Goal: Task Accomplishment & Management: Use online tool/utility

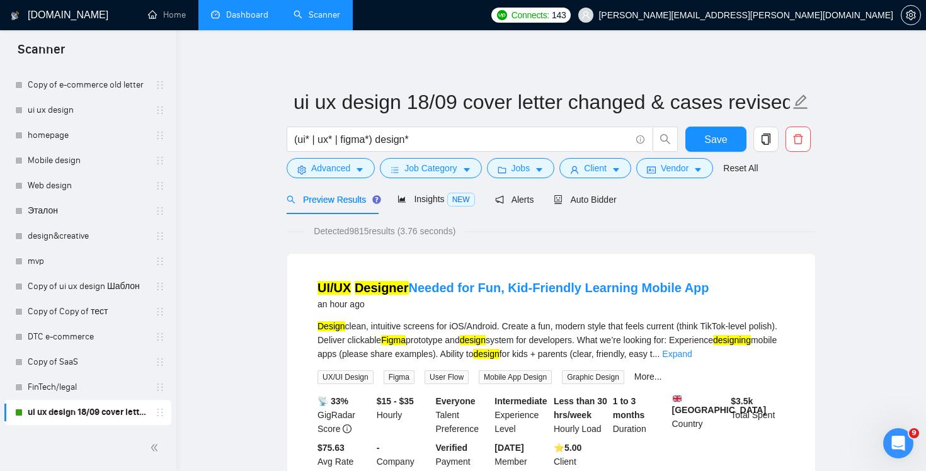
click at [248, 20] on link "Dashboard" at bounding box center [239, 14] width 57 height 11
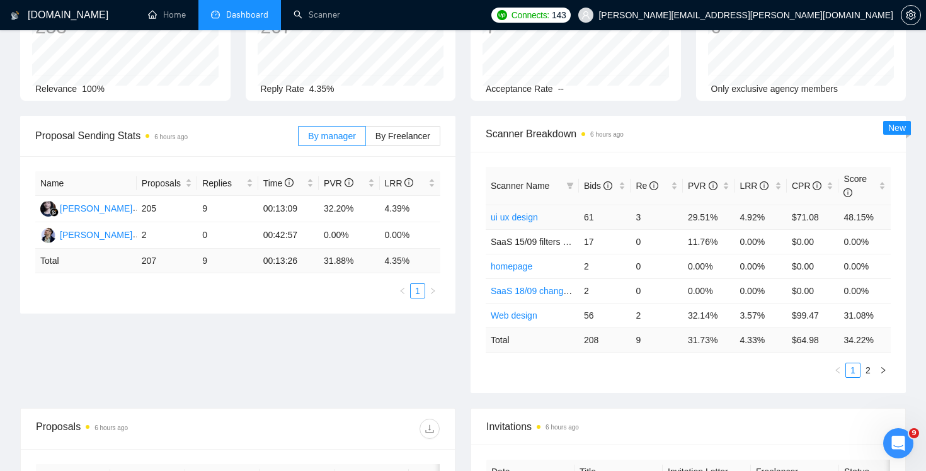
scroll to position [113, 0]
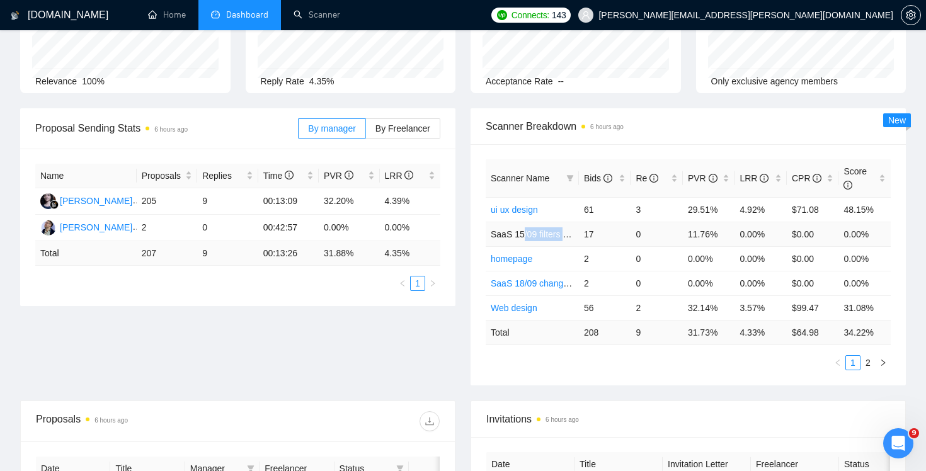
drag, startPoint x: 522, startPoint y: 234, endPoint x: 570, endPoint y: 238, distance: 48.1
click at [570, 238] on span "SaaS 15/09 filters change+cover letter change" at bounding box center [581, 234] width 181 height 10
click at [658, 294] on td "0" at bounding box center [657, 283] width 52 height 25
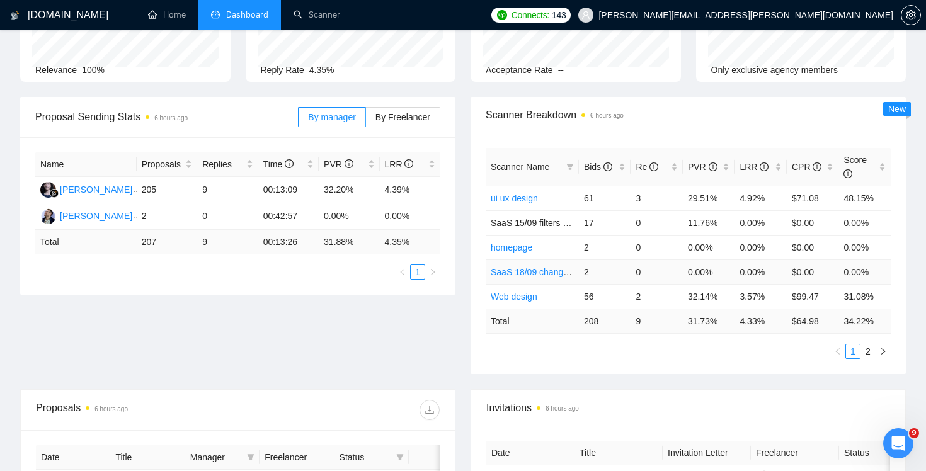
scroll to position [127, 0]
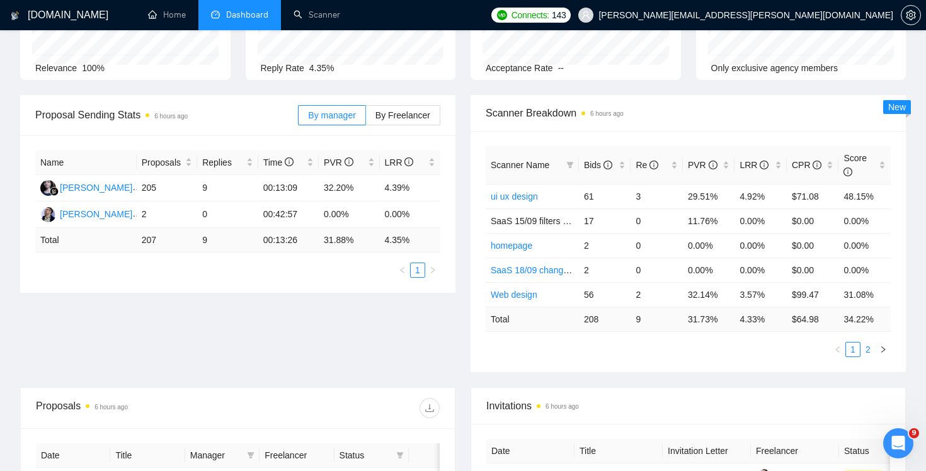
click at [871, 351] on link "2" at bounding box center [868, 350] width 14 height 14
click at [856, 349] on link "1" at bounding box center [853, 350] width 14 height 14
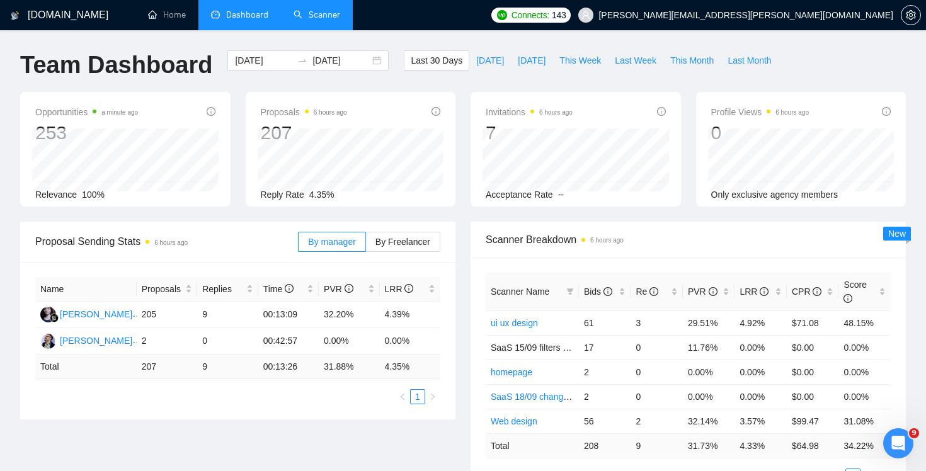
click at [310, 11] on link "Scanner" at bounding box center [317, 14] width 47 height 11
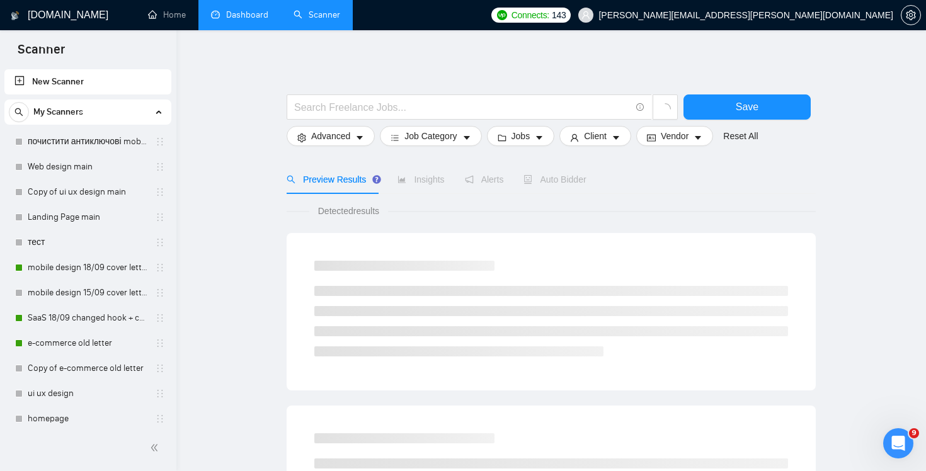
scroll to position [284, 0]
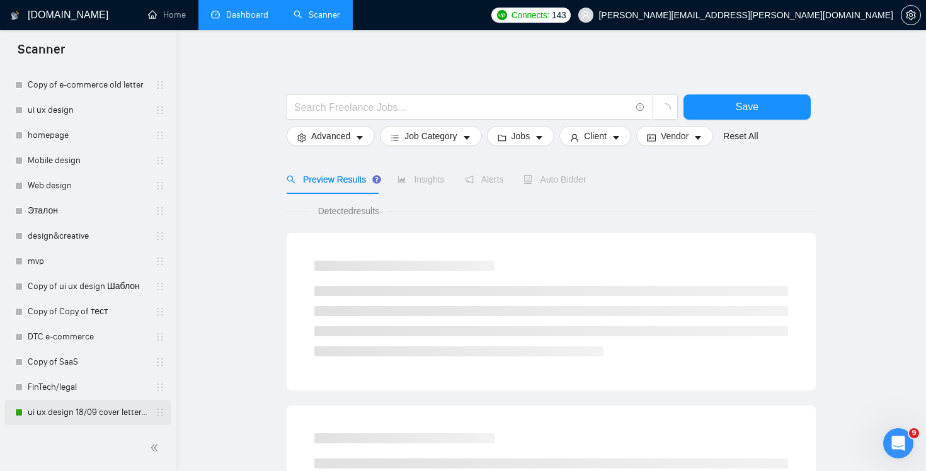
click at [100, 413] on link "ui ux design 18/09 cover letter changed & cases revised" at bounding box center [88, 412] width 120 height 25
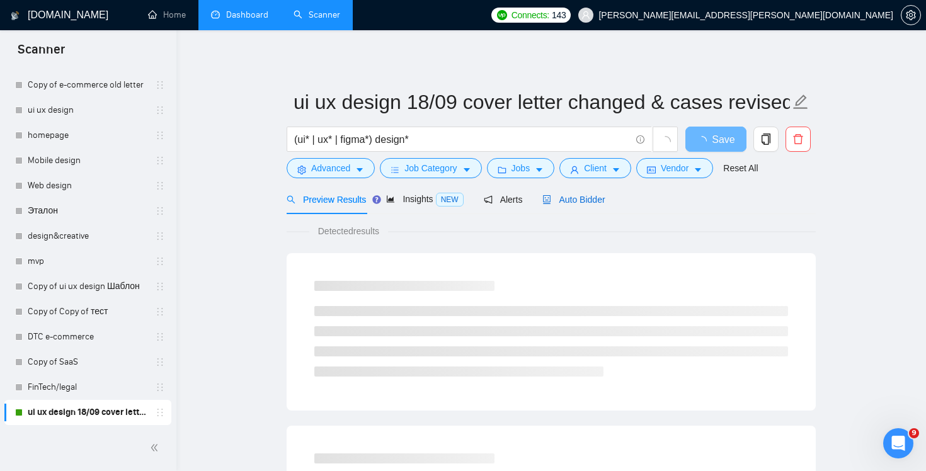
click at [572, 203] on span "Auto Bidder" at bounding box center [574, 200] width 62 height 10
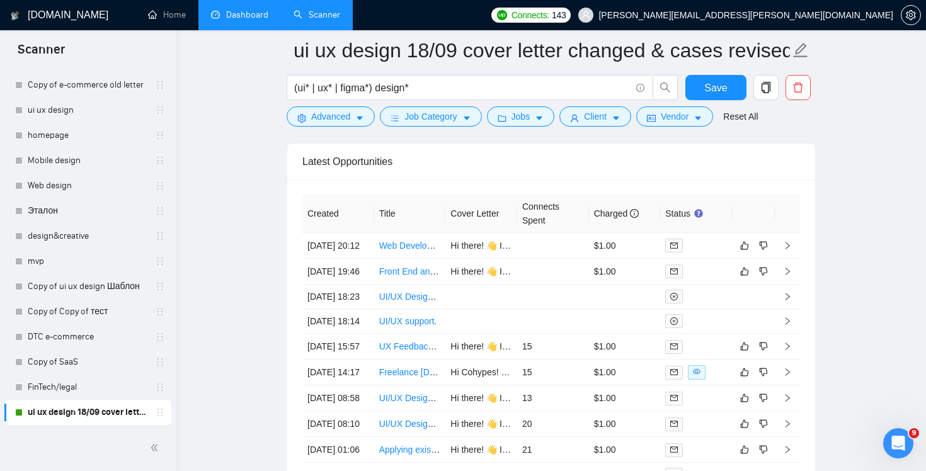
scroll to position [3122, 0]
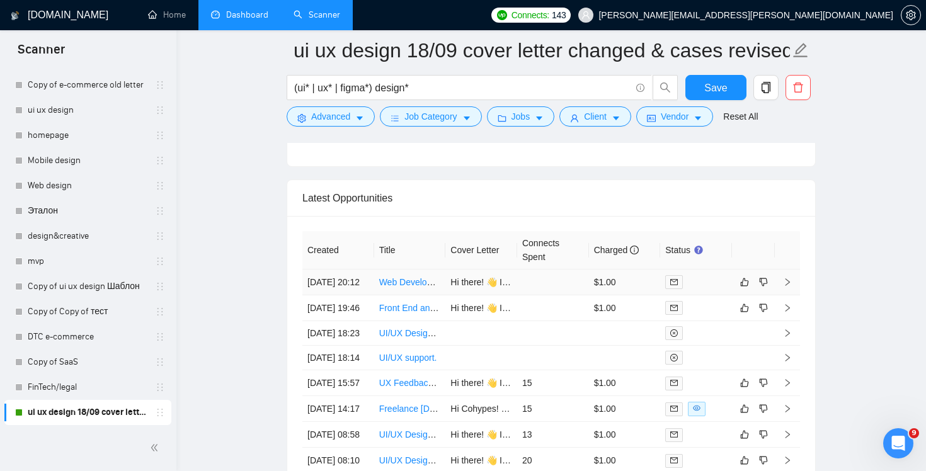
click at [556, 296] on td at bounding box center [553, 283] width 72 height 26
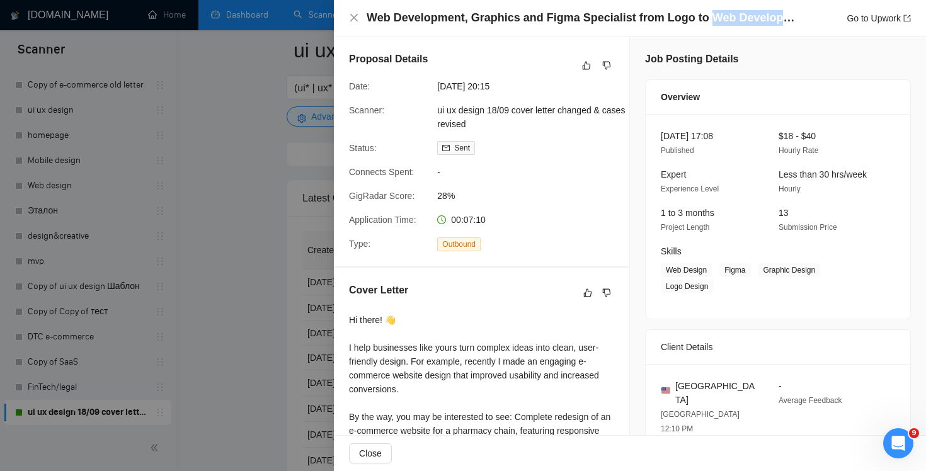
drag, startPoint x: 703, startPoint y: 16, endPoint x: 805, endPoint y: 18, distance: 102.7
click at [805, 18] on div "Web Development, Graphics and Figma Specialist from Logo to Web Development Go …" at bounding box center [639, 18] width 544 height 16
copy h4 "Web Development"
click at [347, 14] on div "Web Development, Graphics and Figma Specialist from Logo to Web Development Go …" at bounding box center [630, 18] width 592 height 37
click at [353, 18] on icon "close" at bounding box center [354, 18] width 8 height 8
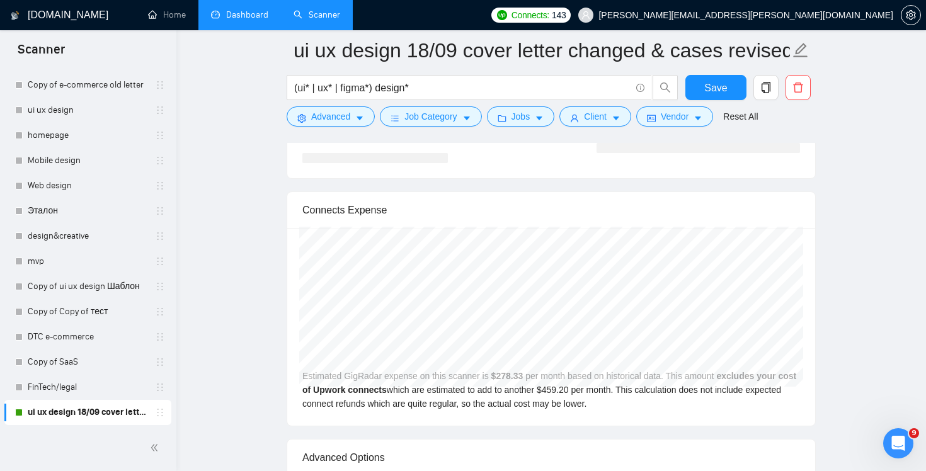
scroll to position [2343, 0]
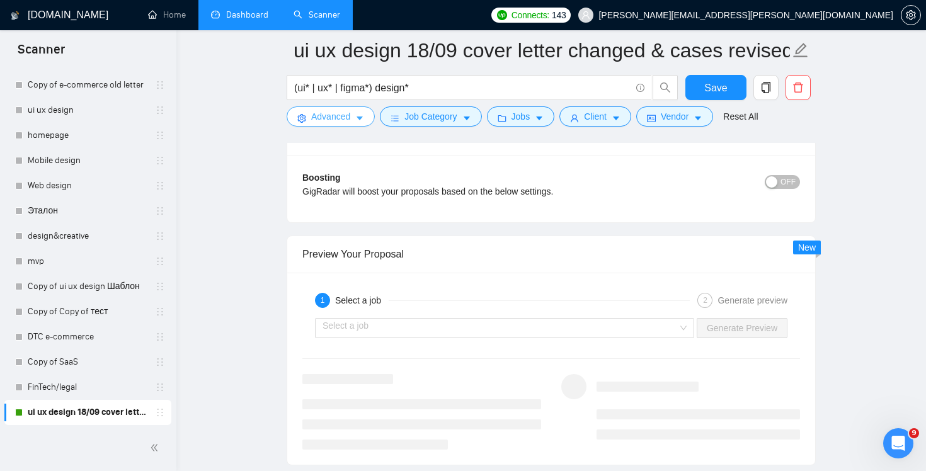
click at [335, 111] on span "Advanced" at bounding box center [330, 117] width 39 height 14
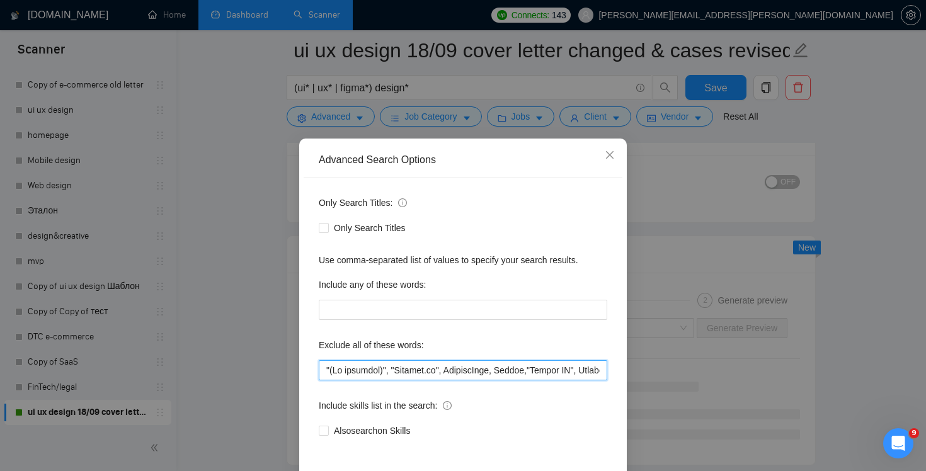
click at [542, 363] on input "text" at bounding box center [463, 370] width 289 height 20
drag, startPoint x: 537, startPoint y: 369, endPoint x: 738, endPoint y: 376, distance: 201.1
click at [738, 376] on div "Advanced Search Options Only Search Titles: Only Search Titles Use comma-separa…" at bounding box center [463, 235] width 926 height 471
click at [538, 367] on input "text" at bounding box center [463, 370] width 289 height 20
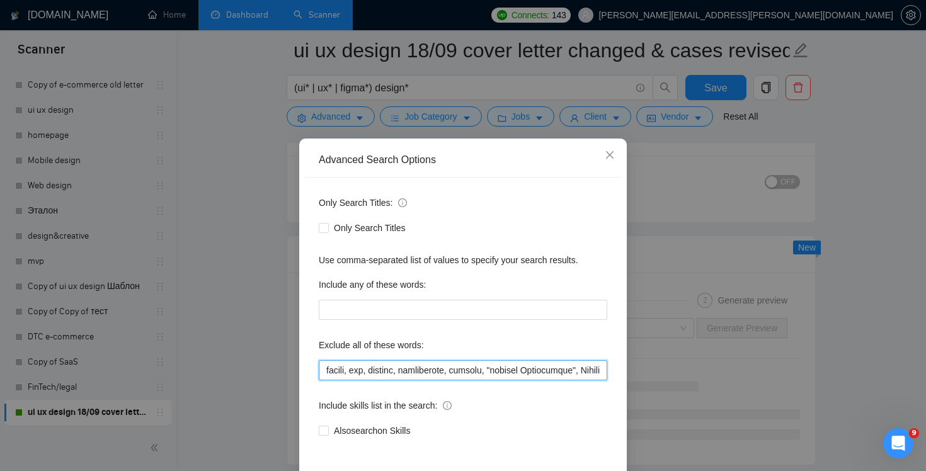
click at [605, 374] on input "text" at bounding box center [463, 370] width 289 height 20
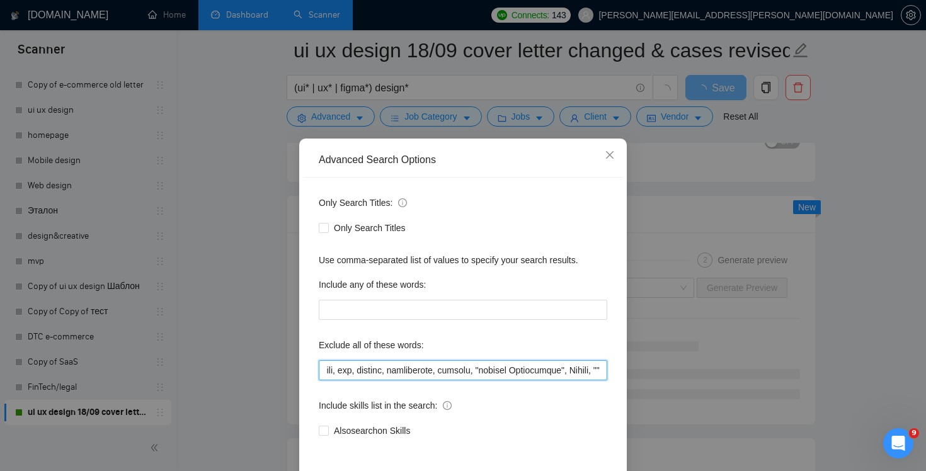
paste input "Web Development"
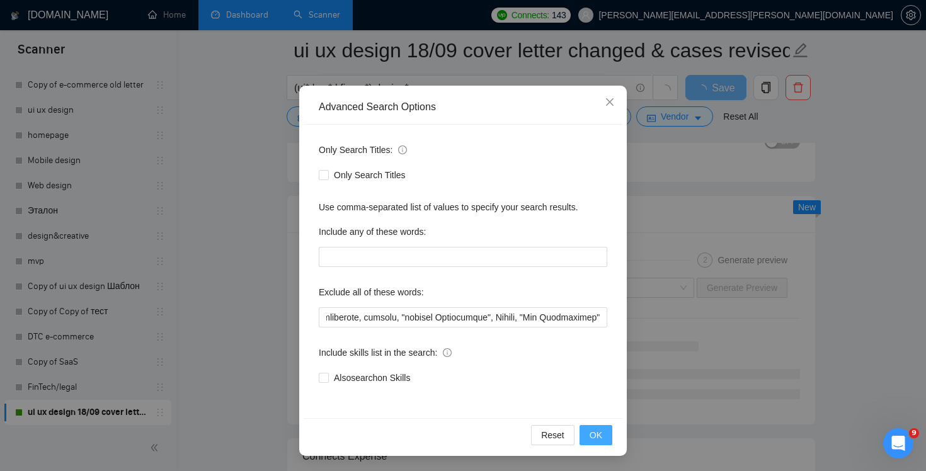
click at [592, 440] on span "OK" at bounding box center [596, 435] width 13 height 14
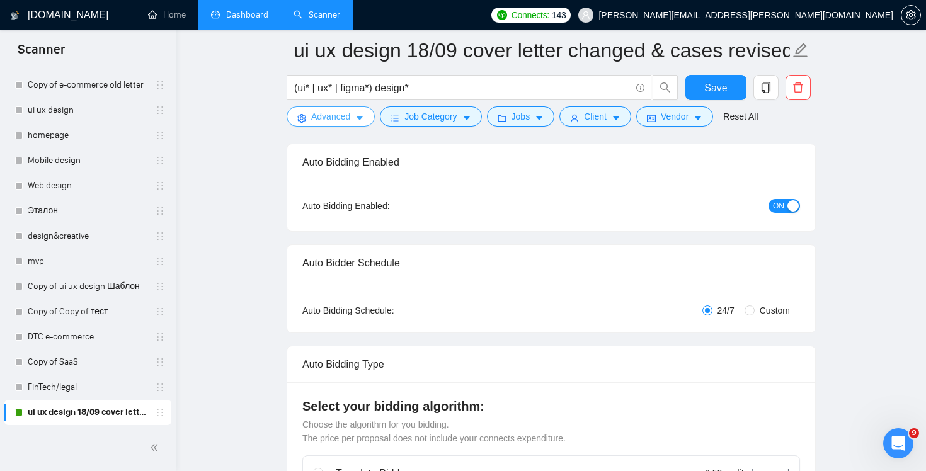
scroll to position [0, 0]
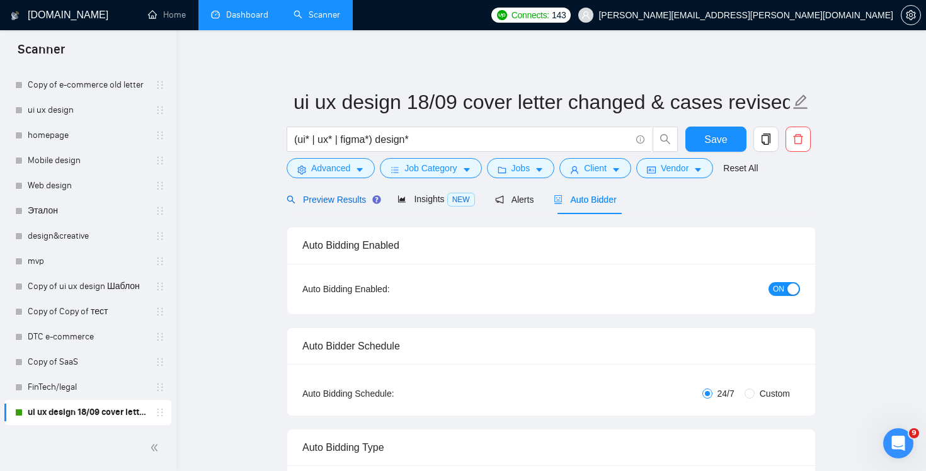
click at [343, 195] on span "Preview Results" at bounding box center [332, 200] width 91 height 10
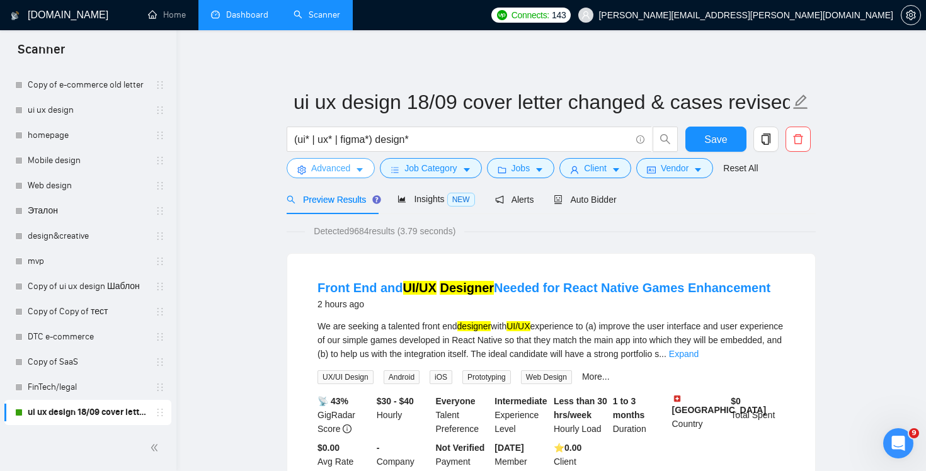
click at [335, 171] on span "Advanced" at bounding box center [330, 168] width 39 height 14
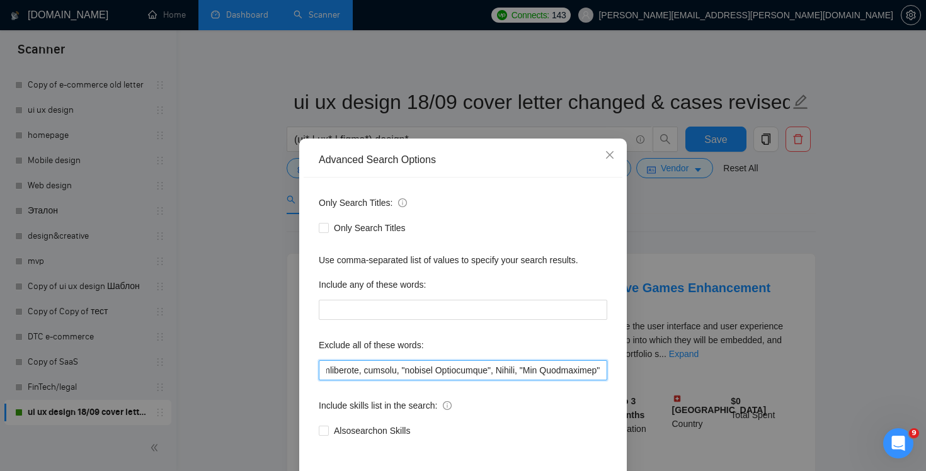
scroll to position [0, 8343]
drag, startPoint x: 522, startPoint y: 369, endPoint x: 766, endPoint y: 417, distance: 248.4
click at [766, 417] on div "Advanced Search Options Only Search Titles: Only Search Titles Use comma-separa…" at bounding box center [463, 235] width 926 height 471
click at [514, 373] on input "text" at bounding box center [463, 370] width 289 height 20
drag, startPoint x: 517, startPoint y: 372, endPoint x: 614, endPoint y: 379, distance: 97.2
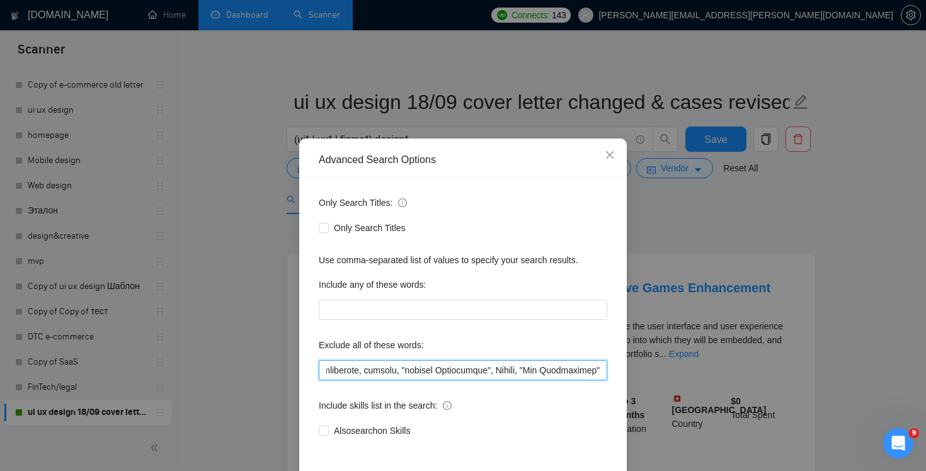
click at [614, 379] on div "Only Search Titles: Only Search Titles Use comma-separated list of values to sp…" at bounding box center [463, 325] width 319 height 294
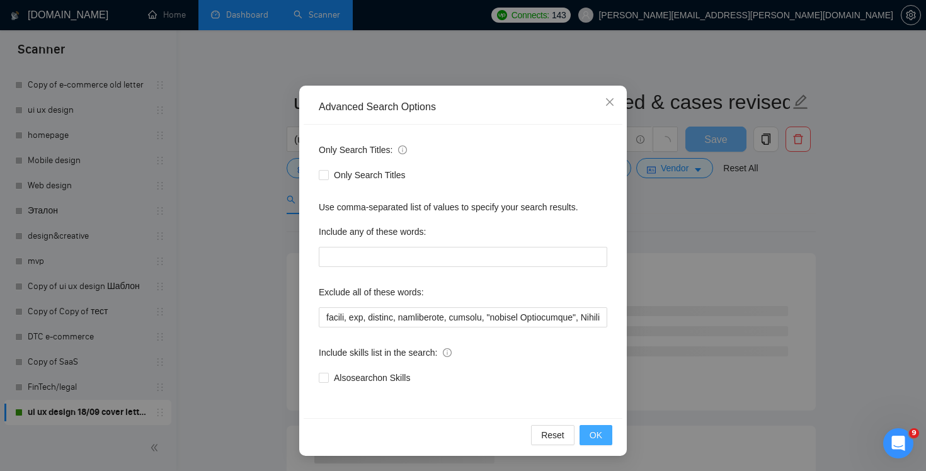
click at [602, 439] on span "OK" at bounding box center [596, 435] width 13 height 14
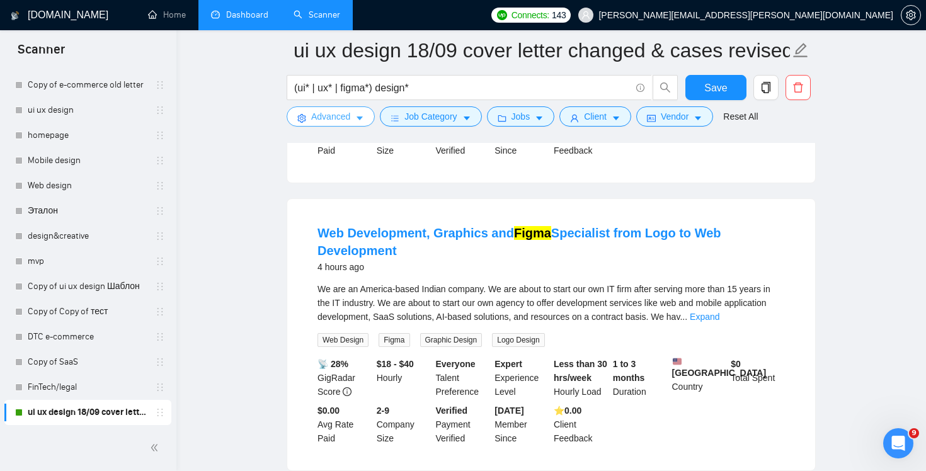
scroll to position [609, 0]
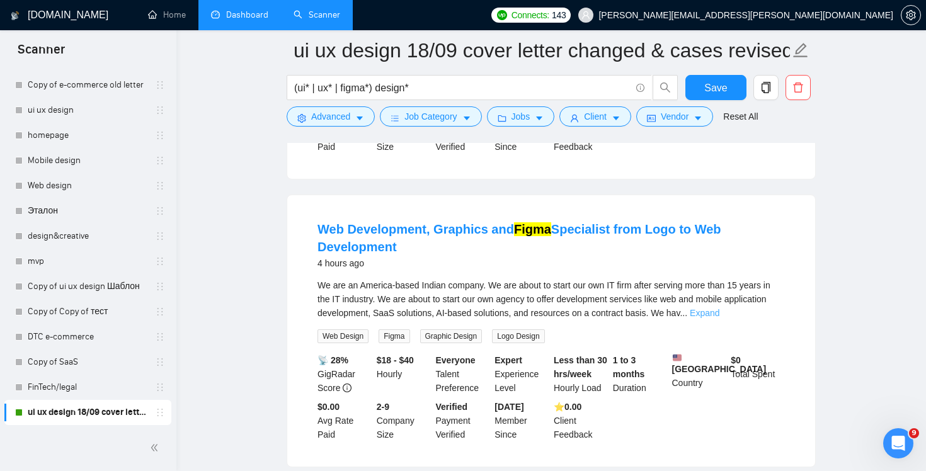
click at [720, 318] on link "Expand" at bounding box center [705, 313] width 30 height 10
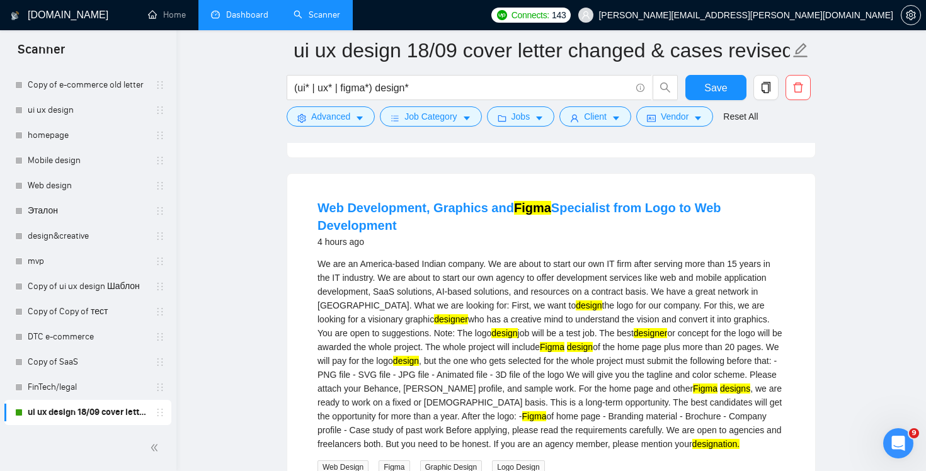
scroll to position [654, 0]
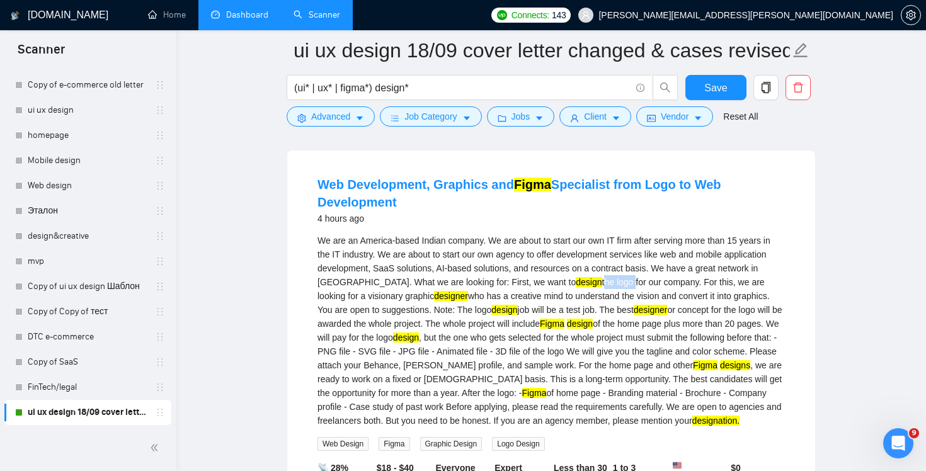
drag, startPoint x: 650, startPoint y: 292, endPoint x: 619, endPoint y: 289, distance: 31.0
click at [619, 289] on div "We are an America-based Indian company. We are about to start our own IT firm a…" at bounding box center [552, 331] width 468 height 194
click at [602, 287] on mark "design" at bounding box center [589, 282] width 26 height 10
click at [592, 287] on mark "design" at bounding box center [589, 282] width 26 height 10
click at [591, 287] on mark "design" at bounding box center [589, 282] width 26 height 10
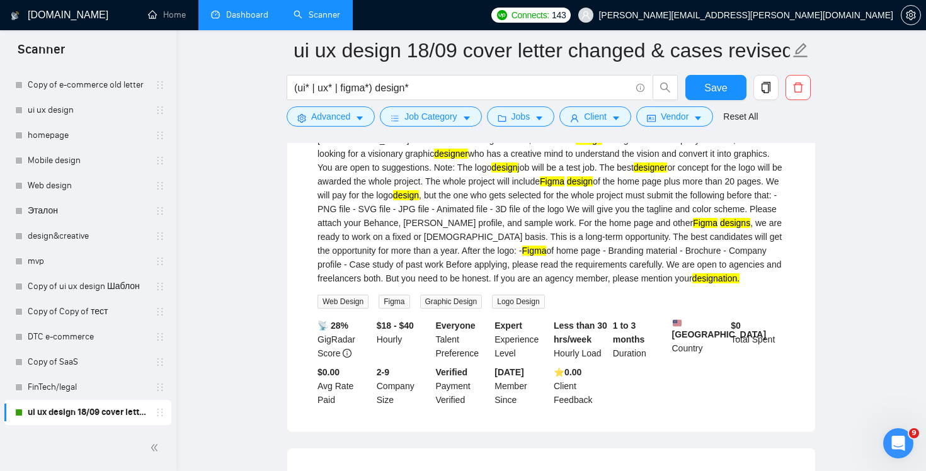
scroll to position [686, 0]
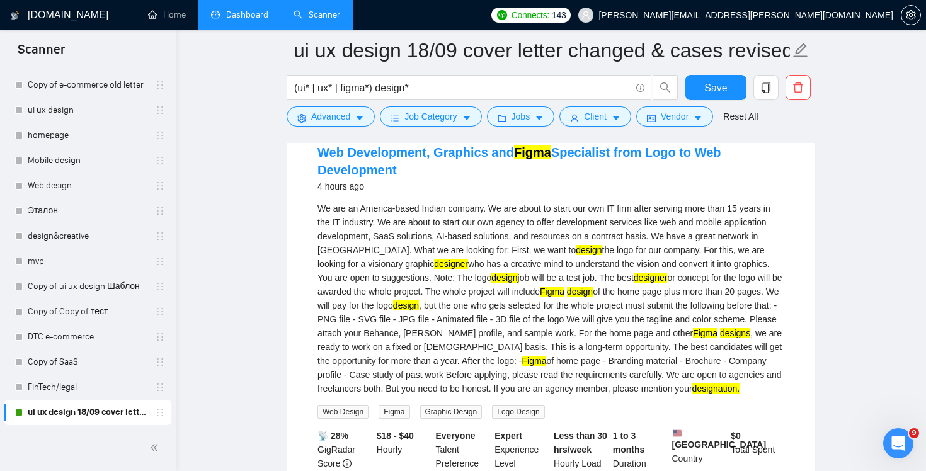
click at [428, 215] on div "We are an America-based Indian company. We are about to start our own IT firm a…" at bounding box center [552, 299] width 468 height 194
copy div "[DEMOGRAPHIC_DATA]"
click at [598, 255] on mark "design" at bounding box center [589, 250] width 26 height 10
drag, startPoint x: 591, startPoint y: 261, endPoint x: 655, endPoint y: 259, distance: 63.7
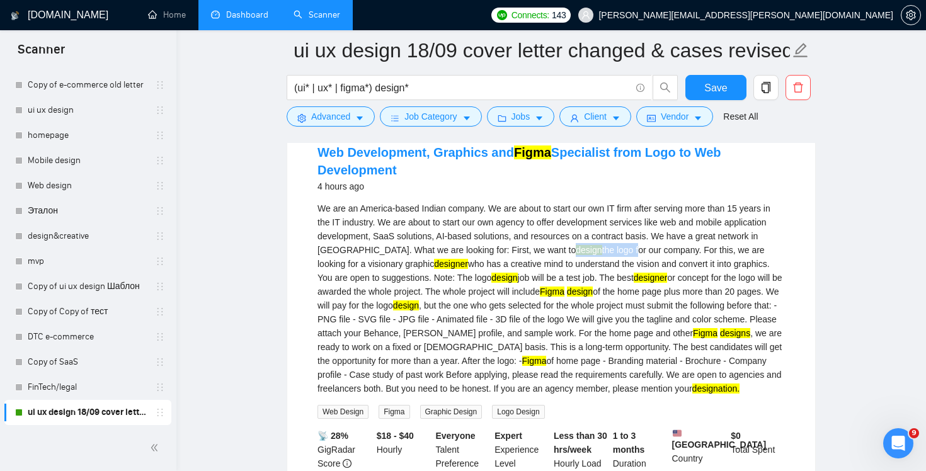
click at [655, 259] on div "We are an America-based Indian company. We are about to start our own IT firm a…" at bounding box center [552, 299] width 468 height 194
copy div "design the logo"
click at [306, 173] on li "Web Development, Graphics and Figma Specialist from Logo to Web Development 4 h…" at bounding box center [551, 331] width 498 height 394
drag, startPoint x: 299, startPoint y: 156, endPoint x: 425, endPoint y: 166, distance: 126.4
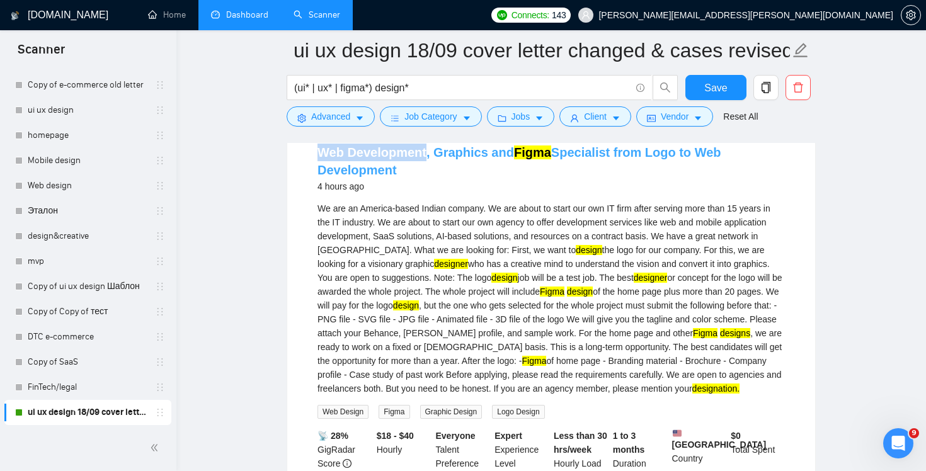
click at [424, 166] on div "Web Development, Graphics and Figma Specialist from Logo to Web Development 4 h…" at bounding box center [551, 330] width 528 height 424
copy link "Web Development"
click at [330, 117] on span "Advanced" at bounding box center [330, 117] width 39 height 14
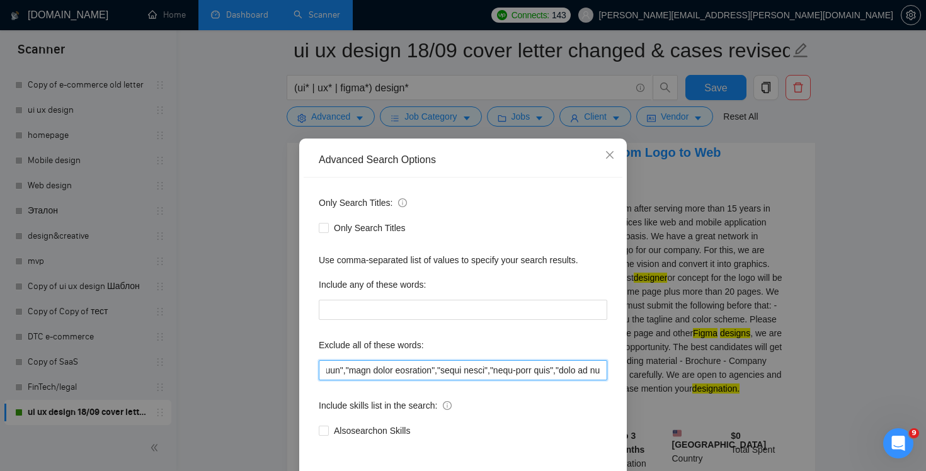
drag, startPoint x: 552, startPoint y: 369, endPoint x: 791, endPoint y: 388, distance: 239.6
click at [791, 388] on div "Advanced Search Options Only Search Titles: Only Search Titles Use comma-separa…" at bounding box center [463, 235] width 926 height 471
paste input "Web Development"
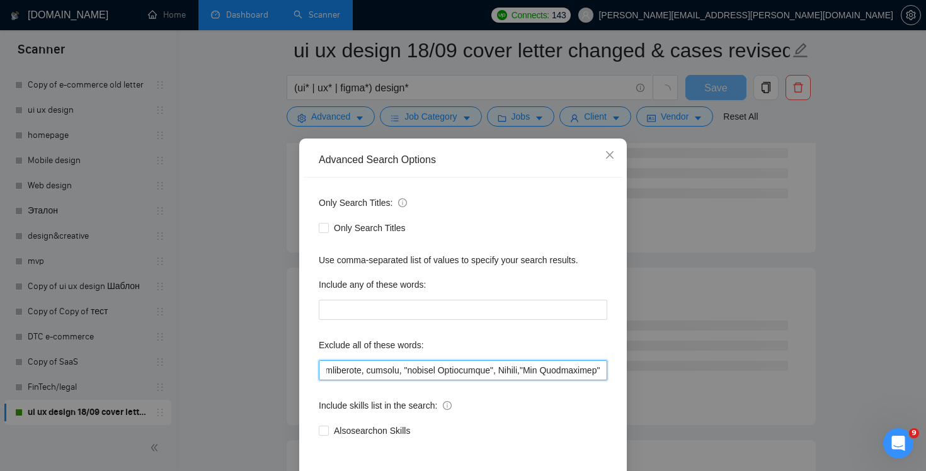
scroll to position [53, 0]
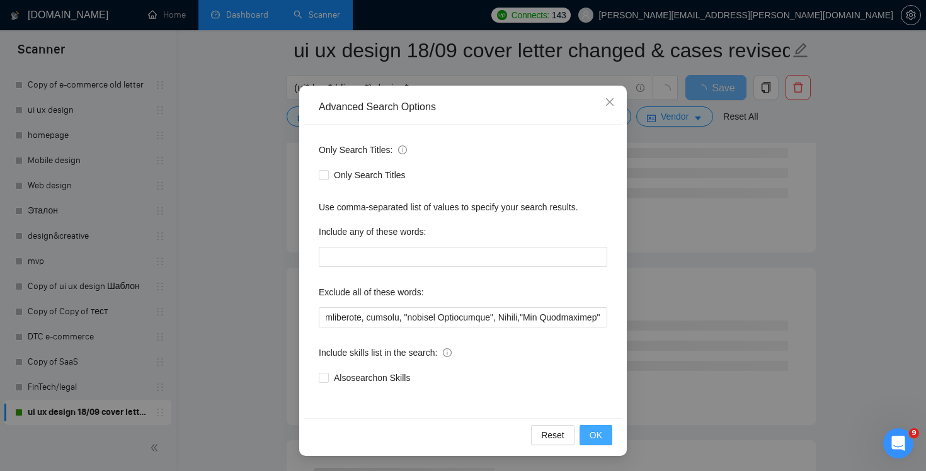
click at [594, 437] on span "OK" at bounding box center [596, 435] width 13 height 14
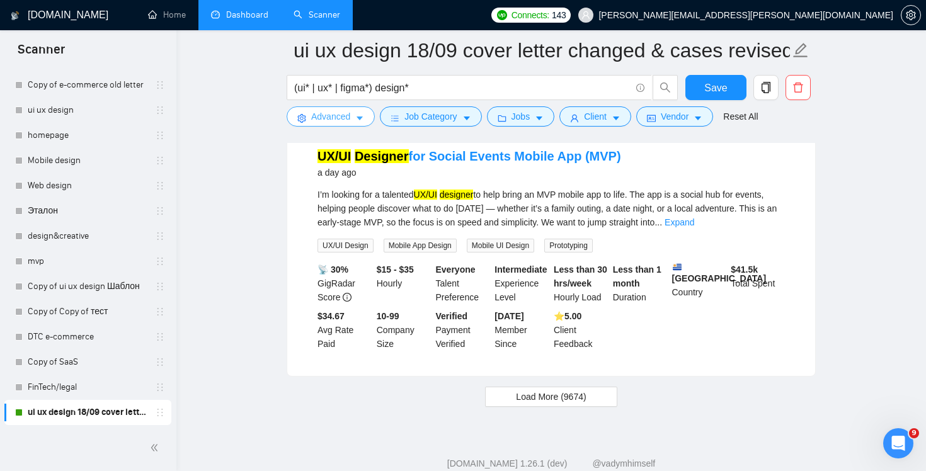
scroll to position [2657, 0]
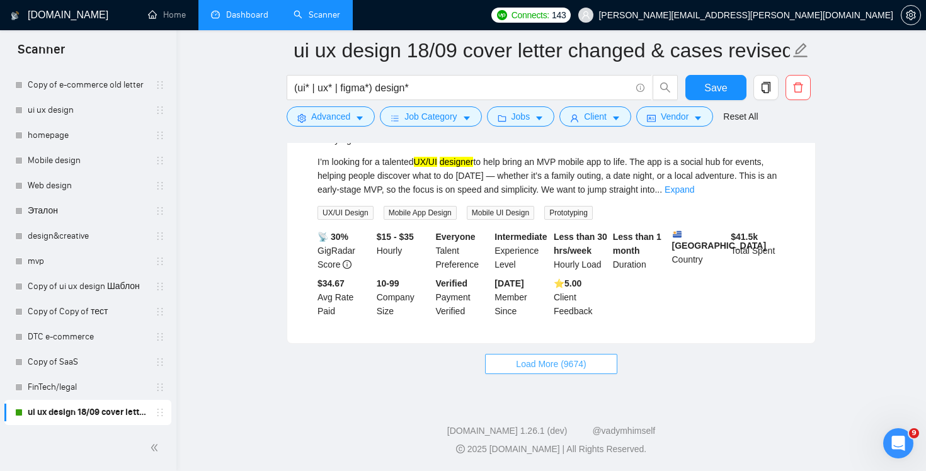
click at [551, 374] on button "Load More (9674)" at bounding box center [551, 364] width 132 height 20
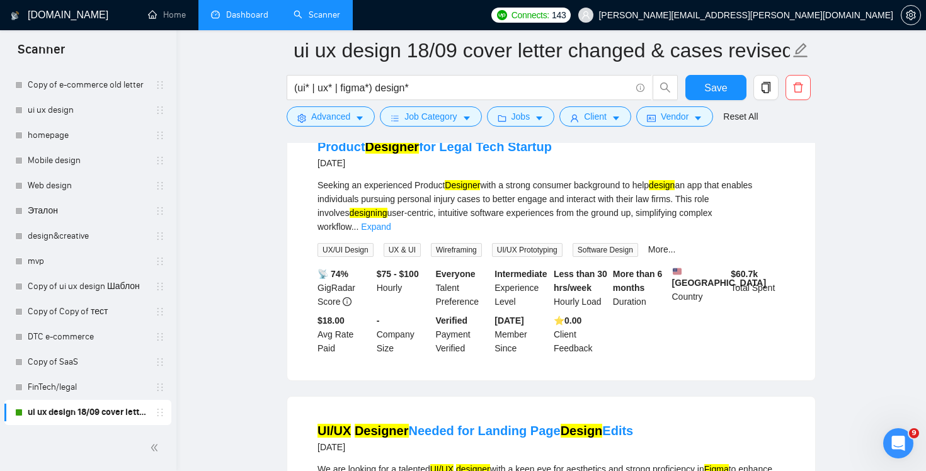
scroll to position [4208, 0]
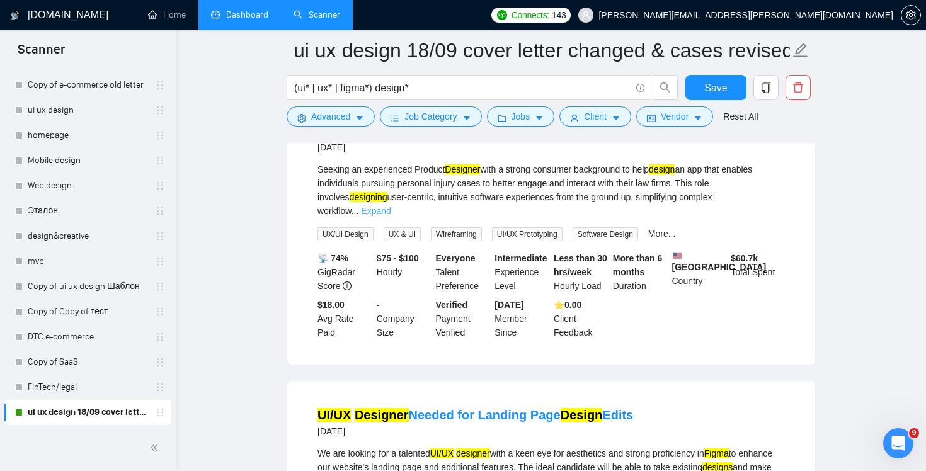
click at [391, 216] on link "Expand" at bounding box center [376, 211] width 30 height 10
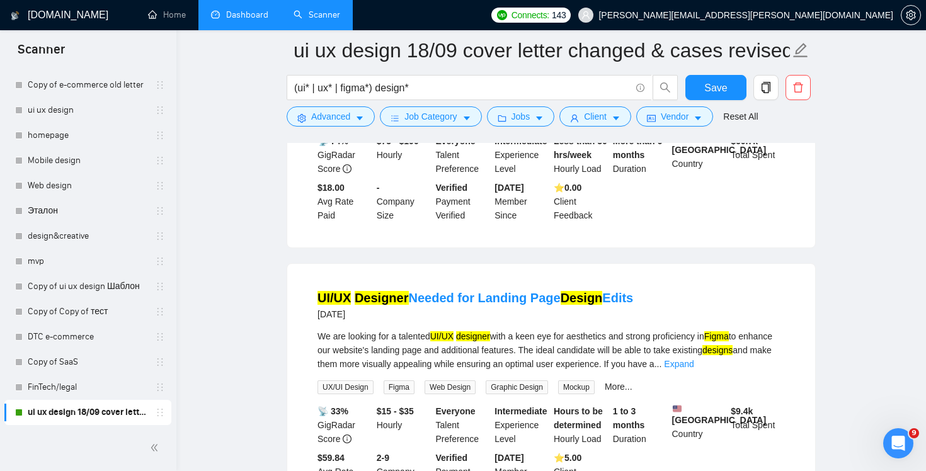
scroll to position [4561, 0]
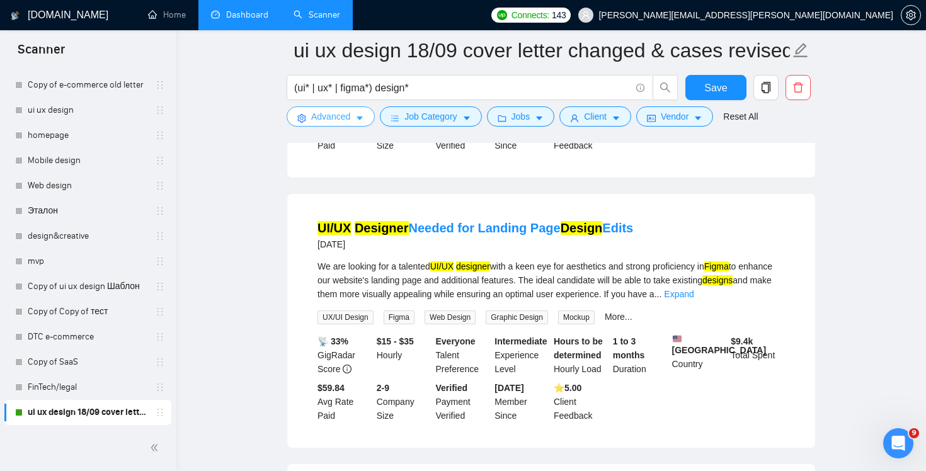
click at [321, 120] on span "Advanced" at bounding box center [330, 117] width 39 height 14
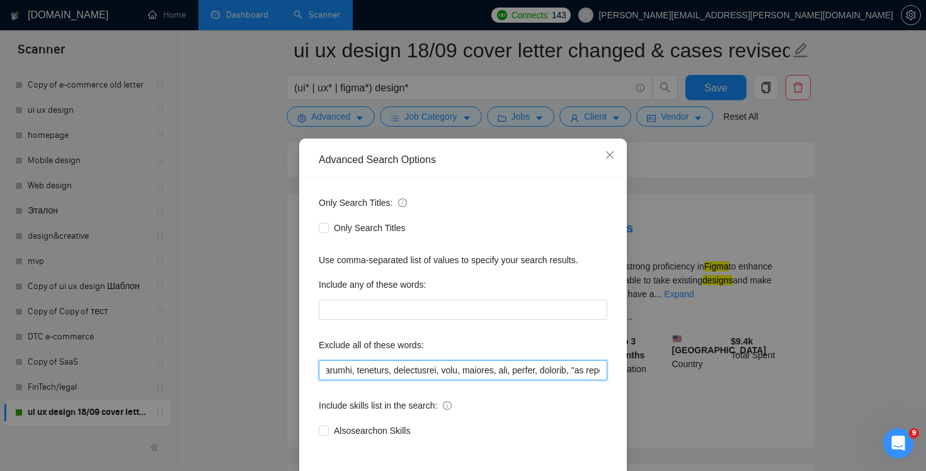
scroll to position [0, 8339]
drag, startPoint x: 503, startPoint y: 371, endPoint x: 855, endPoint y: 379, distance: 351.7
click at [855, 379] on div "Advanced Search Options Only Search Titles: Only Search Titles Use comma-separa…" at bounding box center [463, 235] width 926 height 471
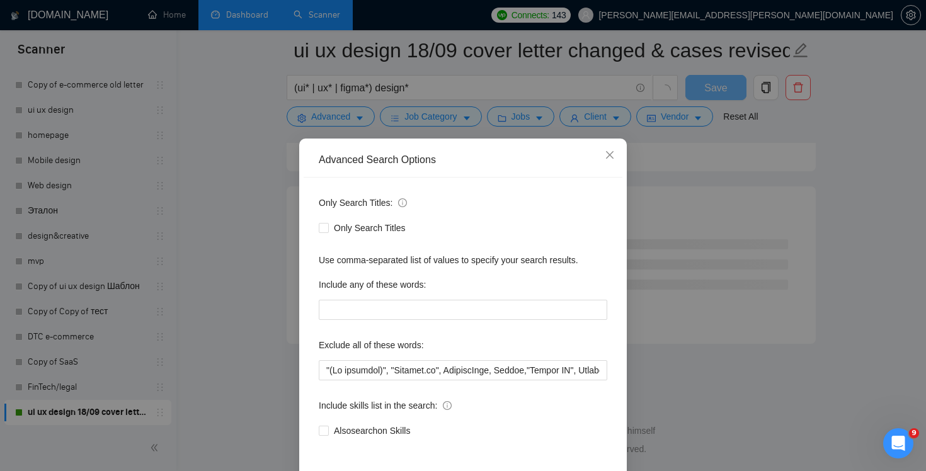
scroll to position [3357, 0]
click at [548, 370] on input "text" at bounding box center [463, 370] width 289 height 20
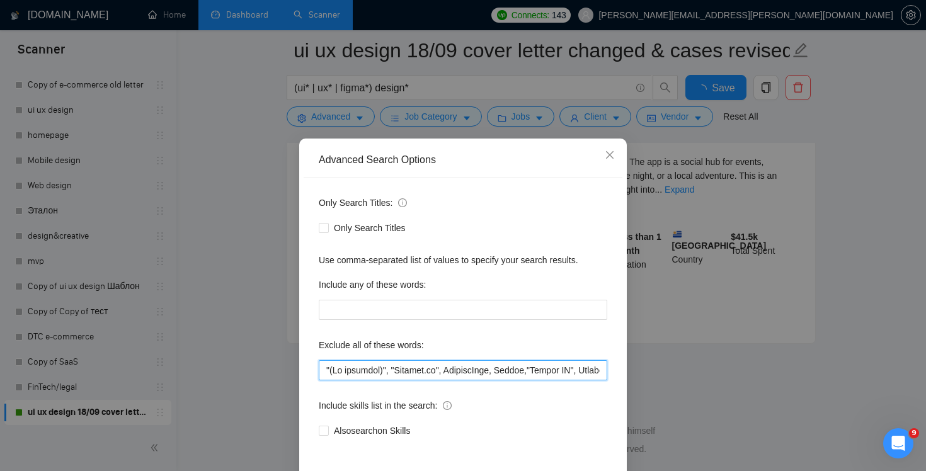
scroll to position [2657, 0]
drag, startPoint x: 524, startPoint y: 374, endPoint x: 909, endPoint y: 386, distance: 385.2
click at [909, 386] on div "Advanced Search Options Only Search Titles: Only Search Titles Use comma-separa…" at bounding box center [463, 235] width 926 height 471
drag, startPoint x: 580, startPoint y: 371, endPoint x: 819, endPoint y: 379, distance: 239.0
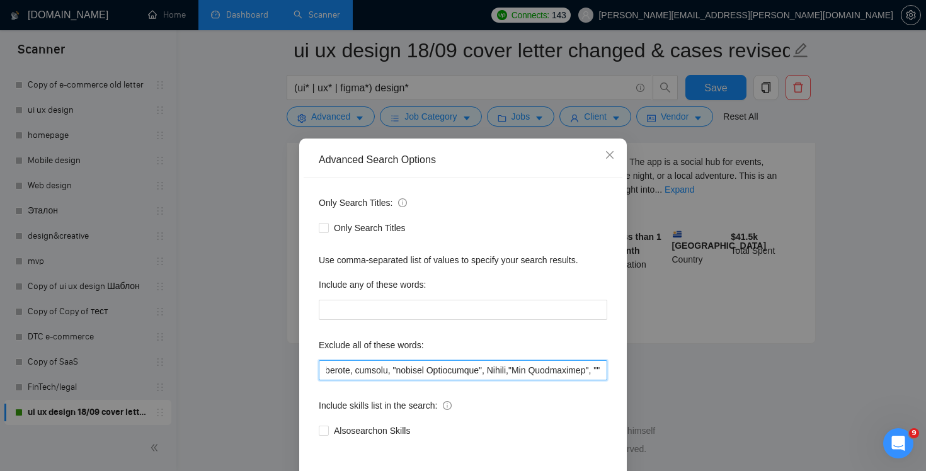
click at [819, 379] on div "Advanced Search Options Only Search Titles: Only Search Titles Use comma-separa…" at bounding box center [463, 235] width 926 height 471
paste input "design the logo"
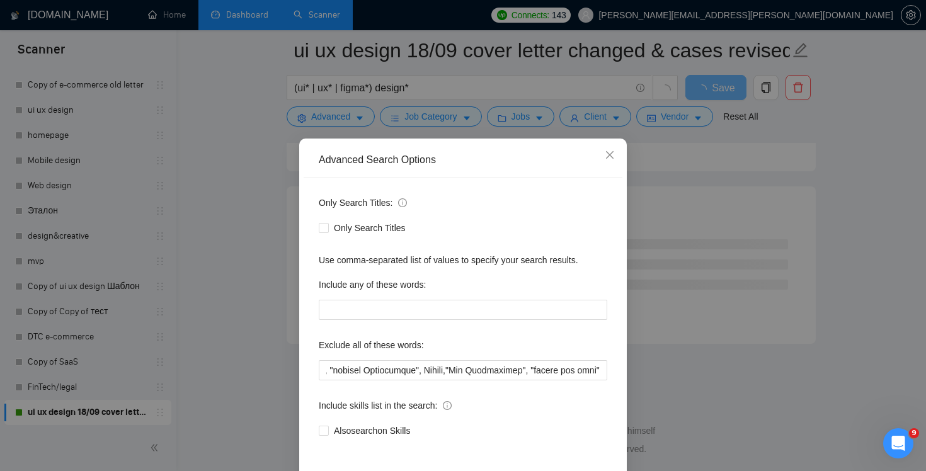
scroll to position [0, 0]
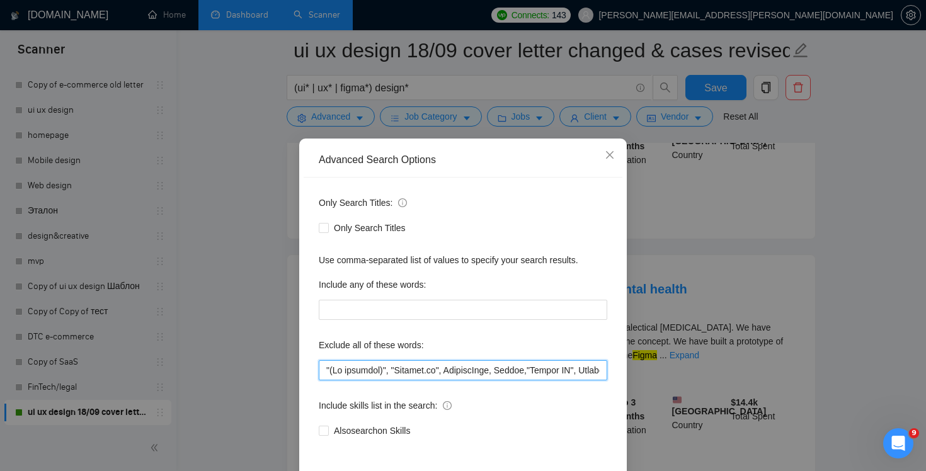
click at [544, 369] on input "text" at bounding box center [463, 370] width 289 height 20
drag, startPoint x: 531, startPoint y: 370, endPoint x: 926, endPoint y: 365, distance: 395.1
click at [926, 365] on div "Advanced Search Options Only Search Titles: Only Search Titles Use comma-separa…" at bounding box center [463, 235] width 926 height 471
paste input "[DEMOGRAPHIC_DATA]"
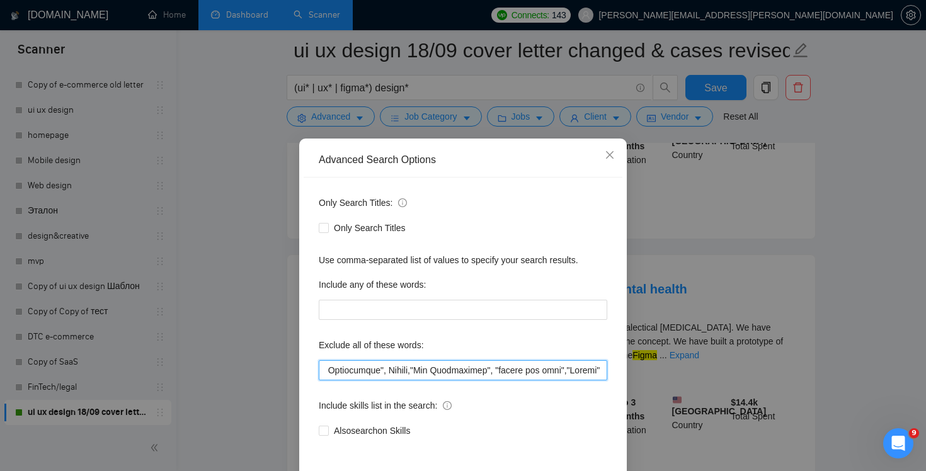
scroll to position [53, 0]
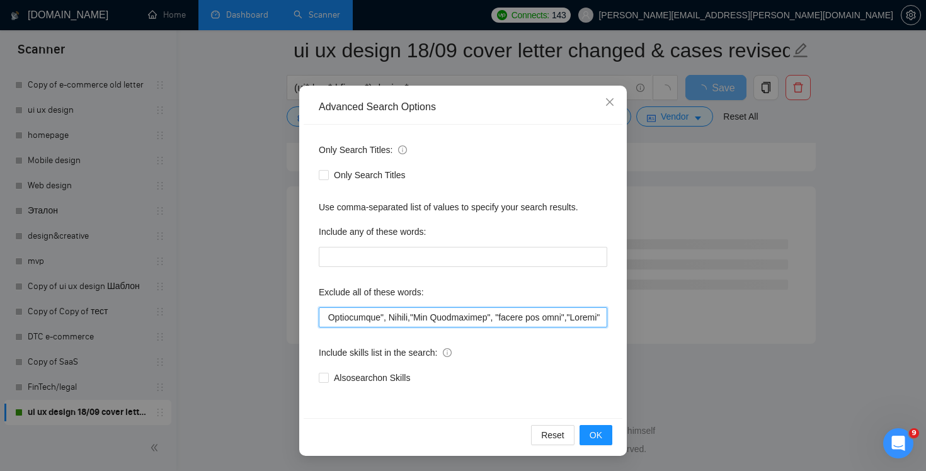
drag, startPoint x: 566, startPoint y: 321, endPoint x: 628, endPoint y: 326, distance: 61.9
click at [628, 326] on div "Advanced Search Options Only Search Titles: Only Search Titles Use comma-separa…" at bounding box center [463, 235] width 926 height 471
type input ""(No agencies)", "[DOMAIN_NAME]", FlutterFlow, Chakra,"Chakra UI", ChakraUI , "…"
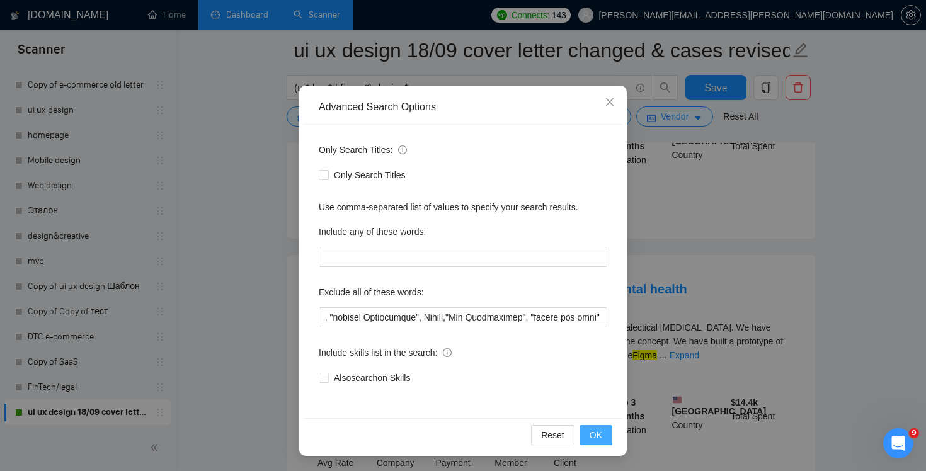
click at [595, 430] on span "OK" at bounding box center [596, 435] width 13 height 14
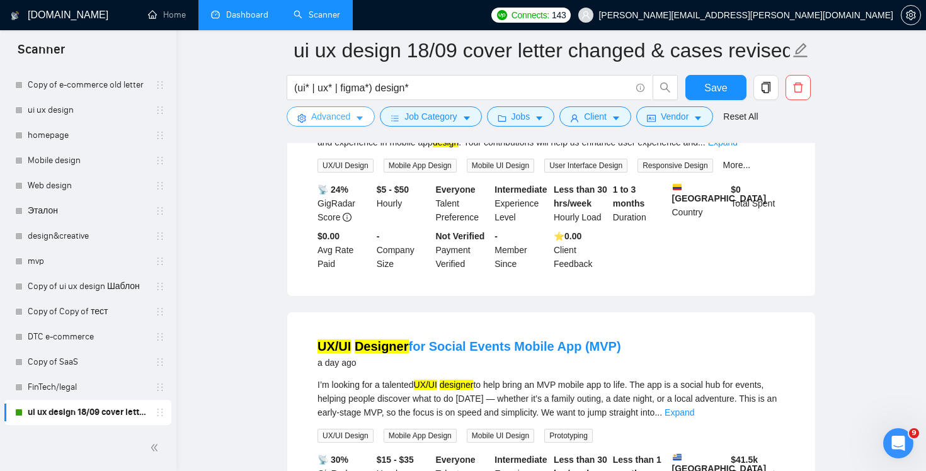
scroll to position [2657, 0]
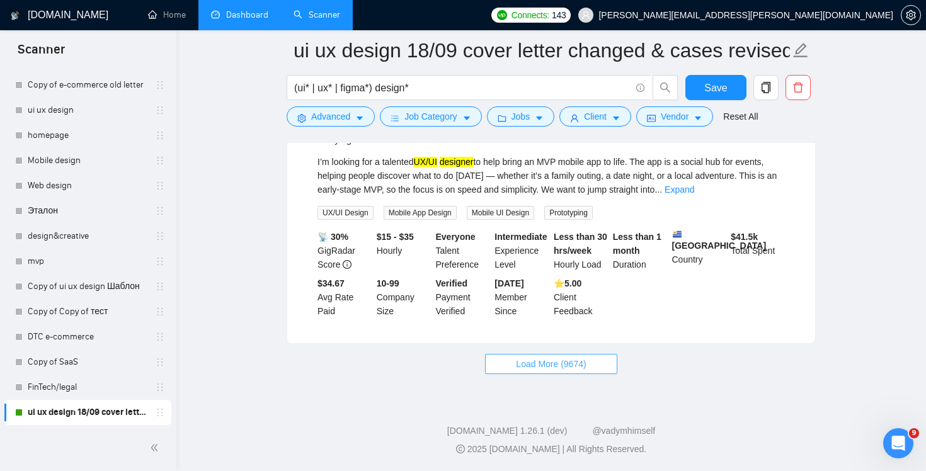
click at [573, 362] on span "Load More (9674)" at bounding box center [551, 364] width 70 height 14
click at [711, 85] on span "Save" at bounding box center [715, 88] width 23 height 16
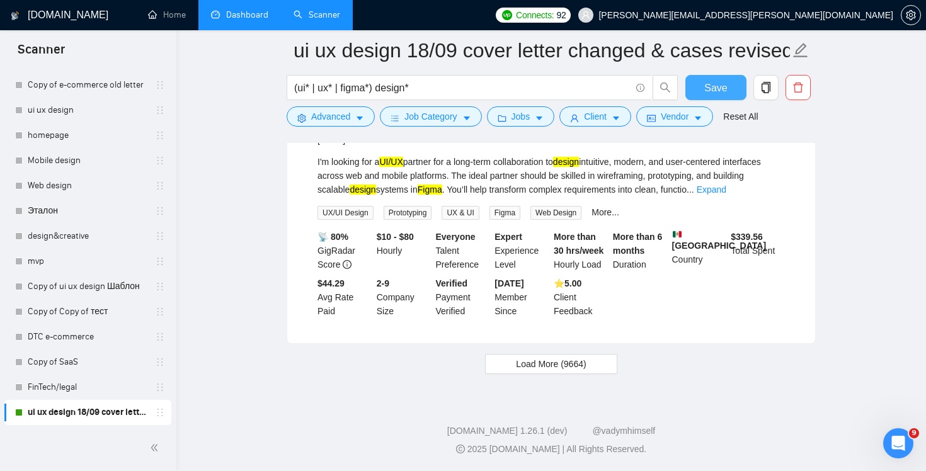
scroll to position [5410, 0]
click at [568, 364] on span "Load More (9664)" at bounding box center [551, 364] width 70 height 14
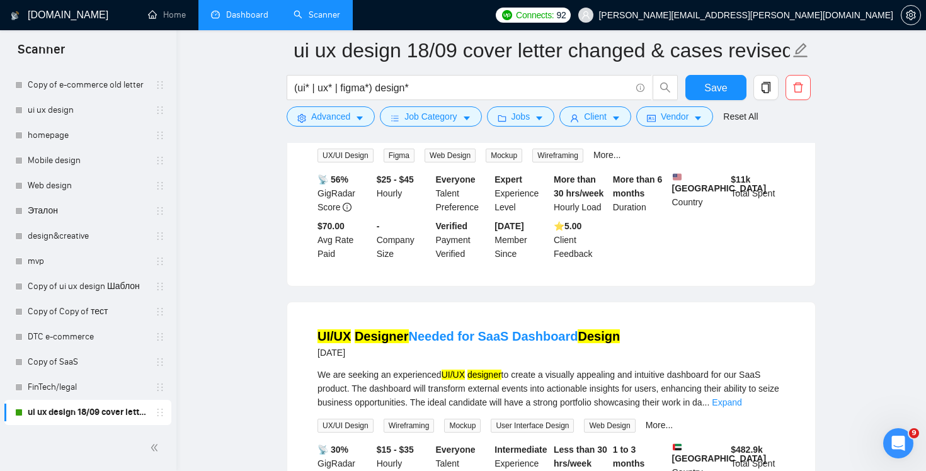
scroll to position [6588, 0]
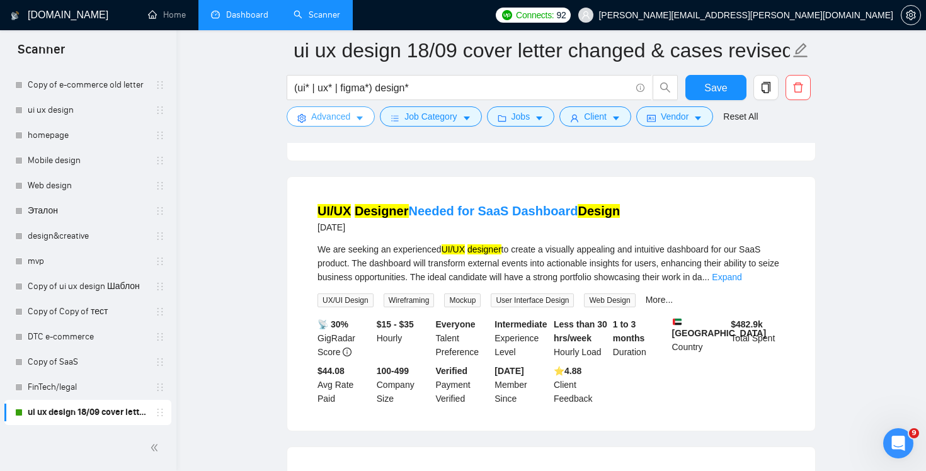
click at [333, 119] on span "Advanced" at bounding box center [330, 117] width 39 height 14
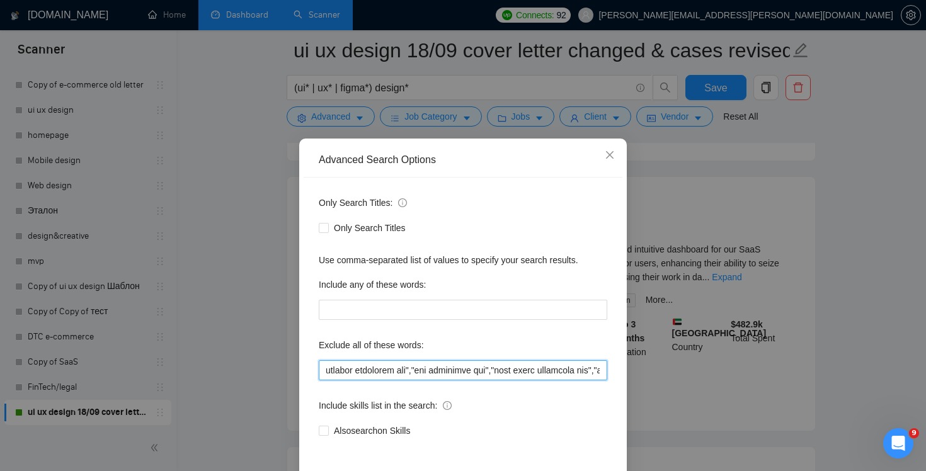
drag, startPoint x: 536, startPoint y: 374, endPoint x: 842, endPoint y: 376, distance: 306.2
click at [842, 376] on div "Advanced Search Options Only Search Titles: Only Search Titles Use comma-separa…" at bounding box center [463, 235] width 926 height 471
click at [558, 377] on input "text" at bounding box center [463, 370] width 289 height 20
drag, startPoint x: 548, startPoint y: 371, endPoint x: 805, endPoint y: 371, distance: 257.7
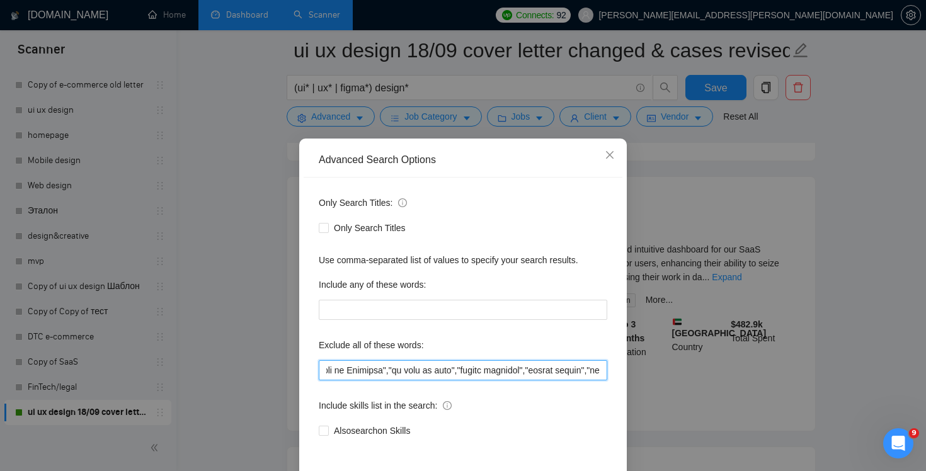
click at [805, 371] on div "Advanced Search Options Only Search Titles: Only Search Titles Use comma-separa…" at bounding box center [463, 235] width 926 height 471
click at [532, 374] on input "text" at bounding box center [463, 370] width 289 height 20
drag, startPoint x: 563, startPoint y: 371, endPoint x: 694, endPoint y: 382, distance: 132.2
click at [694, 382] on div "Advanced Search Options Only Search Titles: Only Search Titles Use comma-separa…" at bounding box center [463, 235] width 926 height 471
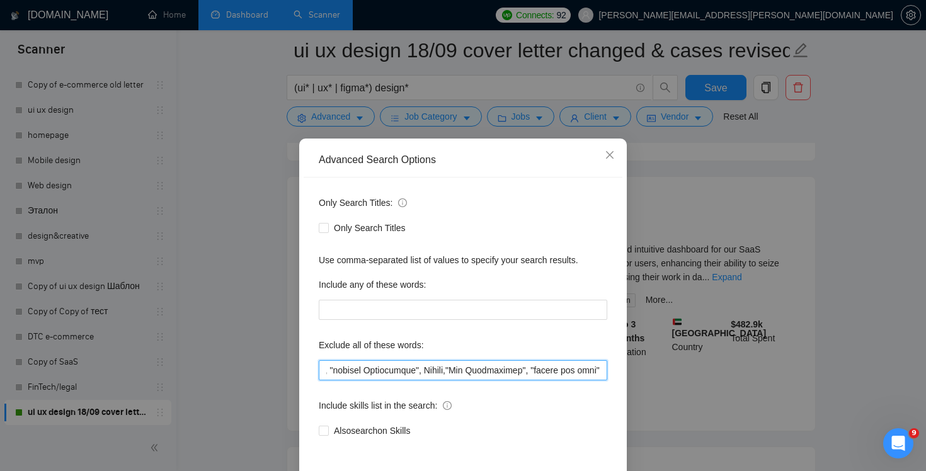
click at [431, 365] on input "text" at bounding box center [463, 370] width 289 height 20
drag, startPoint x: 442, startPoint y: 372, endPoint x: 616, endPoint y: 372, distance: 173.3
click at [617, 373] on div "Only Search Titles: Only Search Titles Use comma-separated list of values to sp…" at bounding box center [463, 325] width 319 height 294
click at [509, 372] on input "text" at bounding box center [463, 370] width 289 height 20
drag, startPoint x: 443, startPoint y: 372, endPoint x: 720, endPoint y: 392, distance: 277.4
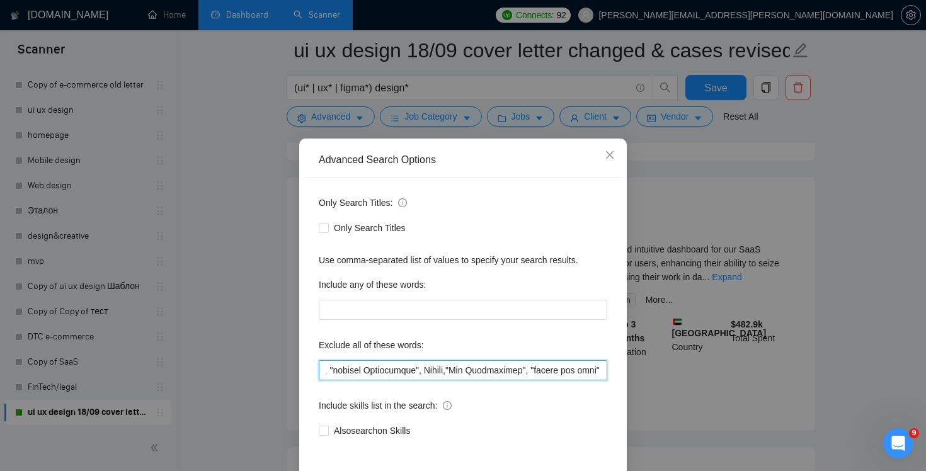
click at [720, 392] on div "Advanced Search Options Only Search Titles: Only Search Titles Use comma-separa…" at bounding box center [463, 235] width 926 height 471
click at [382, 365] on input "text" at bounding box center [463, 370] width 289 height 20
drag, startPoint x: 452, startPoint y: 371, endPoint x: 738, endPoint y: 393, distance: 286.3
click at [738, 393] on div "Advanced Search Options Only Search Titles: Only Search Titles Use comma-separa…" at bounding box center [463, 235] width 926 height 471
click at [611, 156] on icon "close" at bounding box center [610, 155] width 8 height 8
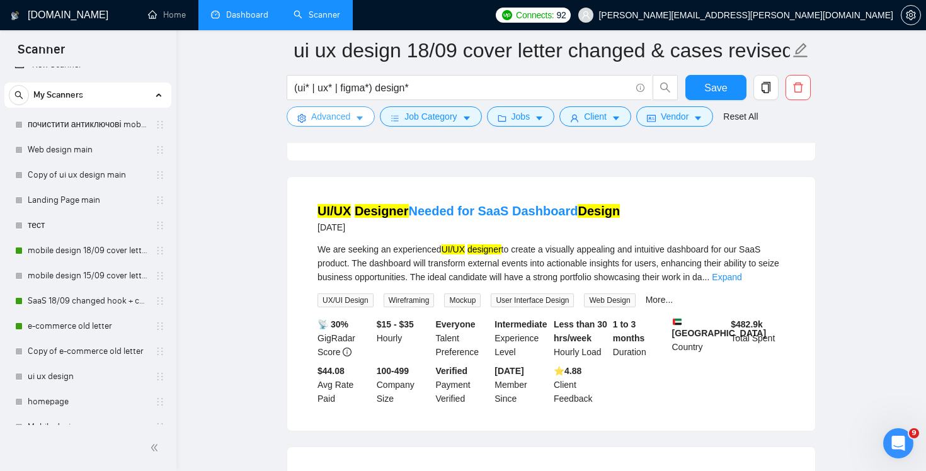
scroll to position [0, 0]
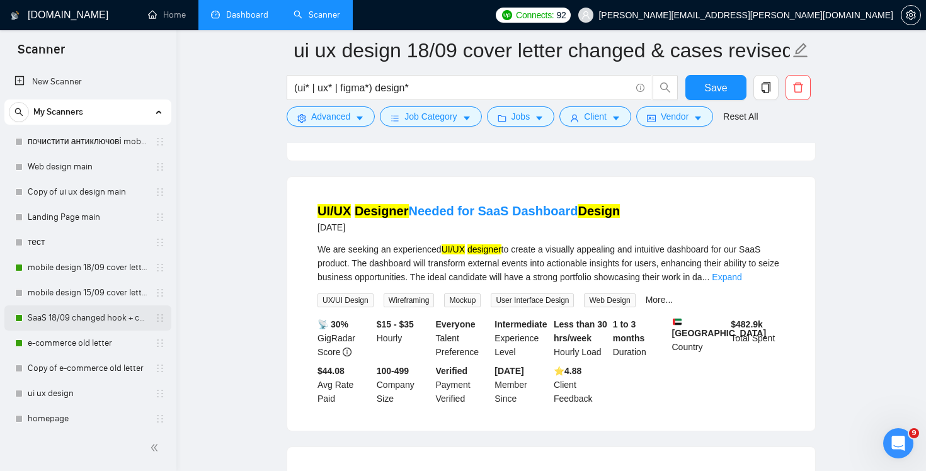
click at [76, 312] on link "SaaS 18/09 changed hook + case + final question" at bounding box center [88, 318] width 120 height 25
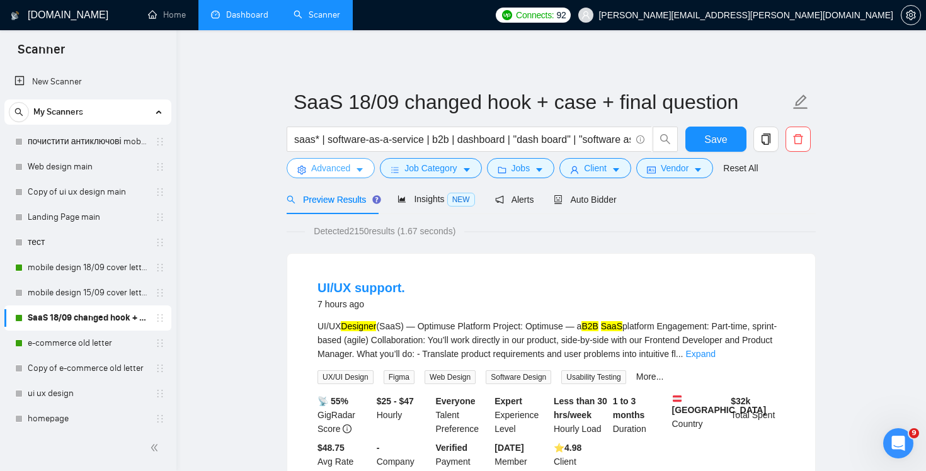
click at [326, 164] on span "Advanced" at bounding box center [330, 168] width 39 height 14
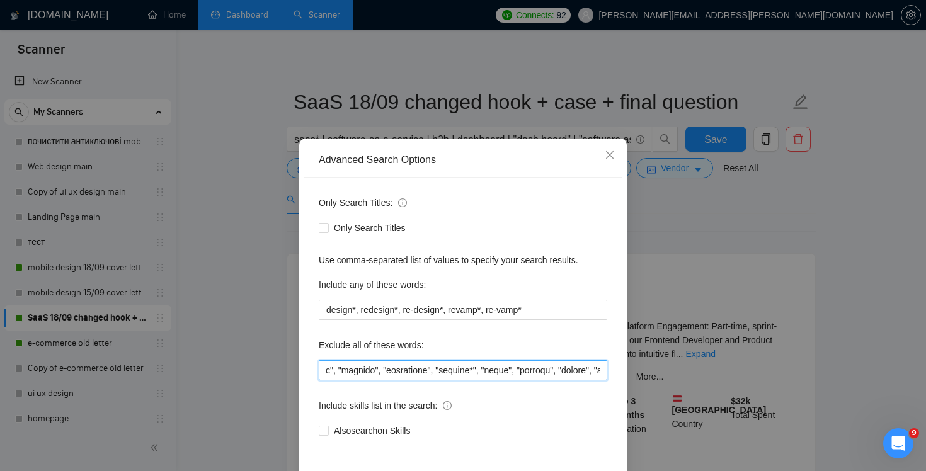
scroll to position [0, 2300]
drag, startPoint x: 517, startPoint y: 375, endPoint x: 632, endPoint y: 371, distance: 114.7
click at [632, 371] on div "Advanced Search Options Only Search Titles: Only Search Titles Use comma-separa…" at bounding box center [463, 235] width 926 height 471
click at [519, 369] on input "text" at bounding box center [463, 370] width 289 height 20
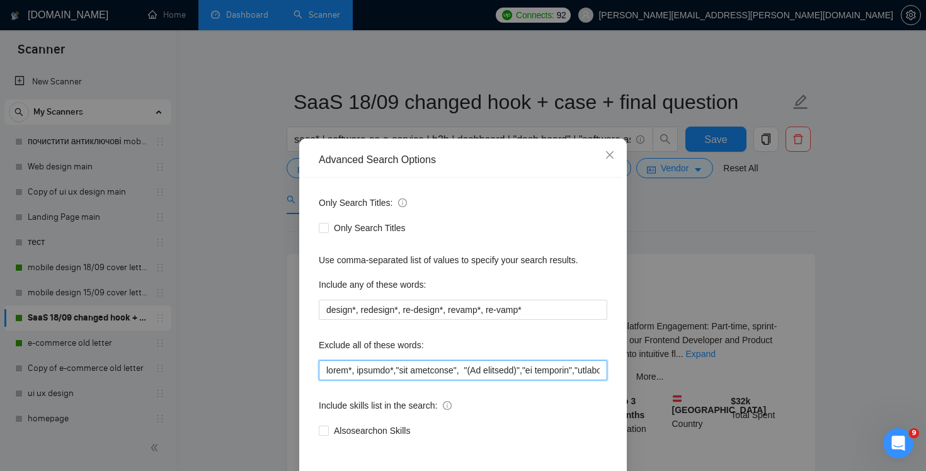
drag, startPoint x: 519, startPoint y: 369, endPoint x: 119, endPoint y: 361, distance: 399.6
click at [119, 361] on div "Advanced Search Options Only Search Titles: Only Search Titles Use comma-separa…" at bounding box center [463, 235] width 926 height 471
click at [434, 370] on input "text" at bounding box center [463, 370] width 289 height 20
drag, startPoint x: 451, startPoint y: 372, endPoint x: 892, endPoint y: 410, distance: 442.7
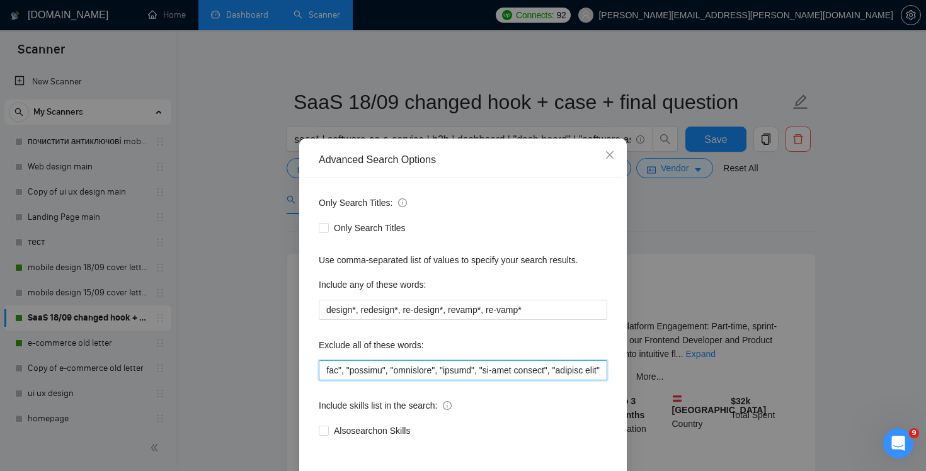
click at [892, 410] on div "Advanced Search Options Only Search Titles: Only Search Titles Use comma-separa…" at bounding box center [463, 235] width 926 height 471
paste input ""website Development", Chakra,"Web Development", "design the logo""
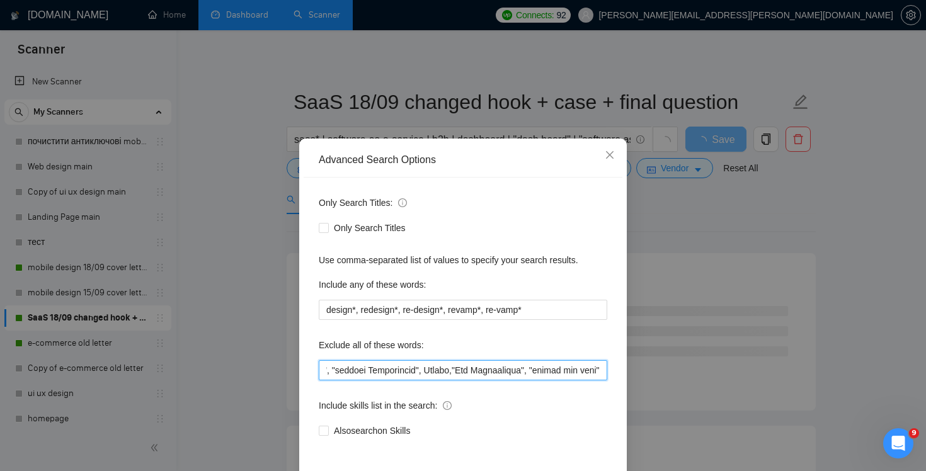
drag, startPoint x: 377, startPoint y: 371, endPoint x: 295, endPoint y: 367, distance: 82.0
click at [295, 369] on div "Advanced Search Options Only Search Titles: Only Search Titles Use comma-separa…" at bounding box center [463, 235] width 926 height 471
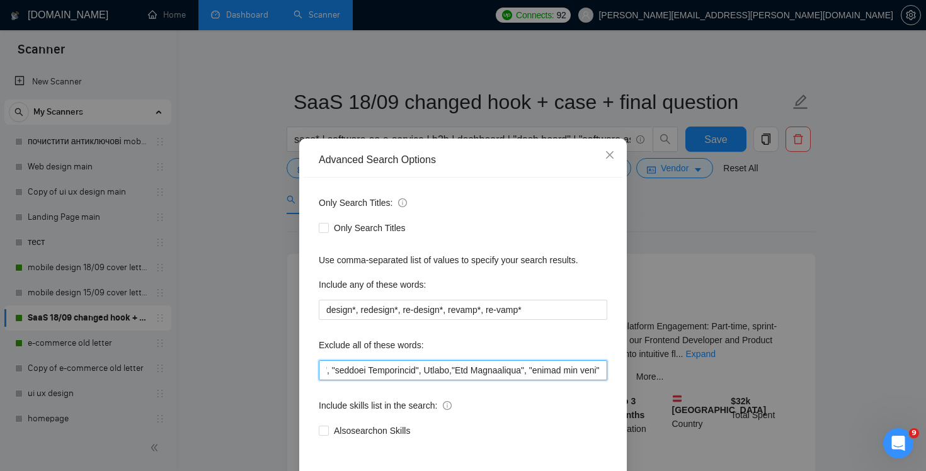
click at [546, 368] on input "text" at bounding box center [463, 370] width 289 height 20
drag, startPoint x: 544, startPoint y: 368, endPoint x: 762, endPoint y: 371, distance: 218.0
click at [762, 371] on div "Advanced Search Options Only Search Titles: Only Search Titles Use comma-separa…" at bounding box center [463, 235] width 926 height 471
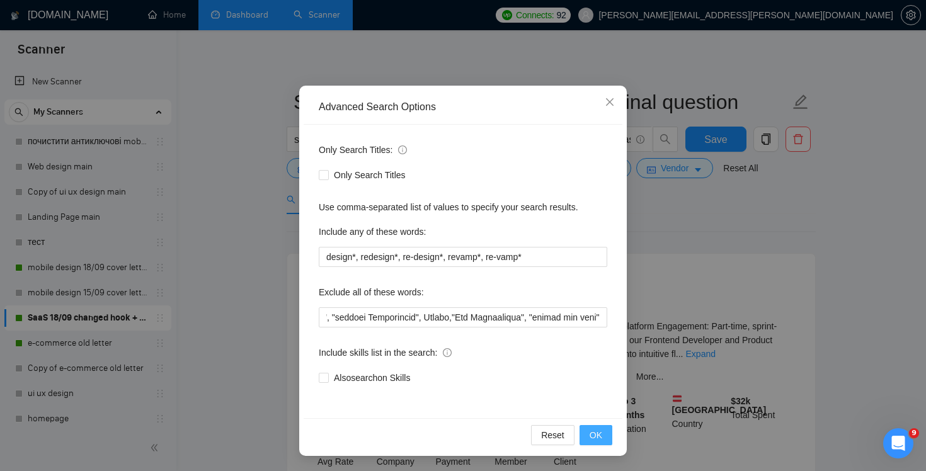
click at [597, 434] on span "OK" at bounding box center [596, 435] width 13 height 14
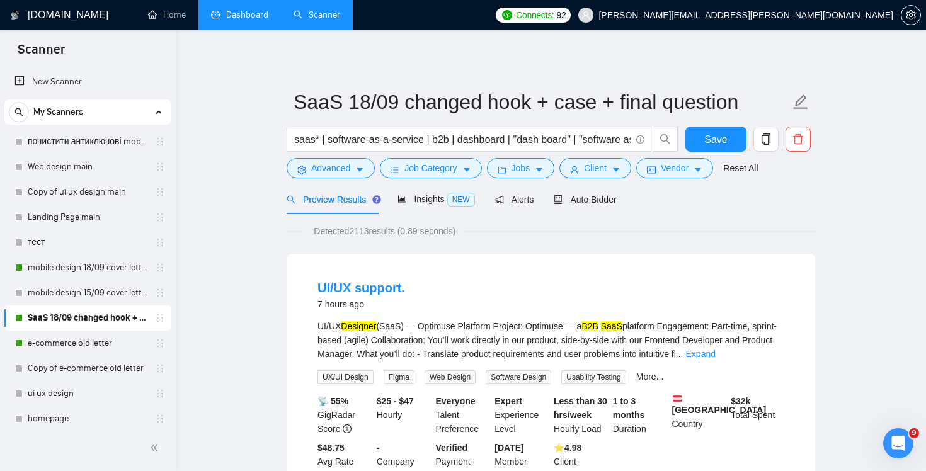
scroll to position [0, 0]
click at [324, 180] on form "SaaS 18/09 changed hook + case + final question saas* | software-as-a-service |…" at bounding box center [551, 133] width 529 height 103
click at [324, 175] on span "Advanced" at bounding box center [330, 168] width 39 height 14
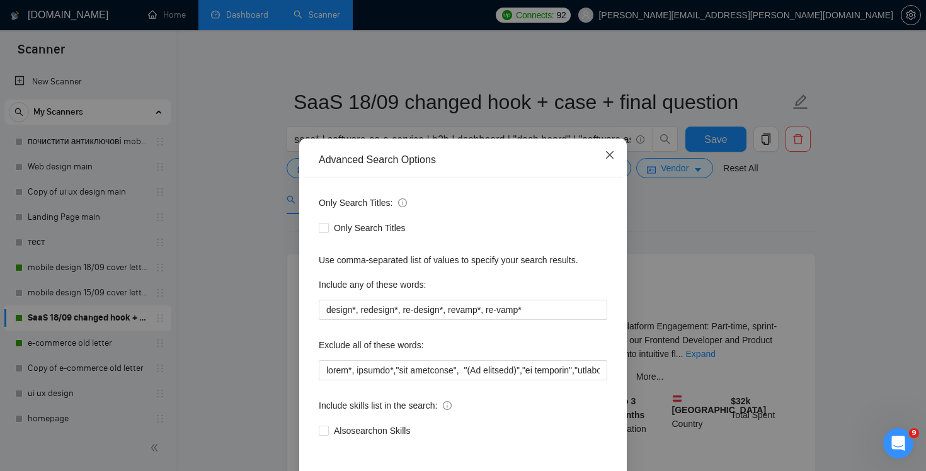
click at [612, 150] on span "Close" at bounding box center [610, 156] width 34 height 34
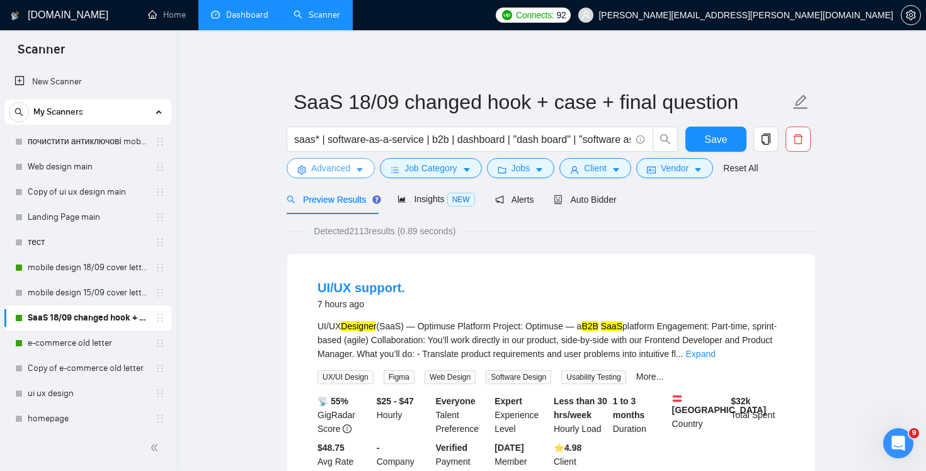
click at [345, 175] on span "Advanced" at bounding box center [330, 168] width 39 height 14
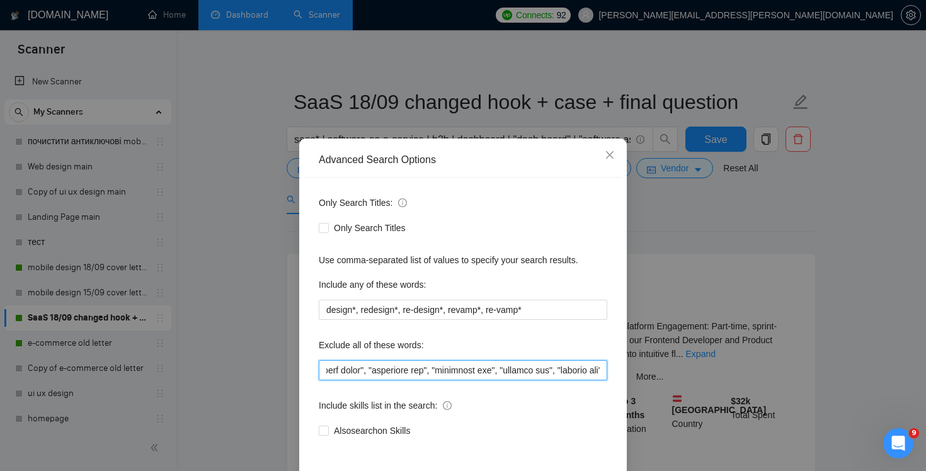
scroll to position [0, 5018]
drag, startPoint x: 532, startPoint y: 370, endPoint x: 915, endPoint y: 371, distance: 382.5
click at [917, 371] on div "Advanced Search Options Only Search Titles: Only Search Titles Use comma-separa…" at bounding box center [463, 235] width 926 height 471
click at [440, 362] on input "text" at bounding box center [463, 370] width 289 height 20
click at [377, 374] on input "text" at bounding box center [463, 370] width 289 height 20
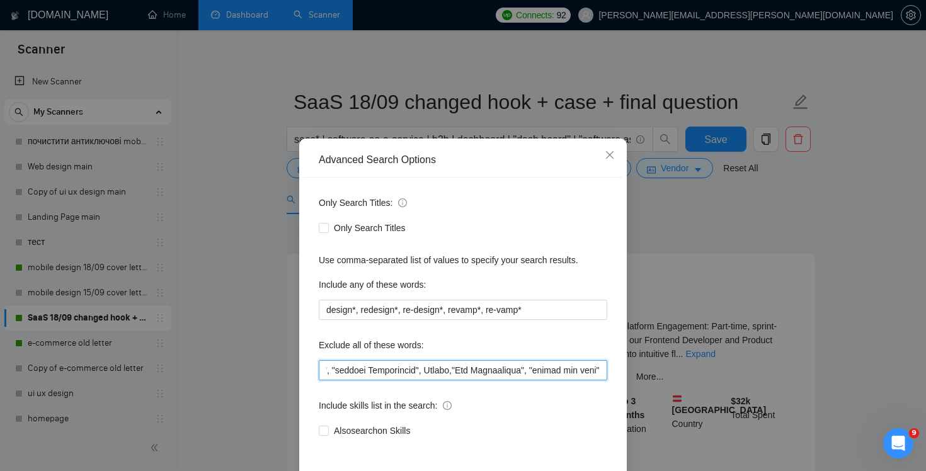
scroll to position [0, 4876]
drag, startPoint x: 449, startPoint y: 372, endPoint x: 746, endPoint y: 383, distance: 297.0
click at [748, 386] on div "Advanced Search Options Only Search Titles: Only Search Titles Use comma-separa…" at bounding box center [463, 235] width 926 height 471
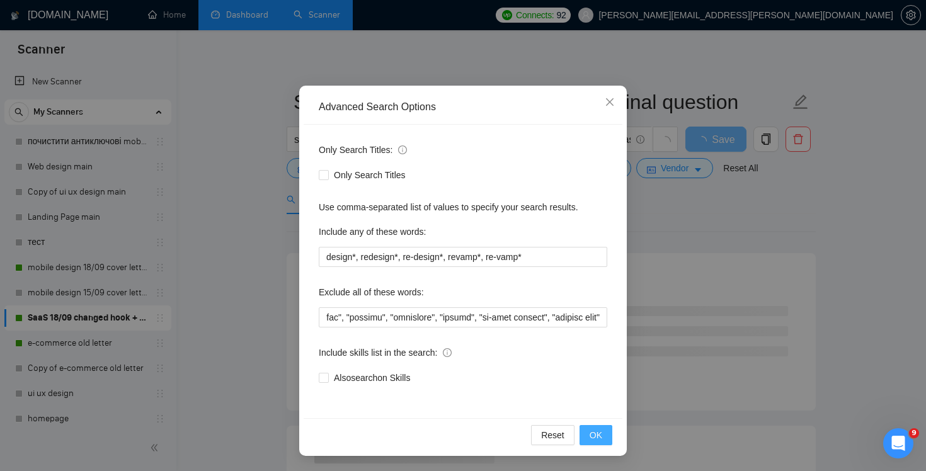
scroll to position [0, 0]
click at [603, 433] on button "OK" at bounding box center [596, 435] width 33 height 20
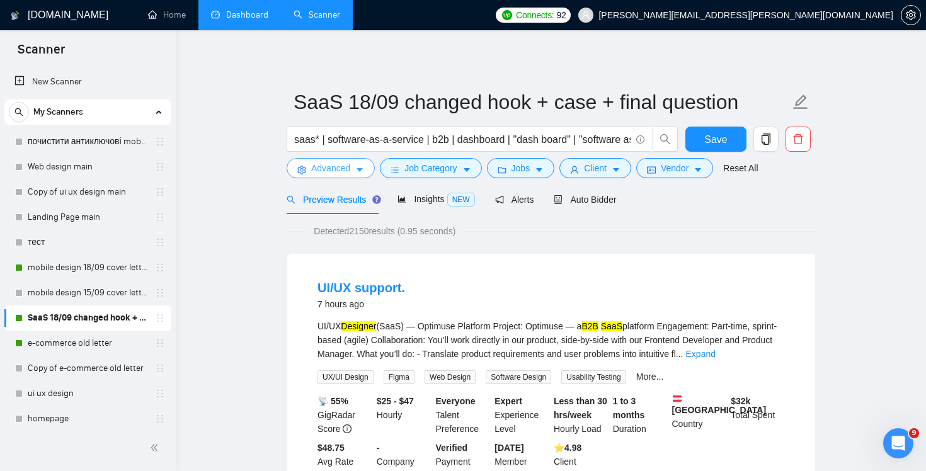
click at [307, 166] on button "Advanced" at bounding box center [331, 168] width 88 height 20
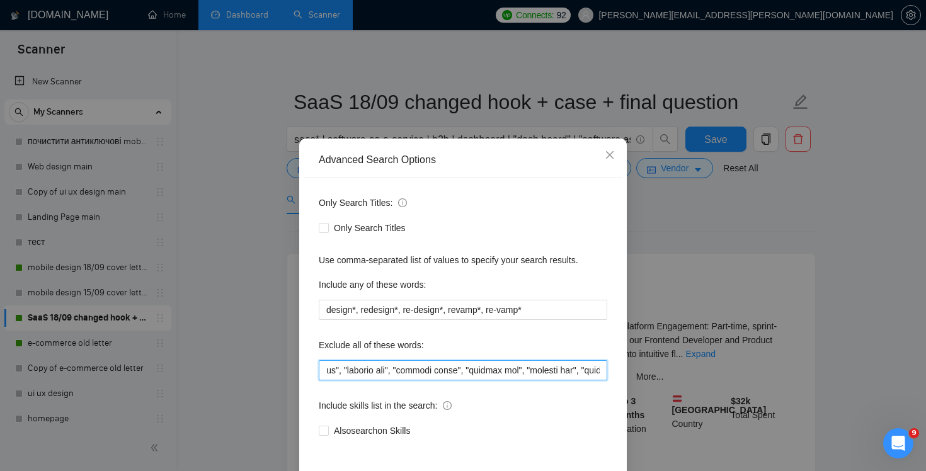
drag, startPoint x: 532, startPoint y: 366, endPoint x: 926, endPoint y: 394, distance: 394.8
click at [926, 394] on div "Advanced Search Options Only Search Titles: Only Search Titles Use comma-separa…" at bounding box center [463, 235] width 926 height 471
paste input ""website Development", Chakra,"Web Development", "design the logo""
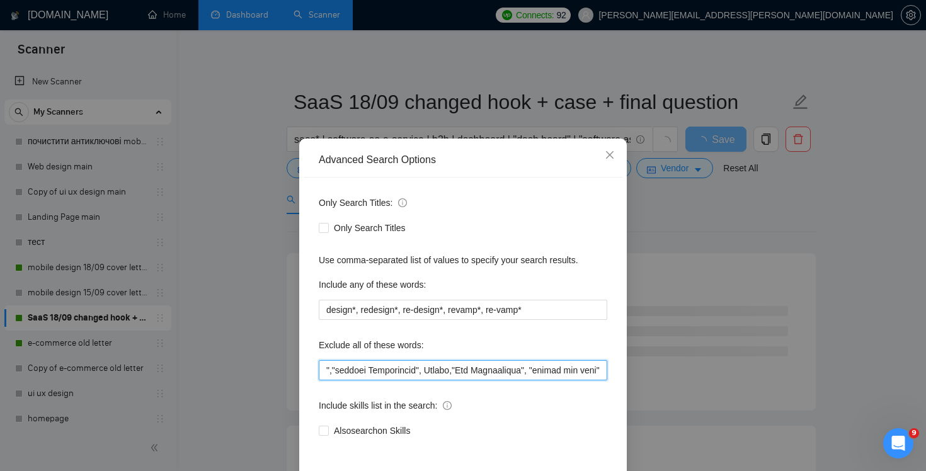
click at [351, 376] on input "text" at bounding box center [463, 370] width 289 height 20
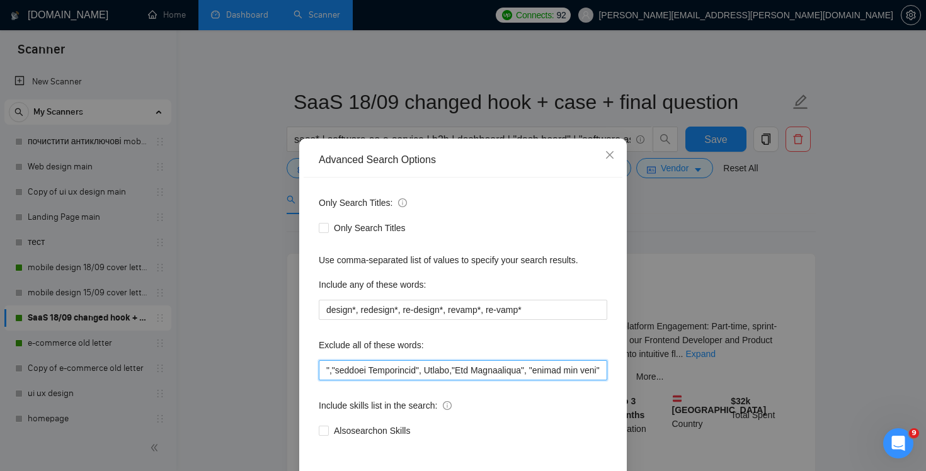
scroll to position [53, 0]
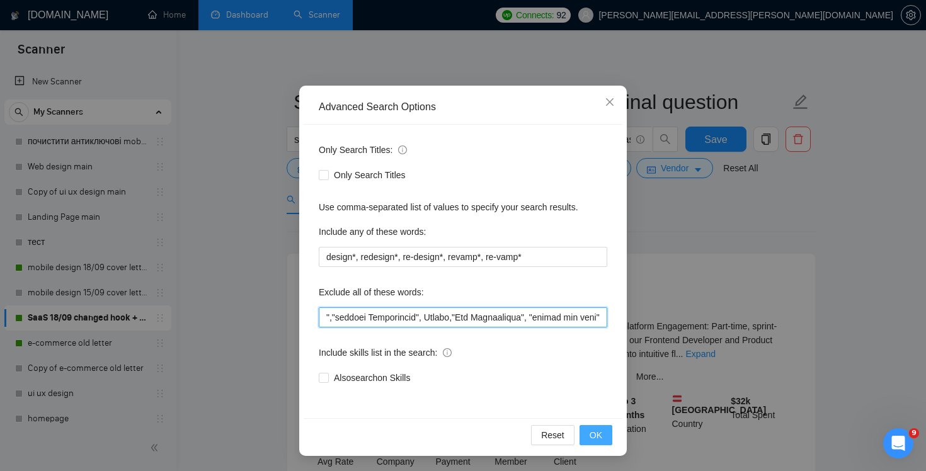
type input "softr*, webflow*,"web developer", "(No agencies)","no agencies","developer to o…"
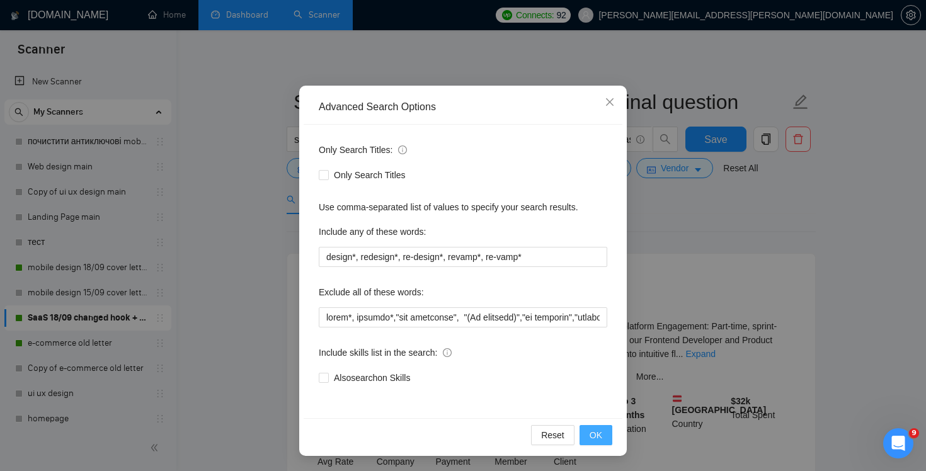
click at [606, 435] on button "OK" at bounding box center [596, 435] width 33 height 20
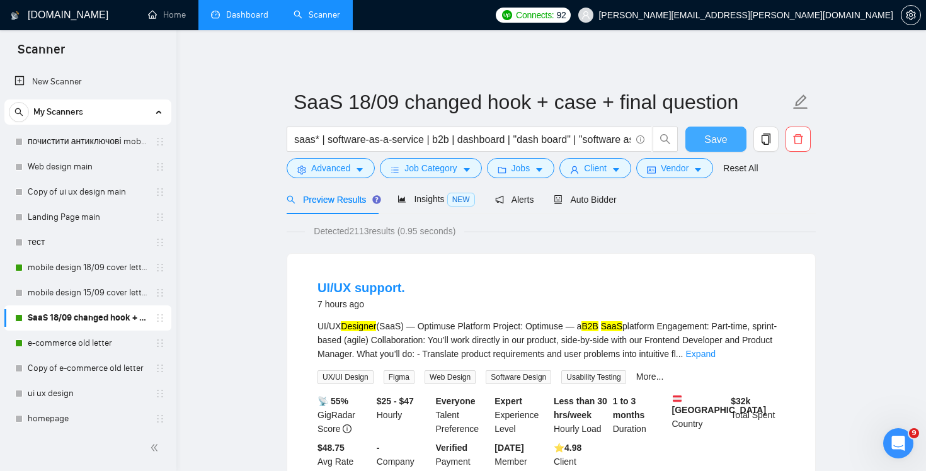
click at [718, 138] on span "Save" at bounding box center [715, 140] width 23 height 16
click at [98, 348] on link "e-commerce old letter" at bounding box center [88, 343] width 120 height 25
click at [62, 347] on link "e-commerce old letter" at bounding box center [88, 343] width 120 height 25
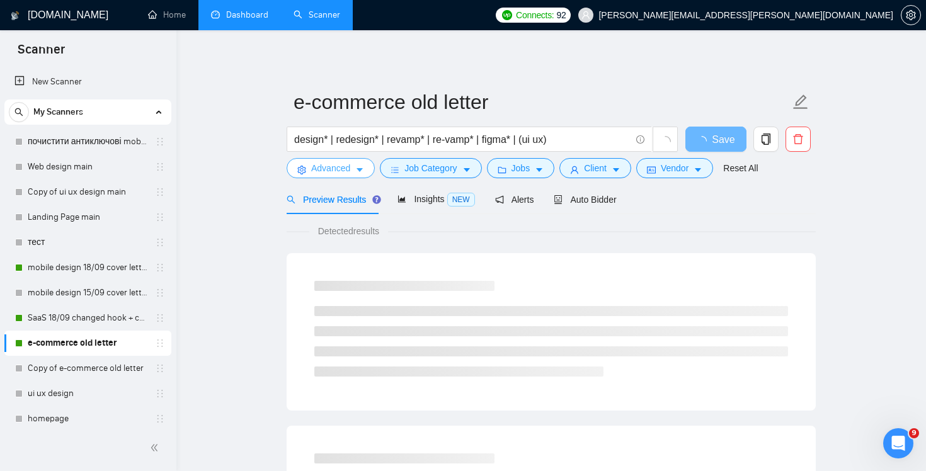
click at [328, 168] on span "Advanced" at bounding box center [330, 168] width 39 height 14
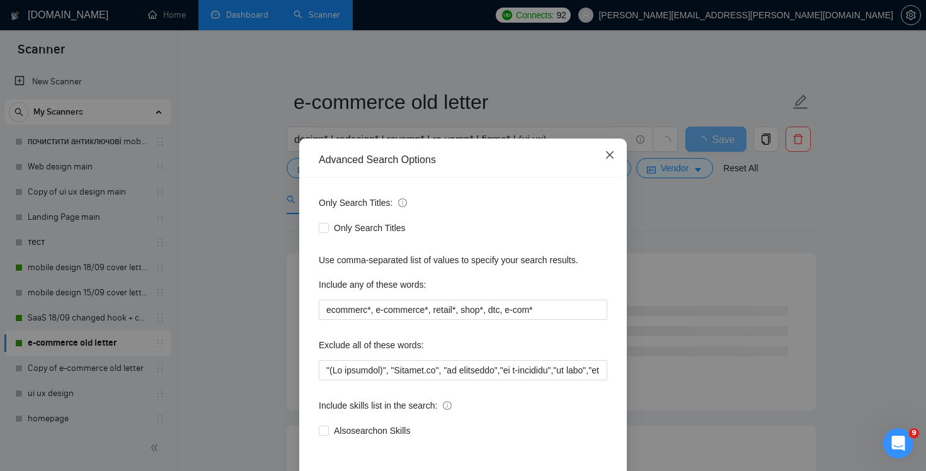
click at [611, 153] on icon "close" at bounding box center [610, 155] width 8 height 8
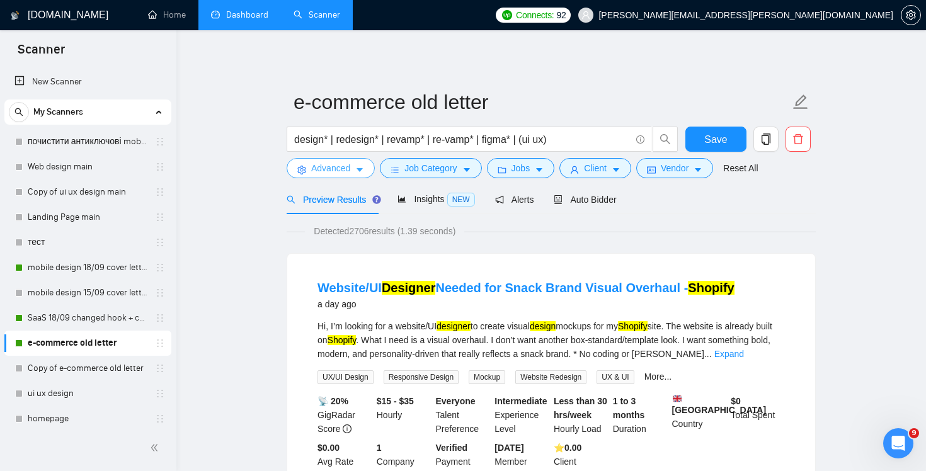
click at [331, 168] on span "Advanced" at bounding box center [330, 168] width 39 height 14
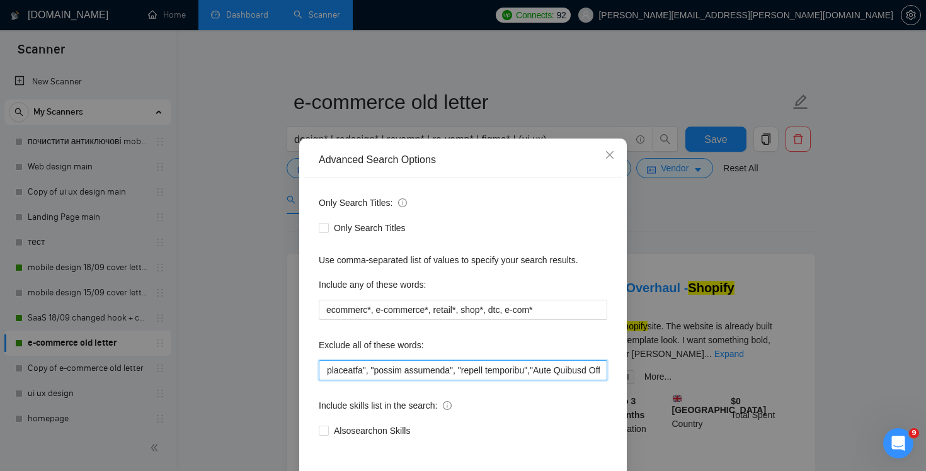
scroll to position [0, 6723]
drag, startPoint x: 497, startPoint y: 370, endPoint x: 891, endPoint y: 383, distance: 394.7
click at [891, 384] on div "Advanced Search Options Only Search Titles: Only Search Titles Use comma-separa…" at bounding box center [463, 235] width 926 height 471
paste input ""website Development", Chakra,"Web Development", "design the logo""
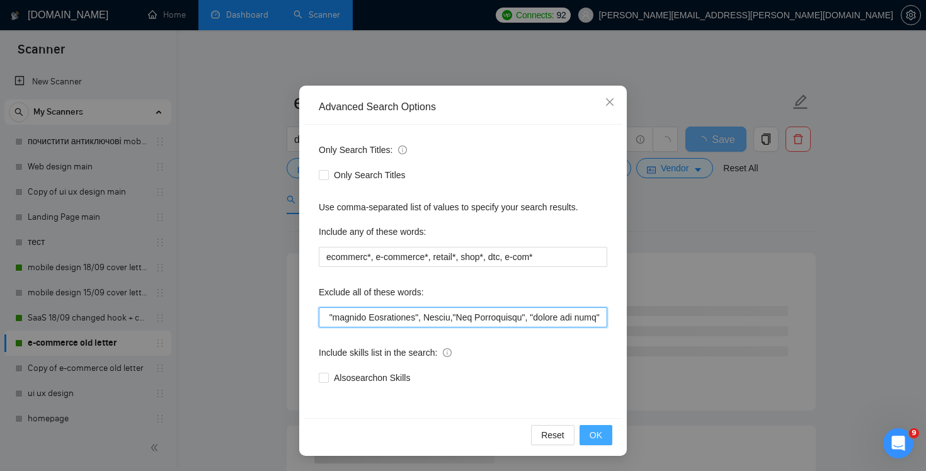
type input ""(No agencies)", "[DOMAIN_NAME]", "no ecommerce","no e-commerce","no ecom","no …"
click at [582, 438] on button "OK" at bounding box center [596, 435] width 33 height 20
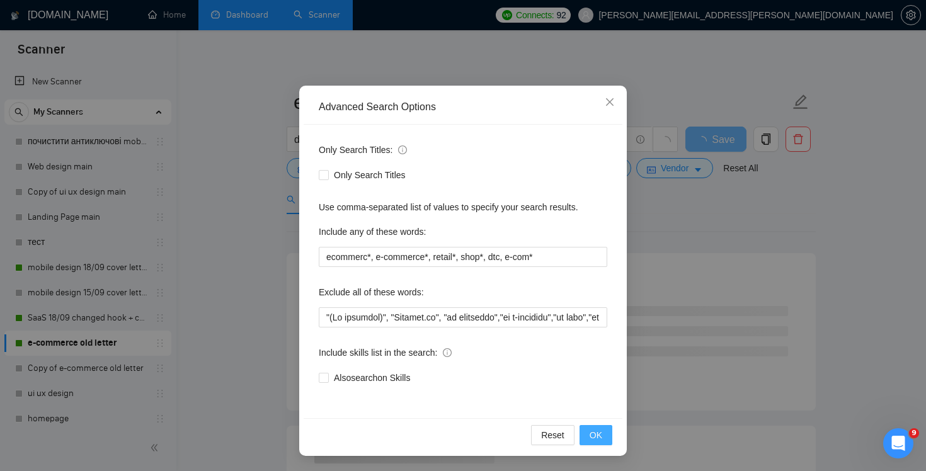
scroll to position [0, 0]
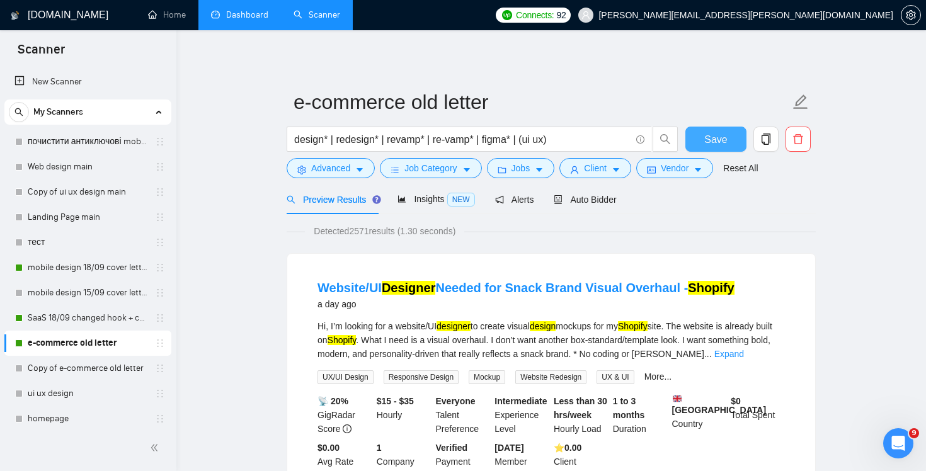
click at [727, 145] on button "Save" at bounding box center [716, 139] width 61 height 25
click at [96, 268] on link "mobile design 18/09 cover letter another first part" at bounding box center [88, 267] width 120 height 25
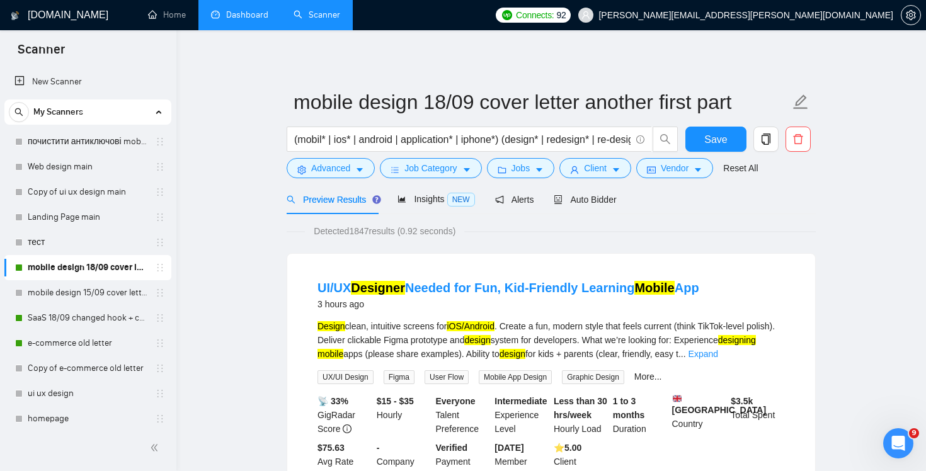
click at [325, 152] on div "(mobil* | ios* | android | application* | iphone*) (design* | redesign* | re-de…" at bounding box center [482, 143] width 397 height 32
click at [323, 163] on span "Advanced" at bounding box center [330, 168] width 39 height 14
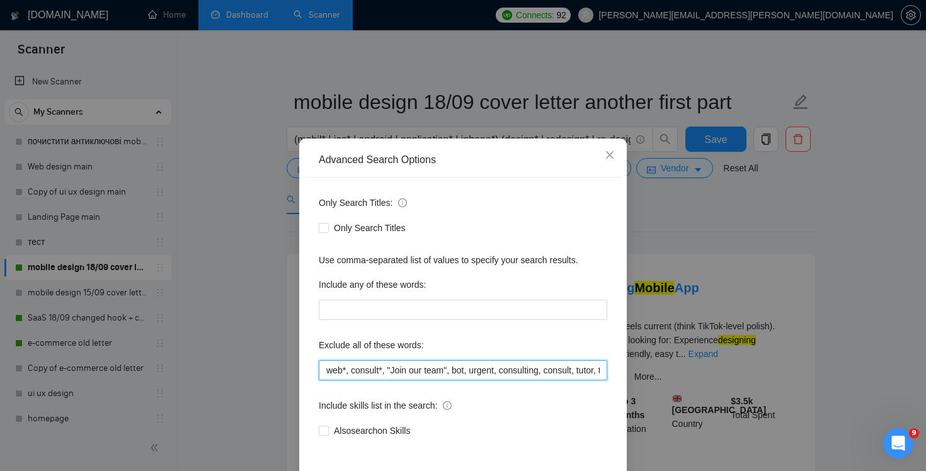
drag, startPoint x: 470, startPoint y: 372, endPoint x: 917, endPoint y: 421, distance: 449.4
click at [921, 425] on div "Advanced Search Options Only Search Titles: Only Search Titles Use comma-separa…" at bounding box center [463, 235] width 926 height 471
drag, startPoint x: 536, startPoint y: 377, endPoint x: 813, endPoint y: 403, distance: 278.5
click at [813, 403] on div "Advanced Search Options Only Search Titles: Only Search Titles Use comma-separa…" at bounding box center [463, 235] width 926 height 471
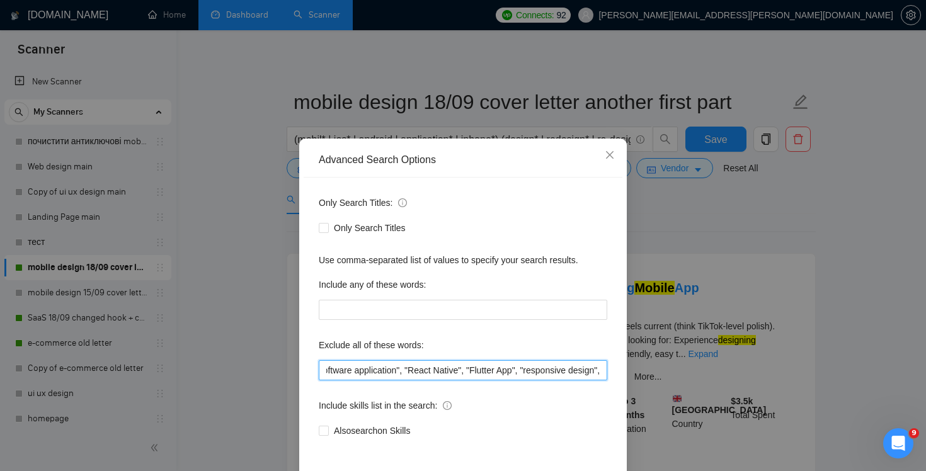
paste input ""website Development", Chakra,"Web Development", "design the logo""
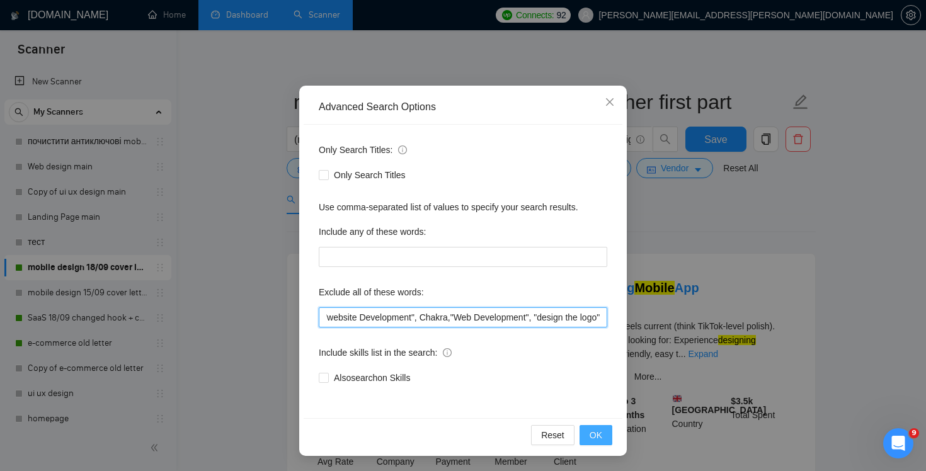
type input "web*, consult*, "Join our team", bot, urgent, consulting, consult, tutor, teach…"
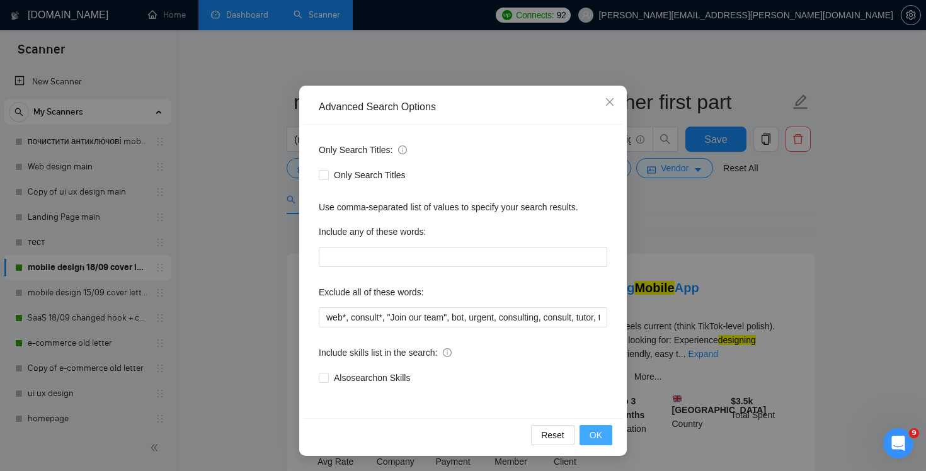
click at [604, 435] on button "OK" at bounding box center [596, 435] width 33 height 20
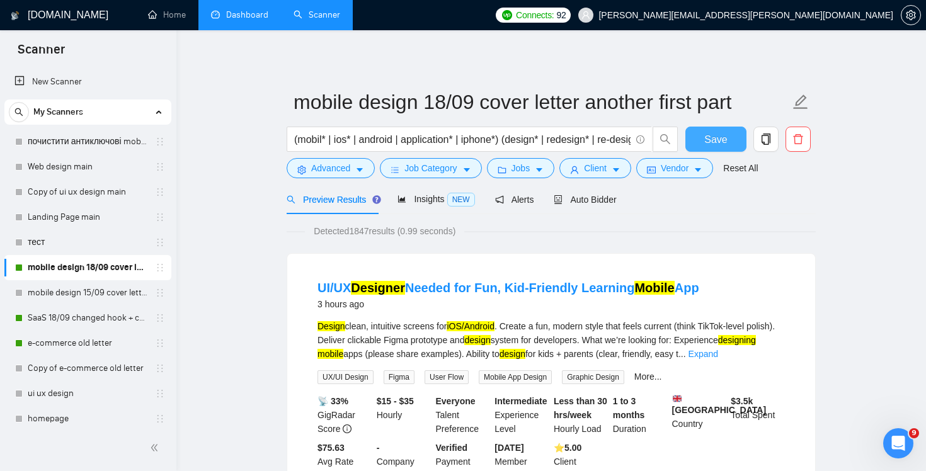
click at [712, 135] on span "Save" at bounding box center [715, 140] width 23 height 16
click at [109, 376] on link "Copy of e-commerce old letter" at bounding box center [88, 368] width 120 height 25
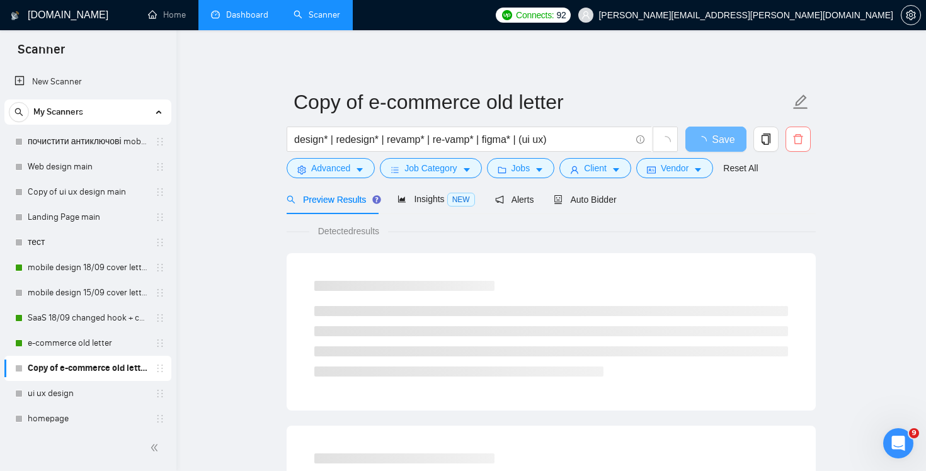
click at [798, 144] on icon "delete" at bounding box center [797, 139] width 9 height 10
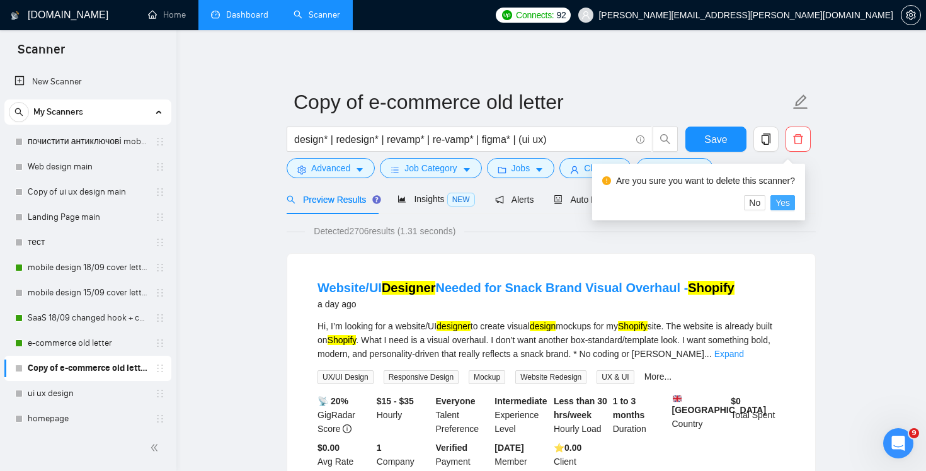
click at [790, 204] on span "Yes" at bounding box center [783, 203] width 14 height 14
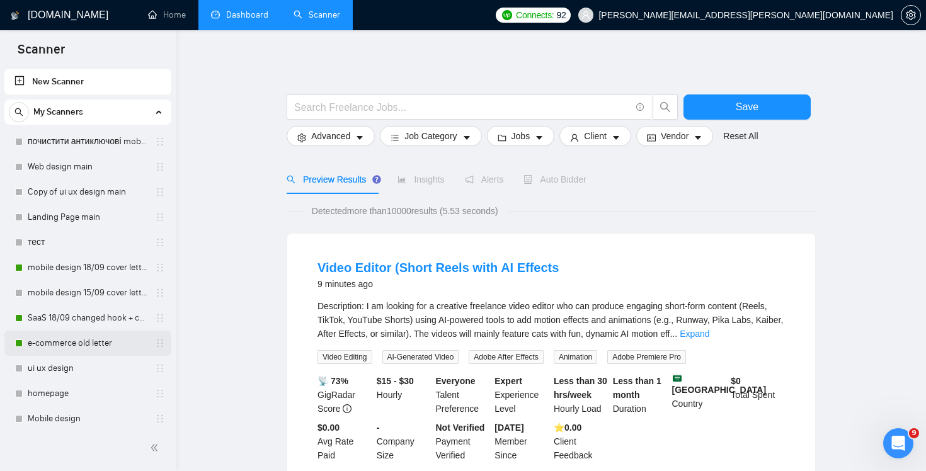
click at [111, 353] on link "e-commerce old letter" at bounding box center [88, 343] width 120 height 25
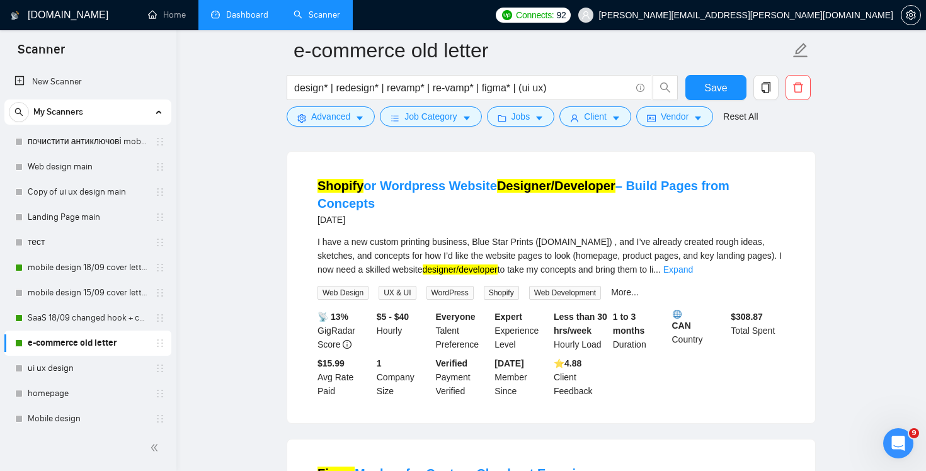
scroll to position [1454, 0]
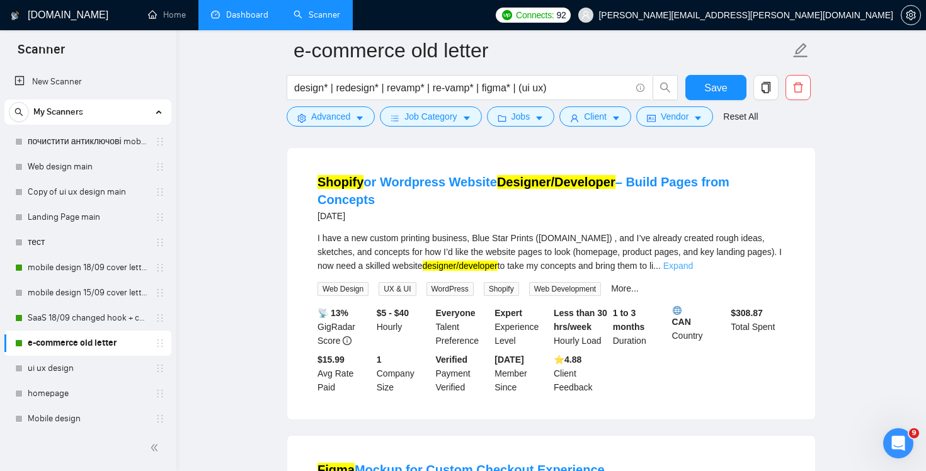
click at [693, 271] on link "Expand" at bounding box center [679, 266] width 30 height 10
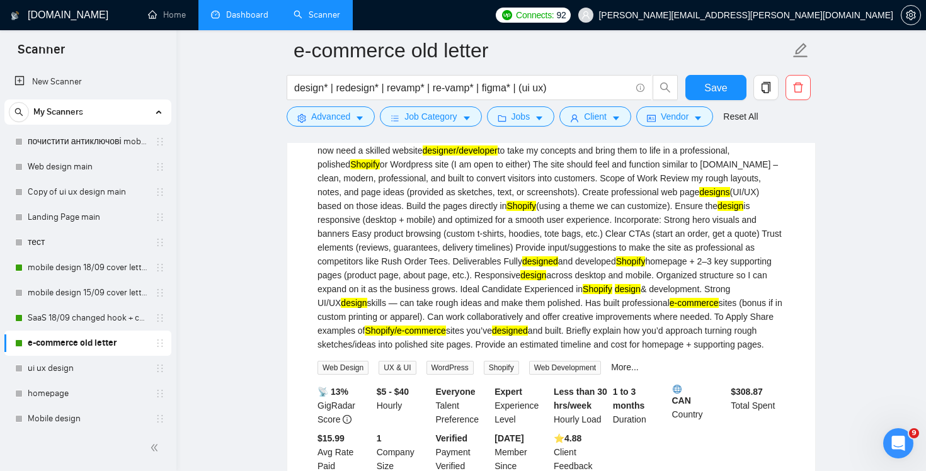
scroll to position [1386, 0]
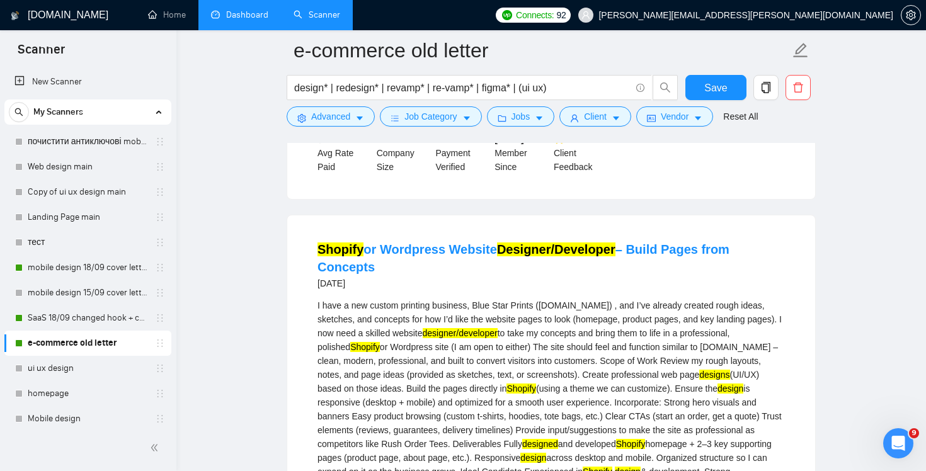
click at [544, 326] on li "Shopify or Wordpress Website Designer/Developer – Build Pages from Concepts [DA…" at bounding box center [551, 448] width 498 height 435
drag, startPoint x: 311, startPoint y: 292, endPoint x: 780, endPoint y: 296, distance: 468.8
click at [780, 296] on li "Shopify or Wordpress Website Designer/Developer – Build Pages from Concepts [DA…" at bounding box center [551, 448] width 498 height 435
copy link "Shopify or Wordpress Website Designer/Developer – Build Pages from Concepts"
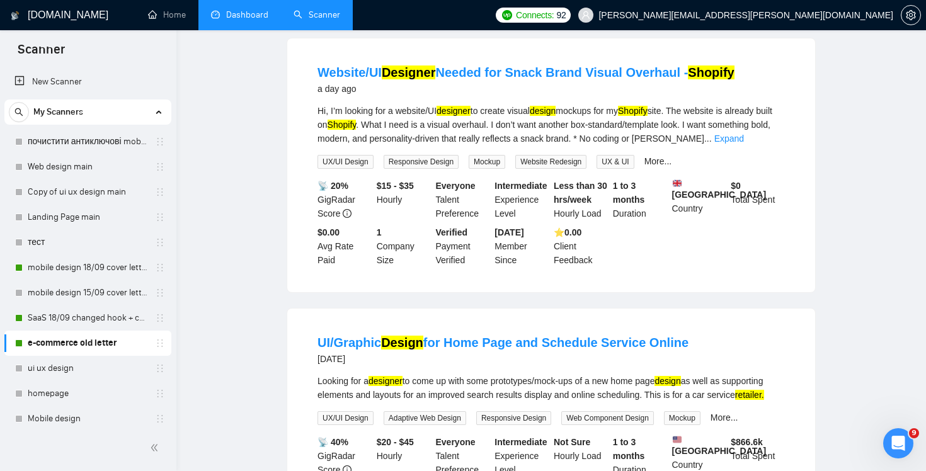
scroll to position [0, 0]
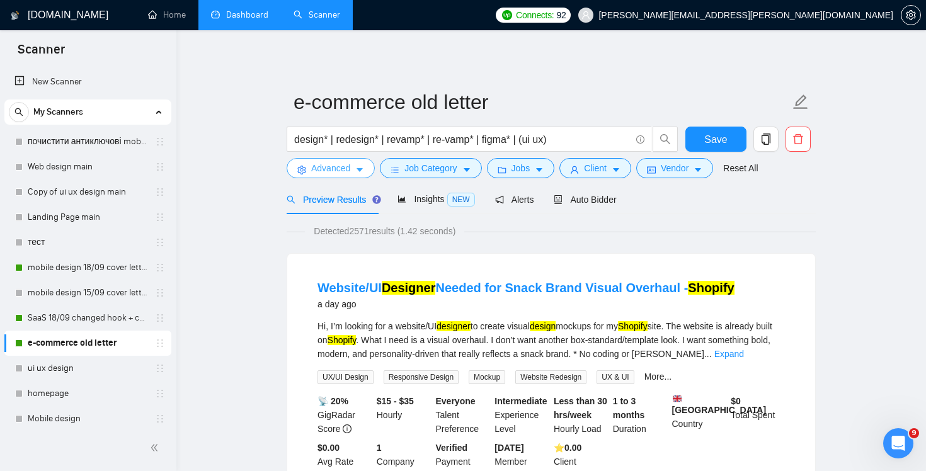
click at [324, 173] on span "Advanced" at bounding box center [330, 168] width 39 height 14
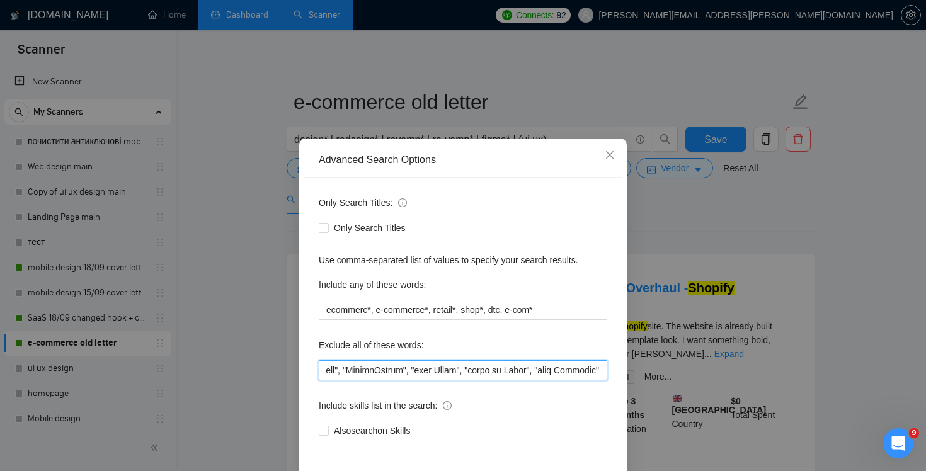
drag, startPoint x: 515, startPoint y: 373, endPoint x: 902, endPoint y: 391, distance: 387.9
click at [902, 391] on div "Advanced Search Options Only Search Titles: Only Search Titles Use comma-separa…" at bounding box center [463, 235] width 926 height 471
paste input "Designer/Developer"
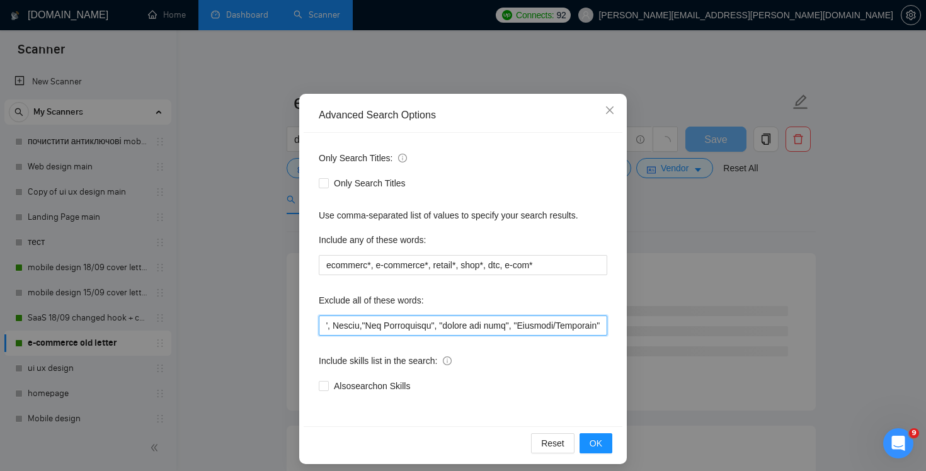
scroll to position [53, 0]
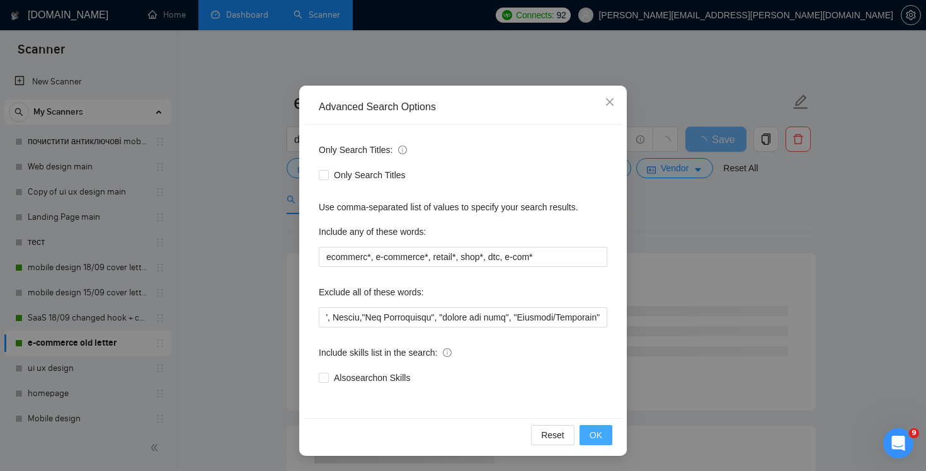
click at [604, 438] on button "OK" at bounding box center [596, 435] width 33 height 20
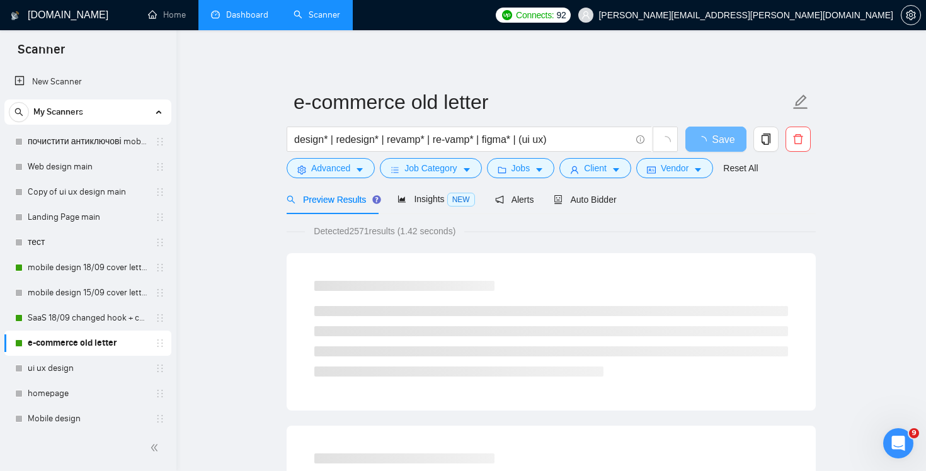
scroll to position [0, 0]
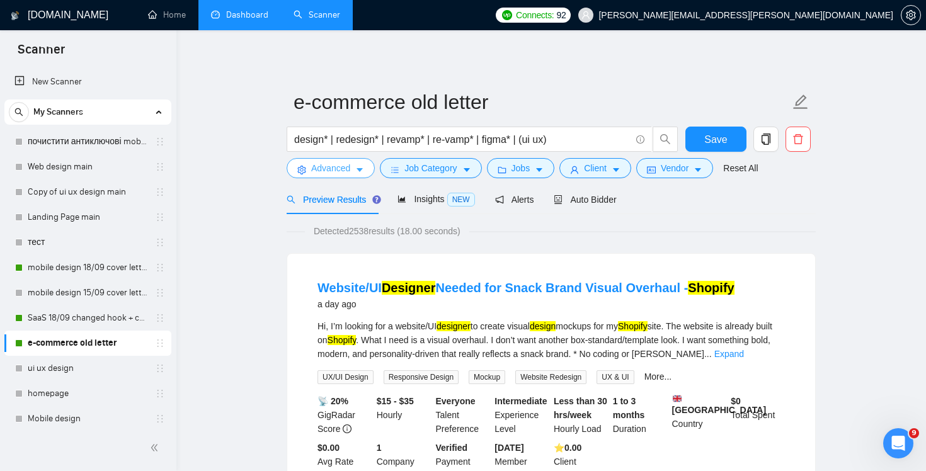
click at [325, 161] on span "Advanced" at bounding box center [330, 168] width 39 height 14
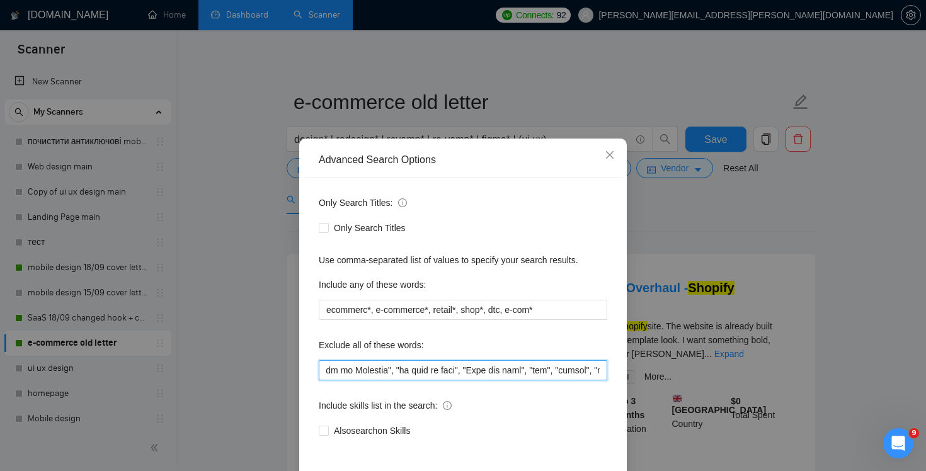
scroll to position [0, 7108]
drag, startPoint x: 505, startPoint y: 369, endPoint x: 926, endPoint y: 381, distance: 420.5
click at [926, 381] on div "Advanced Search Options Only Search Titles: Only Search Titles Use comma-separa…" at bounding box center [463, 235] width 926 height 471
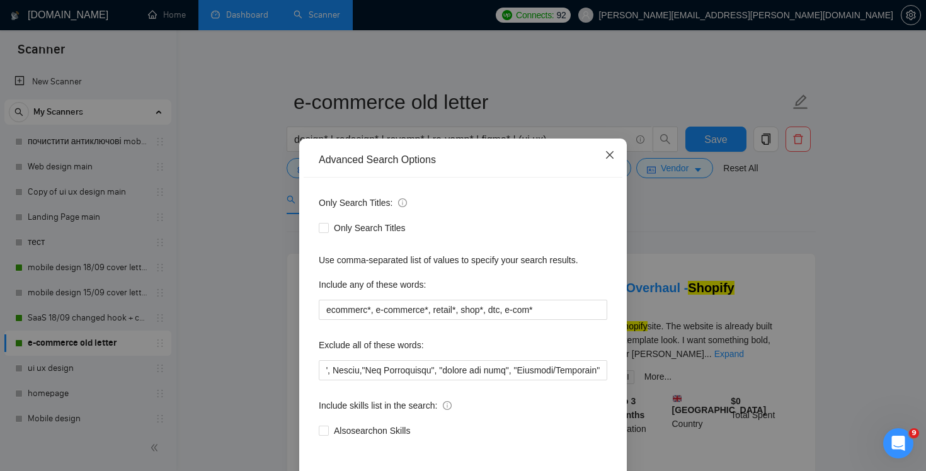
scroll to position [0, 0]
click at [614, 158] on span "Close" at bounding box center [610, 156] width 34 height 34
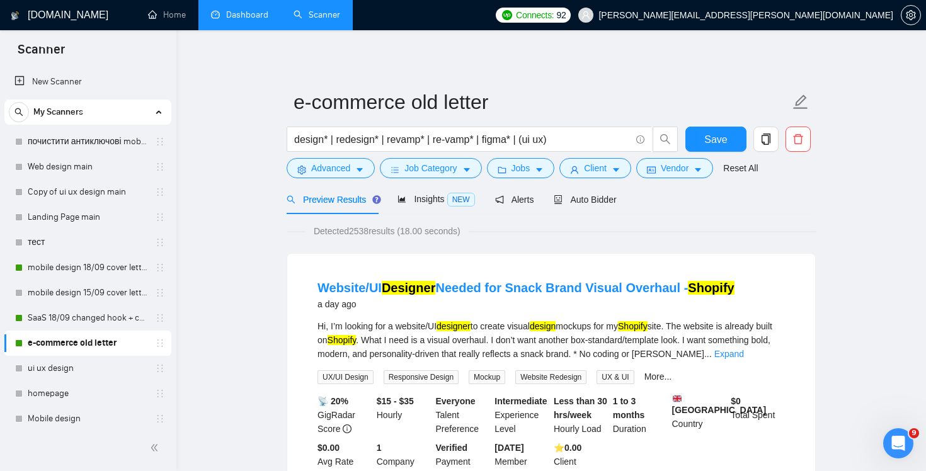
click at [357, 233] on span "Detected 2538 results (18.00 seconds)" at bounding box center [387, 231] width 164 height 14
click at [349, 169] on span "Advanced" at bounding box center [330, 168] width 39 height 14
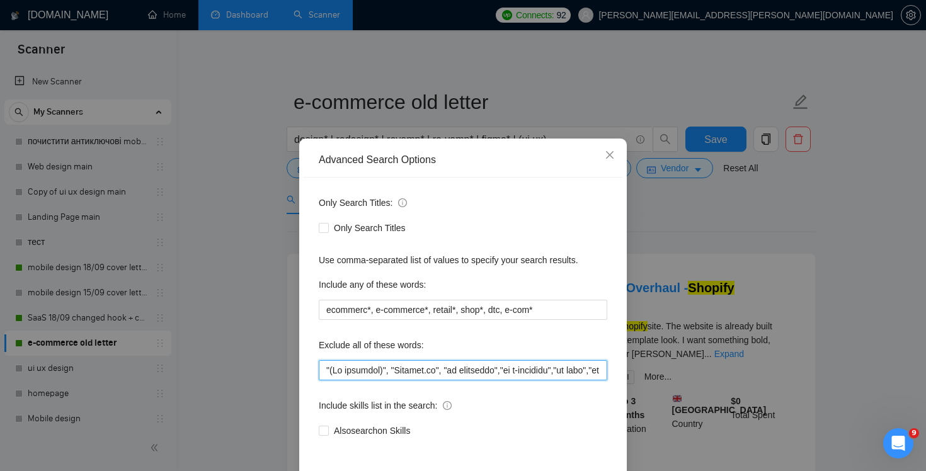
drag, startPoint x: 541, startPoint y: 371, endPoint x: 922, endPoint y: 371, distance: 381.2
click at [925, 374] on div "Advanced Search Options Only Search Titles: Only Search Titles Use comma-separa…" at bounding box center [463, 235] width 926 height 471
click at [566, 377] on input "text" at bounding box center [463, 370] width 289 height 20
drag, startPoint x: 557, startPoint y: 373, endPoint x: 875, endPoint y: 378, distance: 317.6
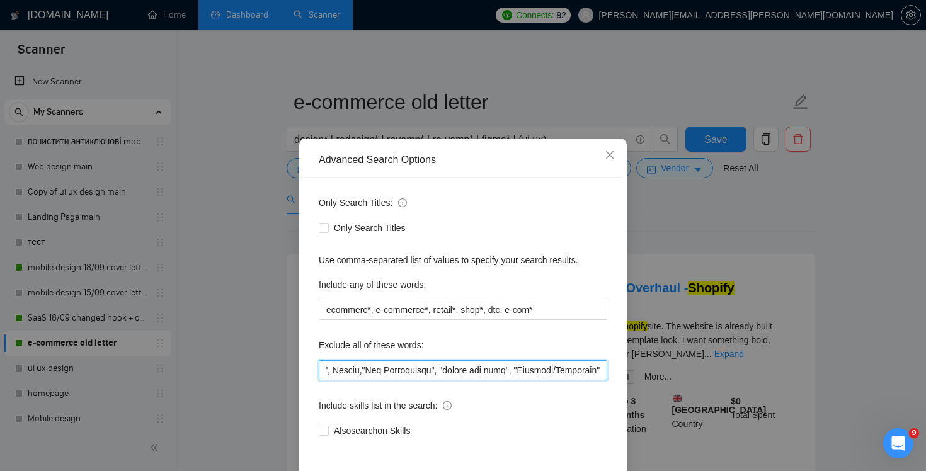
click at [875, 378] on div "Advanced Search Options Only Search Titles: Only Search Titles Use comma-separa…" at bounding box center [463, 235] width 926 height 471
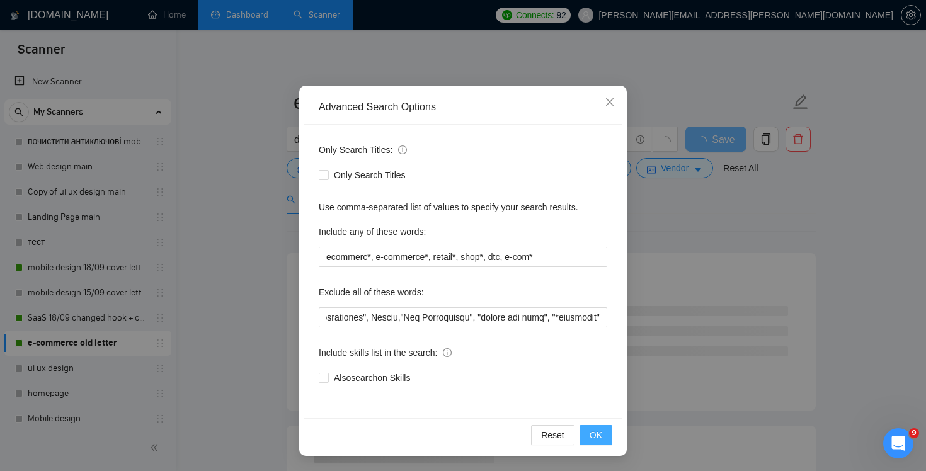
scroll to position [0, 0]
click at [597, 432] on span "OK" at bounding box center [596, 435] width 13 height 14
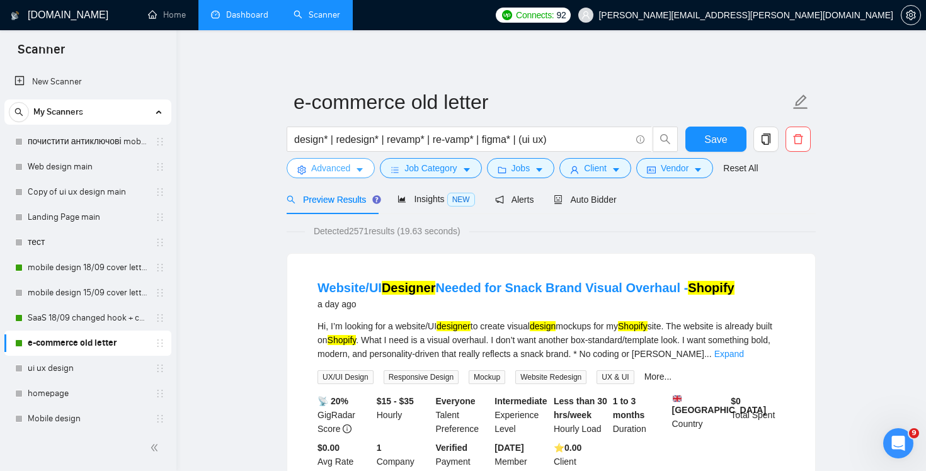
click at [336, 168] on span "Advanced" at bounding box center [330, 168] width 39 height 14
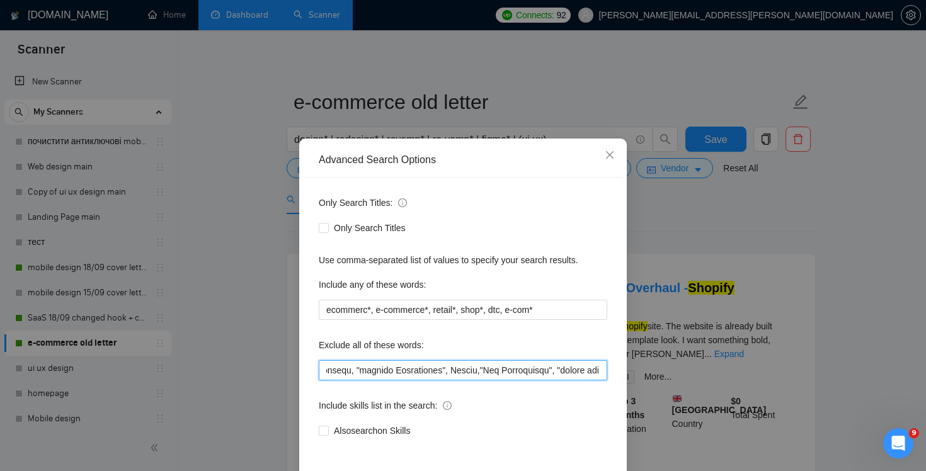
drag, startPoint x: 534, startPoint y: 366, endPoint x: 794, endPoint y: 360, distance: 260.3
click at [794, 360] on div "Advanced Search Options Only Search Titles: Only Search Titles Use comma-separa…" at bounding box center [463, 235] width 926 height 471
drag, startPoint x: 580, startPoint y: 367, endPoint x: 790, endPoint y: 396, distance: 211.8
click at [791, 397] on div "Advanced Search Options Only Search Titles: Only Search Titles Use comma-separa…" at bounding box center [463, 235] width 926 height 471
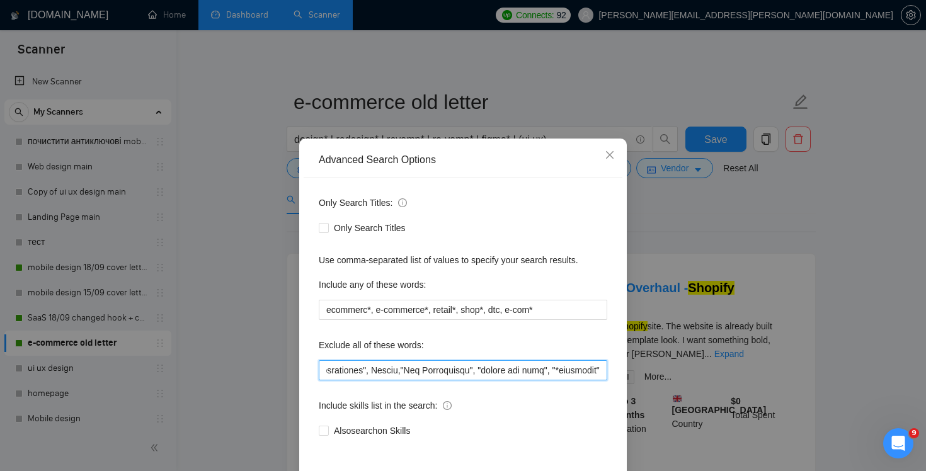
click at [579, 369] on input "text" at bounding box center [463, 370] width 289 height 20
drag, startPoint x: 563, startPoint y: 374, endPoint x: 775, endPoint y: 395, distance: 212.7
click at [775, 395] on div "Advanced Search Options Only Search Titles: Only Search Titles Use comma-separa…" at bounding box center [463, 235] width 926 height 471
click at [558, 374] on input "text" at bounding box center [463, 370] width 289 height 20
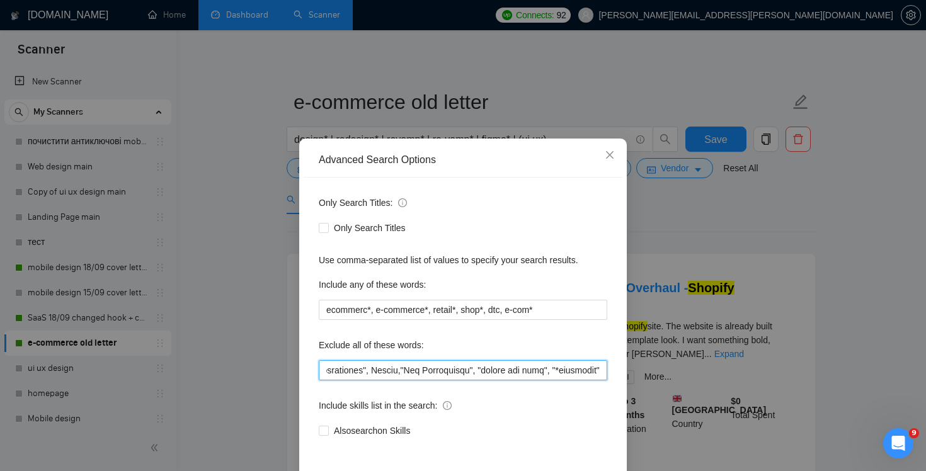
click at [558, 374] on input "text" at bounding box center [463, 370] width 289 height 20
paste input "Designer/Developer"
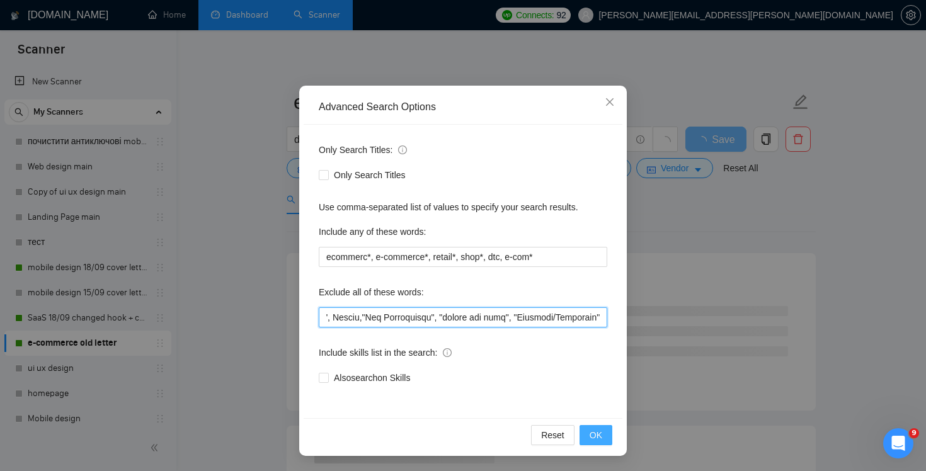
type input ""(No agencies)", "[DOMAIN_NAME]", "no ecommerce","no e-commerce","no ecom","no …"
click at [592, 435] on span "OK" at bounding box center [596, 435] width 13 height 14
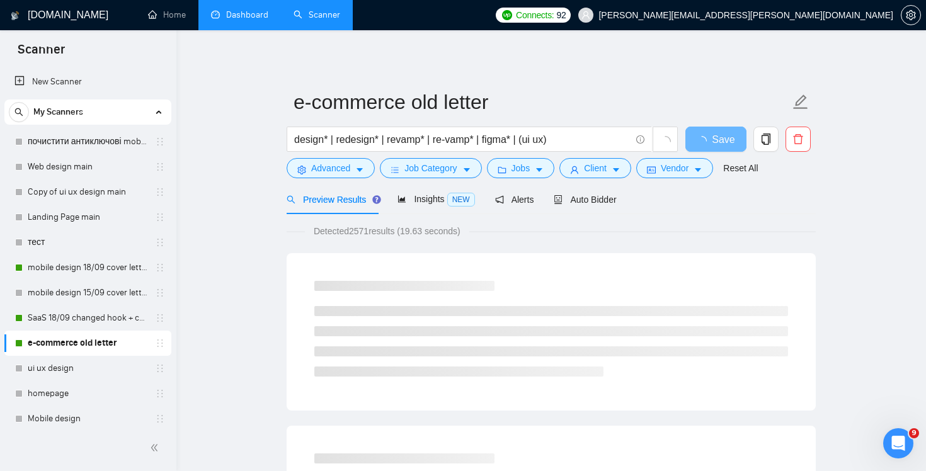
scroll to position [0, 0]
click at [331, 172] on span "Advanced" at bounding box center [330, 168] width 39 height 14
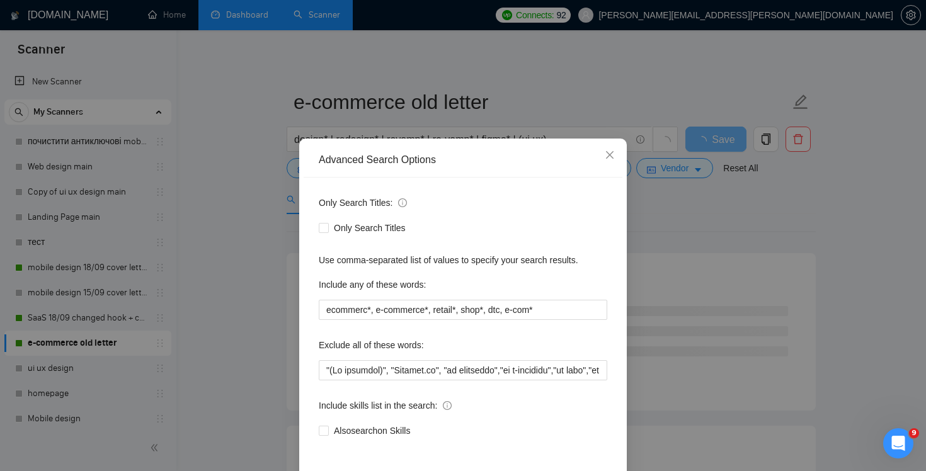
click at [543, 381] on div "Only Search Titles: Only Search Titles Use comma-separated list of values to sp…" at bounding box center [463, 325] width 319 height 294
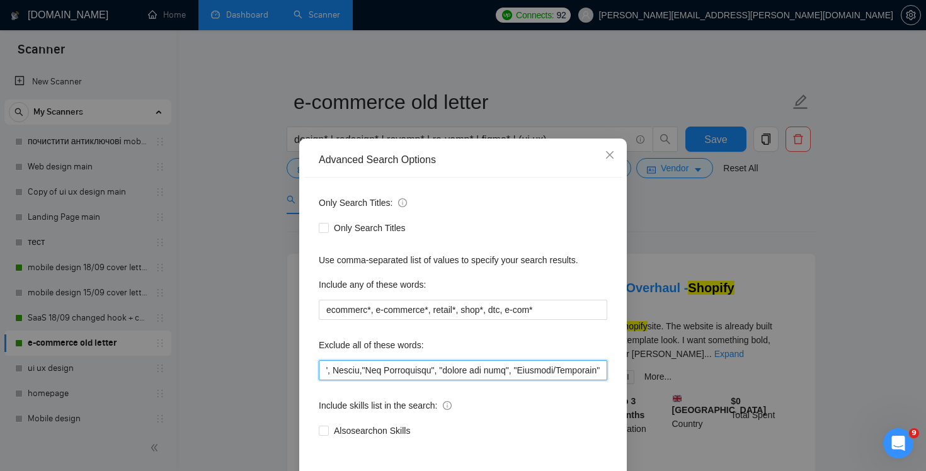
scroll to position [0, 7108]
drag, startPoint x: 543, startPoint y: 366, endPoint x: 871, endPoint y: 457, distance: 340.6
click at [871, 457] on div "Advanced Search Options Only Search Titles: Only Search Titles Use comma-separa…" at bounding box center [463, 235] width 926 height 471
click at [512, 359] on div "Exclude all of these words:" at bounding box center [463, 347] width 289 height 25
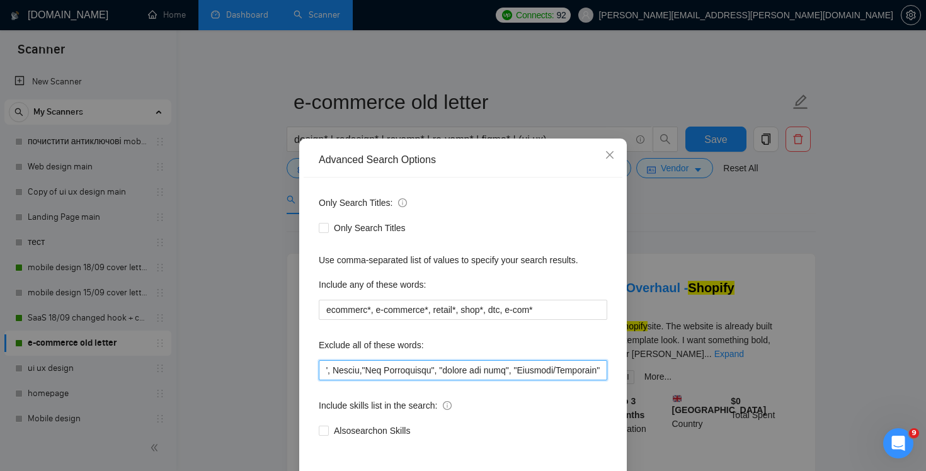
drag, startPoint x: 553, startPoint y: 364, endPoint x: 894, endPoint y: 393, distance: 342.1
click at [894, 394] on div "Advanced Search Options Only Search Titles: Only Search Titles Use comma-separa…" at bounding box center [463, 235] width 926 height 471
click at [513, 372] on input "text" at bounding box center [463, 370] width 289 height 20
drag, startPoint x: 512, startPoint y: 371, endPoint x: 664, endPoint y: 377, distance: 152.0
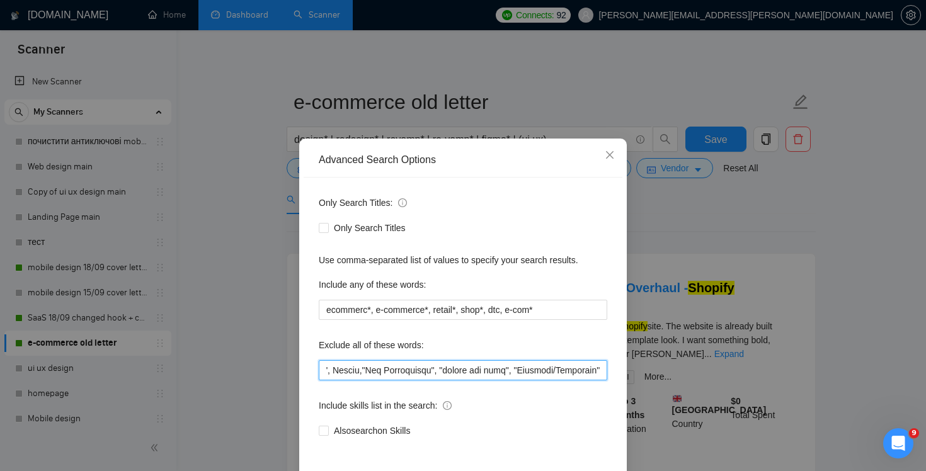
click at [664, 377] on div "Advanced Search Options Only Search Titles: Only Search Titles Use comma-separa…" at bounding box center [463, 235] width 926 height 471
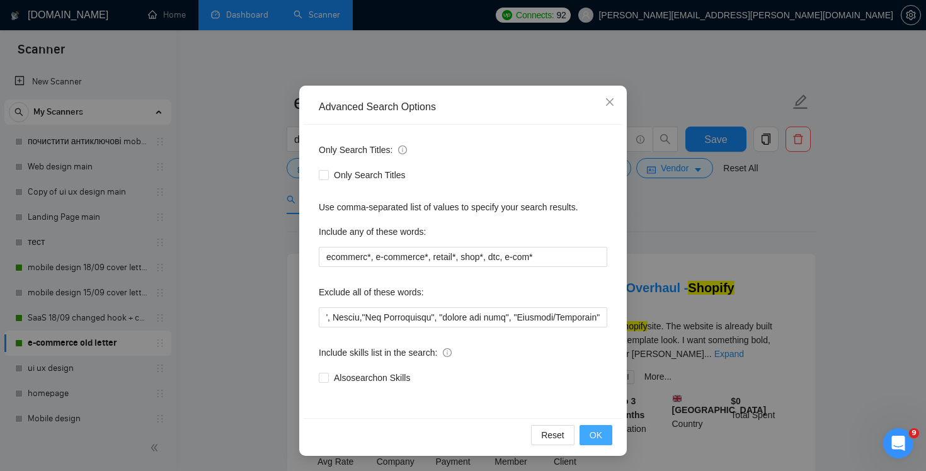
scroll to position [0, 0]
click at [604, 438] on button "OK" at bounding box center [596, 435] width 33 height 20
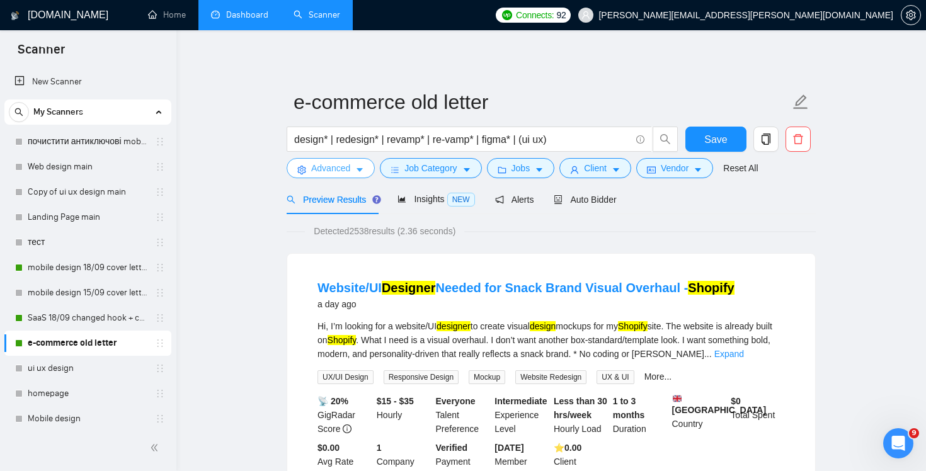
click at [326, 169] on span "Advanced" at bounding box center [330, 168] width 39 height 14
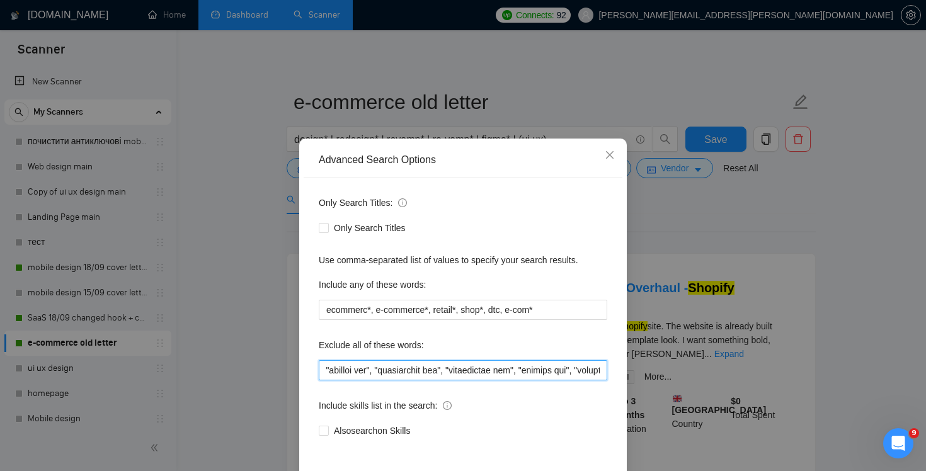
scroll to position [0, 7108]
drag, startPoint x: 567, startPoint y: 376, endPoint x: 803, endPoint y: 389, distance: 236.0
click at [803, 389] on div "Advanced Search Options Only Search Titles: Only Search Titles Use comma-separa…" at bounding box center [463, 235] width 926 height 471
click at [523, 367] on input "text" at bounding box center [463, 370] width 289 height 20
drag, startPoint x: 512, startPoint y: 369, endPoint x: 695, endPoint y: 375, distance: 182.8
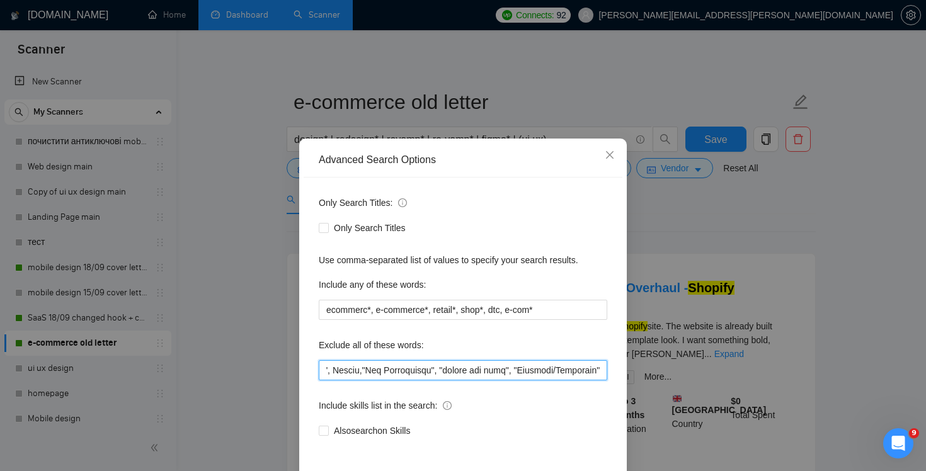
click at [695, 376] on div "Advanced Search Options Only Search Titles: Only Search Titles Use comma-separa…" at bounding box center [463, 235] width 926 height 471
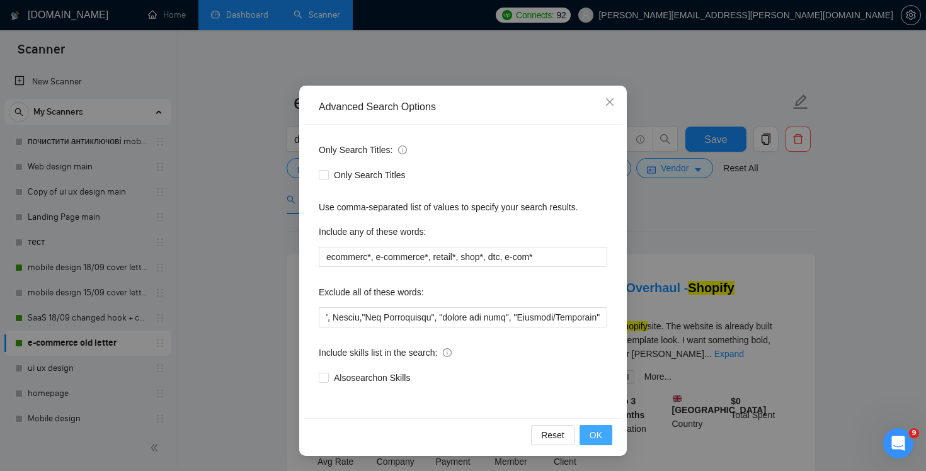
scroll to position [0, 0]
click at [597, 441] on span "OK" at bounding box center [596, 435] width 13 height 14
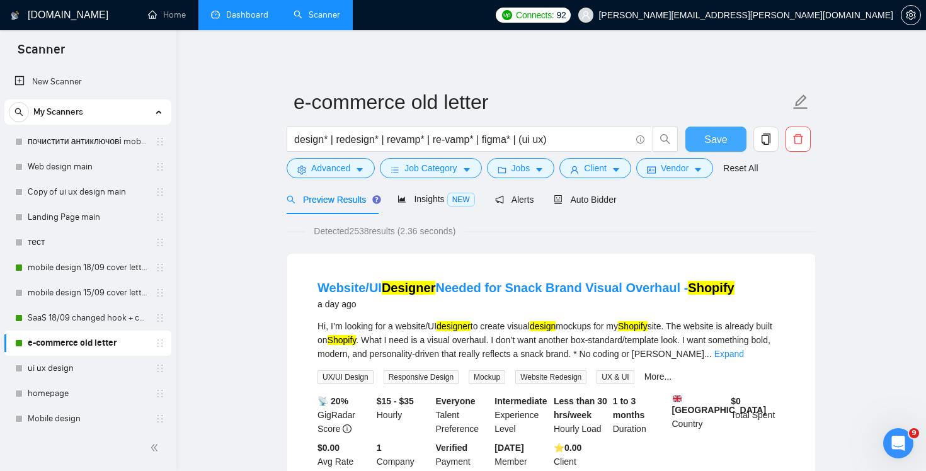
click at [708, 135] on span "Save" at bounding box center [715, 140] width 23 height 16
click at [86, 319] on link "SaaS 18/09 changed hook + case + final question" at bounding box center [88, 318] width 120 height 25
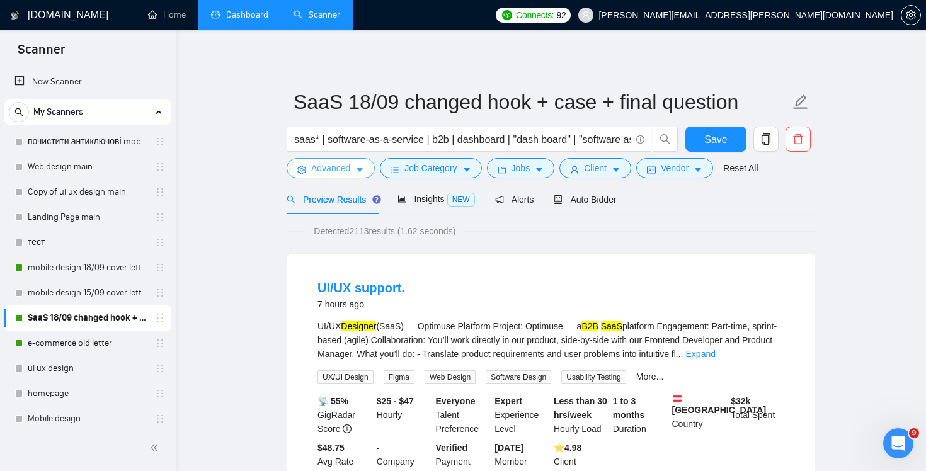
click at [337, 172] on span "Advanced" at bounding box center [330, 168] width 39 height 14
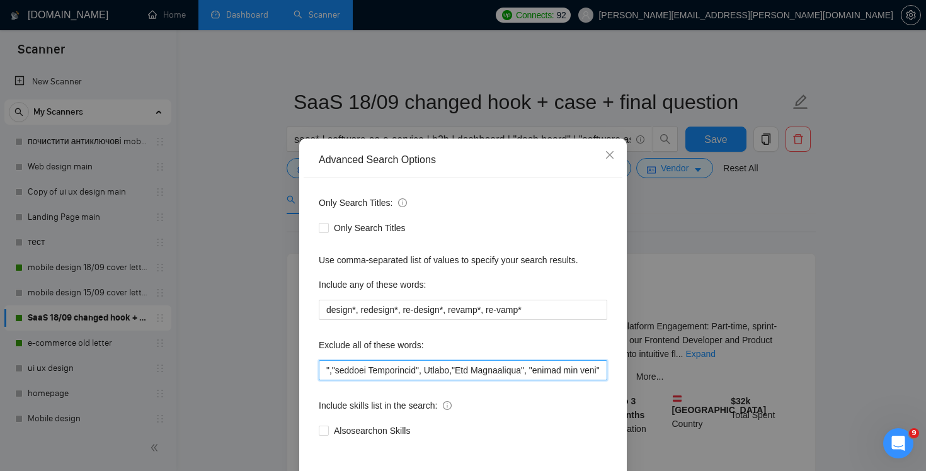
scroll to position [0, 5014]
drag, startPoint x: 541, startPoint y: 374, endPoint x: 914, endPoint y: 381, distance: 372.5
click at [914, 381] on div "Advanced Search Options Only Search Titles: Only Search Titles Use comma-separa…" at bounding box center [463, 235] width 926 height 471
paste input ""Designer/Developer""
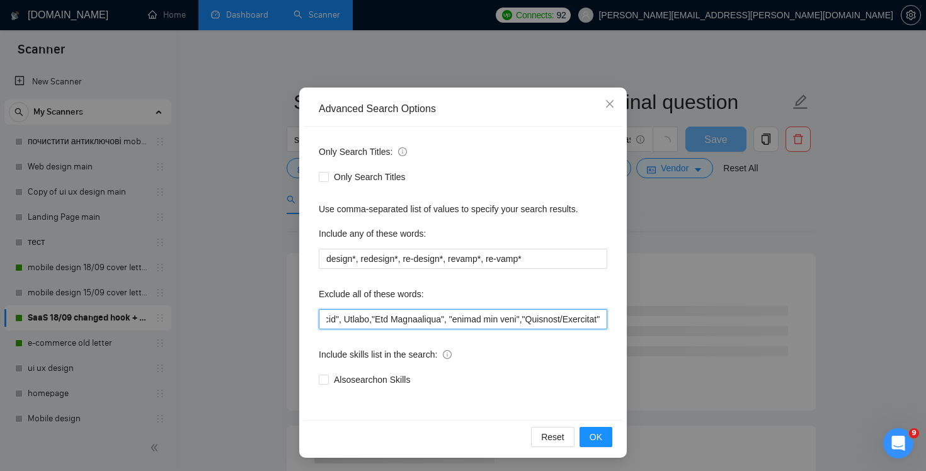
scroll to position [53, 0]
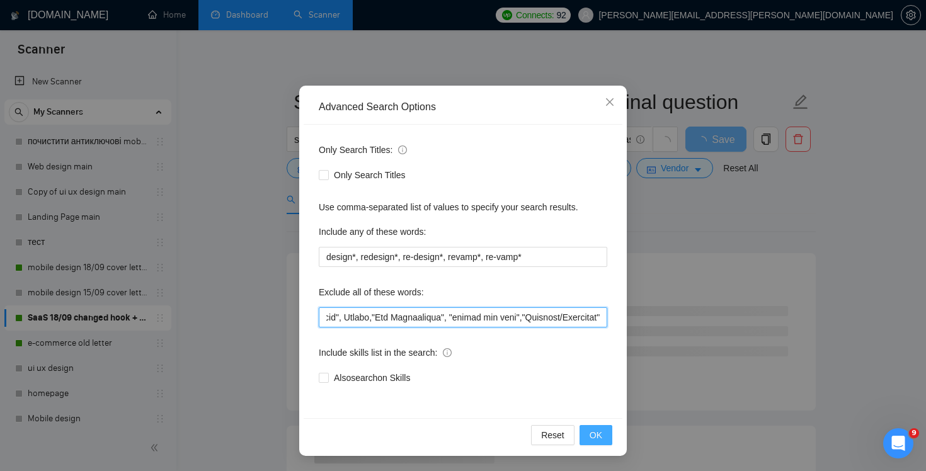
type input "softr*, webflow*,"web developer", "(No agencies)","no agencies","developer to o…"
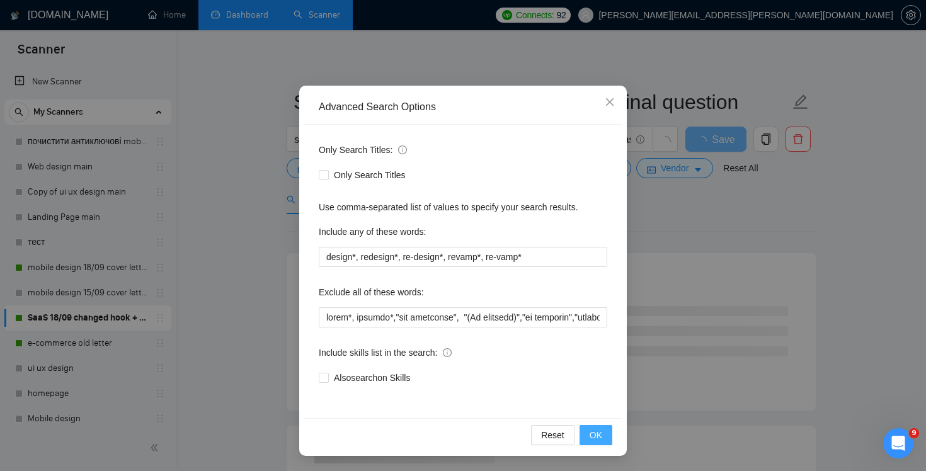
click at [596, 436] on span "OK" at bounding box center [596, 435] width 13 height 14
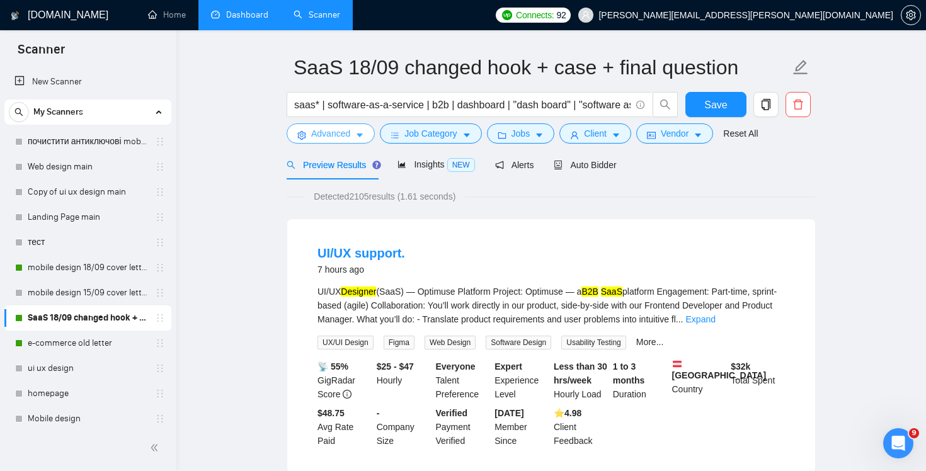
scroll to position [37, 0]
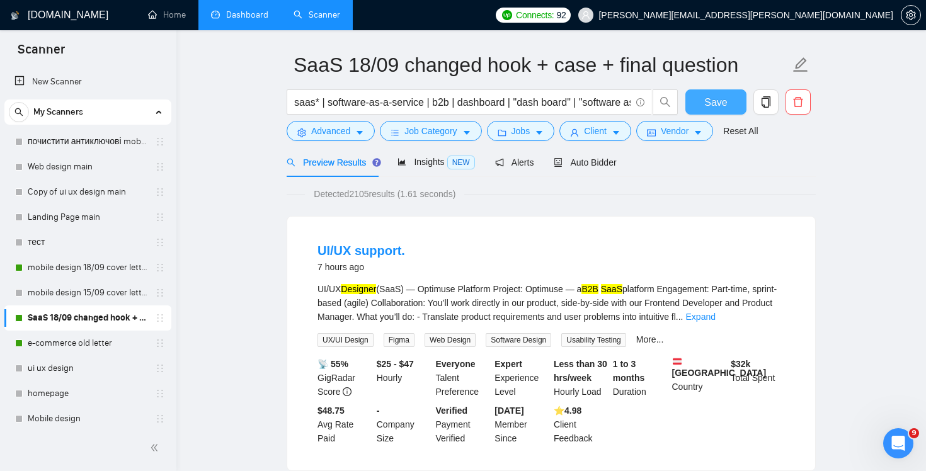
click at [713, 104] on span "Save" at bounding box center [715, 103] width 23 height 16
click at [67, 346] on link "e-commerce old letter" at bounding box center [88, 343] width 120 height 25
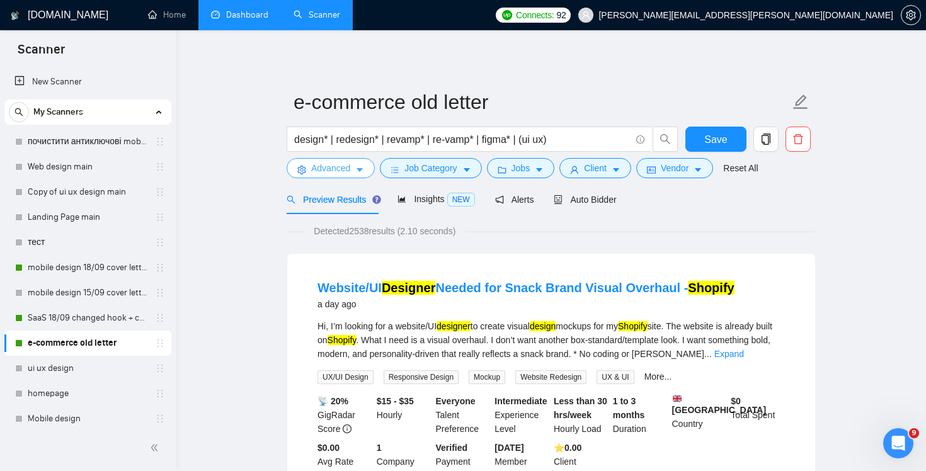
click at [331, 163] on span "Advanced" at bounding box center [330, 168] width 39 height 14
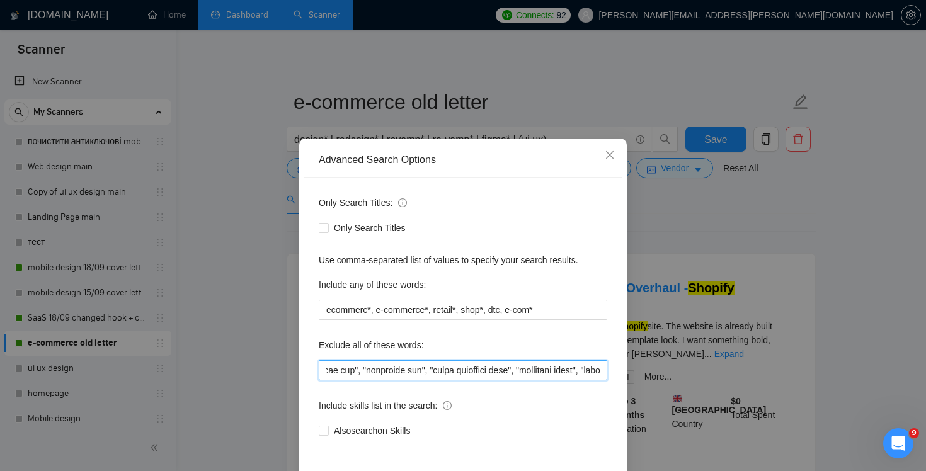
scroll to position [0, 7108]
drag, startPoint x: 511, startPoint y: 371, endPoint x: 926, endPoint y: 407, distance: 416.2
click at [926, 407] on div "Advanced Search Options Only Search Titles: Only Search Titles Use comma-separa…" at bounding box center [463, 235] width 926 height 471
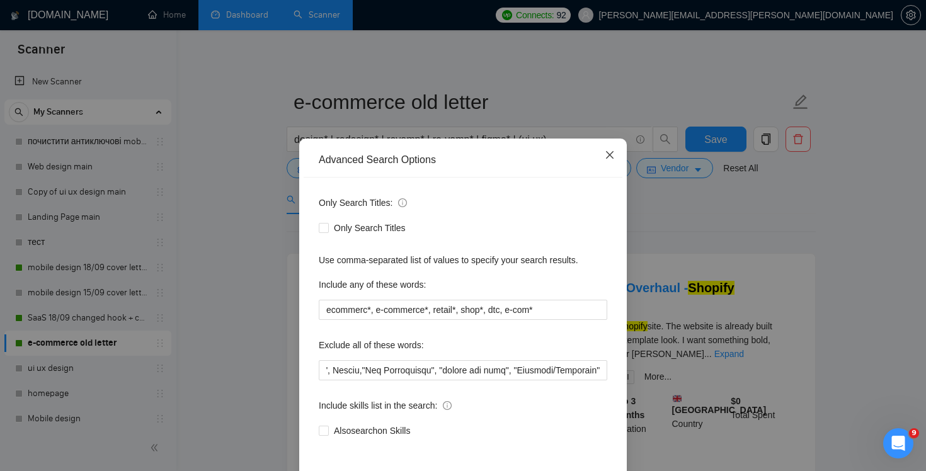
scroll to position [0, 0]
click at [613, 152] on icon "close" at bounding box center [610, 155] width 8 height 8
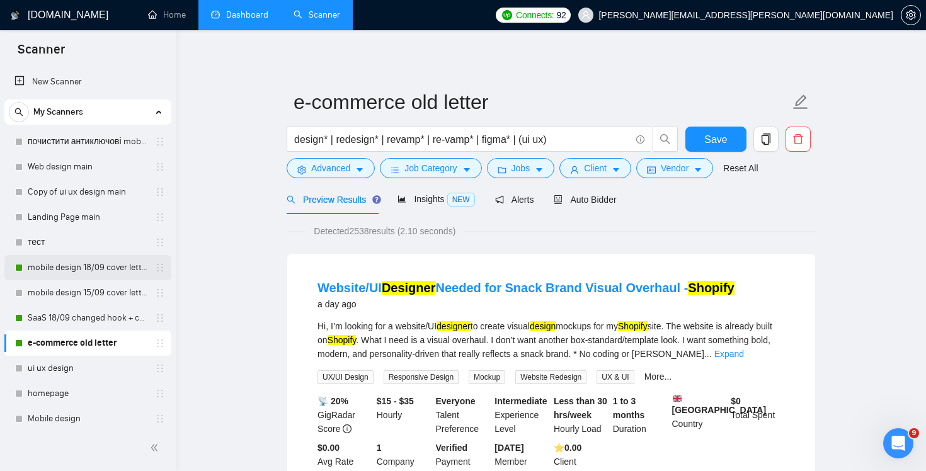
click at [91, 260] on link "mobile design 18/09 cover letter another first part" at bounding box center [88, 267] width 120 height 25
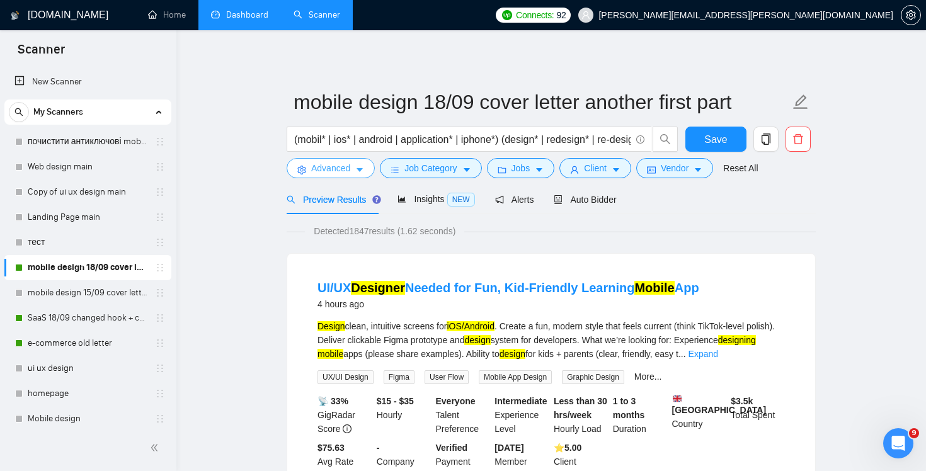
click at [325, 171] on span "Advanced" at bounding box center [330, 168] width 39 height 14
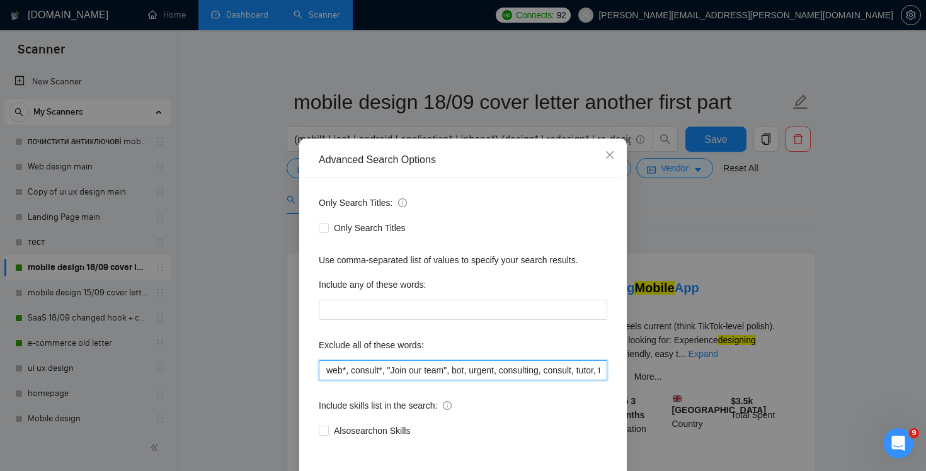
click at [560, 378] on input "web*, consult*, "Join our team", bot, urgent, consulting, consult, tutor, teach…" at bounding box center [463, 370] width 289 height 20
drag, startPoint x: 560, startPoint y: 371, endPoint x: 888, endPoint y: 398, distance: 328.8
click at [888, 398] on div "Advanced Search Options Only Search Titles: Only Search Titles Use comma-separa…" at bounding box center [463, 235] width 926 height 471
paste input ""Designer/Developer""
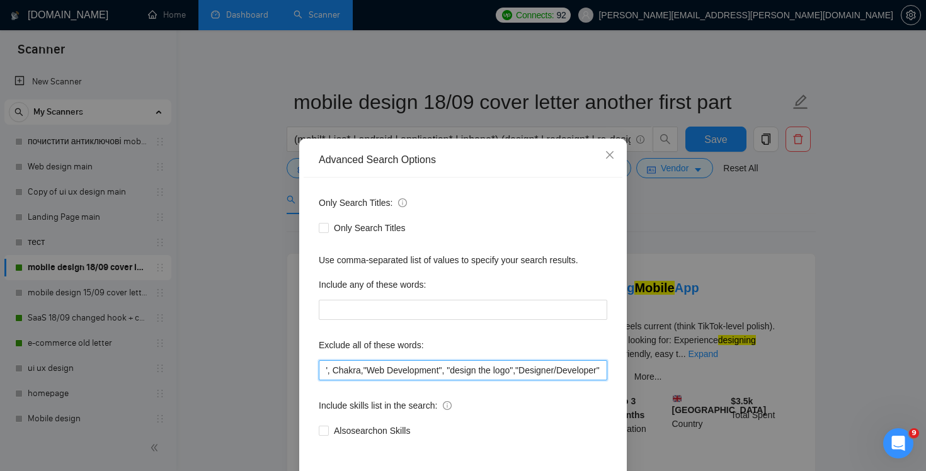
scroll to position [53, 0]
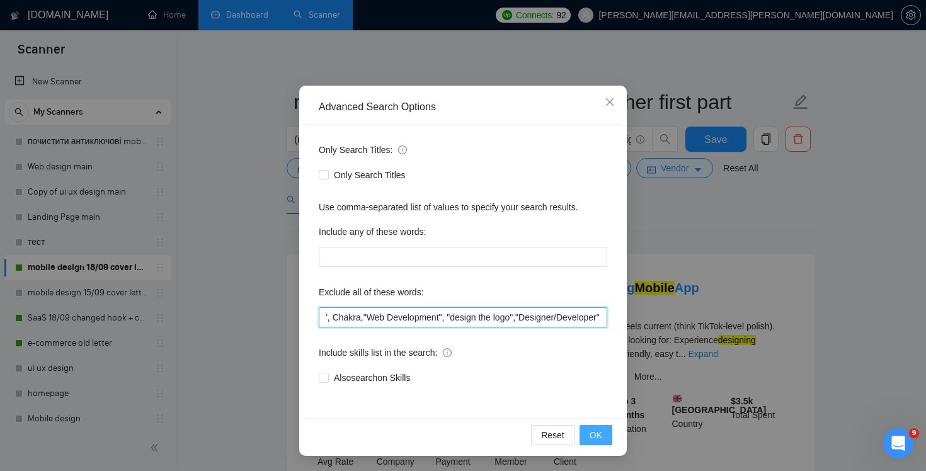
type input "web*, consult*, "Join our team", bot, urgent, consulting, consult, tutor, teach…"
click at [596, 436] on span "OK" at bounding box center [596, 435] width 13 height 14
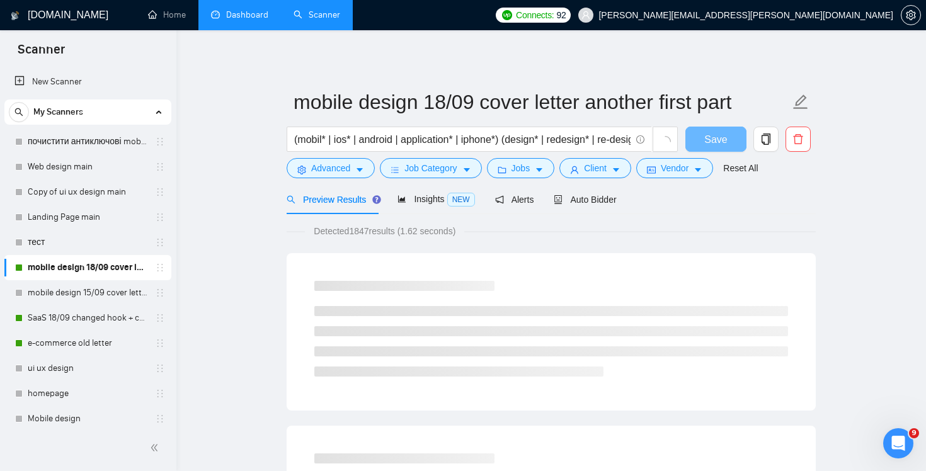
scroll to position [0, 0]
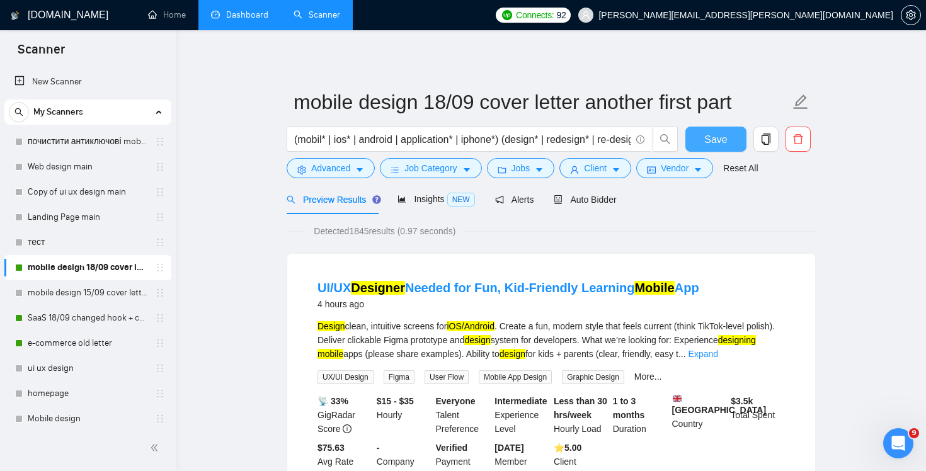
click at [730, 142] on button "Save" at bounding box center [716, 139] width 61 height 25
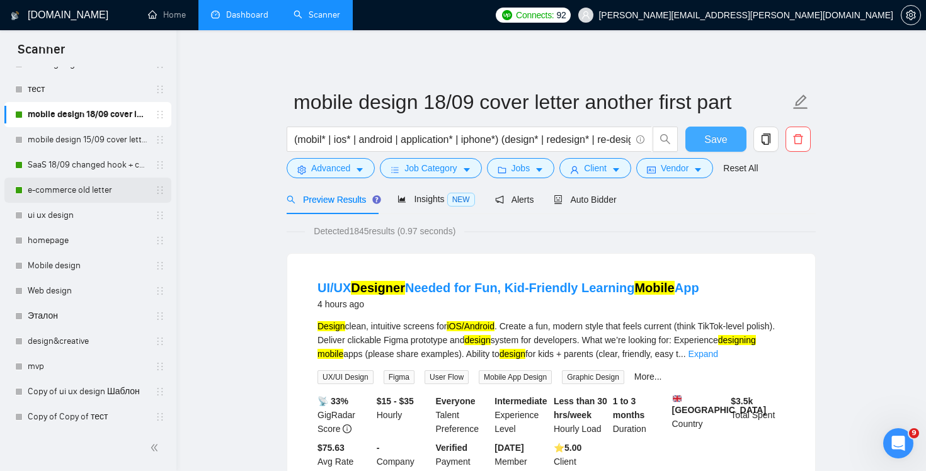
scroll to position [258, 0]
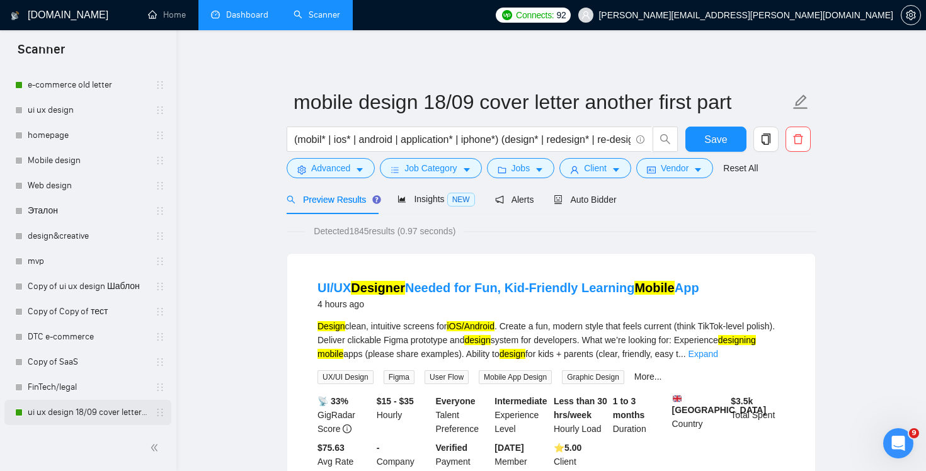
click at [69, 416] on link "ui ux design 18/09 cover letter changed & cases revised" at bounding box center [88, 412] width 120 height 25
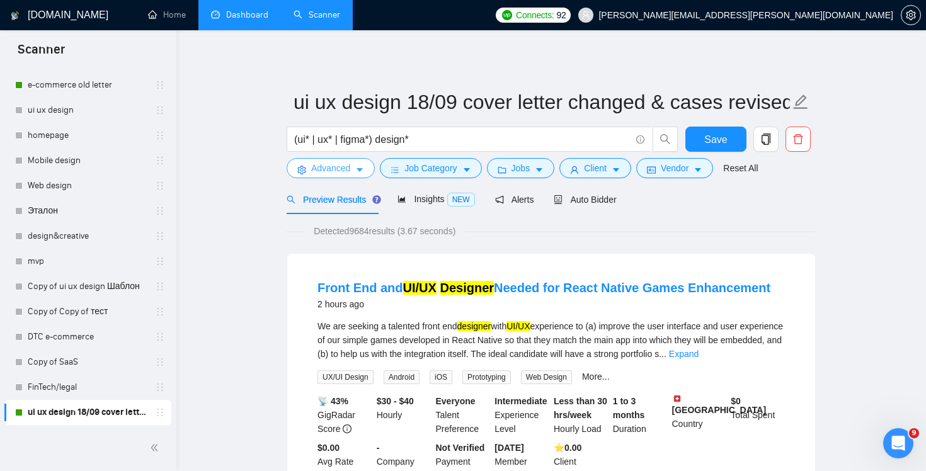
click at [342, 174] on span "Advanced" at bounding box center [330, 168] width 39 height 14
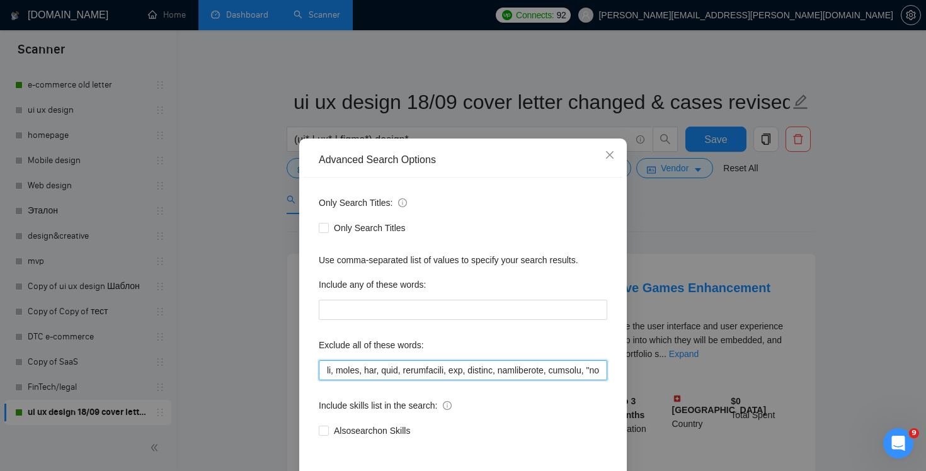
scroll to position [0, 8414]
drag, startPoint x: 518, startPoint y: 369, endPoint x: 802, endPoint y: 387, distance: 284.8
click at [802, 387] on div "Advanced Search Options Only Search Titles: Only Search Titles Use comma-separa…" at bounding box center [463, 235] width 926 height 471
paste input ""Designer/Developer""
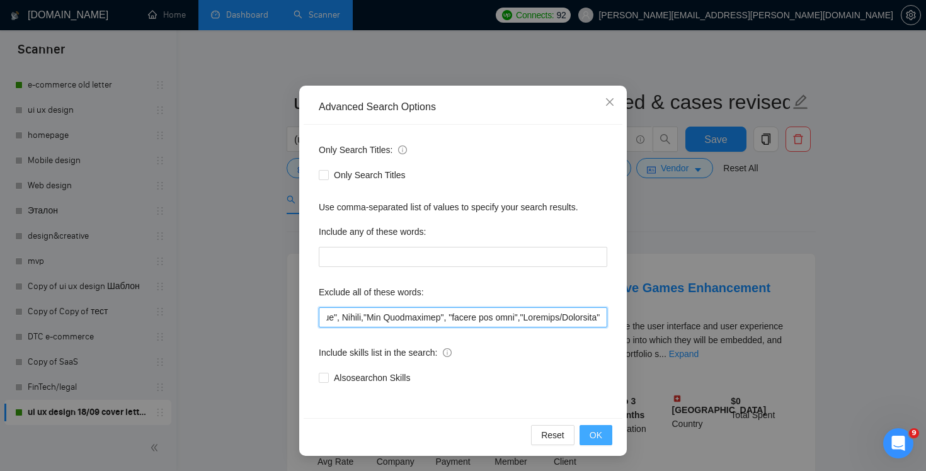
type input ""(No agencies)", "[DOMAIN_NAME]", FlutterFlow, Chakra,"Chakra UI", ChakraUI , "…"
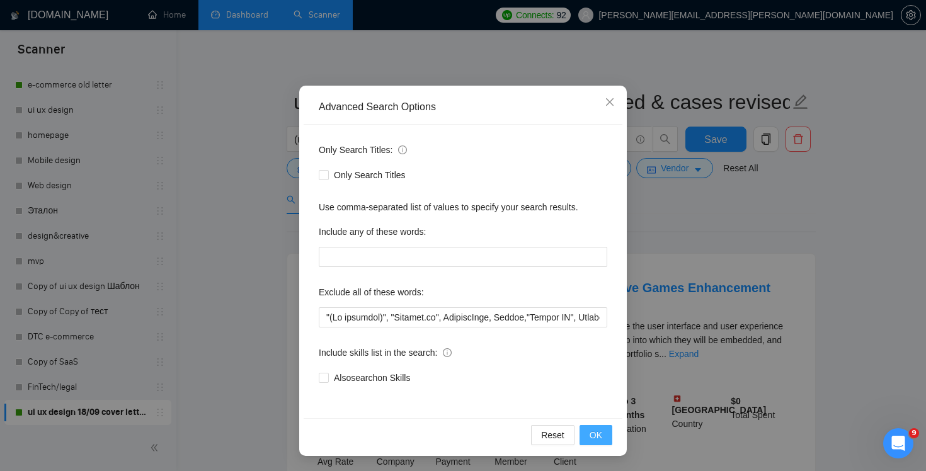
click at [602, 432] on span "OK" at bounding box center [596, 435] width 13 height 14
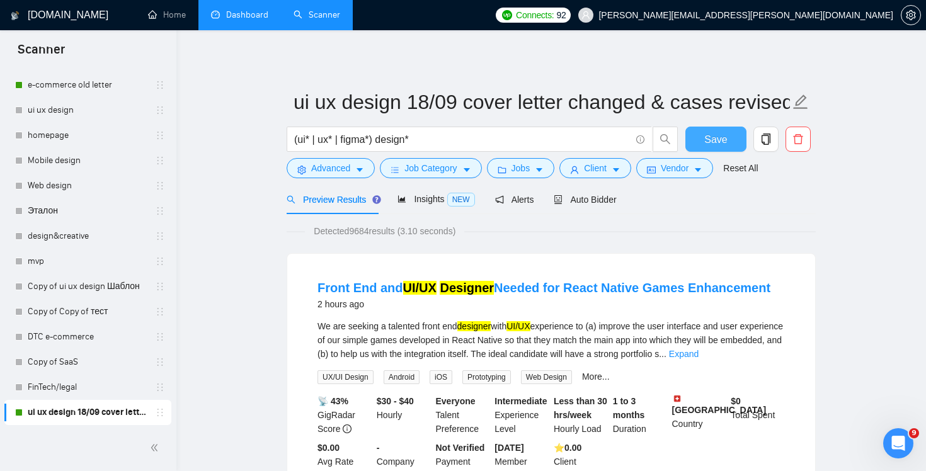
click at [720, 144] on span "Save" at bounding box center [715, 140] width 23 height 16
click at [603, 205] on div "Auto Bidder" at bounding box center [585, 200] width 62 height 14
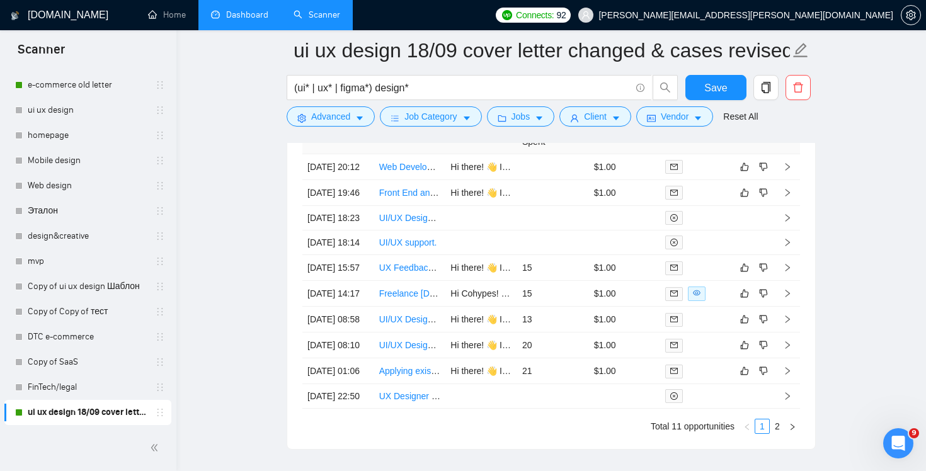
scroll to position [3245, 0]
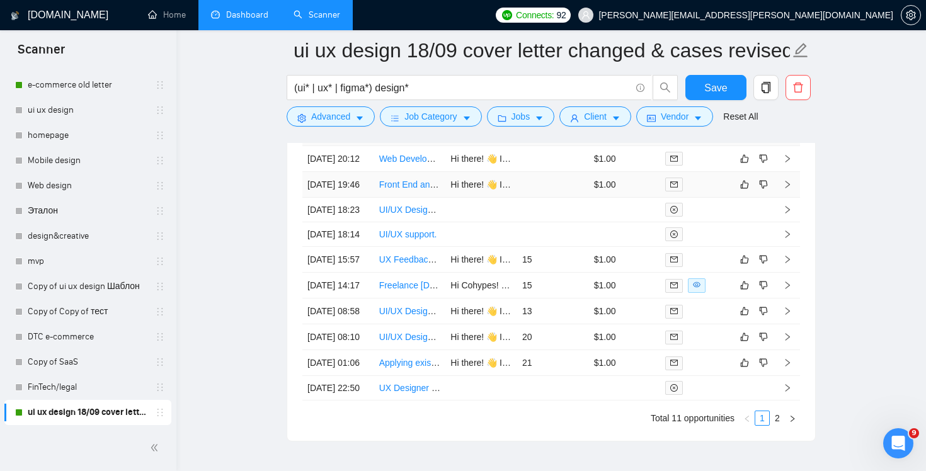
click at [560, 198] on td at bounding box center [553, 185] width 72 height 26
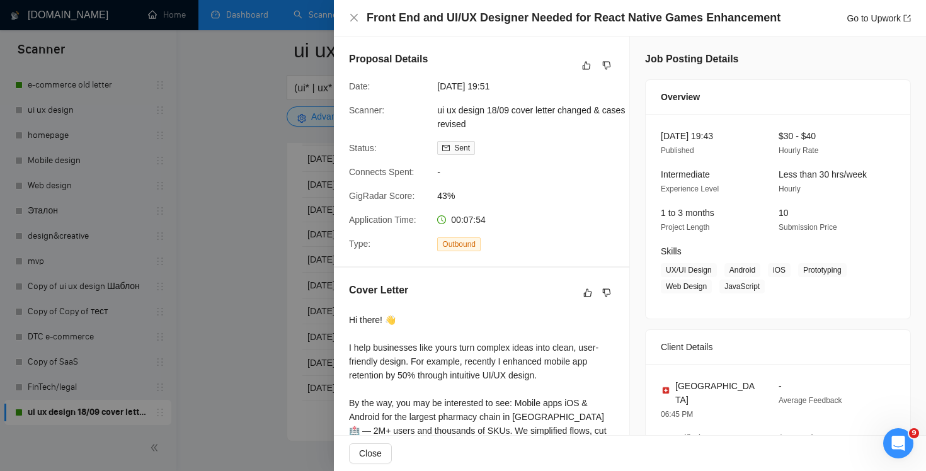
click at [675, 15] on h4 "Front End and UI/UX Designer Needed for React Native Games Enhancement" at bounding box center [574, 18] width 414 height 16
copy h4 "Games"
click at [350, 16] on icon "close" at bounding box center [354, 18] width 10 height 10
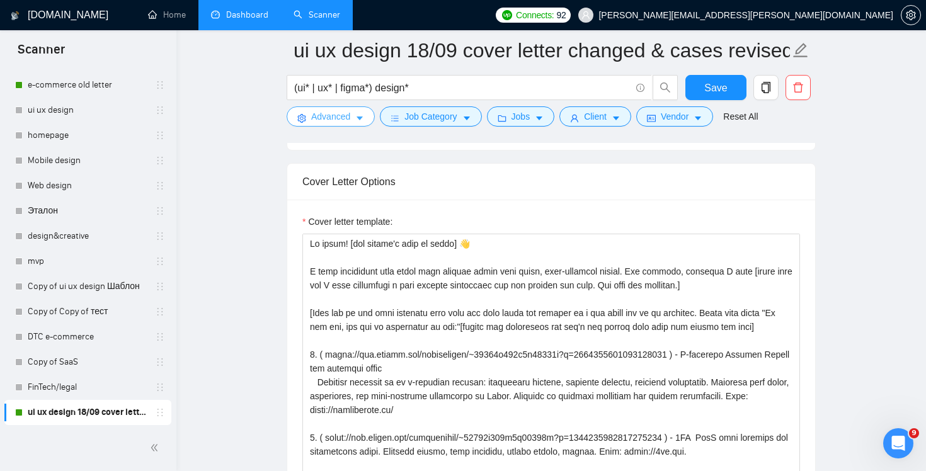
click at [319, 117] on span "Advanced" at bounding box center [330, 117] width 39 height 14
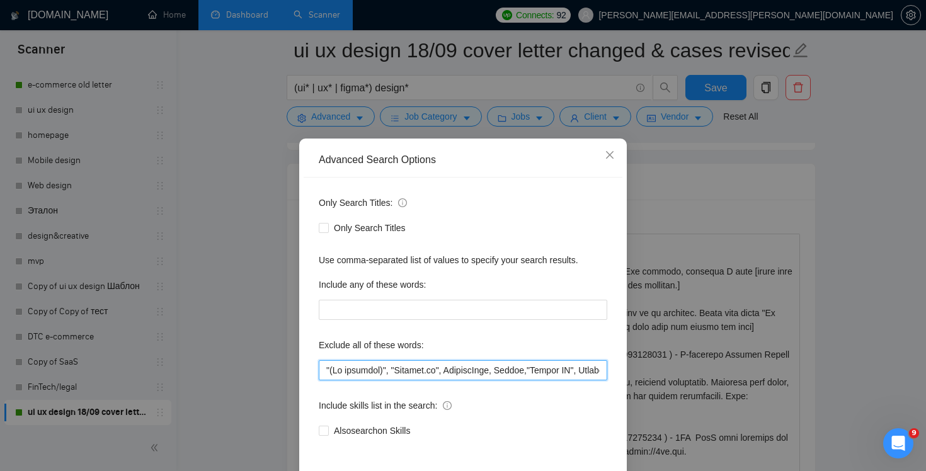
click at [527, 374] on input "text" at bounding box center [463, 370] width 289 height 20
click at [538, 364] on input "text" at bounding box center [463, 370] width 289 height 20
click at [571, 375] on input "text" at bounding box center [463, 370] width 289 height 20
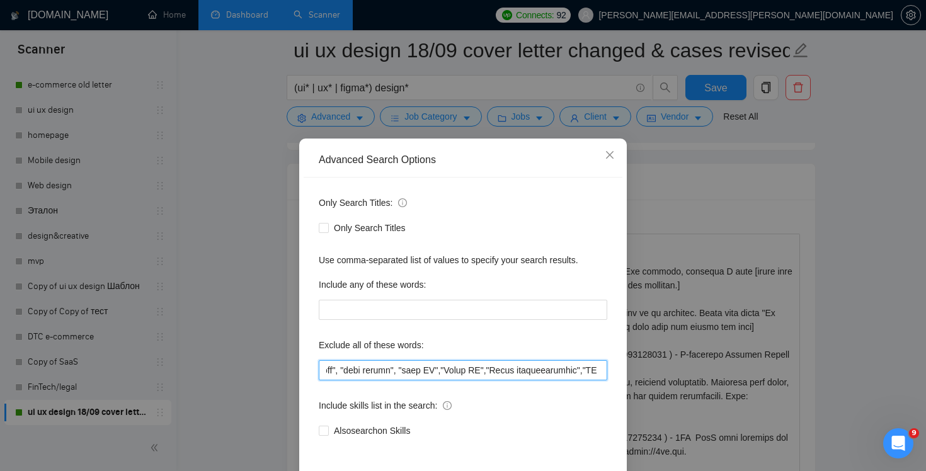
click at [568, 376] on input "text" at bounding box center [463, 370] width 289 height 20
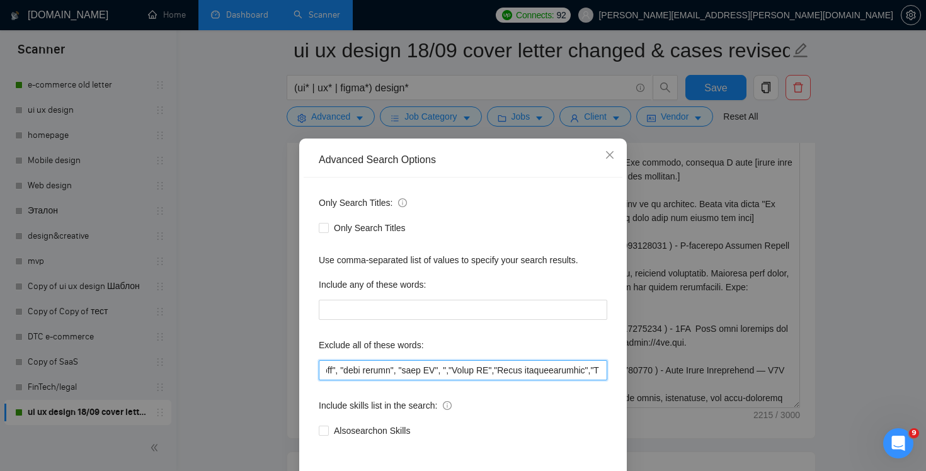
paste input "Games"
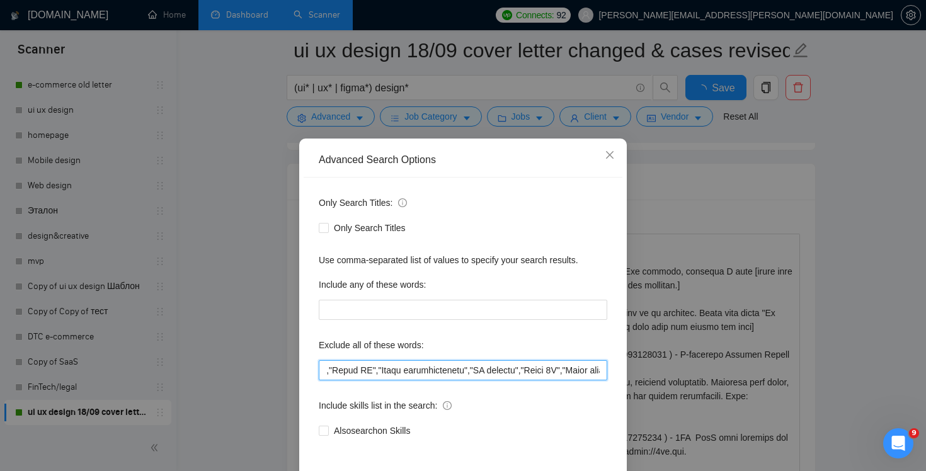
scroll to position [53, 0]
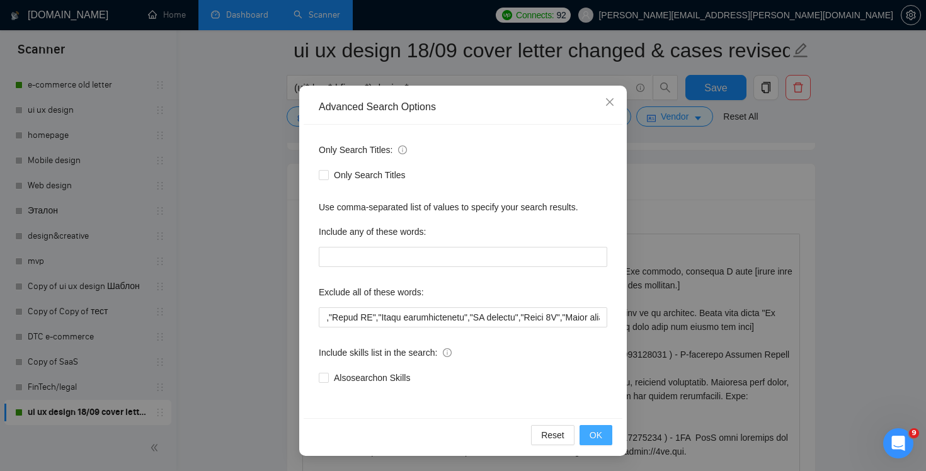
click at [598, 435] on span "OK" at bounding box center [596, 435] width 13 height 14
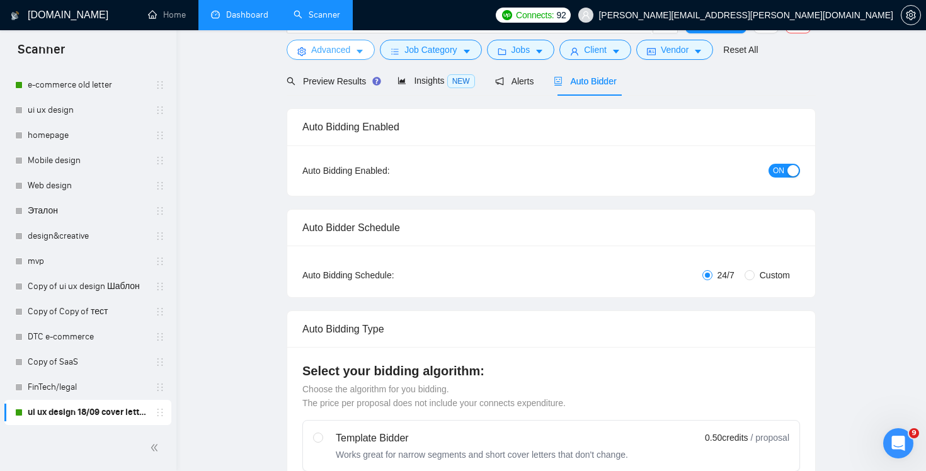
scroll to position [0, 0]
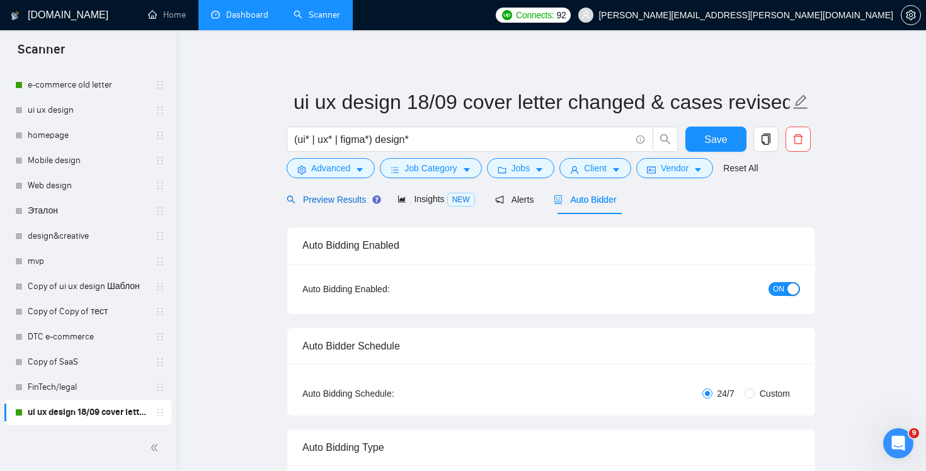
click at [316, 198] on span "Preview Results" at bounding box center [332, 200] width 91 height 10
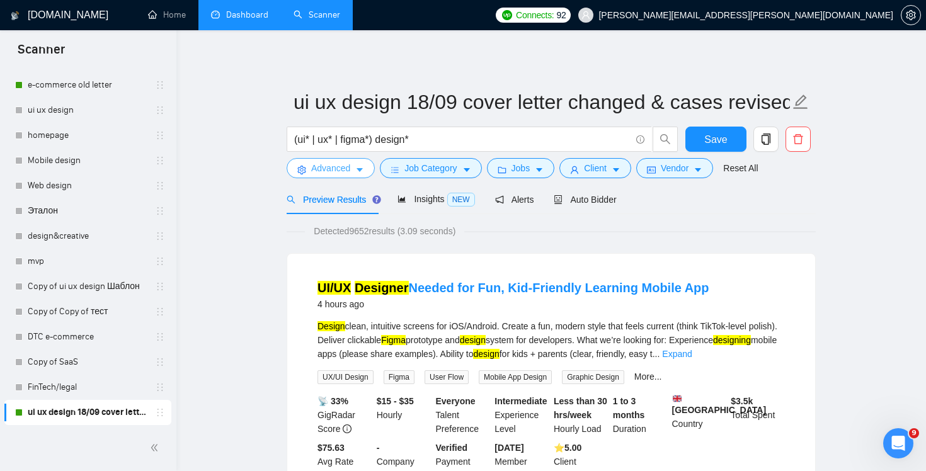
click at [328, 173] on span "Advanced" at bounding box center [330, 168] width 39 height 14
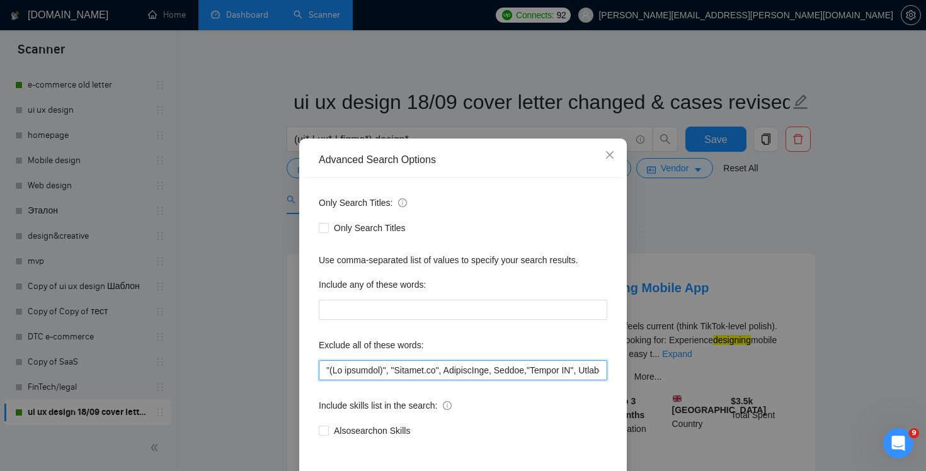
drag, startPoint x: 571, startPoint y: 372, endPoint x: 876, endPoint y: 395, distance: 305.8
click at [876, 395] on div "Advanced Search Options Only Search Titles: Only Search Titles Use comma-separa…" at bounding box center [463, 235] width 926 height 471
drag, startPoint x: 538, startPoint y: 374, endPoint x: 926, endPoint y: 413, distance: 389.5
click at [926, 413] on div "Advanced Search Options Only Search Titles: Only Search Titles Use comma-separa…" at bounding box center [463, 235] width 926 height 471
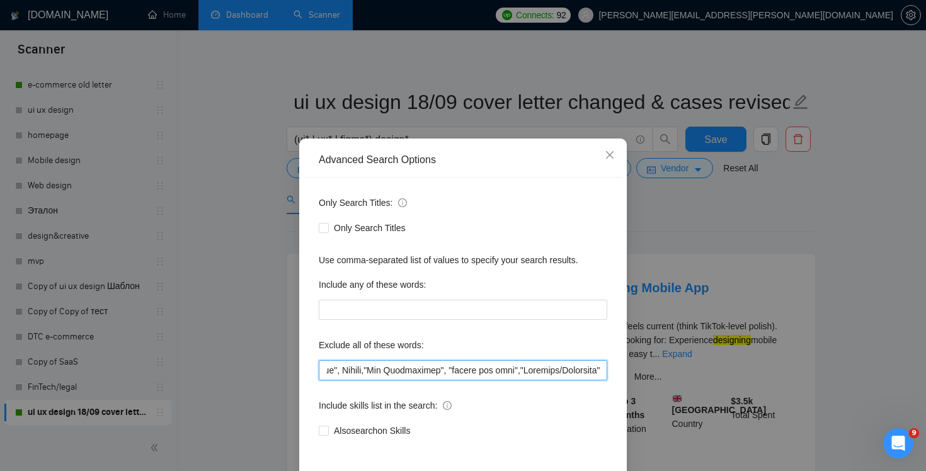
click at [537, 371] on input "text" at bounding box center [463, 370] width 289 height 20
drag, startPoint x: 597, startPoint y: 367, endPoint x: 769, endPoint y: 355, distance: 171.8
click at [769, 355] on div "Advanced Search Options Only Search Titles: Only Search Titles Use comma-separa…" at bounding box center [463, 235] width 926 height 471
click at [488, 374] on input "text" at bounding box center [463, 370] width 289 height 20
drag, startPoint x: 480, startPoint y: 374, endPoint x: 814, endPoint y: 365, distance: 334.7
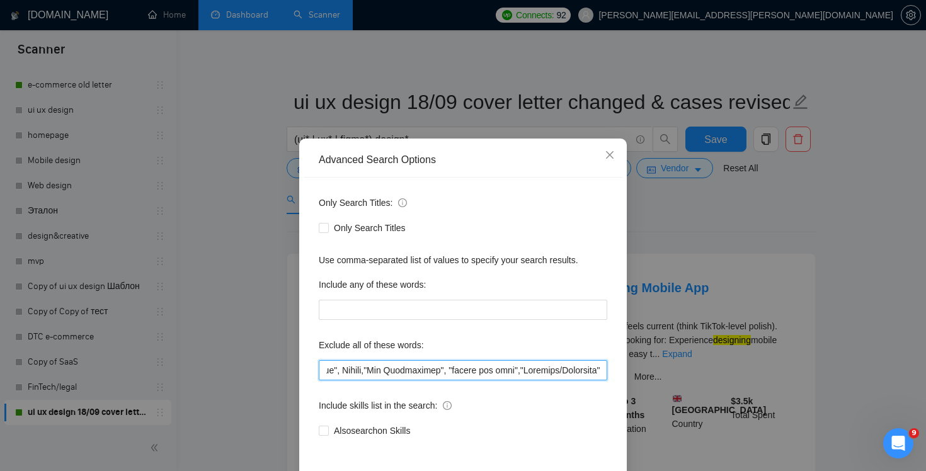
click at [814, 365] on div "Advanced Search Options Only Search Titles: Only Search Titles Use comma-separa…" at bounding box center [463, 235] width 926 height 471
drag, startPoint x: 483, startPoint y: 372, endPoint x: 180, endPoint y: 367, distance: 302.5
click at [180, 367] on div "Advanced Search Options Only Search Titles: Only Search Titles Use comma-separa…" at bounding box center [463, 235] width 926 height 471
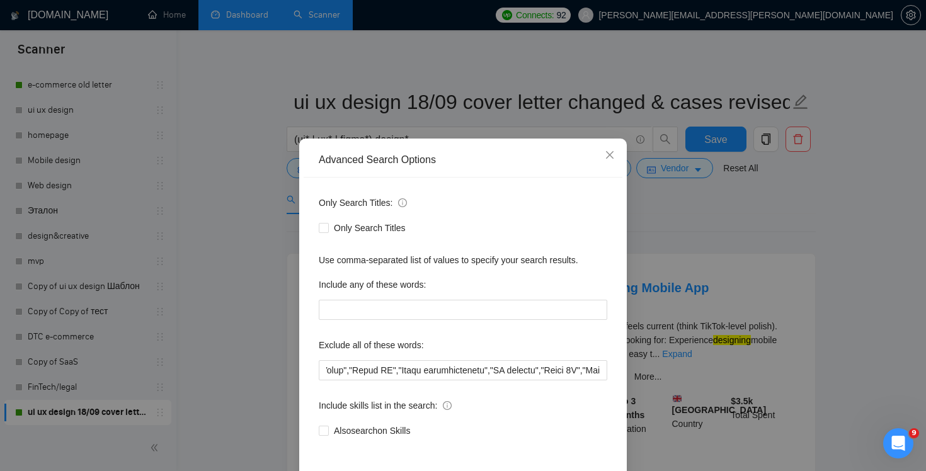
scroll to position [53, 0]
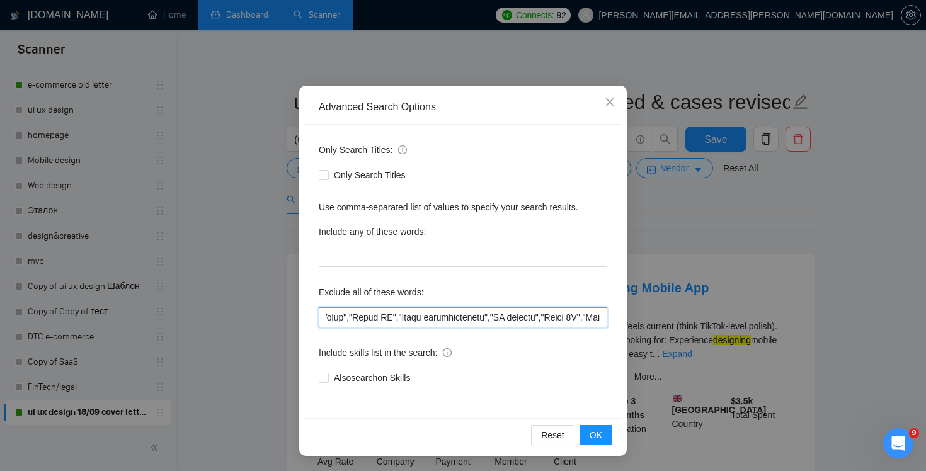
click at [476, 322] on input "text" at bounding box center [463, 317] width 289 height 20
click at [483, 322] on input "text" at bounding box center [463, 317] width 289 height 20
click at [476, 321] on input "text" at bounding box center [463, 317] width 289 height 20
click at [481, 318] on input "text" at bounding box center [463, 317] width 289 height 20
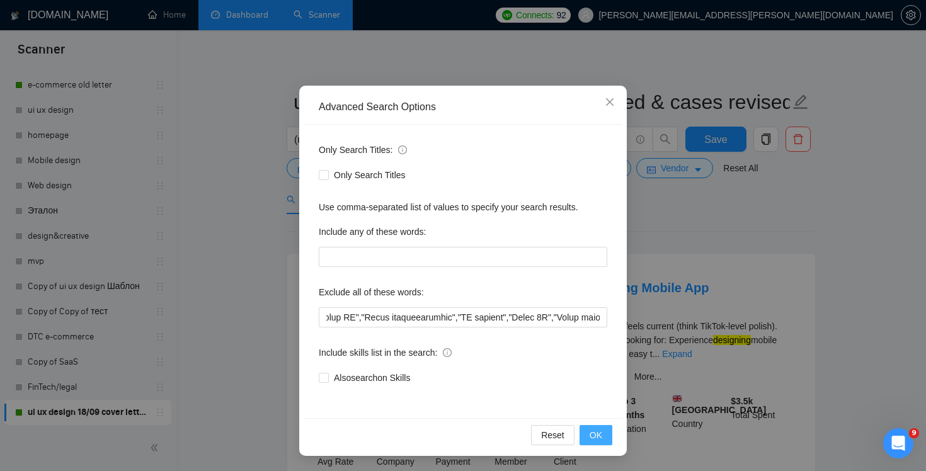
click at [600, 430] on span "OK" at bounding box center [596, 435] width 13 height 14
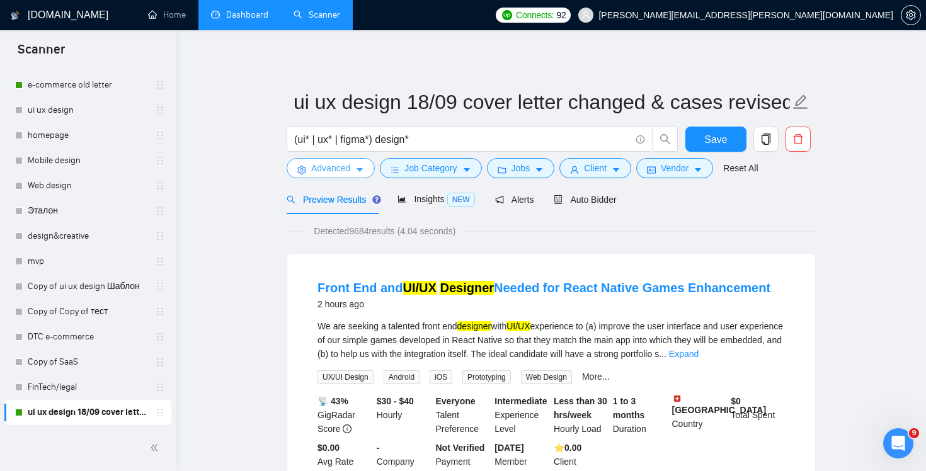
click at [333, 168] on span "Advanced" at bounding box center [330, 168] width 39 height 14
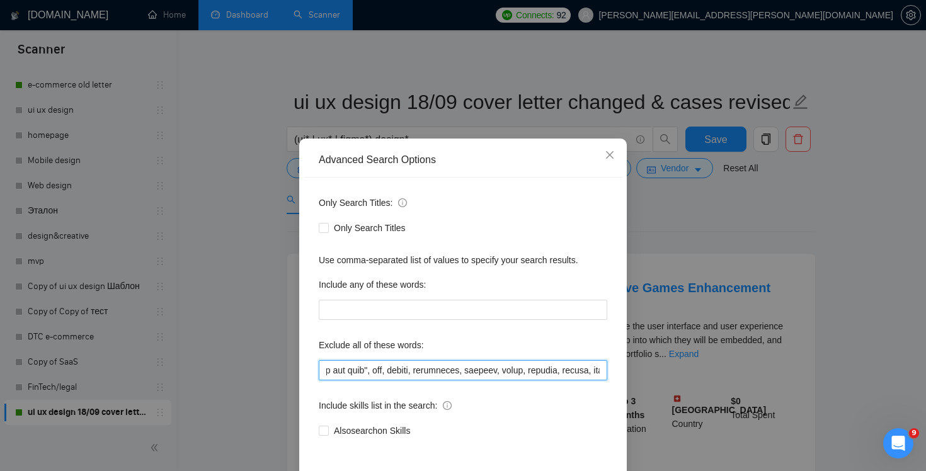
scroll to position [0, 8503]
drag, startPoint x: 521, startPoint y: 374, endPoint x: 862, endPoint y: 396, distance: 341.6
click at [861, 398] on div "Advanced Search Options Only Search Titles: Only Search Titles Use comma-separa…" at bounding box center [463, 235] width 926 height 471
paste input ""Games""
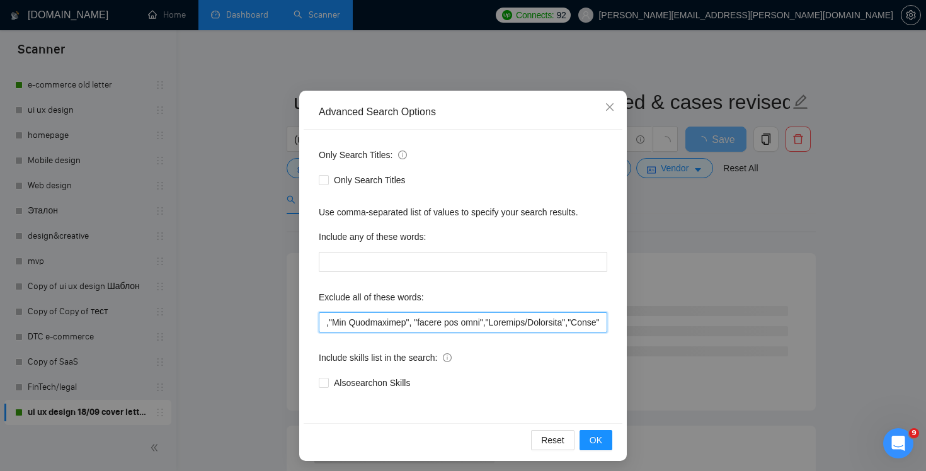
scroll to position [53, 0]
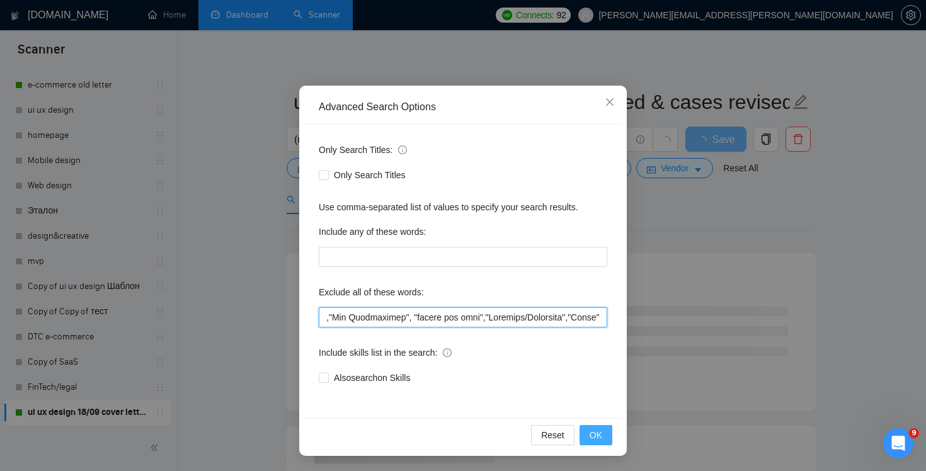
type input ""(No agencies)", "[DOMAIN_NAME]", FlutterFlow, Chakra,"Chakra UI", ChakraUI , "…"
click at [595, 435] on span "OK" at bounding box center [596, 435] width 13 height 14
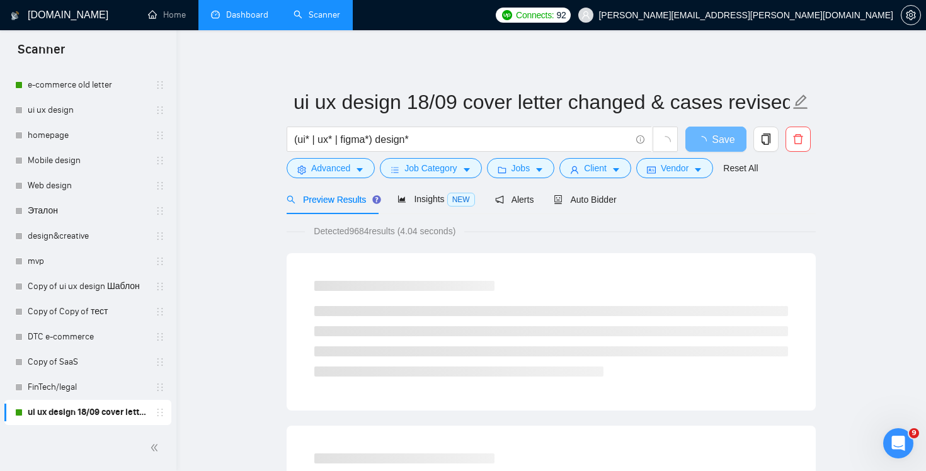
scroll to position [0, 0]
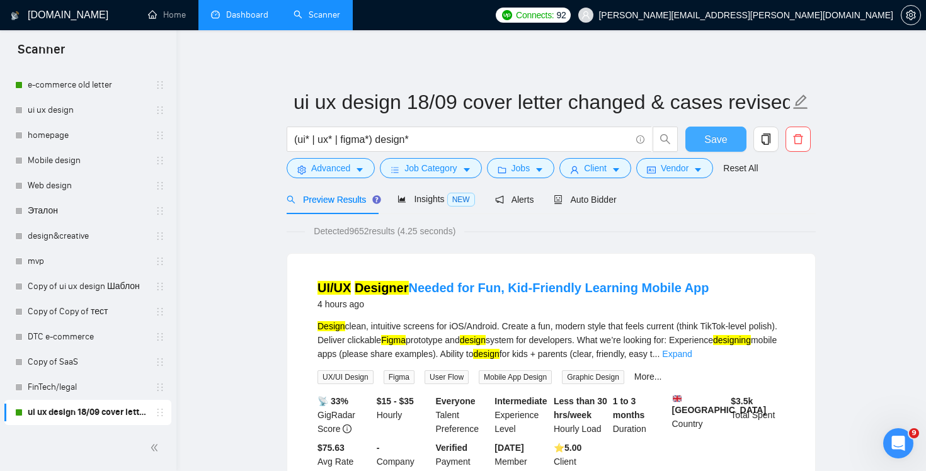
click at [721, 145] on span "Save" at bounding box center [715, 140] width 23 height 16
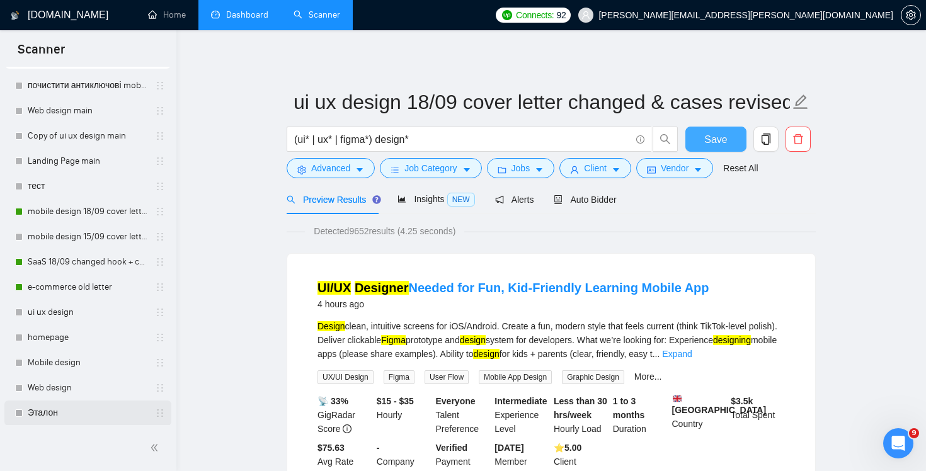
scroll to position [40, 0]
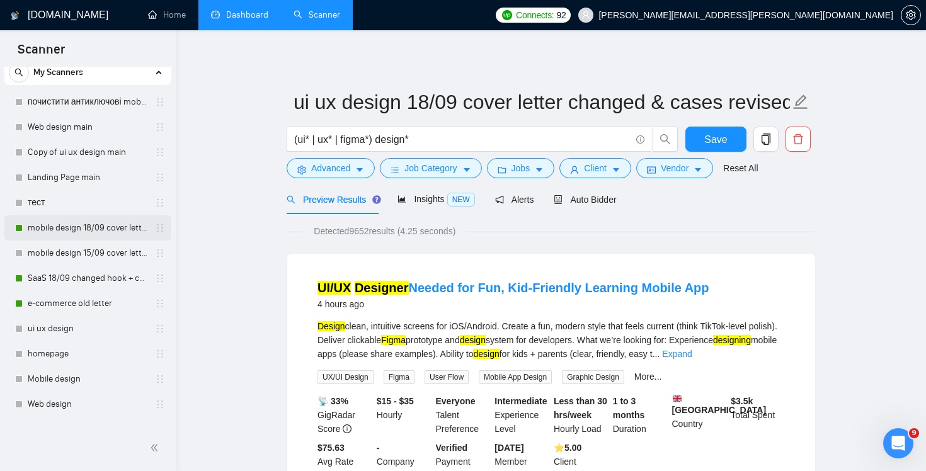
click at [91, 223] on link "mobile design 18/09 cover letter another first part" at bounding box center [88, 227] width 120 height 25
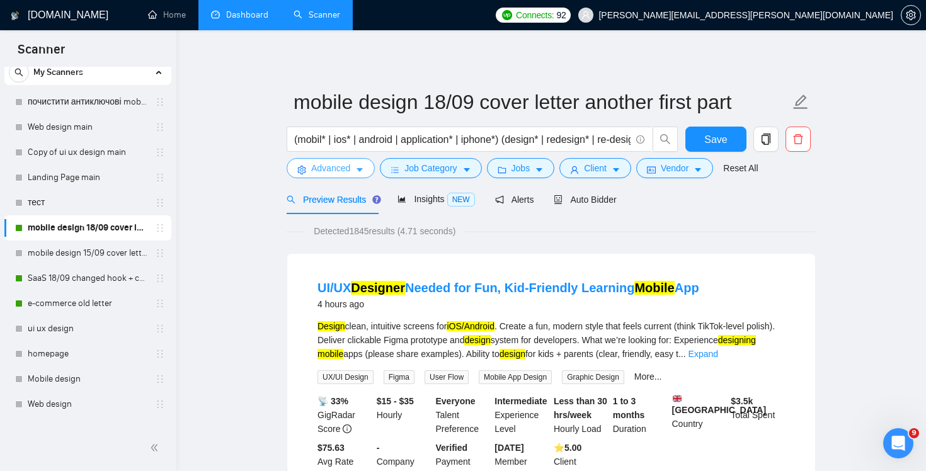
click at [342, 168] on span "Advanced" at bounding box center [330, 168] width 39 height 14
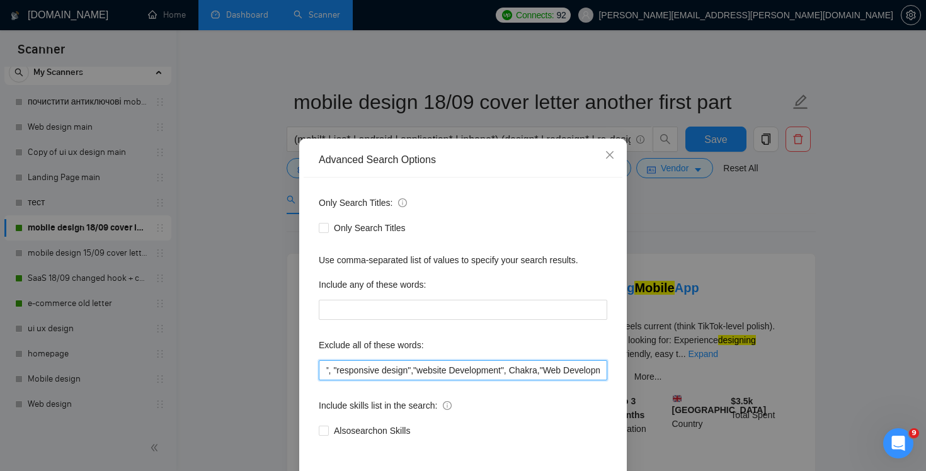
scroll to position [0, 2808]
drag, startPoint x: 522, startPoint y: 364, endPoint x: 733, endPoint y: 422, distance: 219.5
click at [733, 422] on div "Advanced Search Options Only Search Titles: Only Search Titles Use comma-separa…" at bounding box center [463, 235] width 926 height 471
paste input ""Games""
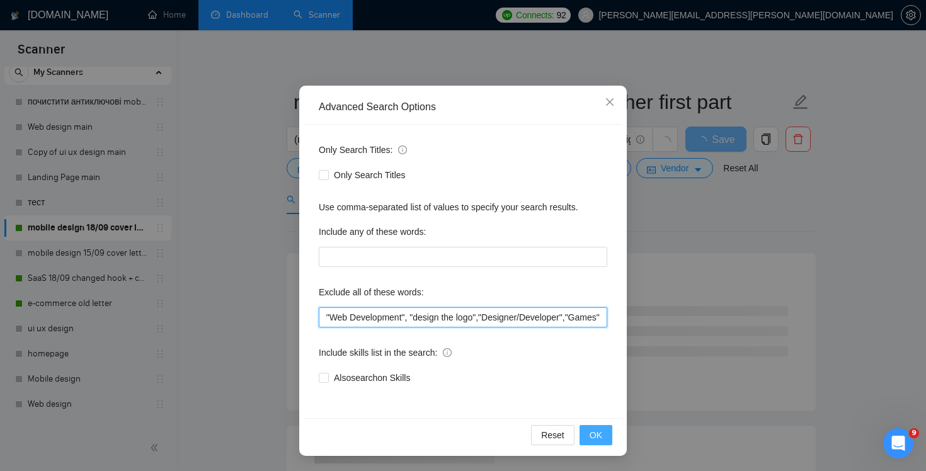
type input "web*, consult*, "Join our team", bot, urgent, consulting, consult, tutor, teach…"
click at [606, 437] on button "OK" at bounding box center [596, 435] width 33 height 20
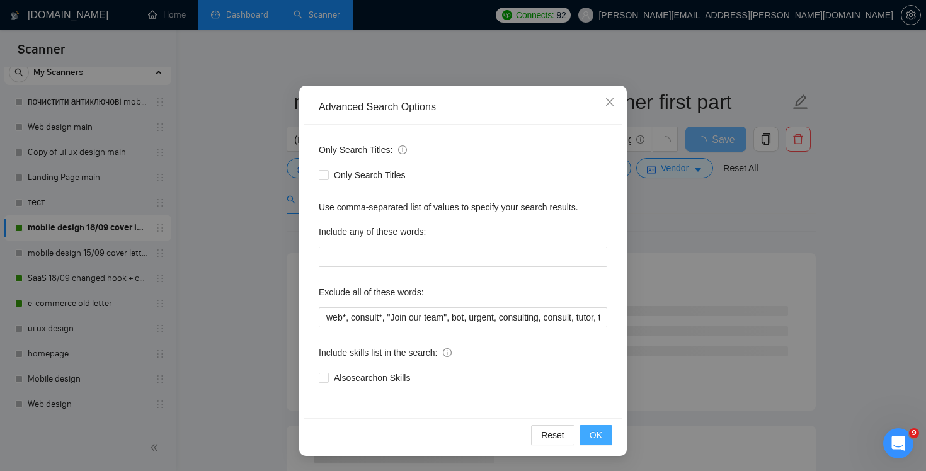
scroll to position [0, 0]
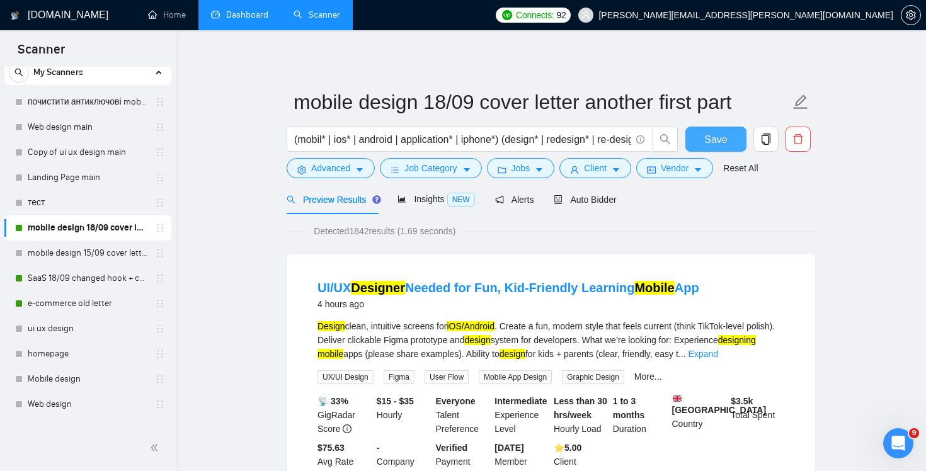
click at [716, 142] on span "Save" at bounding box center [715, 140] width 23 height 16
click at [69, 273] on link "SaaS 18/09 changed hook + case + final question" at bounding box center [88, 278] width 120 height 25
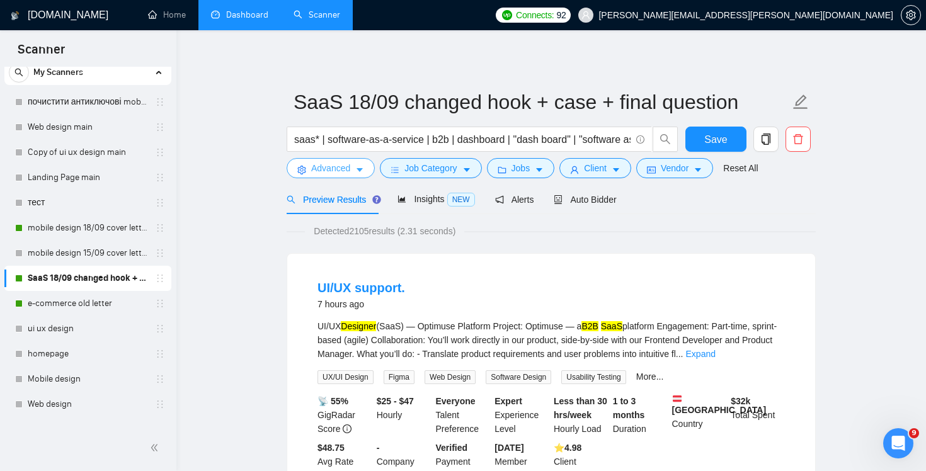
click at [333, 161] on span "Advanced" at bounding box center [330, 168] width 39 height 14
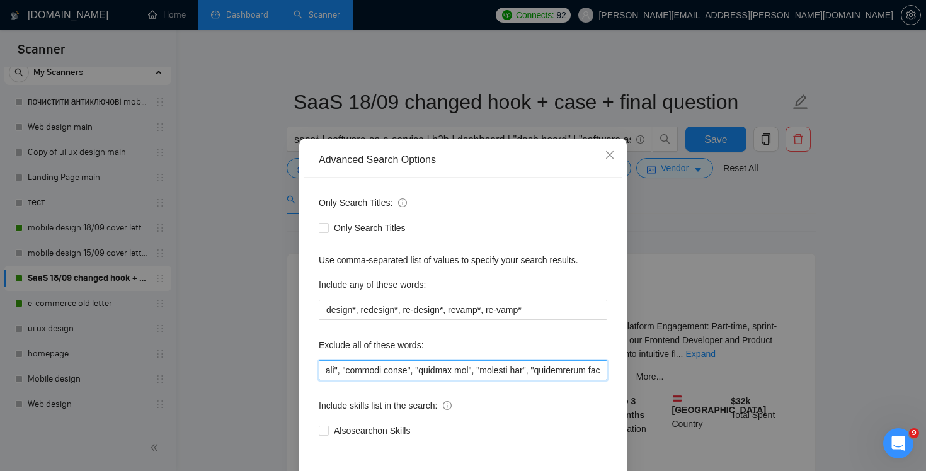
scroll to position [0, 5104]
drag, startPoint x: 568, startPoint y: 372, endPoint x: 926, endPoint y: 409, distance: 359.1
click at [926, 409] on div "Advanced Search Options Only Search Titles: Only Search Titles Use comma-separa…" at bounding box center [463, 235] width 926 height 471
paste input ""Games""
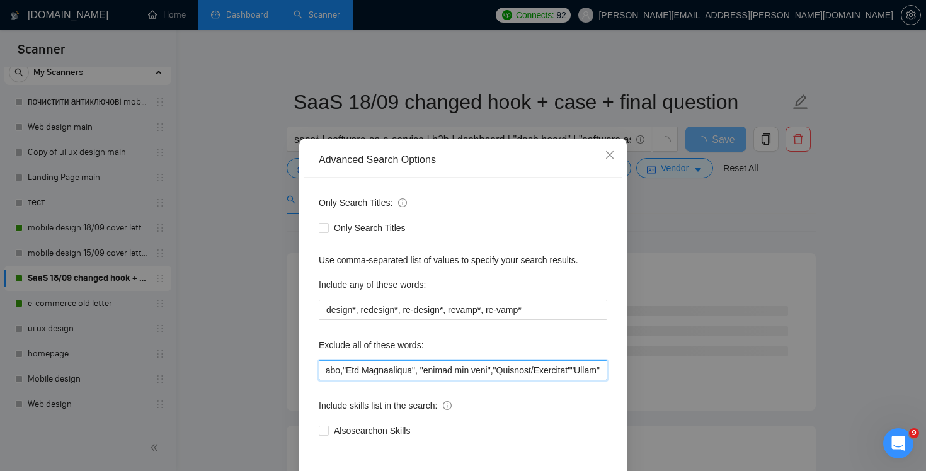
click at [564, 371] on input "text" at bounding box center [463, 370] width 289 height 20
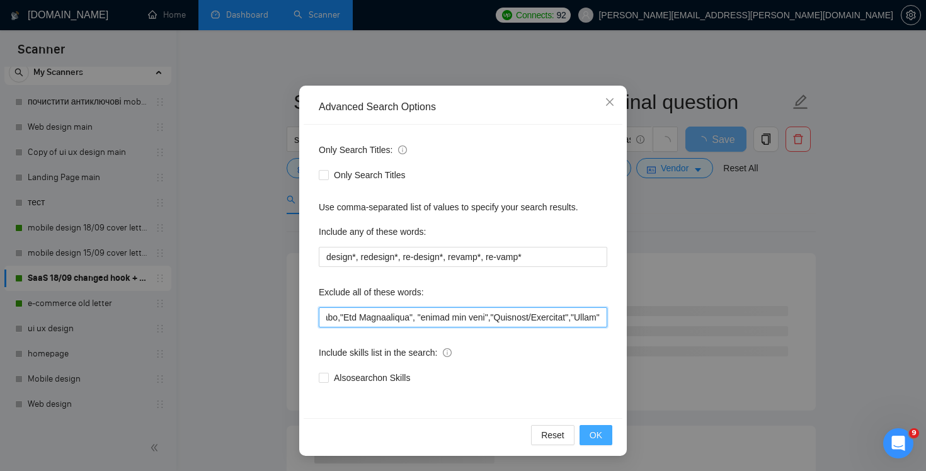
type input "softr*, webflow*,"web developer", "(No agencies)","no agencies","developer to o…"
click at [599, 435] on span "OK" at bounding box center [596, 435] width 13 height 14
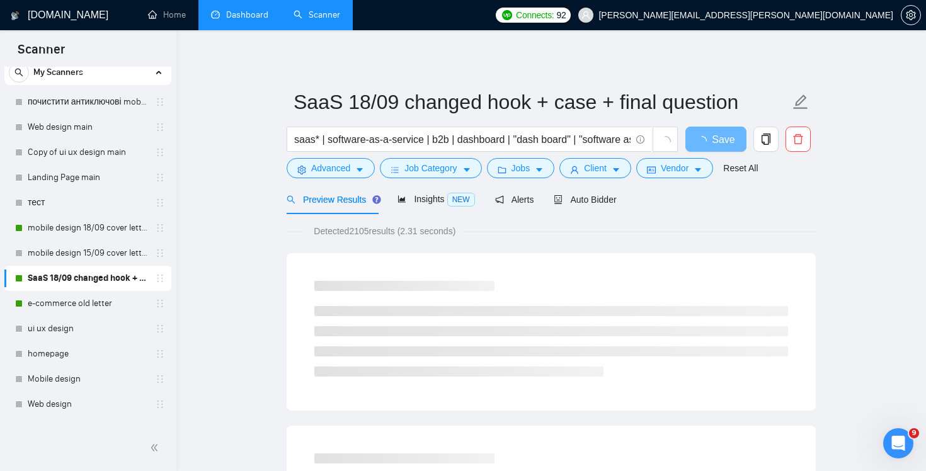
scroll to position [0, 0]
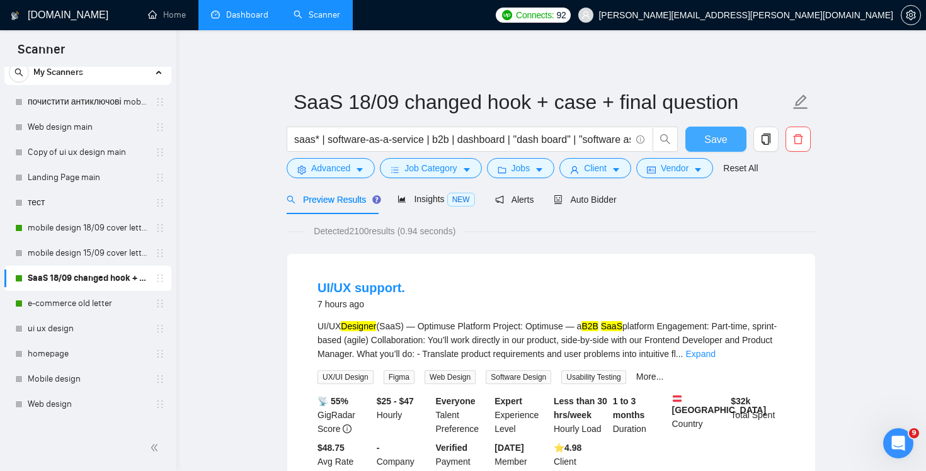
click at [711, 139] on span "Save" at bounding box center [715, 140] width 23 height 16
click at [41, 309] on link "e-commerce old letter" at bounding box center [88, 303] width 120 height 25
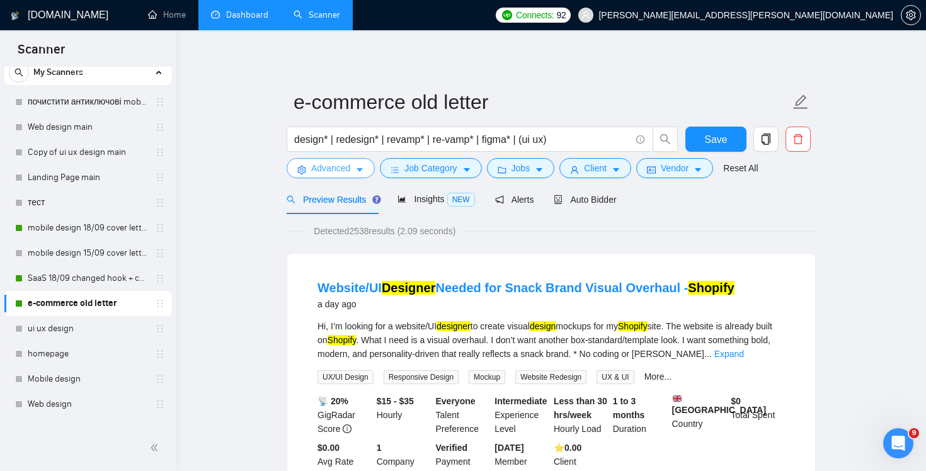
click at [340, 169] on span "Advanced" at bounding box center [330, 168] width 39 height 14
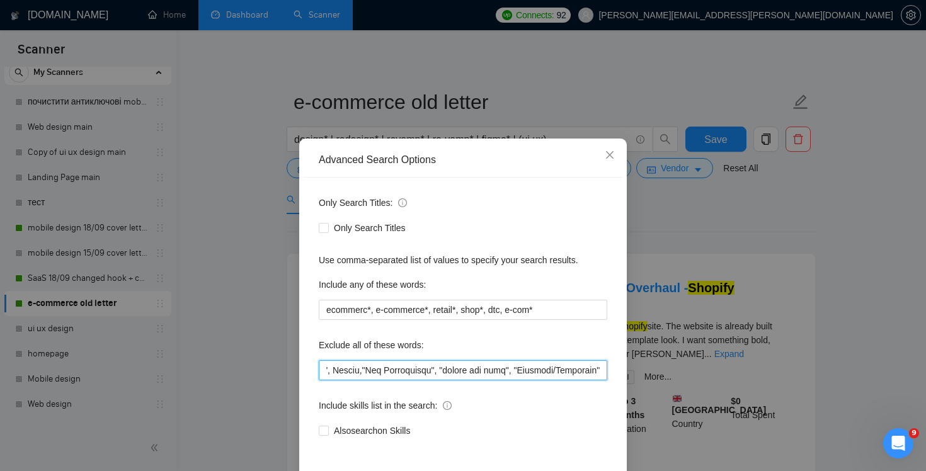
scroll to position [0, 7108]
drag, startPoint x: 529, startPoint y: 372, endPoint x: 816, endPoint y: 423, distance: 291.7
click at [816, 423] on div "Advanced Search Options Only Search Titles: Only Search Titles Use comma-separa…" at bounding box center [463, 235] width 926 height 471
paste input ""Games""
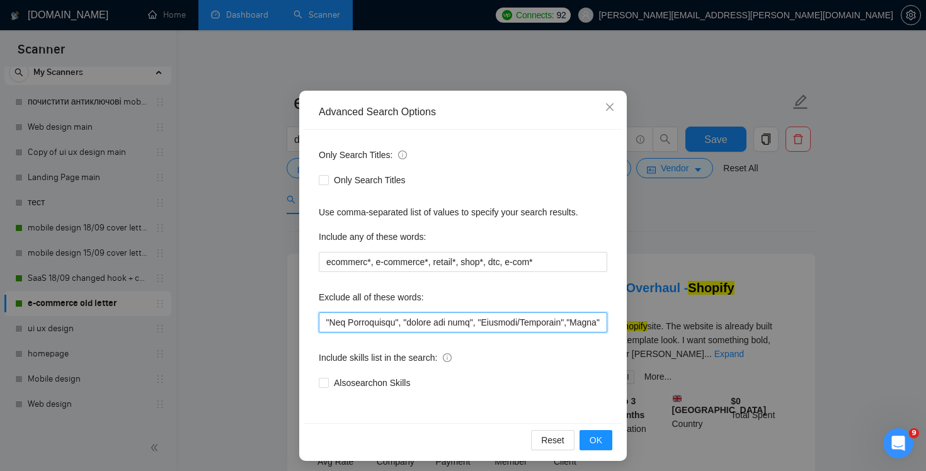
scroll to position [53, 0]
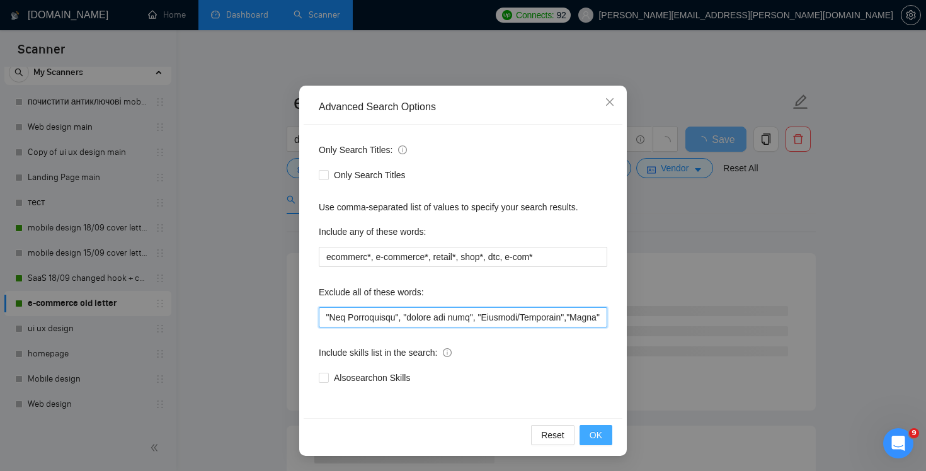
type input ""(No agencies)", "[DOMAIN_NAME]", "no ecommerce","no e-commerce","no ecom","no …"
click at [589, 427] on button "OK" at bounding box center [596, 435] width 33 height 20
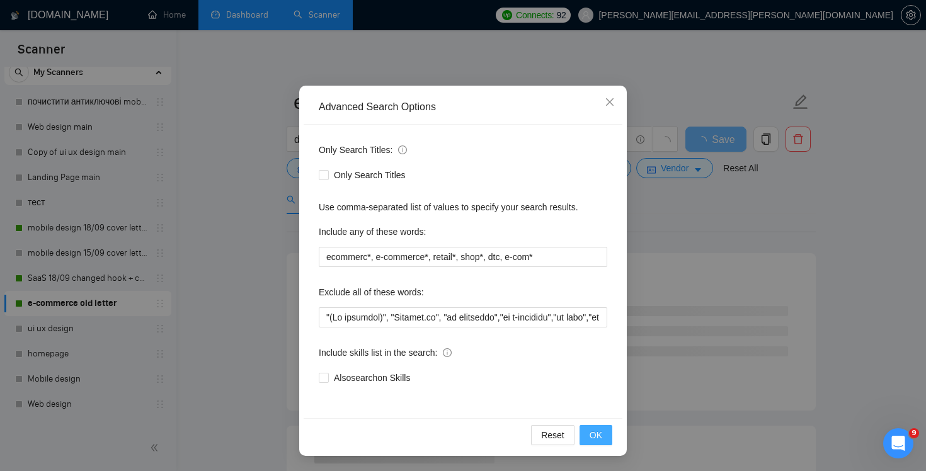
scroll to position [0, 0]
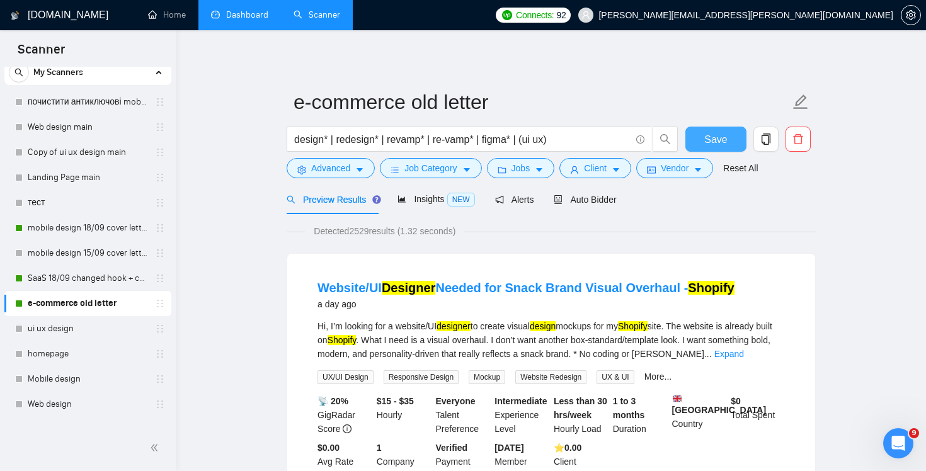
click at [716, 143] on span "Save" at bounding box center [715, 140] width 23 height 16
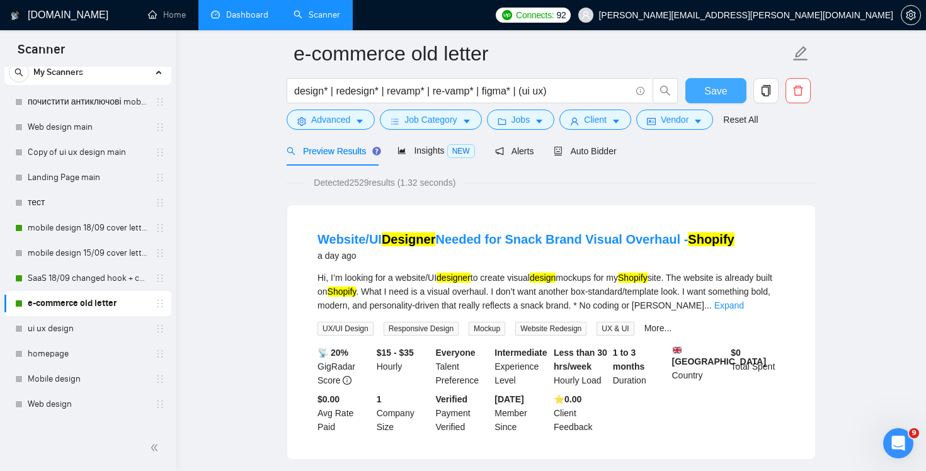
scroll to position [66, 0]
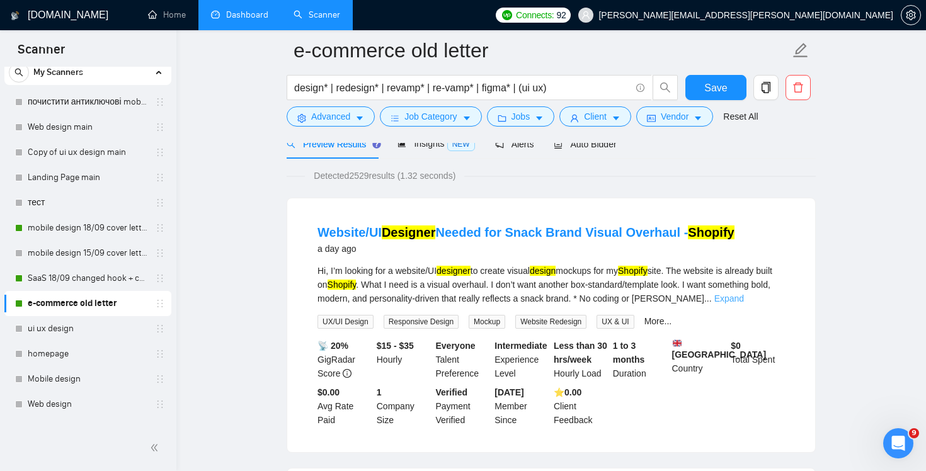
click at [744, 302] on link "Expand" at bounding box center [730, 299] width 30 height 10
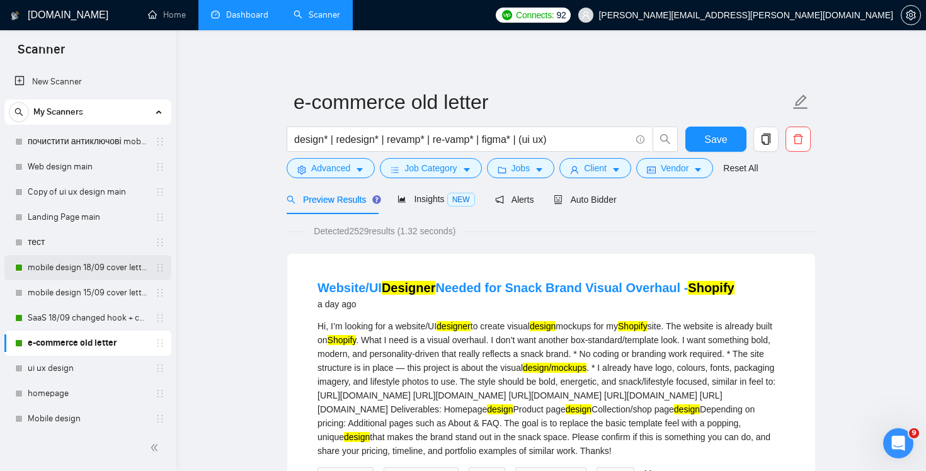
scroll to position [258, 0]
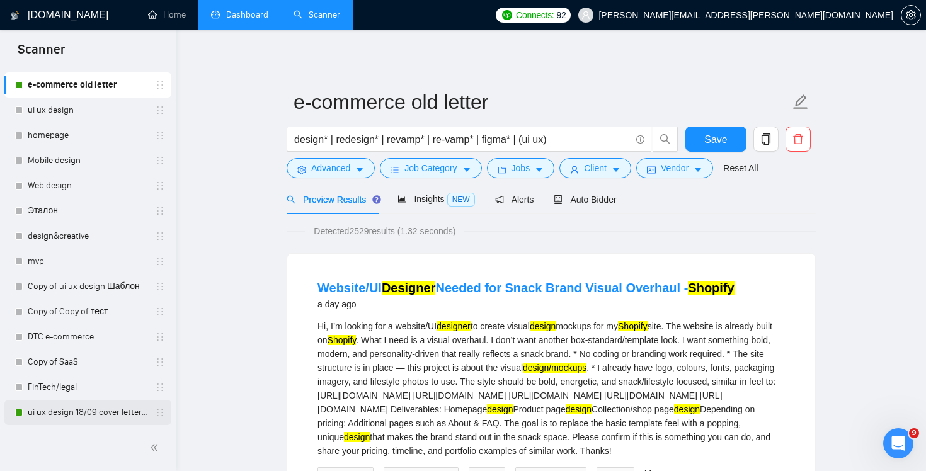
click at [99, 405] on link "ui ux design 18/09 cover letter changed & cases revised" at bounding box center [88, 412] width 120 height 25
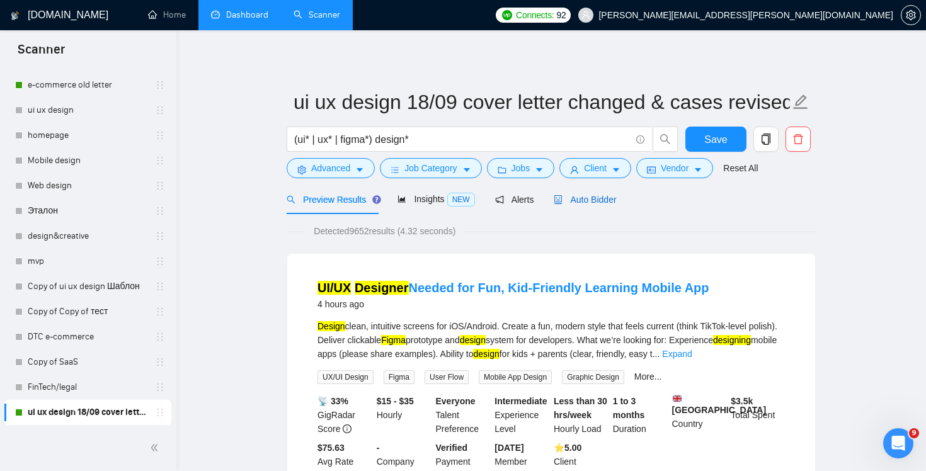
click at [604, 196] on span "Auto Bidder" at bounding box center [585, 200] width 62 height 10
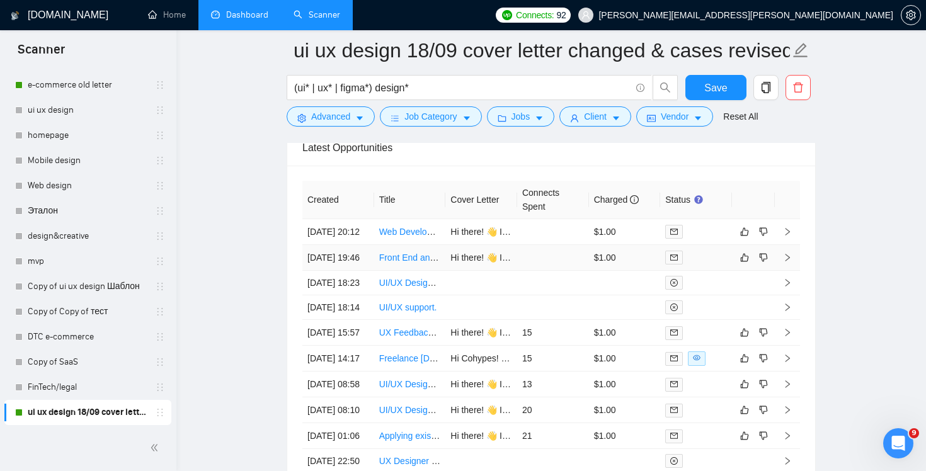
scroll to position [3159, 0]
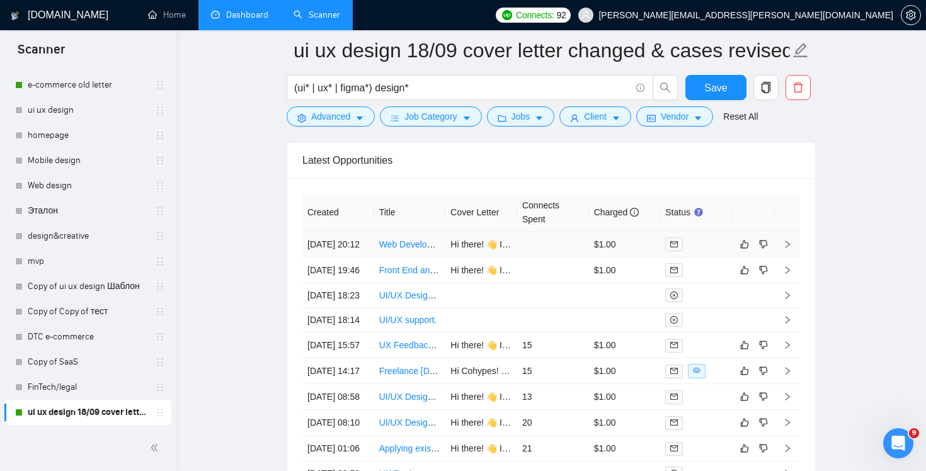
click at [546, 258] on td at bounding box center [553, 245] width 72 height 26
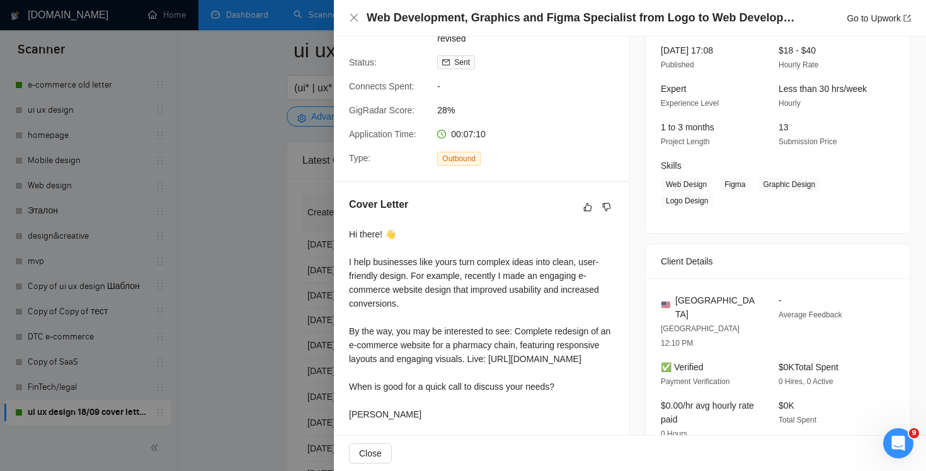
scroll to position [91, 0]
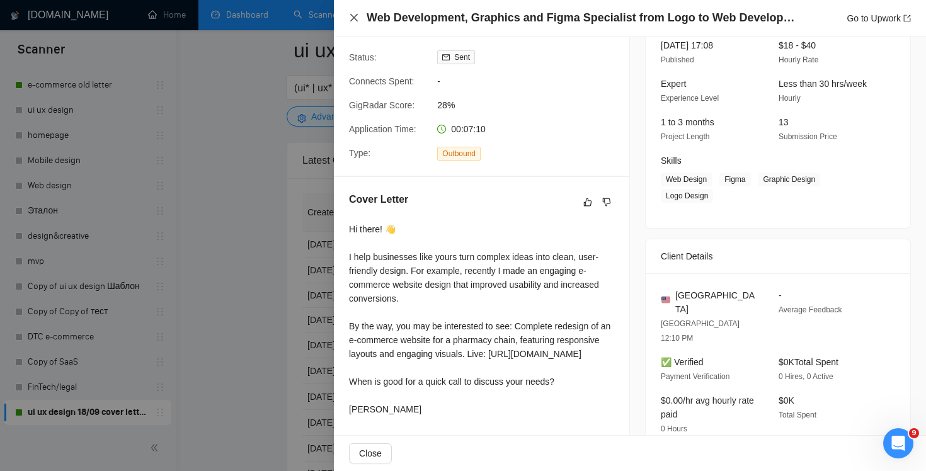
click at [350, 18] on icon "close" at bounding box center [354, 18] width 10 height 10
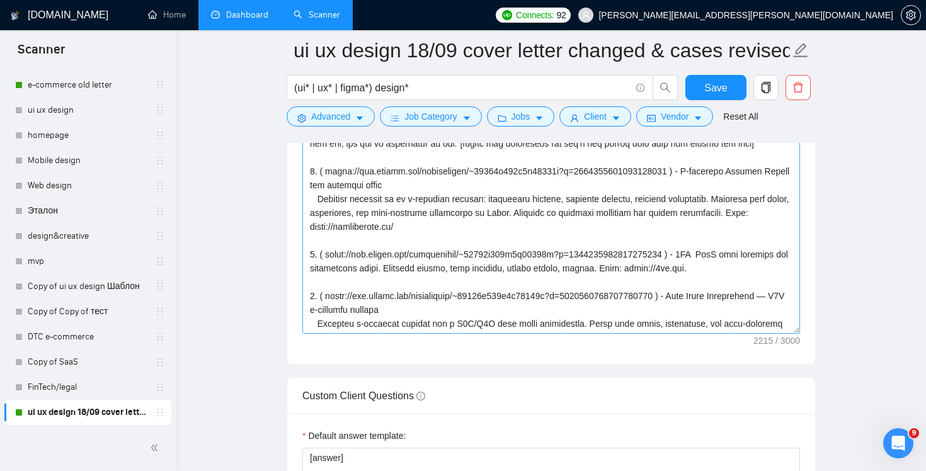
scroll to position [1561, 0]
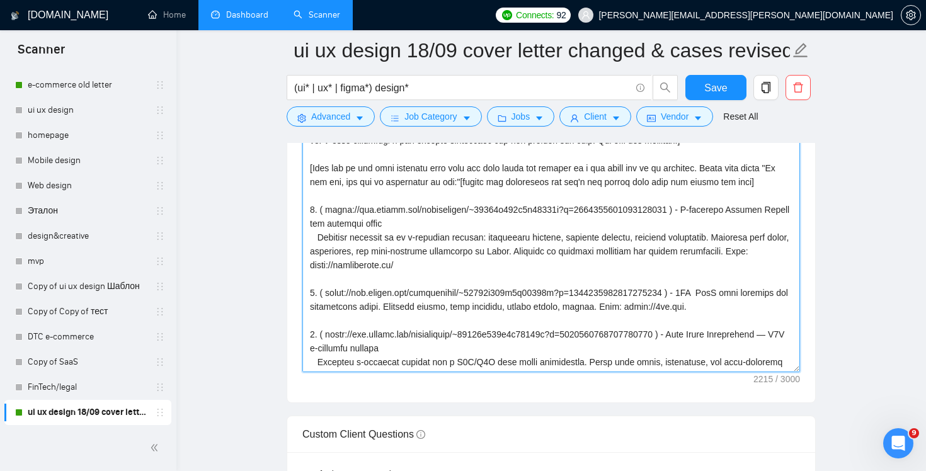
click at [715, 167] on textarea "Cover letter template:" at bounding box center [551, 231] width 498 height 284
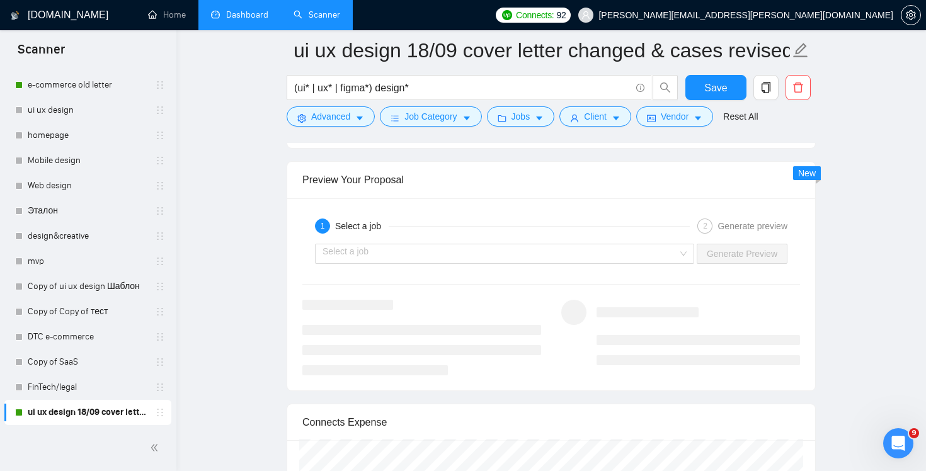
scroll to position [2469, 0]
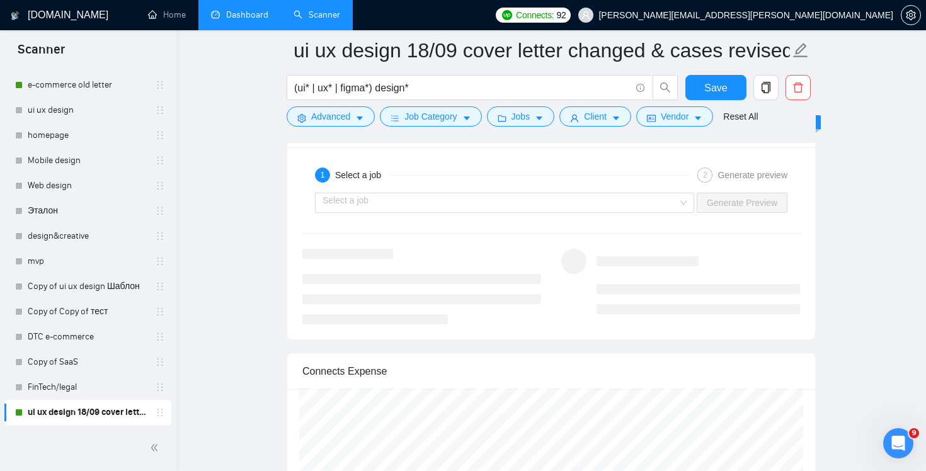
click at [672, 216] on div "Select a job Generate Preview" at bounding box center [551, 203] width 500 height 30
click at [674, 209] on input "search" at bounding box center [500, 202] width 355 height 19
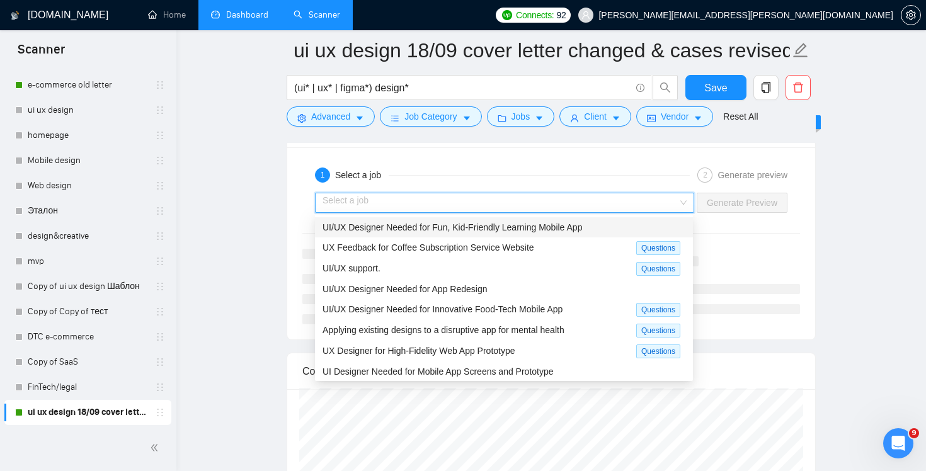
click at [618, 231] on div "UI/UX Designer Needed for Fun, Kid-Friendly Learning Mobile App" at bounding box center [504, 228] width 363 height 14
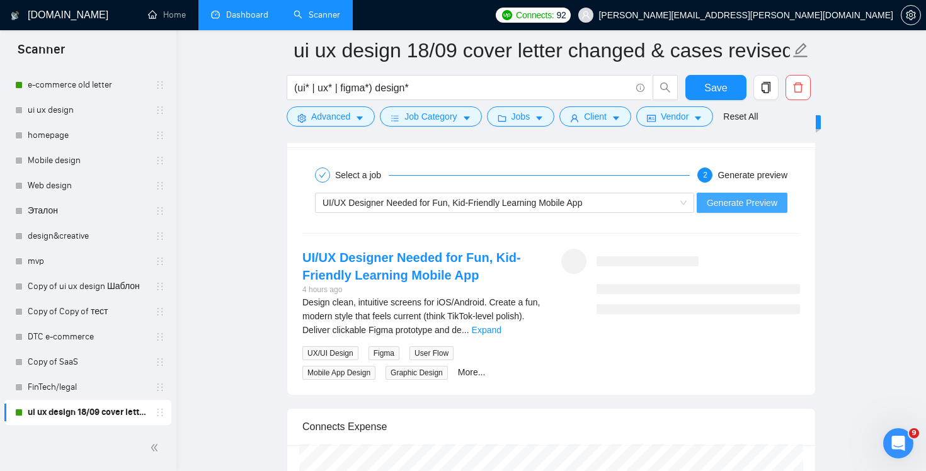
click at [745, 207] on span "Generate Preview" at bounding box center [742, 203] width 71 height 14
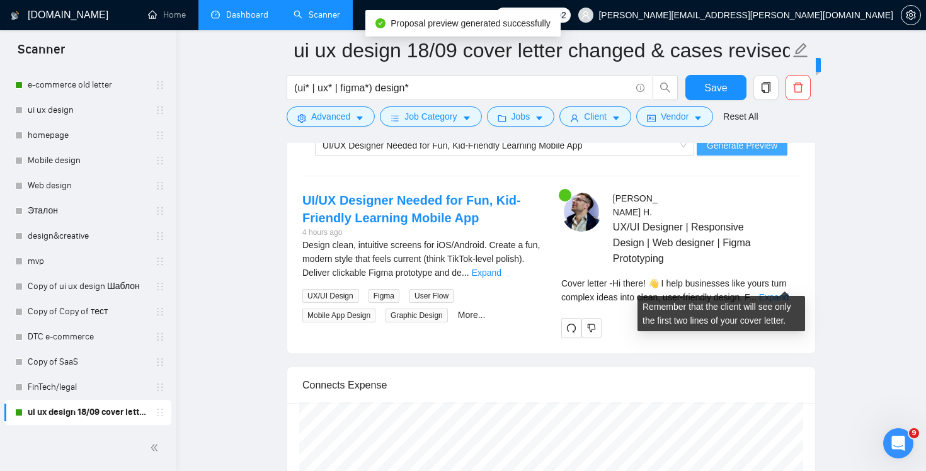
scroll to position [2562, 0]
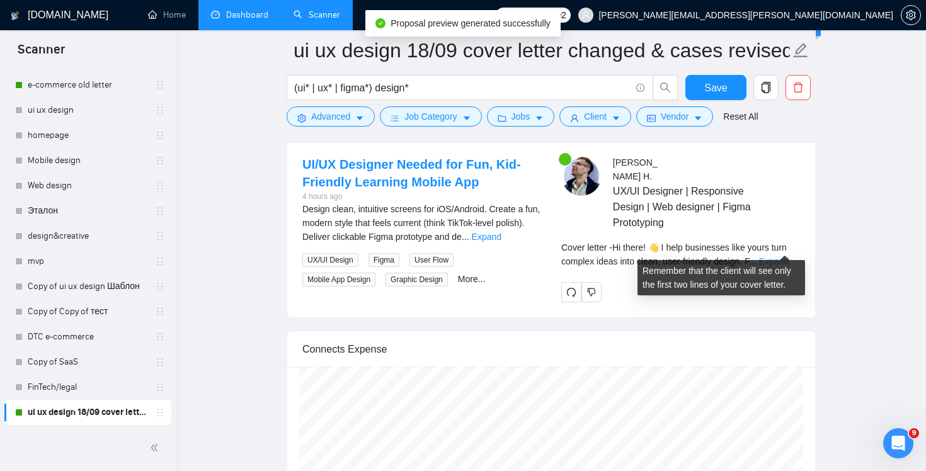
click at [776, 256] on link "Expand" at bounding box center [774, 261] width 30 height 10
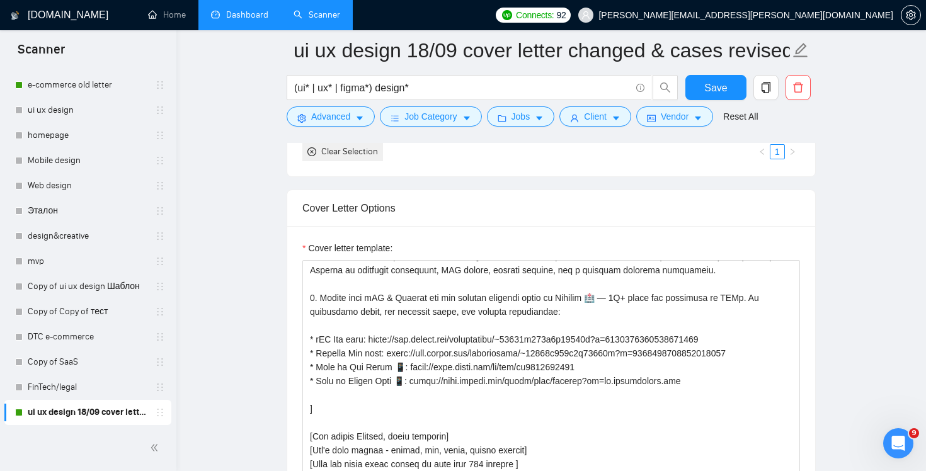
scroll to position [1396, 0]
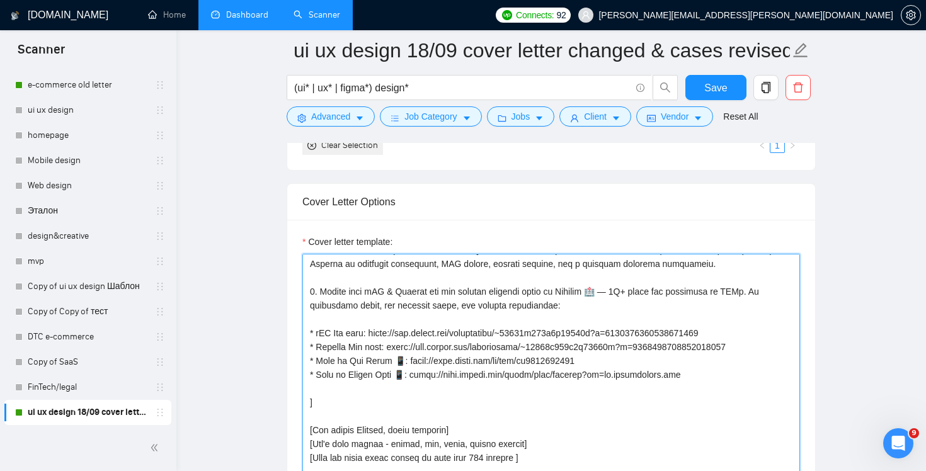
click at [771, 290] on textarea "Cover letter template:" at bounding box center [551, 396] width 498 height 284
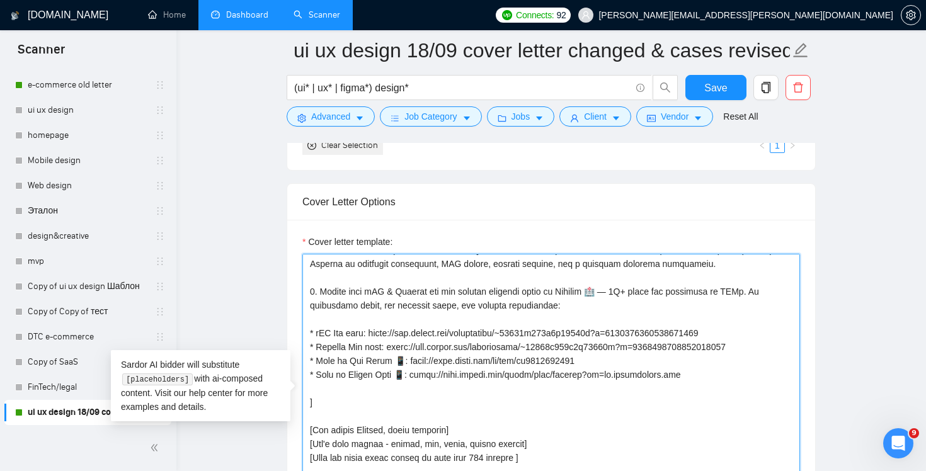
click at [771, 290] on textarea "Cover letter template:" at bounding box center [551, 396] width 498 height 284
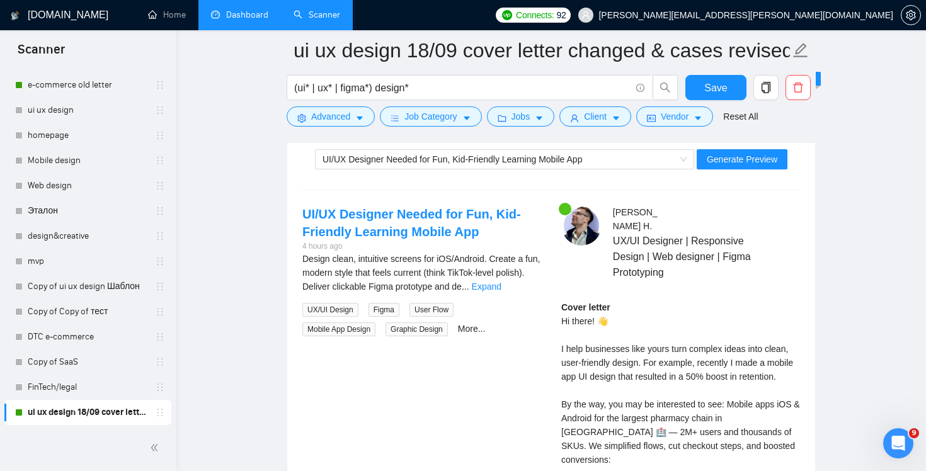
scroll to position [2460, 0]
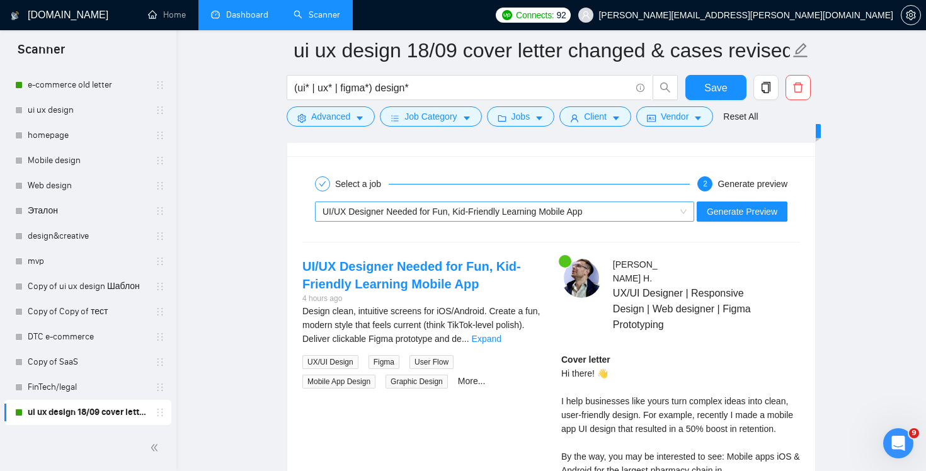
click at [655, 207] on div "UI/UX Designer Needed for Fun, Kid-Friendly Learning Mobile App" at bounding box center [499, 211] width 353 height 19
type textarea "Lo ipsum! [dol sitame'c adip el seddo] 👋 E temp incididunt utla etdol magn aliq…"
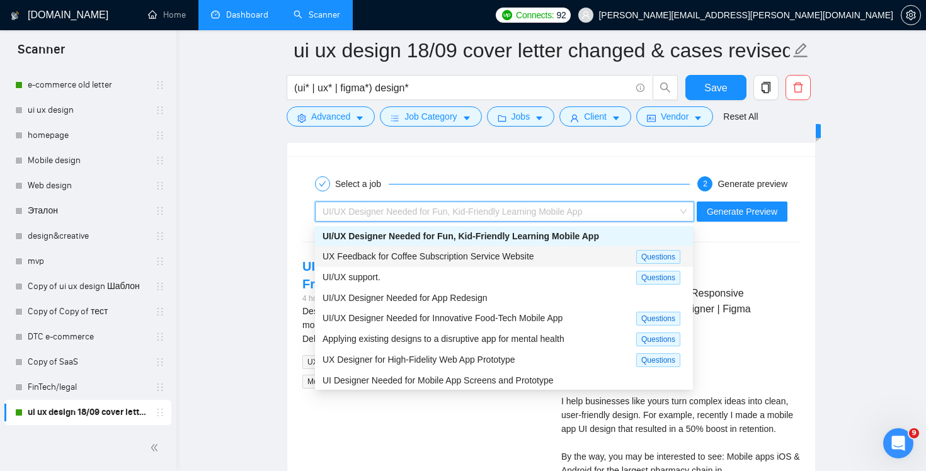
click at [585, 254] on div "UX Feedback for Coffee Subscription Service Website" at bounding box center [480, 257] width 314 height 14
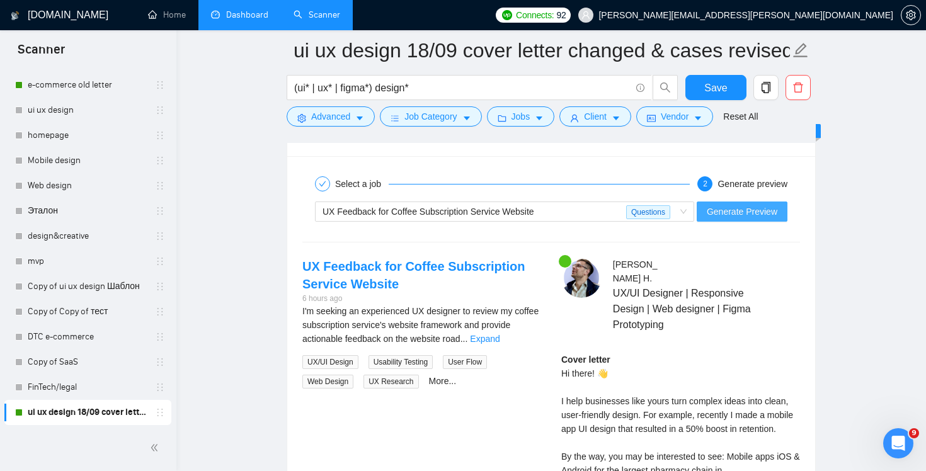
click at [754, 212] on span "Generate Preview" at bounding box center [742, 212] width 71 height 14
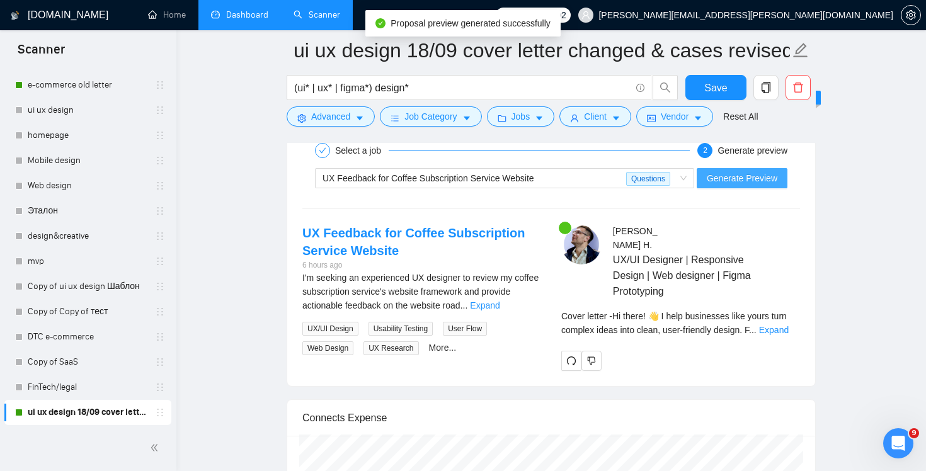
scroll to position [2494, 0]
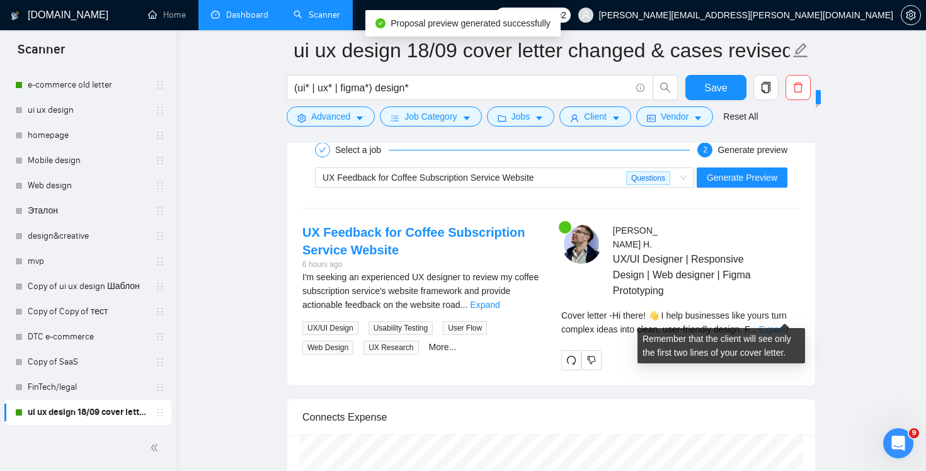
click at [787, 325] on link "Expand" at bounding box center [774, 330] width 30 height 10
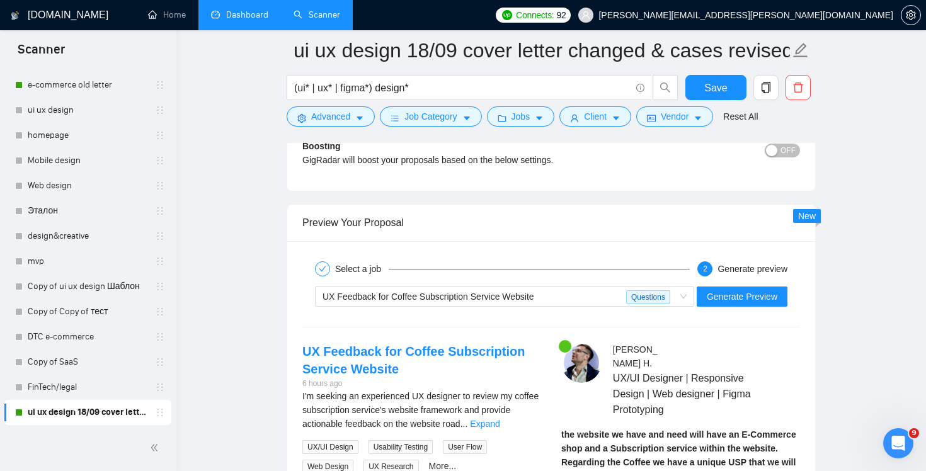
scroll to position [2556, 0]
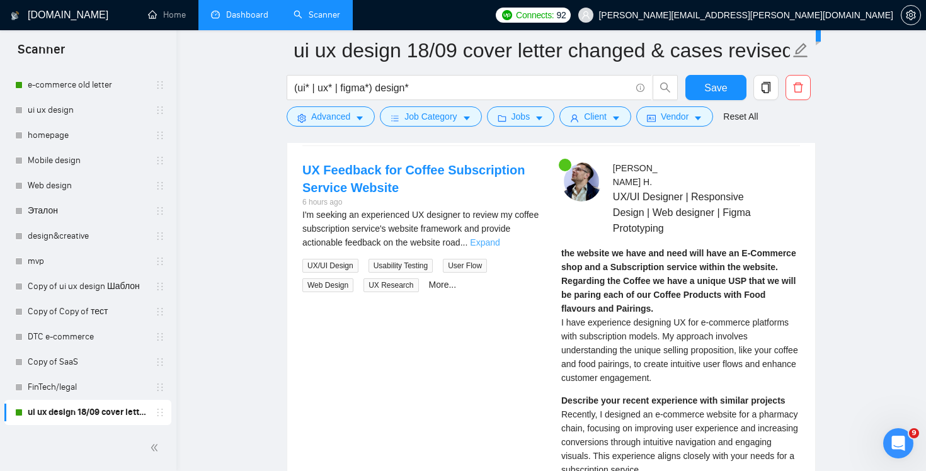
click at [500, 245] on link "Expand" at bounding box center [485, 243] width 30 height 10
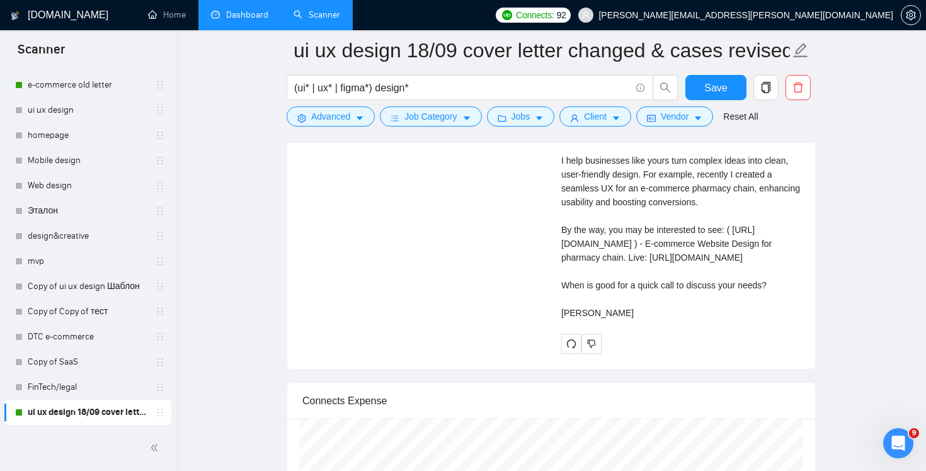
scroll to position [3169, 0]
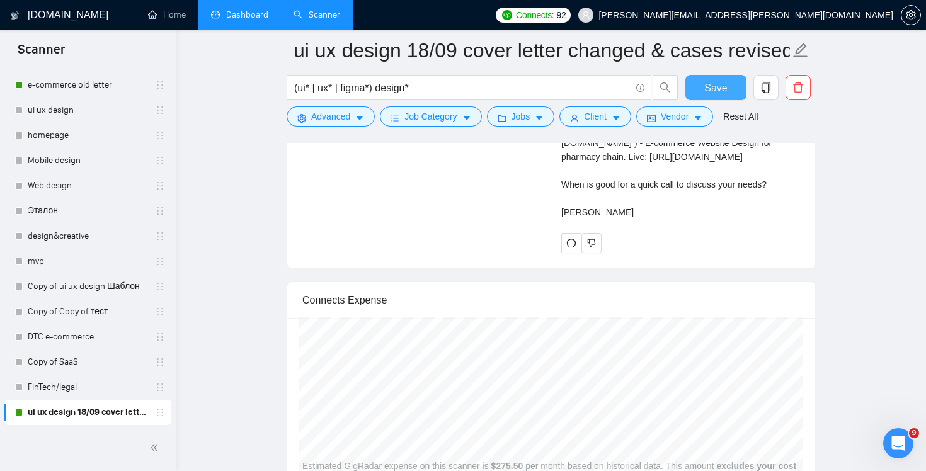
click at [720, 87] on span "Save" at bounding box center [715, 88] width 23 height 16
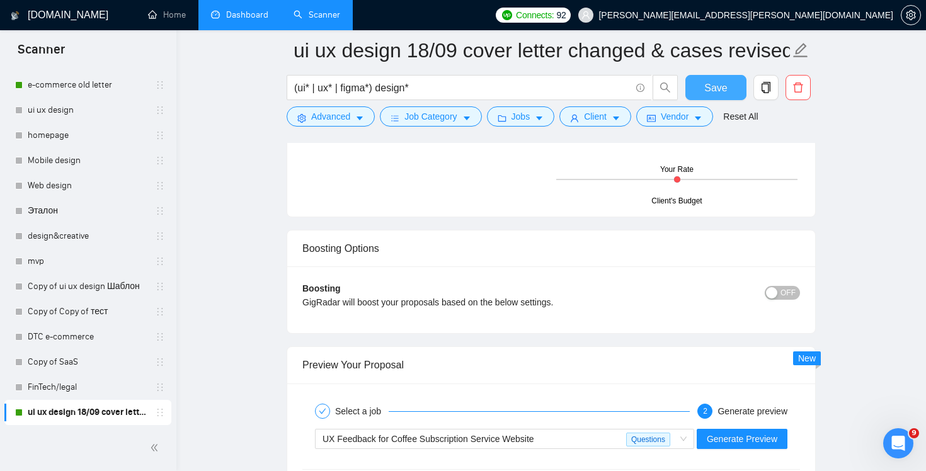
scroll to position [2385, 0]
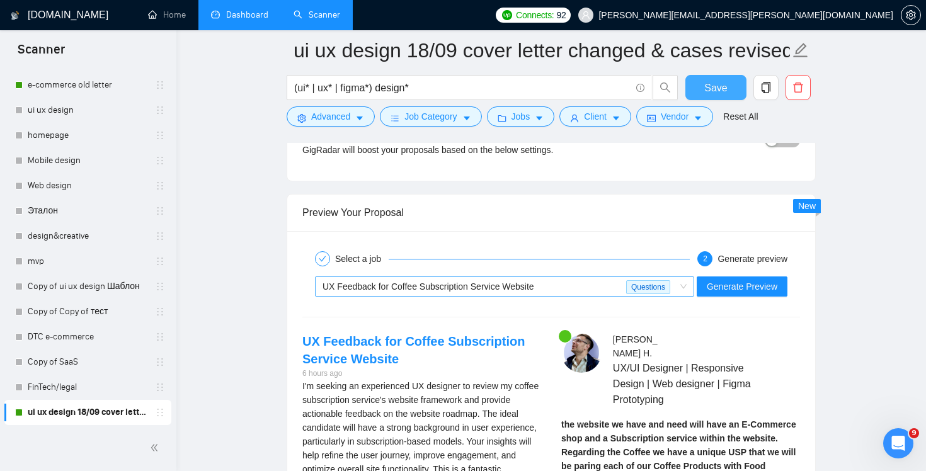
click at [595, 284] on div "UX Feedback for Coffee Subscription Service Website" at bounding box center [475, 286] width 304 height 19
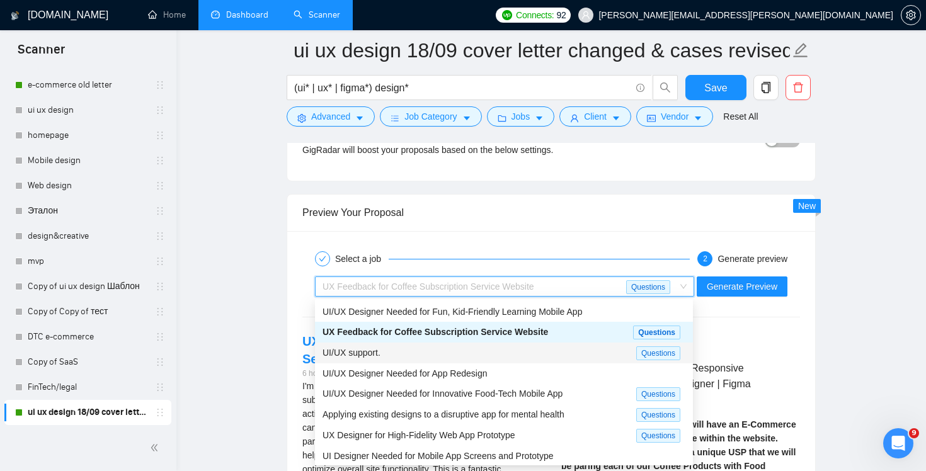
click at [572, 349] on div "UI/UX support." at bounding box center [480, 353] width 314 height 14
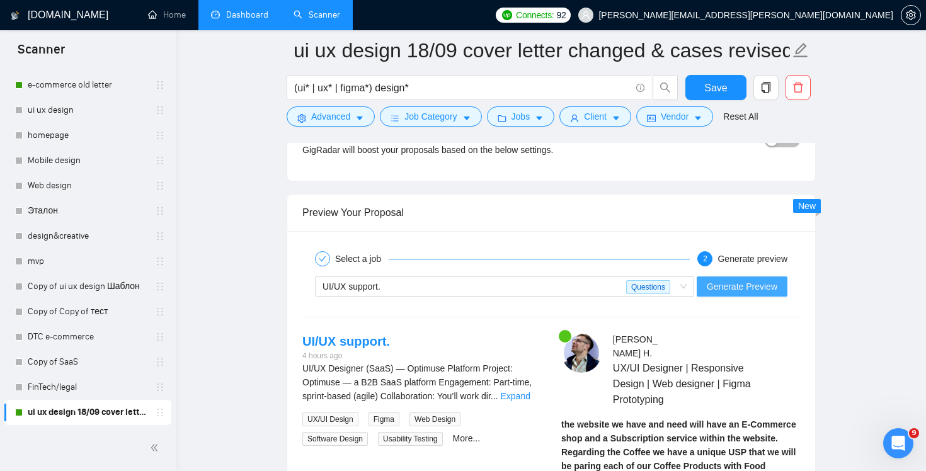
click at [757, 293] on button "Generate Preview" at bounding box center [742, 287] width 91 height 20
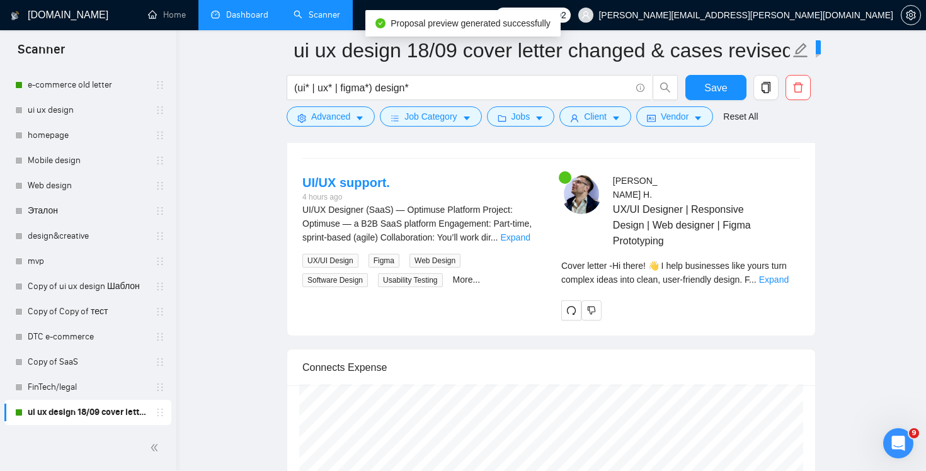
scroll to position [2551, 0]
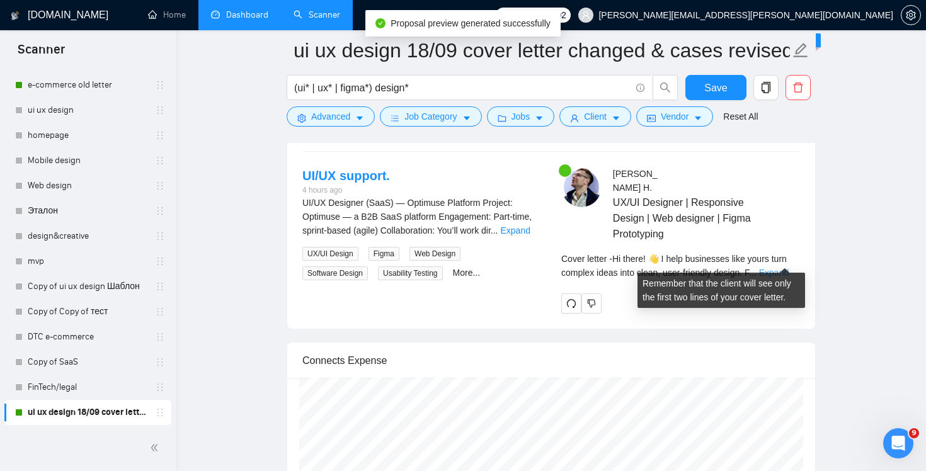
click at [779, 268] on link "Expand" at bounding box center [774, 273] width 30 height 10
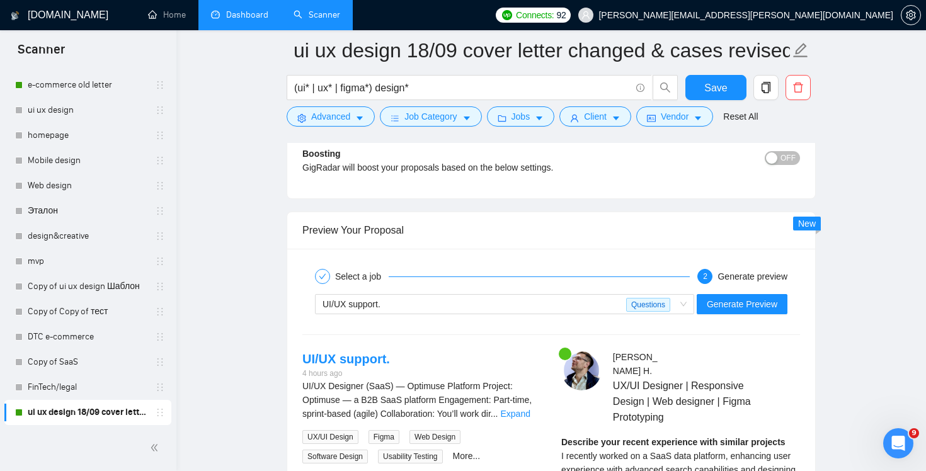
scroll to position [2394, 0]
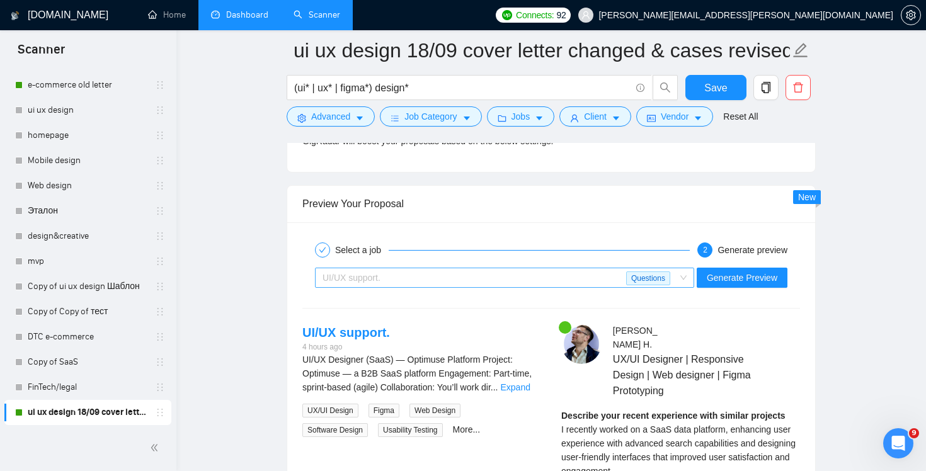
click at [603, 281] on div "UI/UX support." at bounding box center [475, 277] width 304 height 19
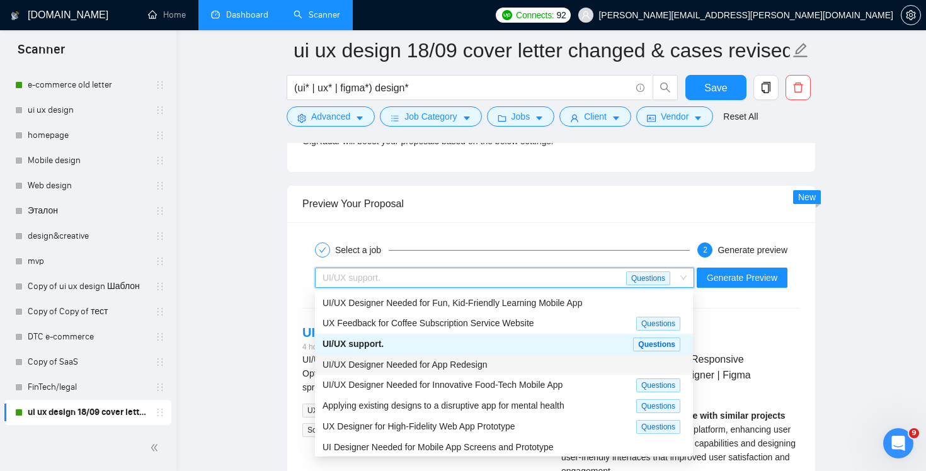
click at [526, 360] on div "UI/UX Designer Needed for App Redesign" at bounding box center [504, 365] width 363 height 14
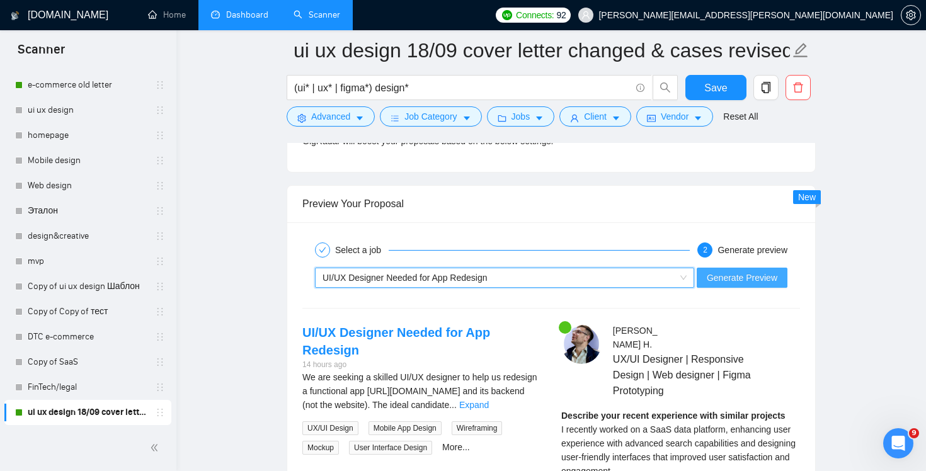
click at [749, 277] on span "Generate Preview" at bounding box center [742, 278] width 71 height 14
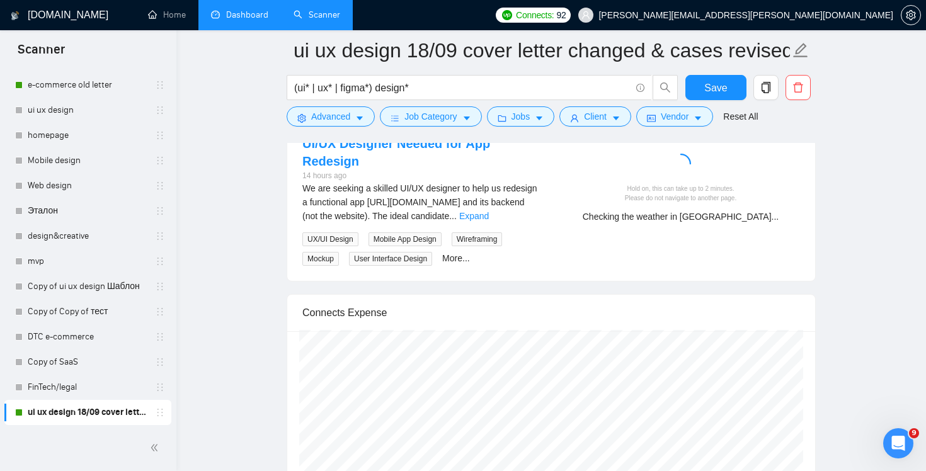
scroll to position [2558, 0]
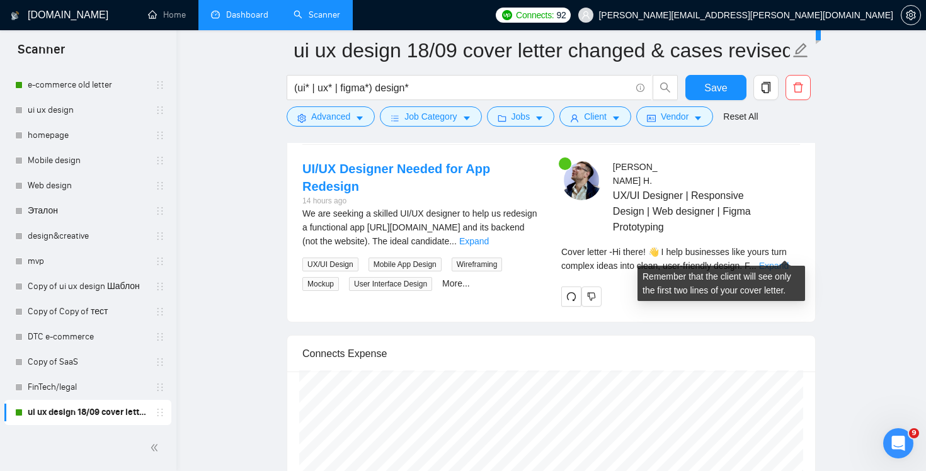
click at [776, 261] on link "Expand" at bounding box center [774, 266] width 30 height 10
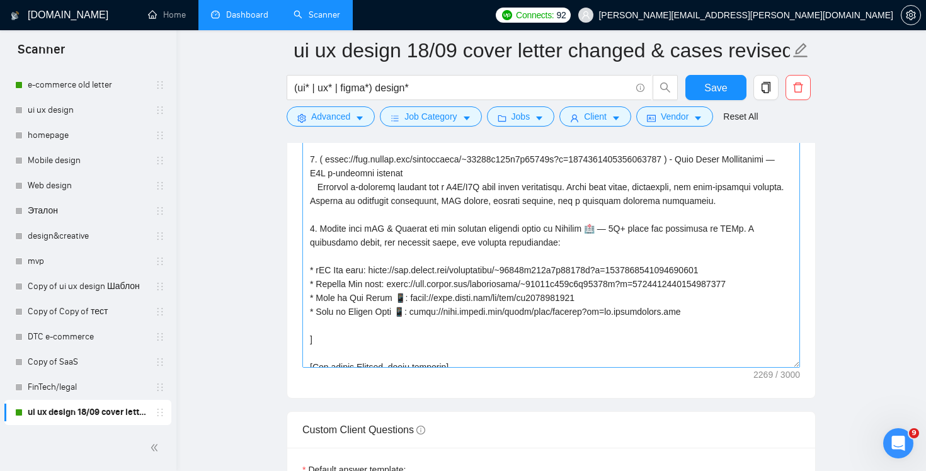
scroll to position [0, 0]
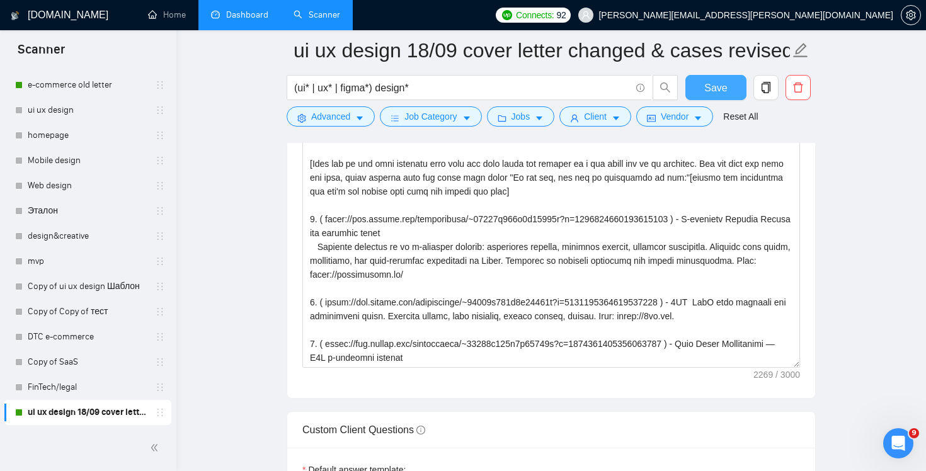
click at [709, 81] on span "Save" at bounding box center [715, 88] width 23 height 16
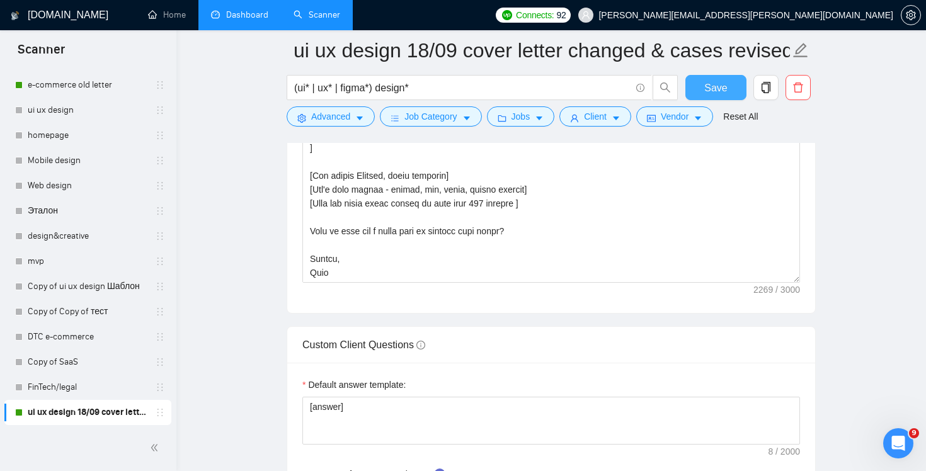
scroll to position [1474, 0]
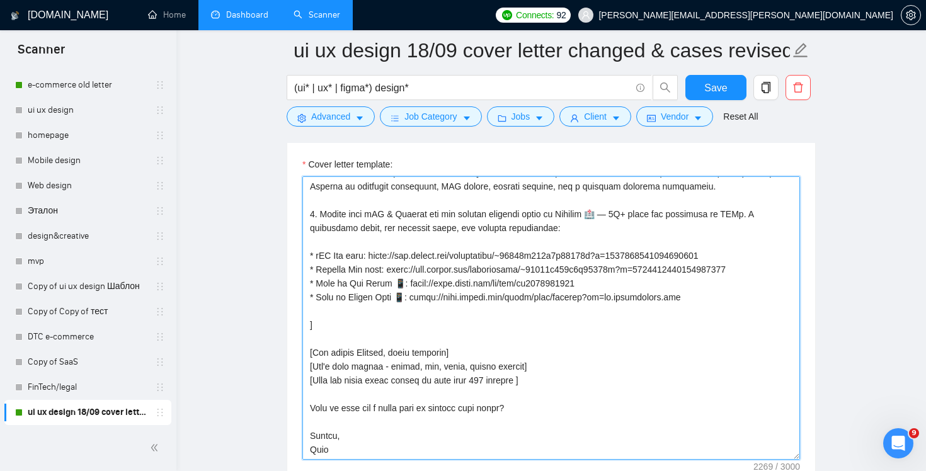
click at [579, 278] on textarea "Cover letter template:" at bounding box center [551, 318] width 498 height 284
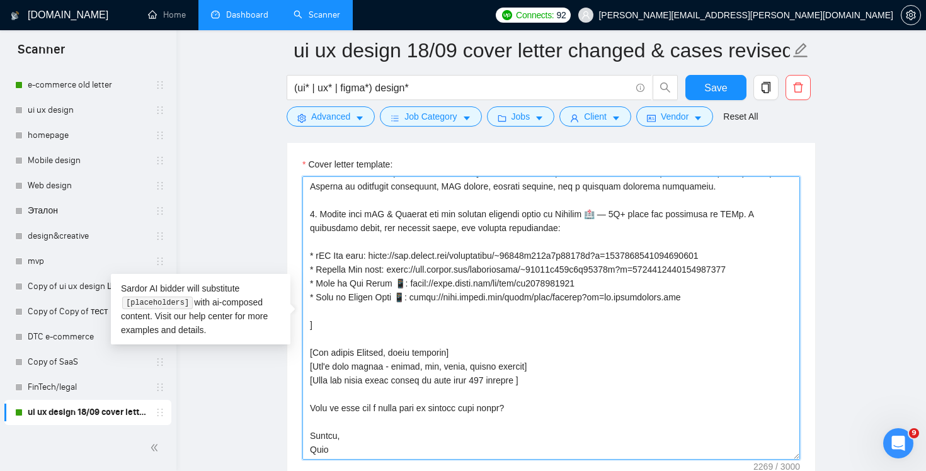
click at [545, 333] on textarea "Cover letter template:" at bounding box center [551, 318] width 498 height 284
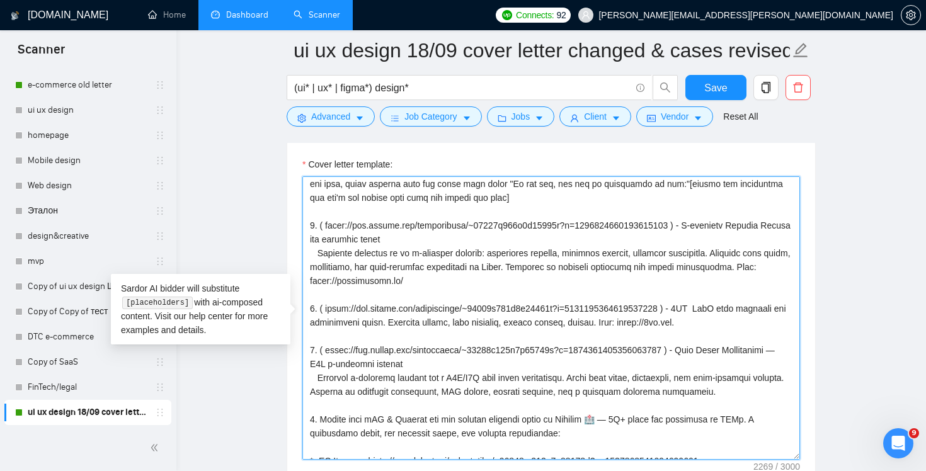
scroll to position [0, 0]
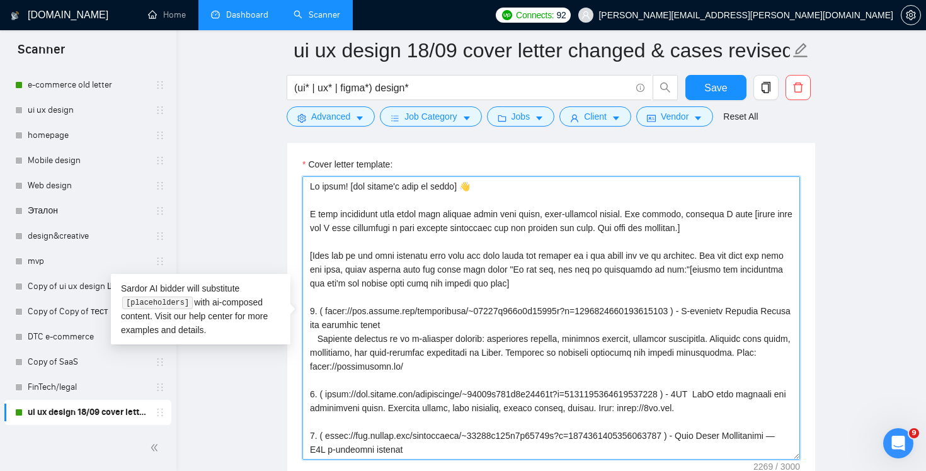
drag, startPoint x: 742, startPoint y: 227, endPoint x: 306, endPoint y: 213, distance: 436.9
click at [306, 213] on textarea "Cover letter template:" at bounding box center [551, 318] width 498 height 284
paste textarea "Hooks (choose by the rules below — use one): Prototype: 🧪 Need a desktop-first,…"
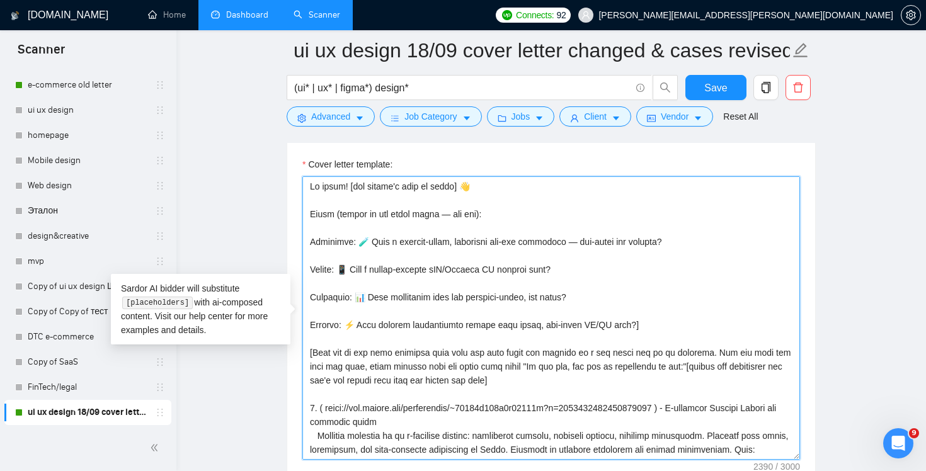
click at [312, 217] on textarea "Cover letter template:" at bounding box center [551, 318] width 498 height 284
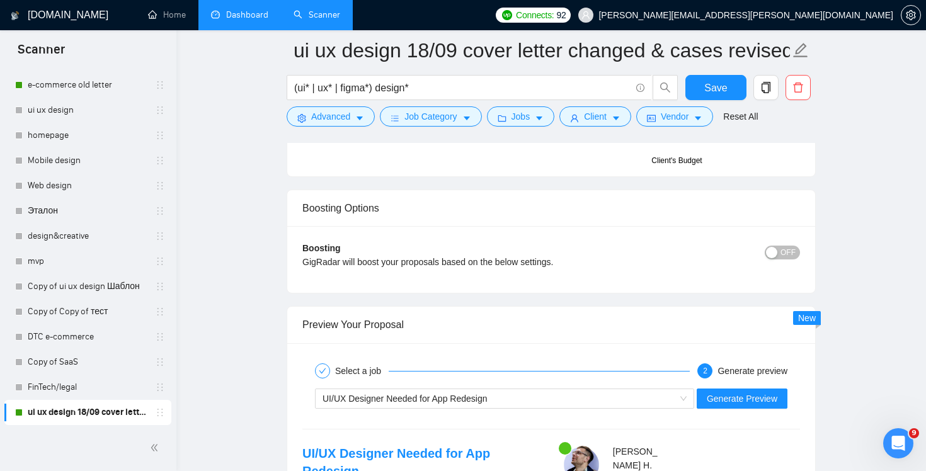
scroll to position [2398, 0]
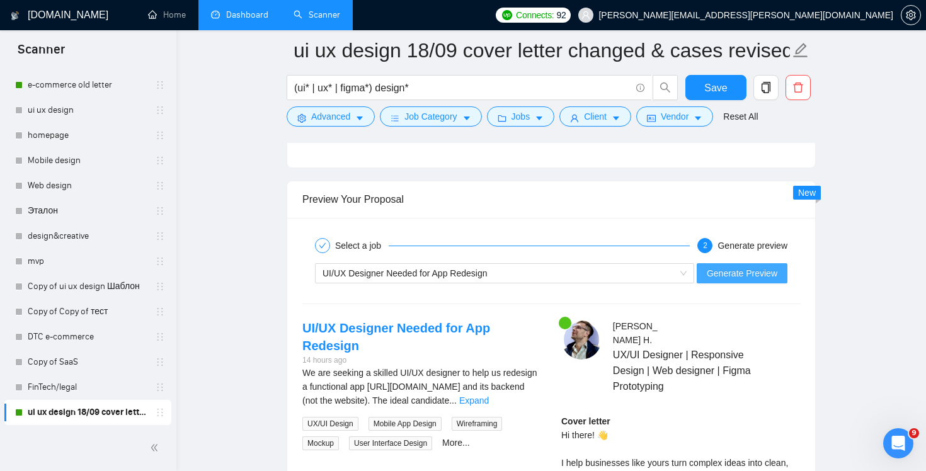
click at [747, 270] on span "Generate Preview" at bounding box center [742, 274] width 71 height 14
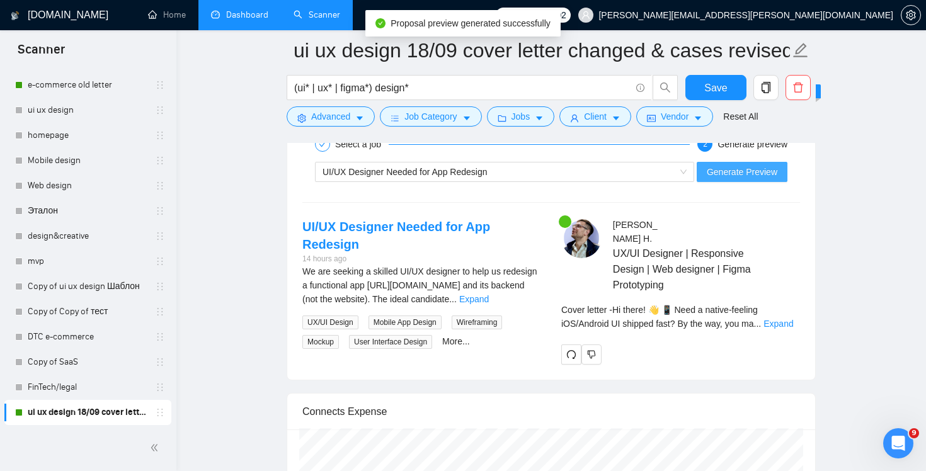
scroll to position [2499, 0]
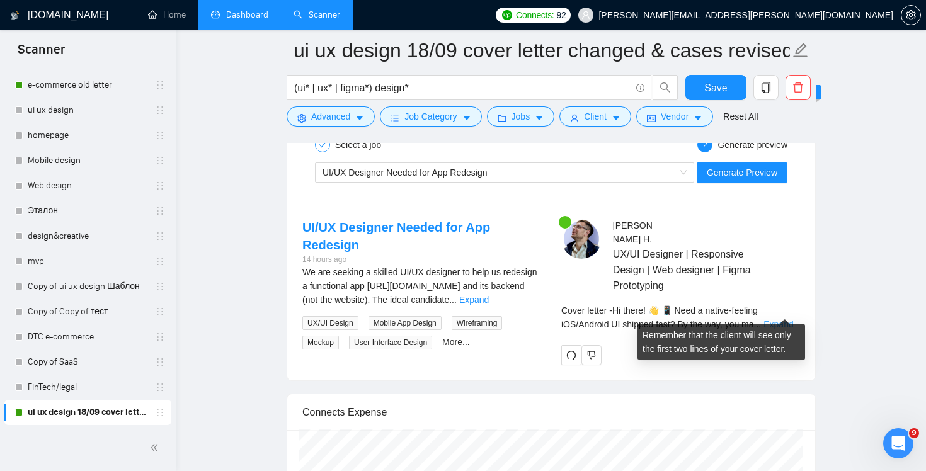
click at [783, 319] on link "Expand" at bounding box center [779, 324] width 30 height 10
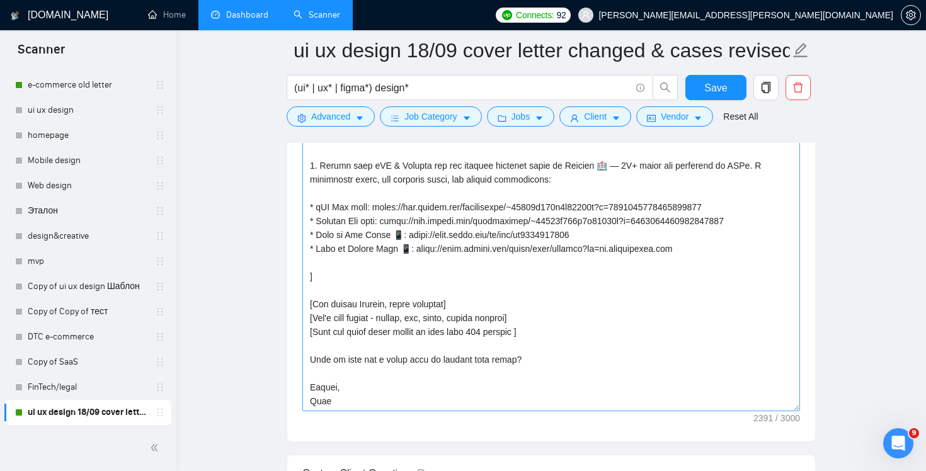
scroll to position [1523, 0]
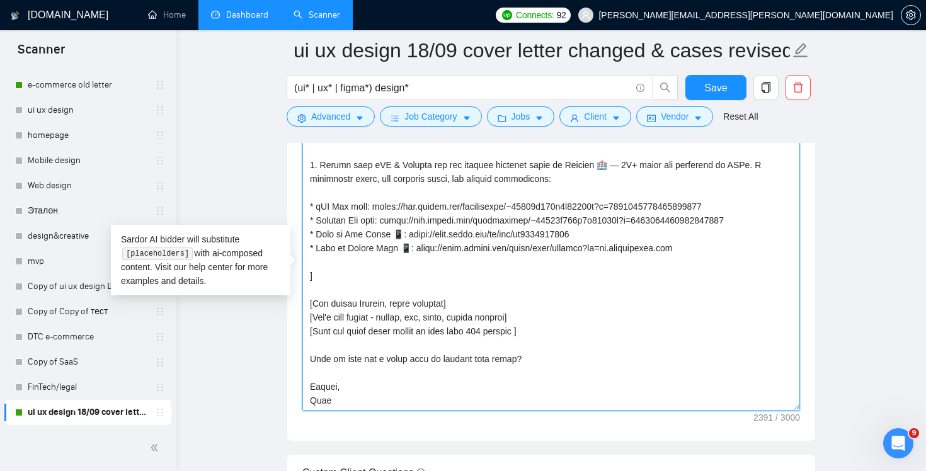
drag, startPoint x: 527, startPoint y: 362, endPoint x: 296, endPoint y: 353, distance: 232.0
click at [296, 353] on div "Cover letter template:" at bounding box center [551, 267] width 528 height 348
paste textarea "CTA (low-friction, no calls, no free mockups): If the text includes prototype /…"
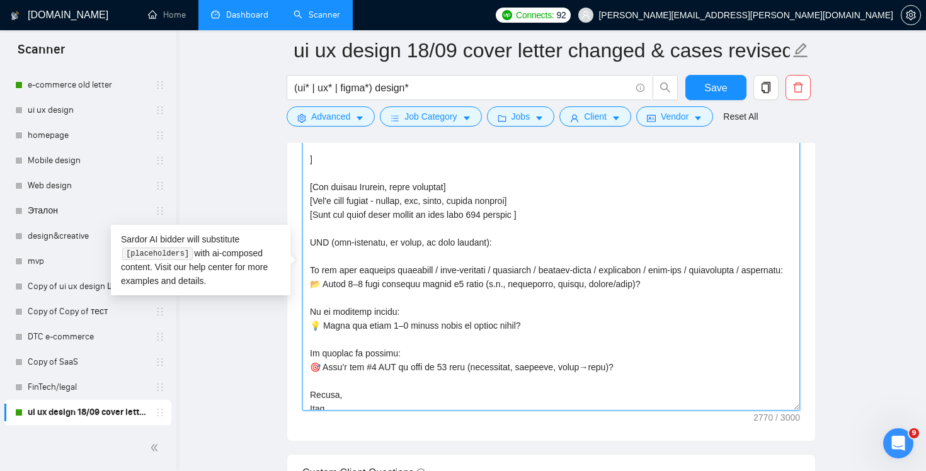
scroll to position [513, 0]
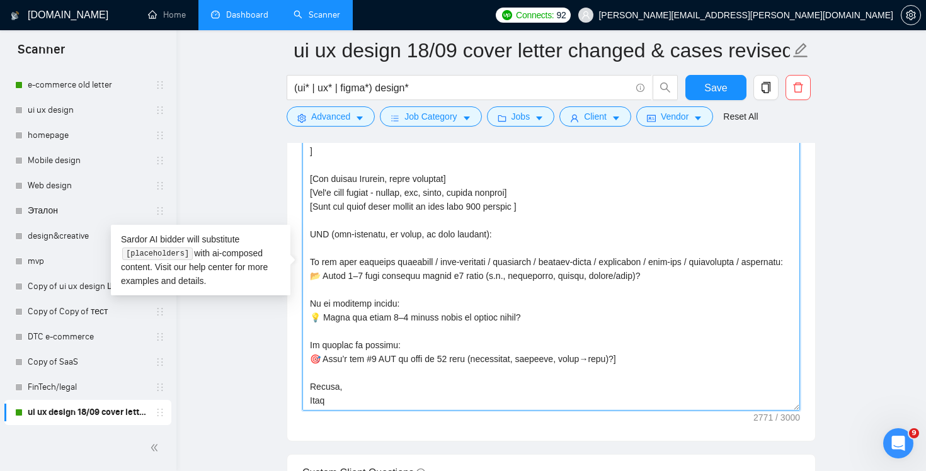
click at [471, 226] on textarea "Cover letter template:" at bounding box center [551, 269] width 498 height 284
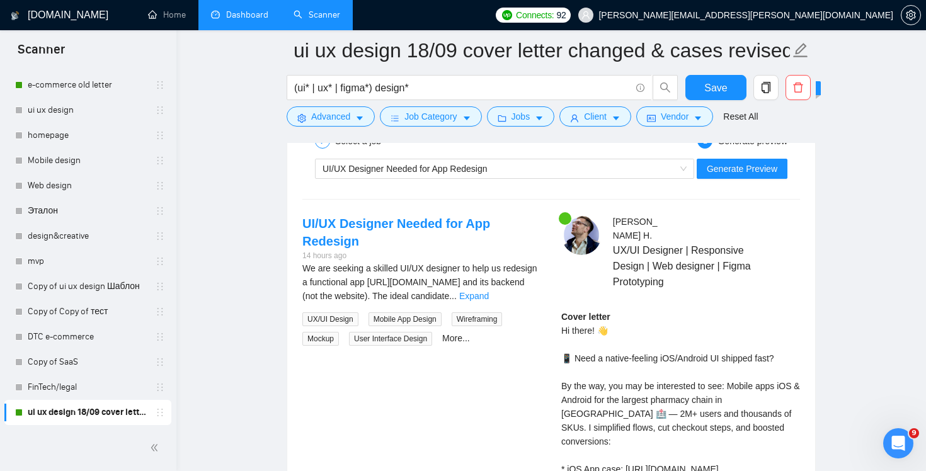
scroll to position [2389, 0]
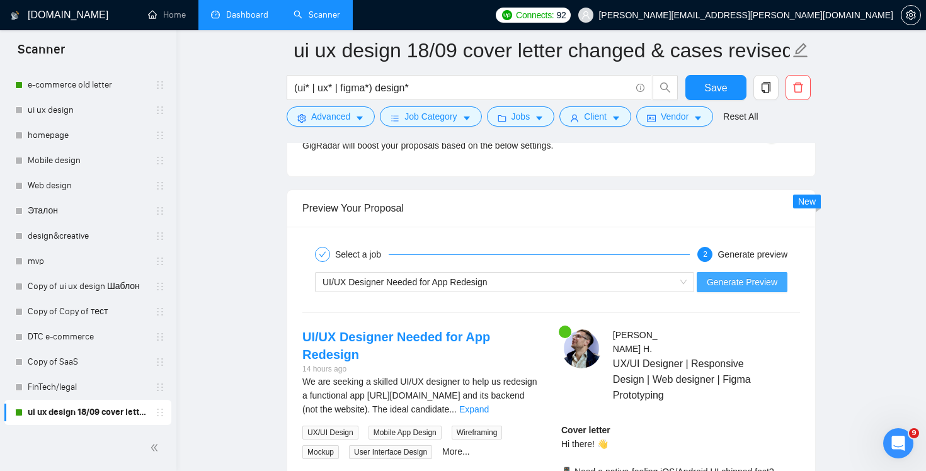
type textarea "Lo ipsum! [dol sitame'c adip el seddo] 👋 [Eiusm (tempor in utl etdol magna — al…"
click at [749, 282] on span "Generate Preview" at bounding box center [742, 282] width 71 height 14
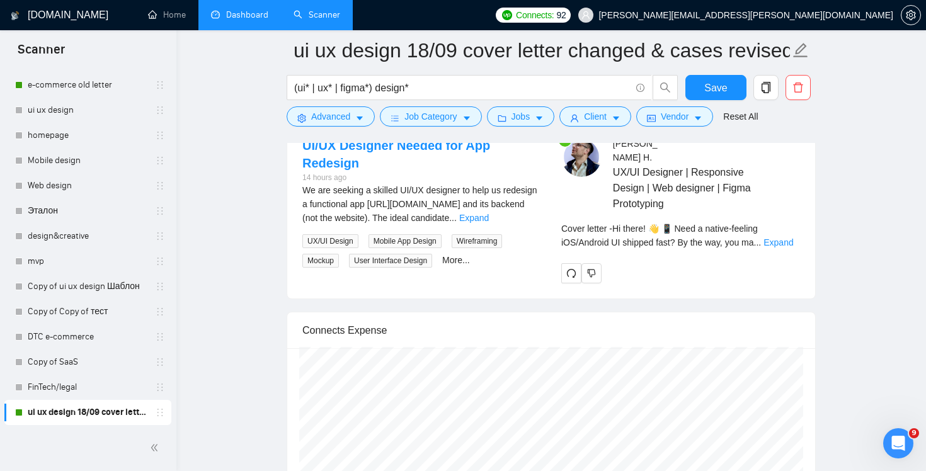
scroll to position [2527, 0]
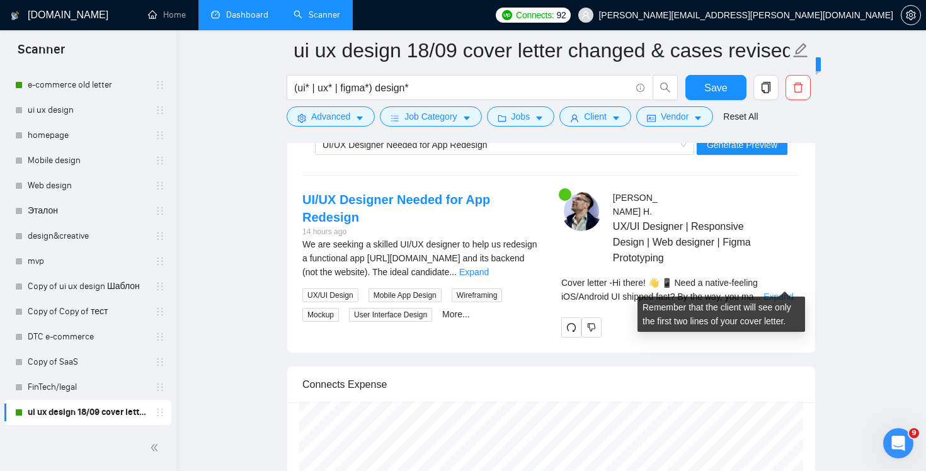
click at [788, 292] on link "Expand" at bounding box center [779, 297] width 30 height 10
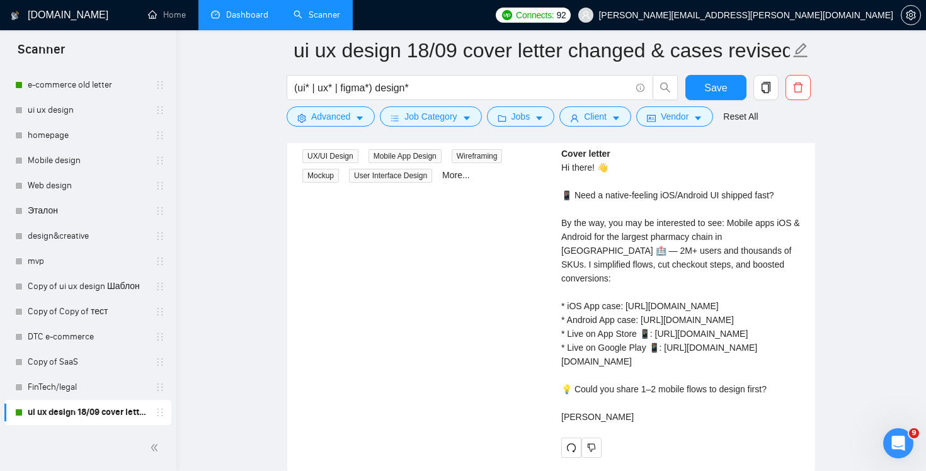
scroll to position [2692, 0]
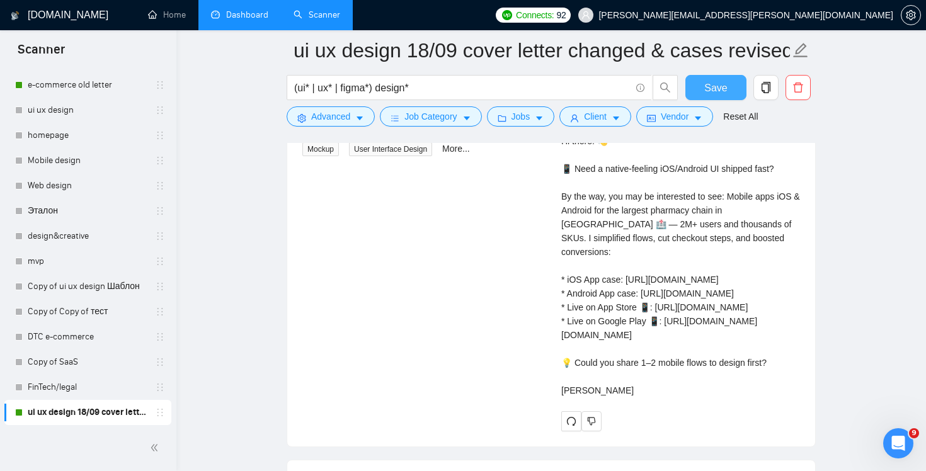
click at [717, 86] on span "Save" at bounding box center [715, 88] width 23 height 16
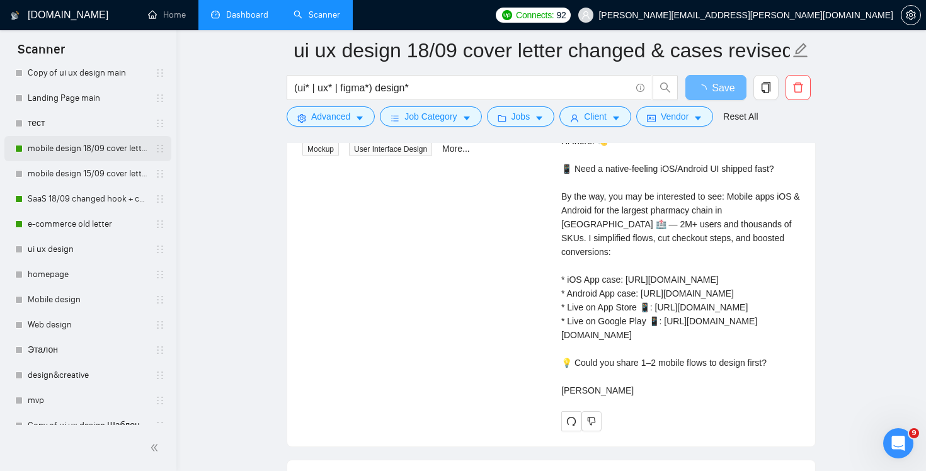
click at [82, 152] on link "mobile design 18/09 cover letter another first part" at bounding box center [88, 148] width 120 height 25
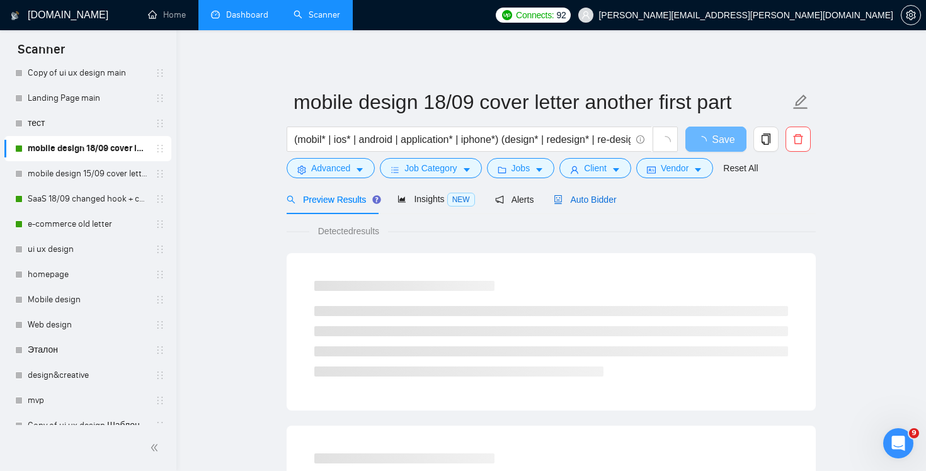
click at [606, 193] on div "Auto Bidder" at bounding box center [585, 200] width 62 height 14
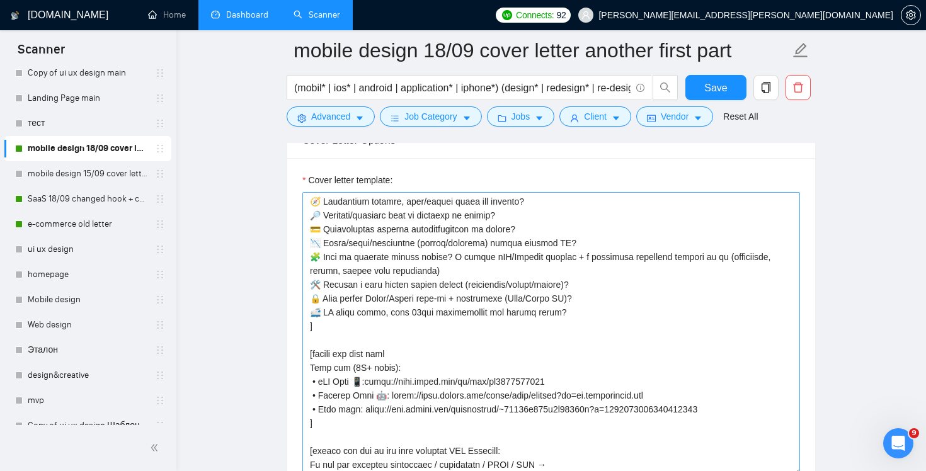
scroll to position [145, 0]
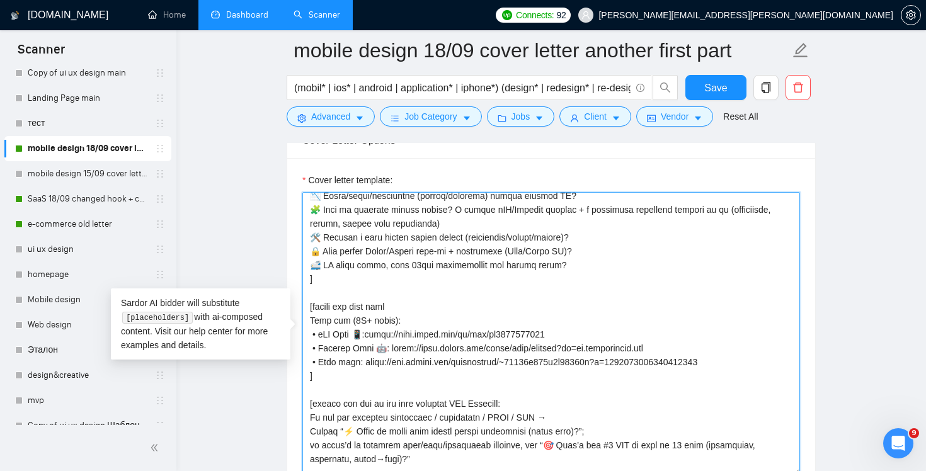
drag, startPoint x: 747, startPoint y: 364, endPoint x: 286, endPoint y: 317, distance: 463.0
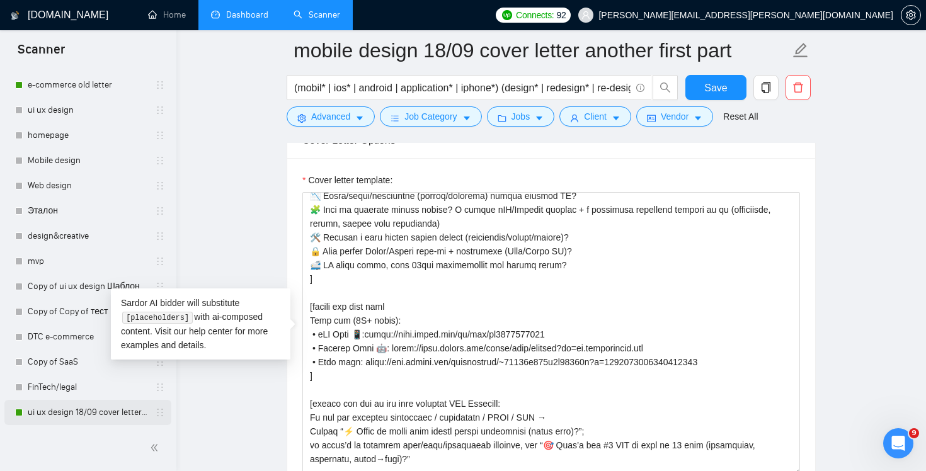
click at [77, 420] on link "ui ux design 18/09 cover letter changed & cases revised" at bounding box center [88, 412] width 120 height 25
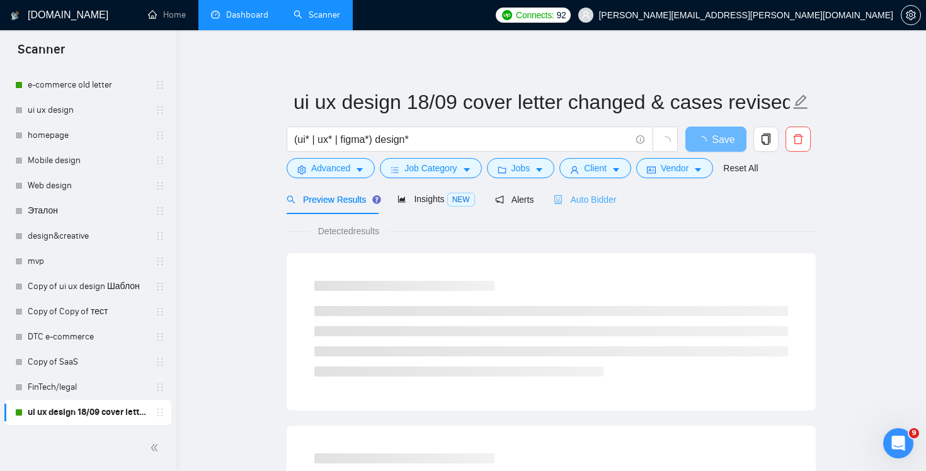
click at [587, 210] on div "Auto Bidder" at bounding box center [585, 200] width 62 height 30
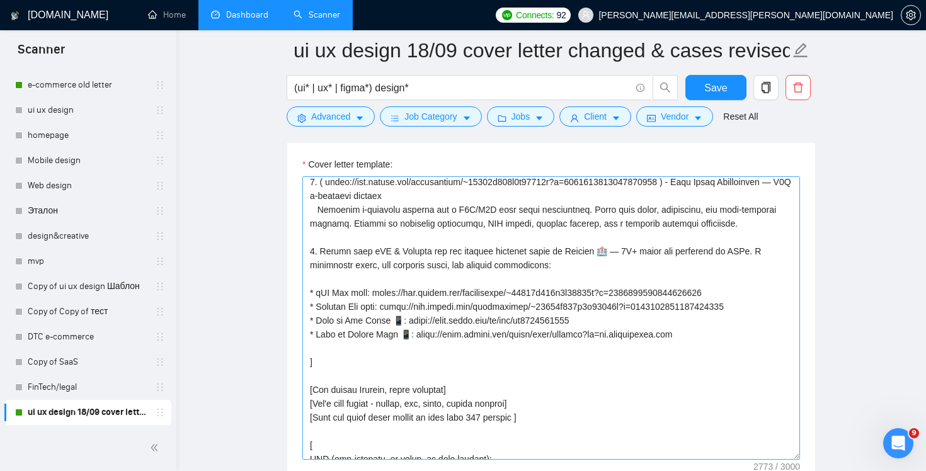
scroll to position [350, 0]
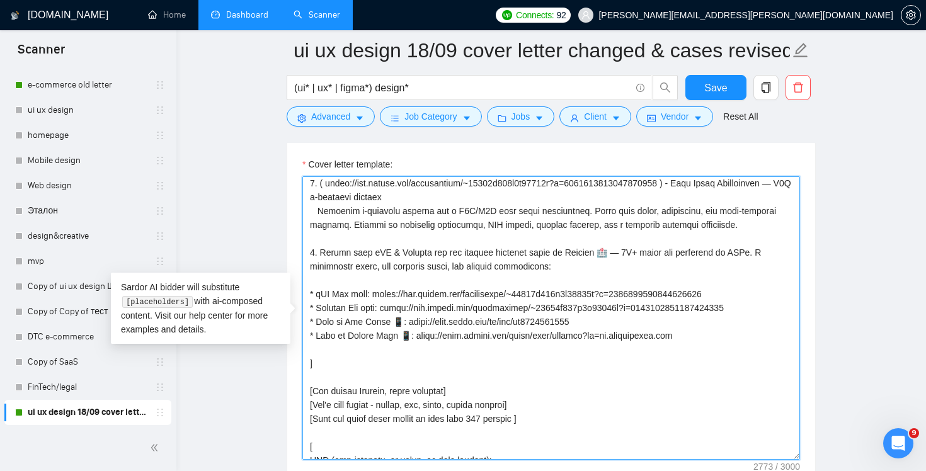
drag, startPoint x: 743, startPoint y: 337, endPoint x: 310, endPoint y: 292, distance: 435.3
click at [310, 292] on textarea "Cover letter template:" at bounding box center [551, 318] width 498 height 284
paste textarea "Live app (2M+ users): • iOS Live 📱:[URL][DOMAIN_NAME] • Android Live 🤖: [URL][D…"
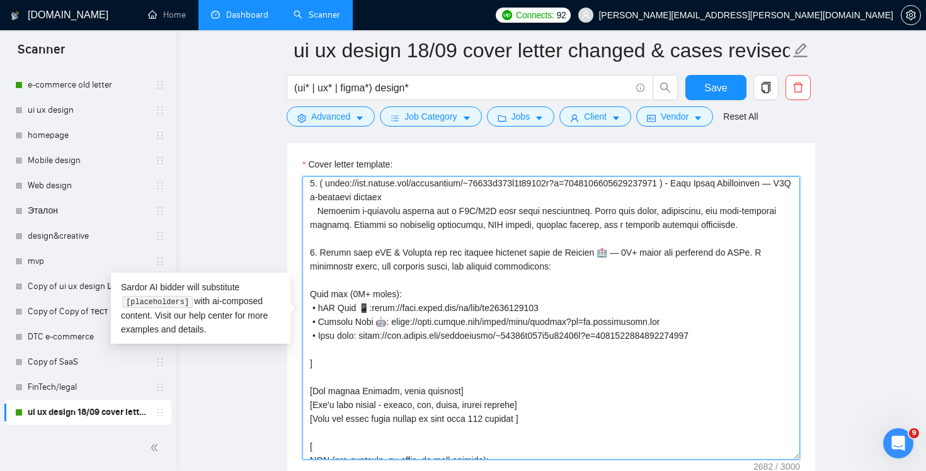
drag, startPoint x: 311, startPoint y: 294, endPoint x: 610, endPoint y: 257, distance: 301.5
click at [610, 257] on textarea "Cover letter template:" at bounding box center [551, 318] width 498 height 284
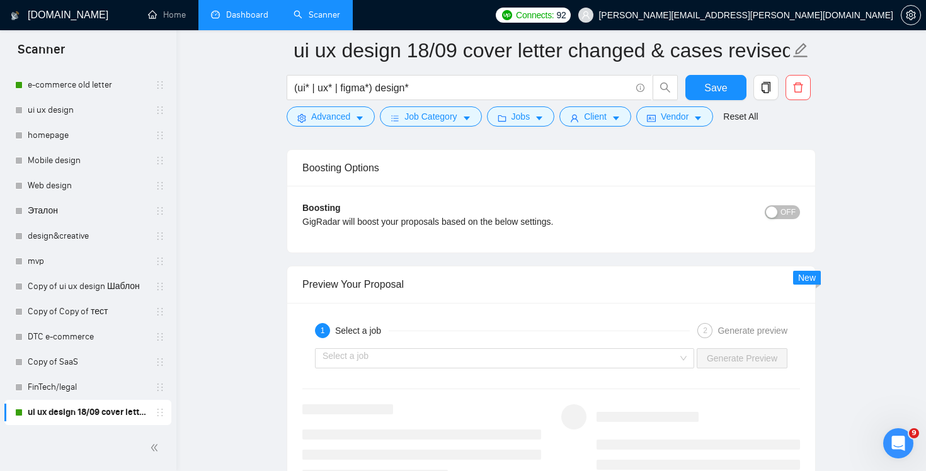
scroll to position [2344, 0]
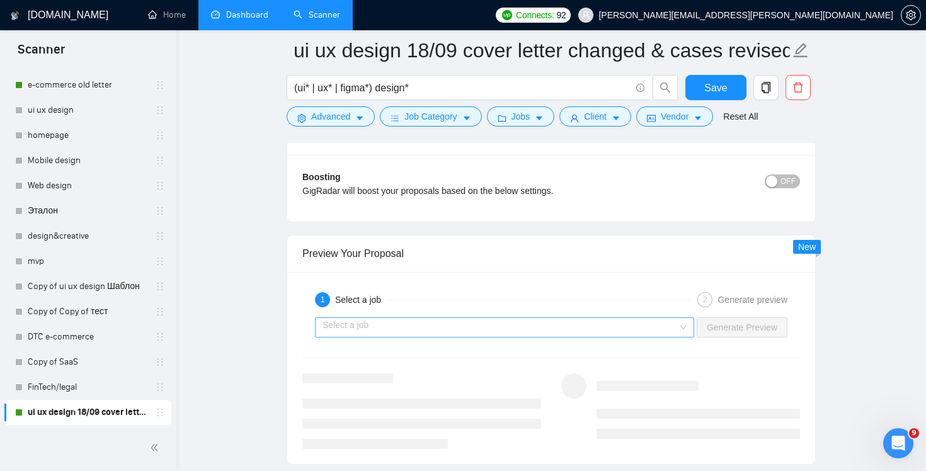
click at [679, 322] on div "Select a job" at bounding box center [504, 328] width 379 height 20
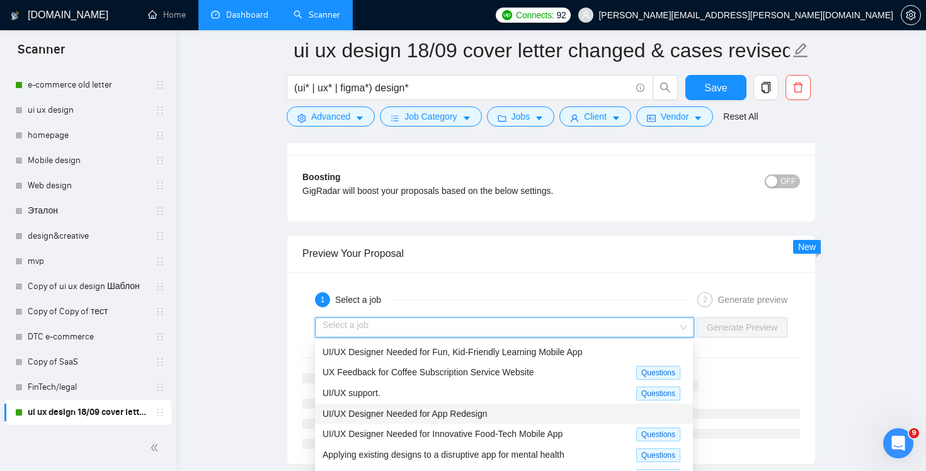
click at [554, 420] on div "UI/UX Designer Needed for App Redesign" at bounding box center [504, 414] width 363 height 14
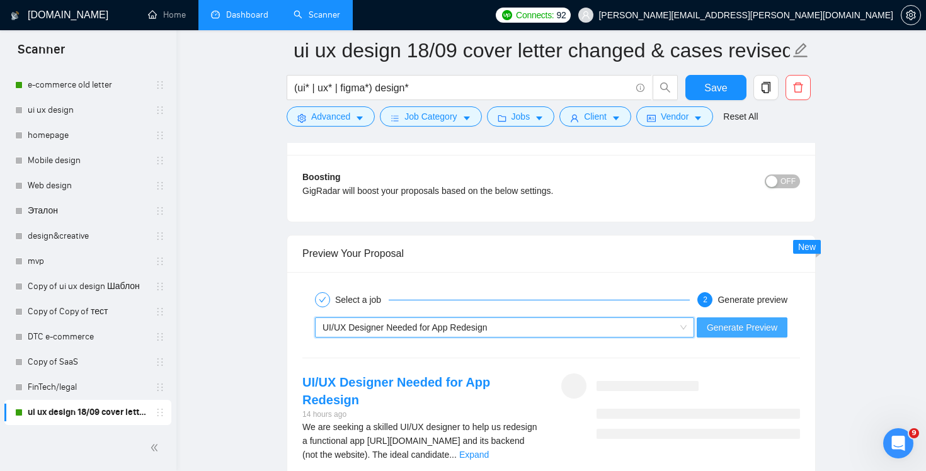
click at [766, 328] on span "Generate Preview" at bounding box center [742, 328] width 71 height 14
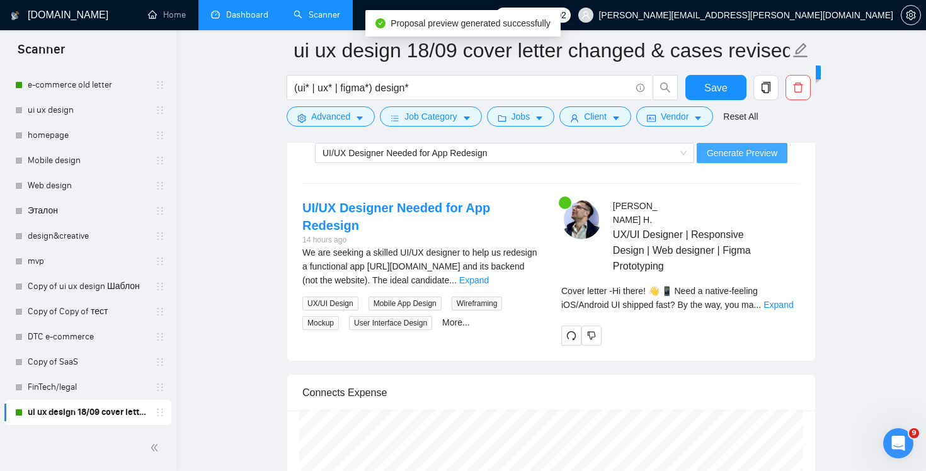
scroll to position [2520, 0]
click at [788, 299] on link "Expand" at bounding box center [779, 304] width 30 height 10
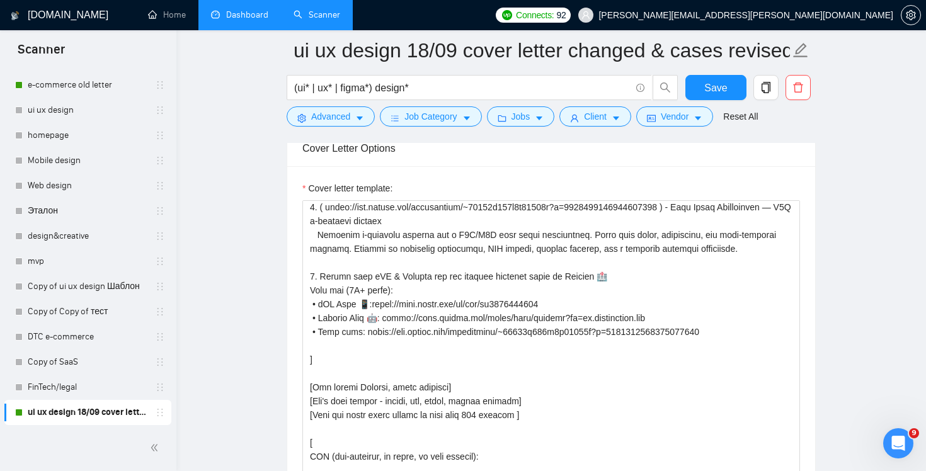
scroll to position [1404, 0]
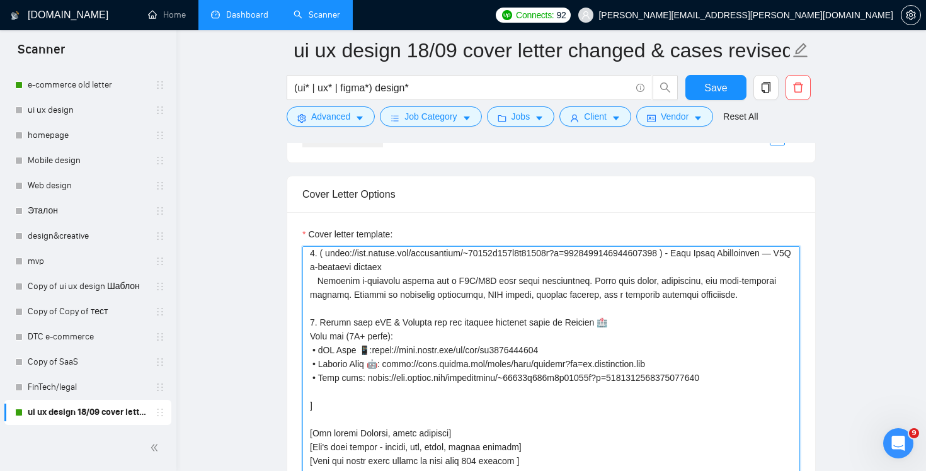
click at [308, 335] on textarea "Cover letter template:" at bounding box center [551, 388] width 498 height 284
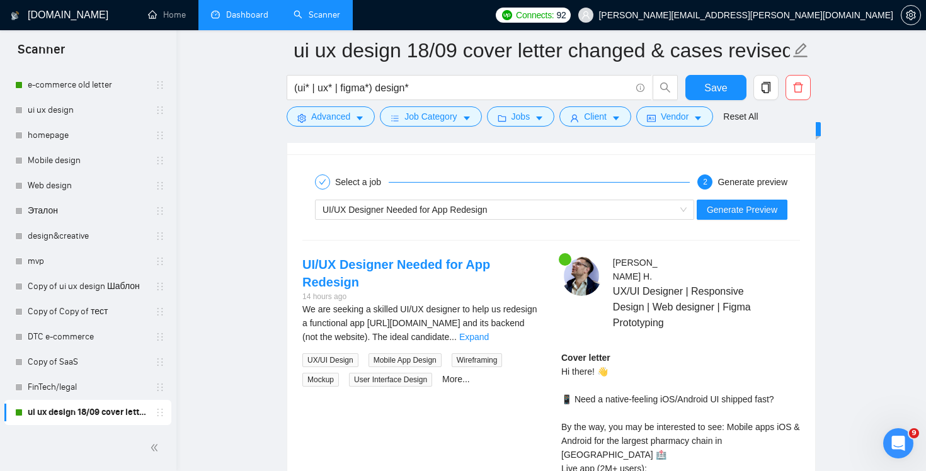
scroll to position [2329, 0]
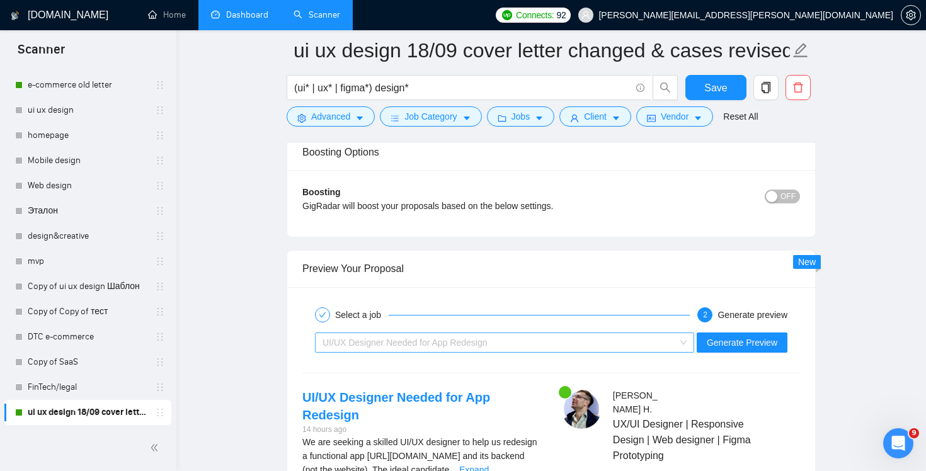
click at [639, 339] on div "UI/UX Designer Needed for App Redesign" at bounding box center [499, 342] width 353 height 19
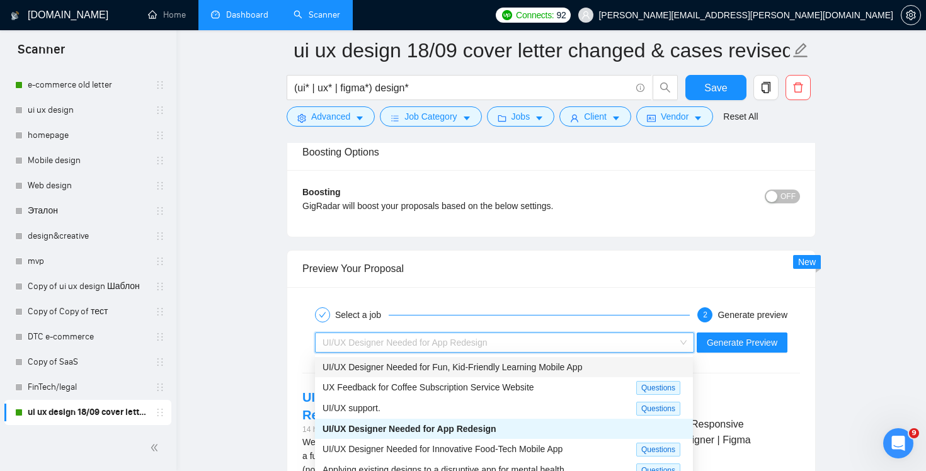
click at [580, 367] on span "UI/UX Designer Needed for Fun, Kid-Friendly Learning Mobile App" at bounding box center [453, 367] width 260 height 10
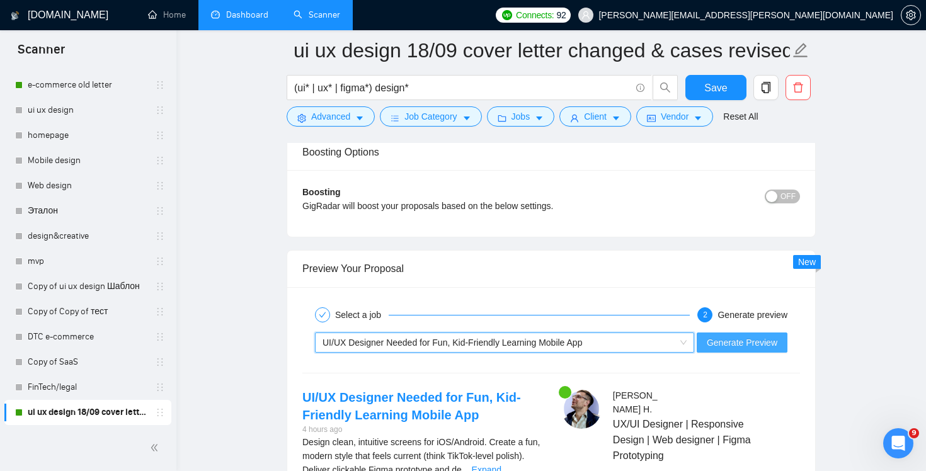
click at [738, 339] on span "Generate Preview" at bounding box center [742, 343] width 71 height 14
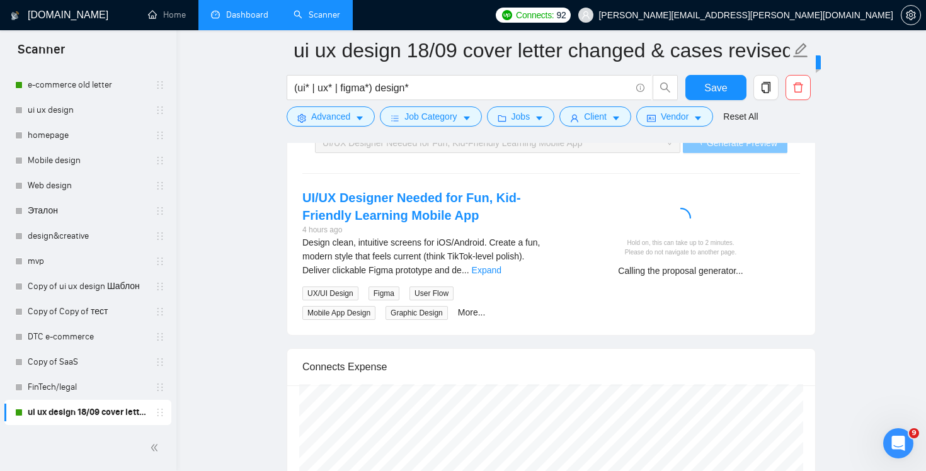
scroll to position [2486, 0]
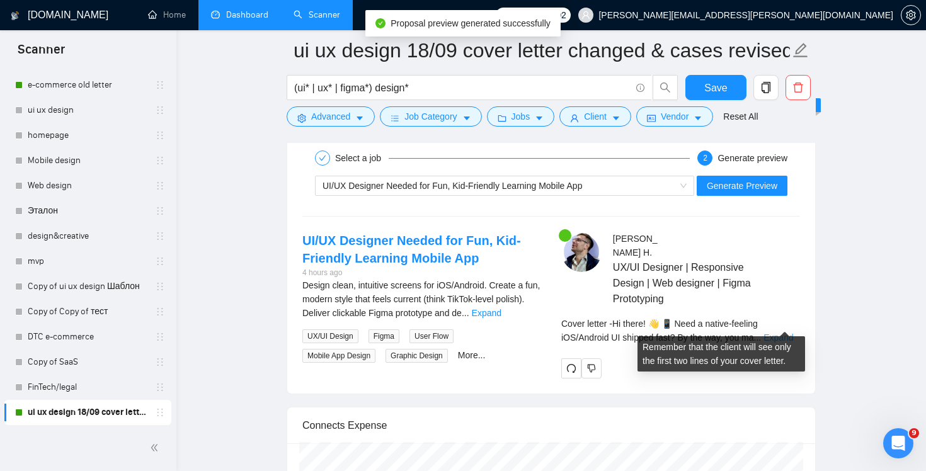
click at [788, 333] on link "Expand" at bounding box center [779, 338] width 30 height 10
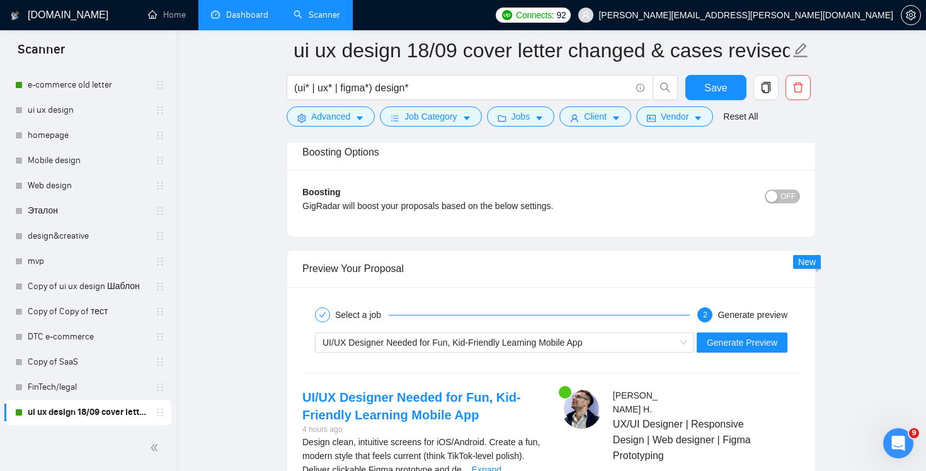
scroll to position [2408, 0]
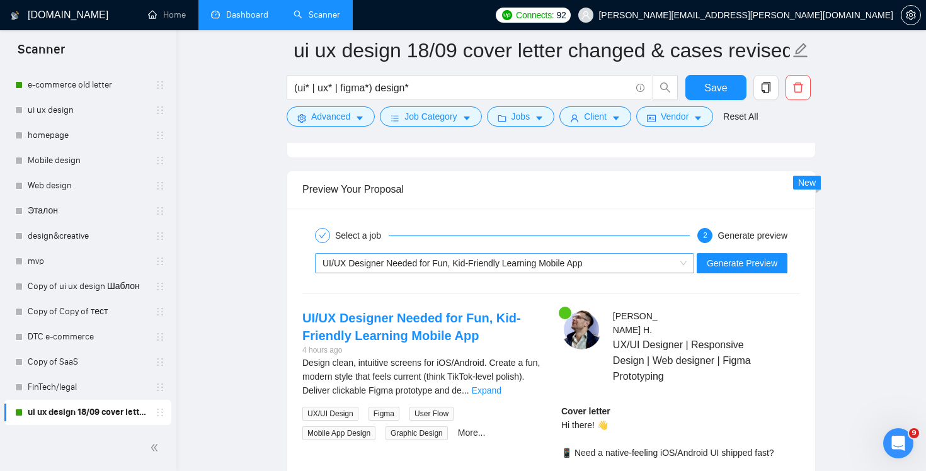
click at [641, 268] on div "UI/UX Designer Needed for Fun, Kid-Friendly Learning Mobile App" at bounding box center [499, 263] width 353 height 19
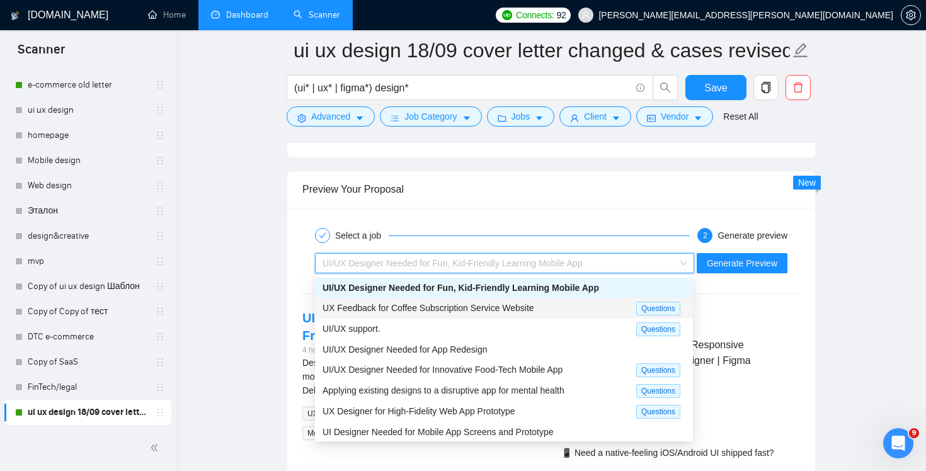
click at [589, 315] on div "UX Feedback for Coffee Subscription Service Website Questions" at bounding box center [504, 308] width 378 height 21
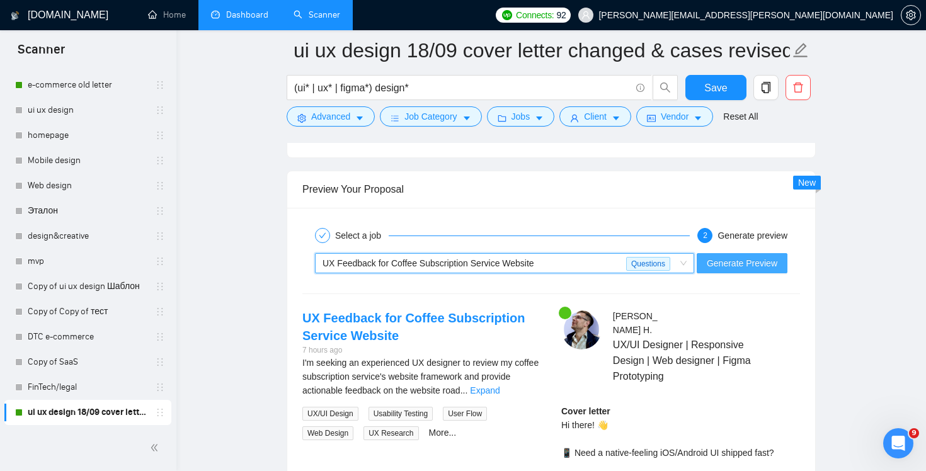
click at [735, 260] on span "Generate Preview" at bounding box center [742, 263] width 71 height 14
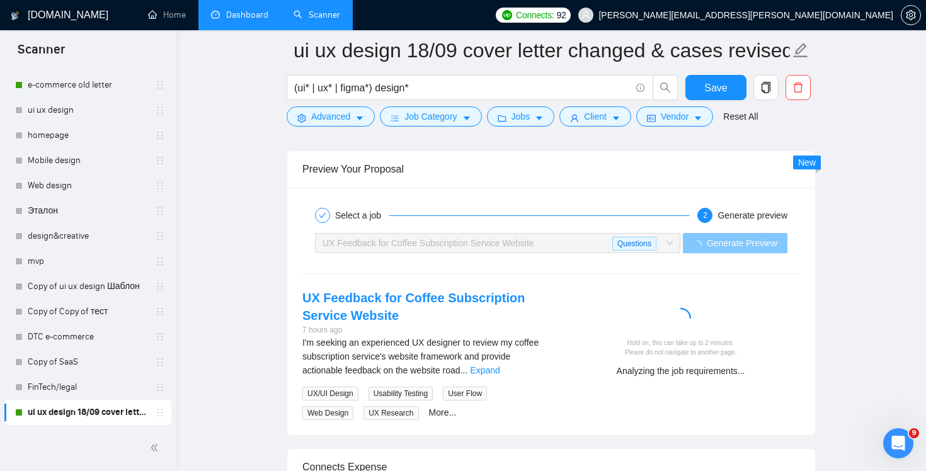
scroll to position [2429, 0]
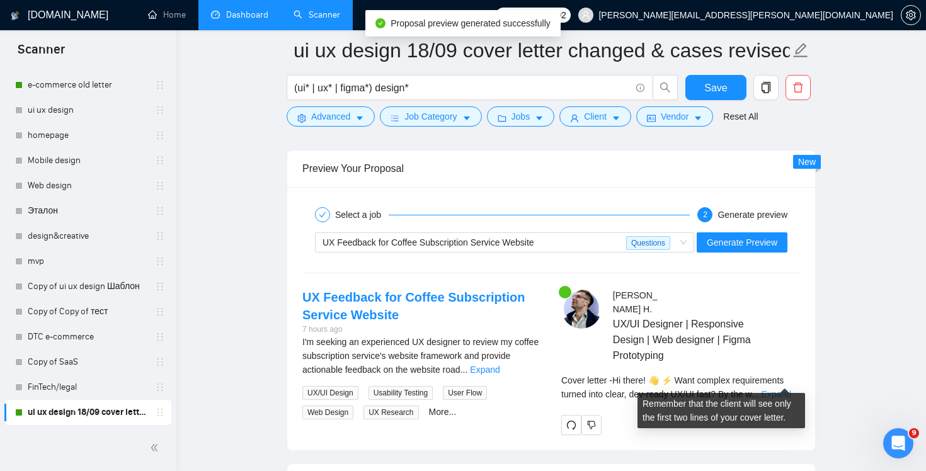
click at [784, 389] on link "Expand" at bounding box center [777, 394] width 30 height 10
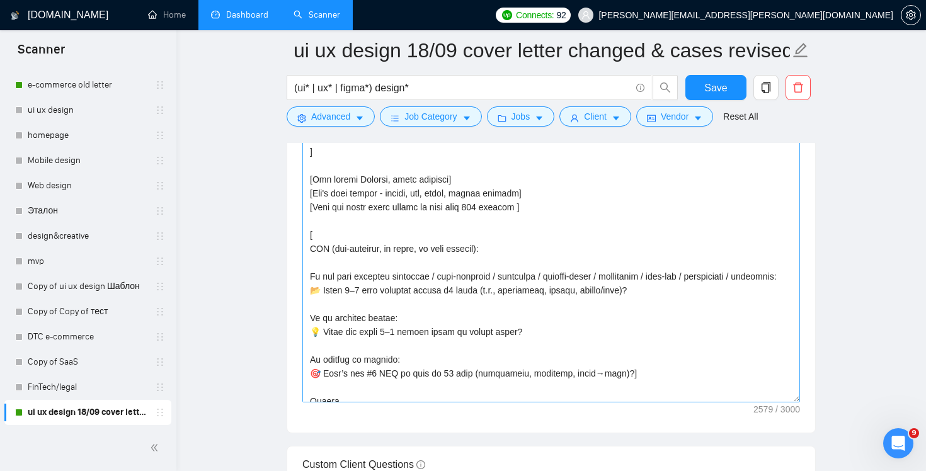
scroll to position [499, 0]
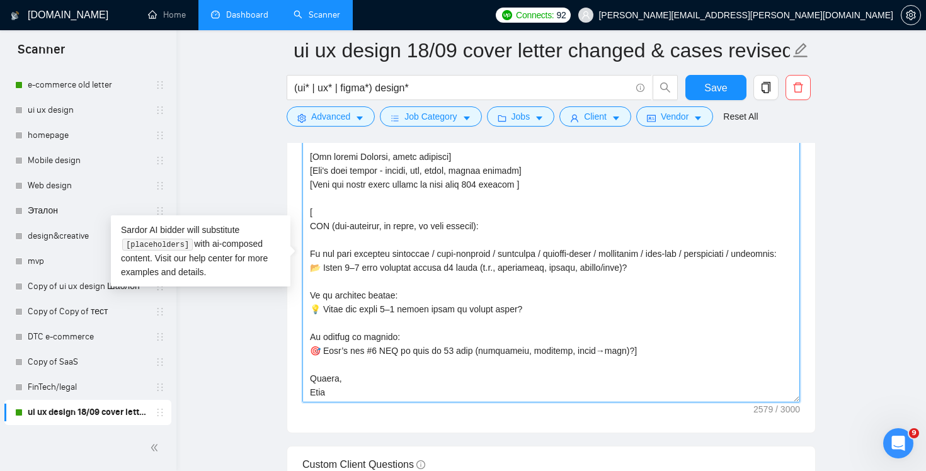
drag, startPoint x: 558, startPoint y: 181, endPoint x: 558, endPoint y: 169, distance: 12.0
click at [558, 169] on textarea "Cover letter template:" at bounding box center [551, 261] width 498 height 284
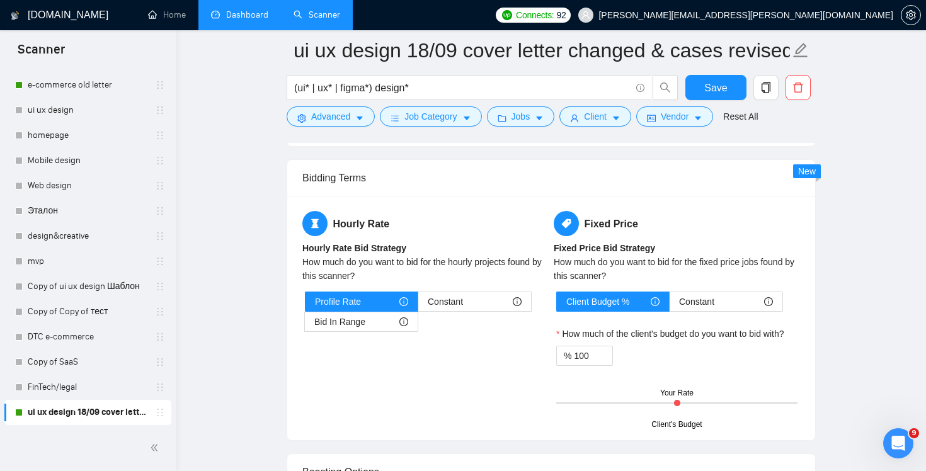
scroll to position [2298, 0]
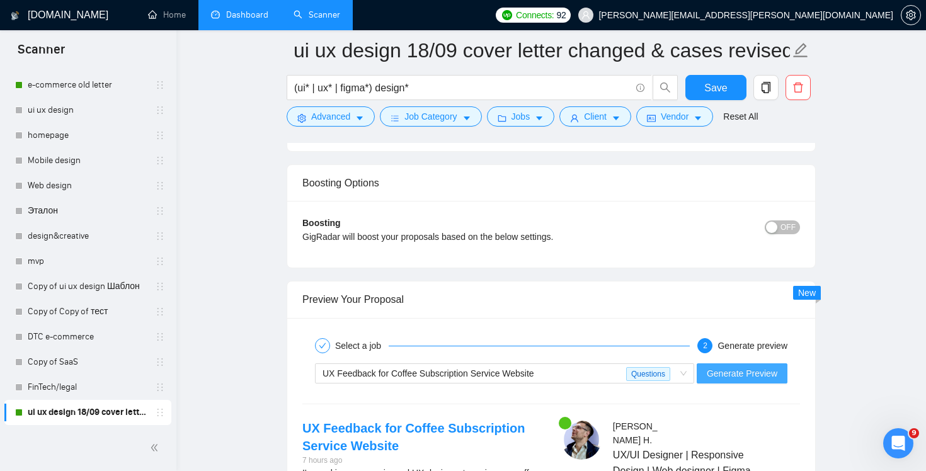
type textarea "Lo ipsum! [dol sitame'c adip el seddo] 👋 [Eiusm (tempor in utl etdol magna — al…"
click at [752, 375] on span "Generate Preview" at bounding box center [742, 374] width 71 height 14
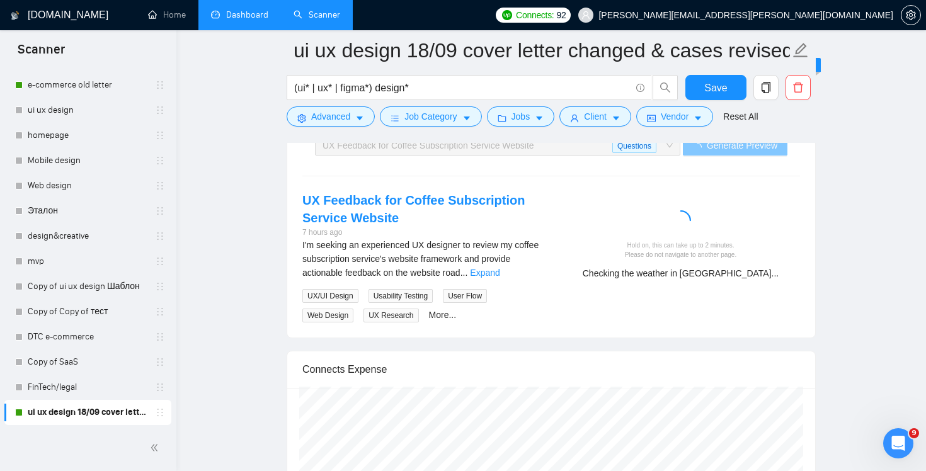
scroll to position [2529, 0]
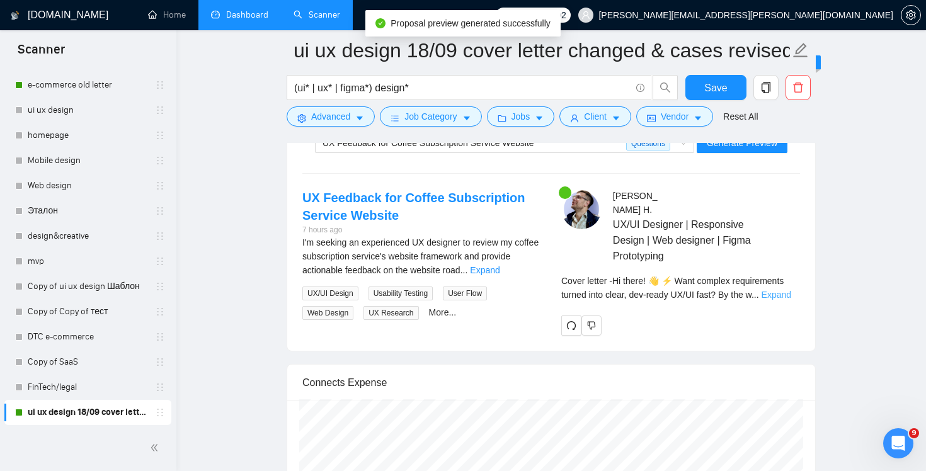
click at [787, 290] on link "Expand" at bounding box center [777, 295] width 30 height 10
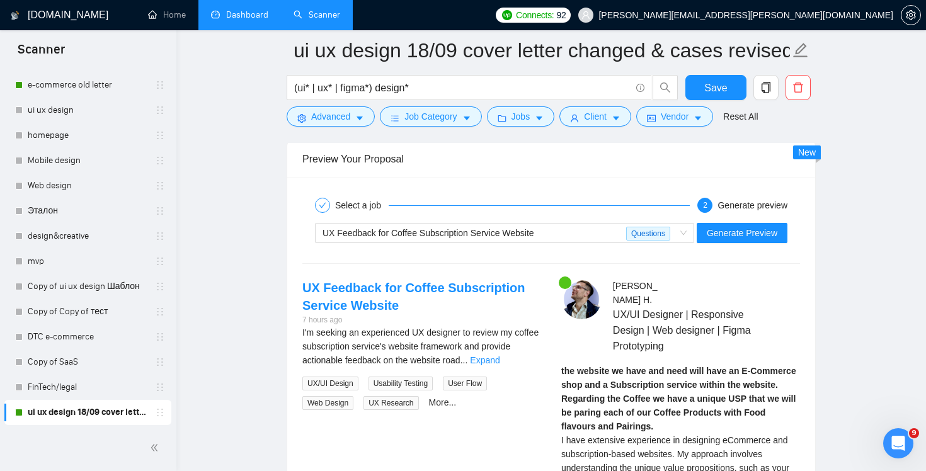
scroll to position [2553, 0]
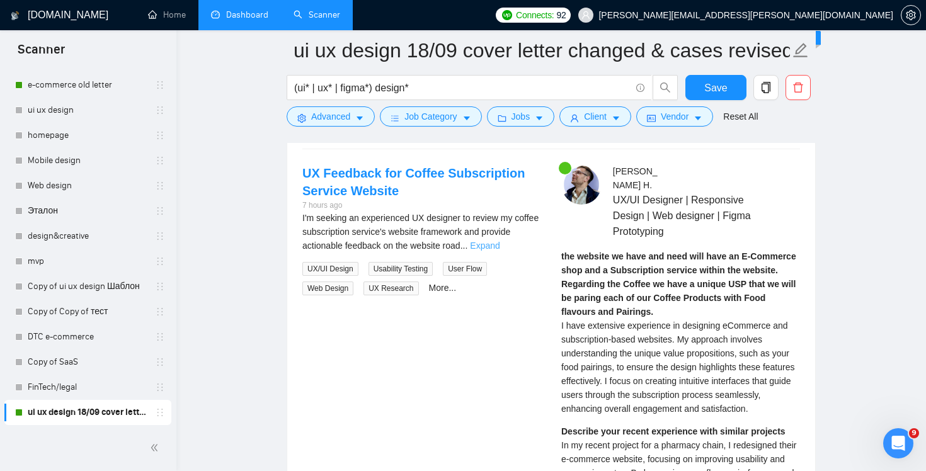
click at [500, 244] on link "Expand" at bounding box center [485, 246] width 30 height 10
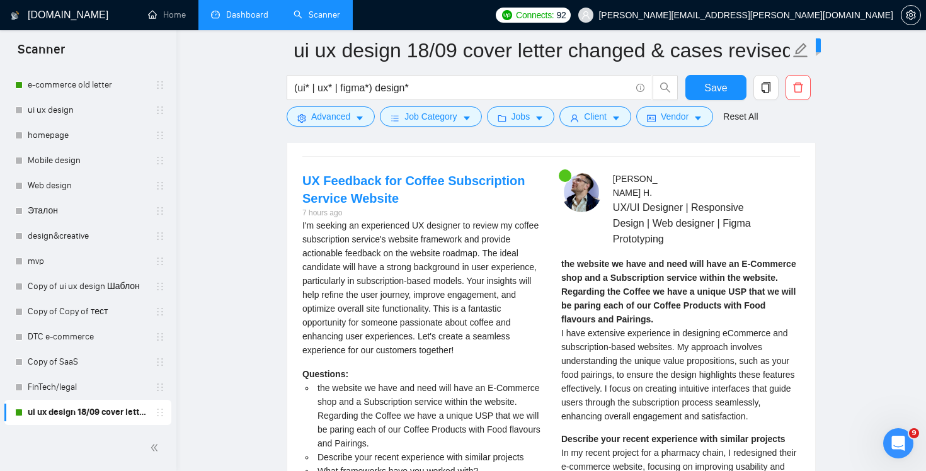
scroll to position [2474, 0]
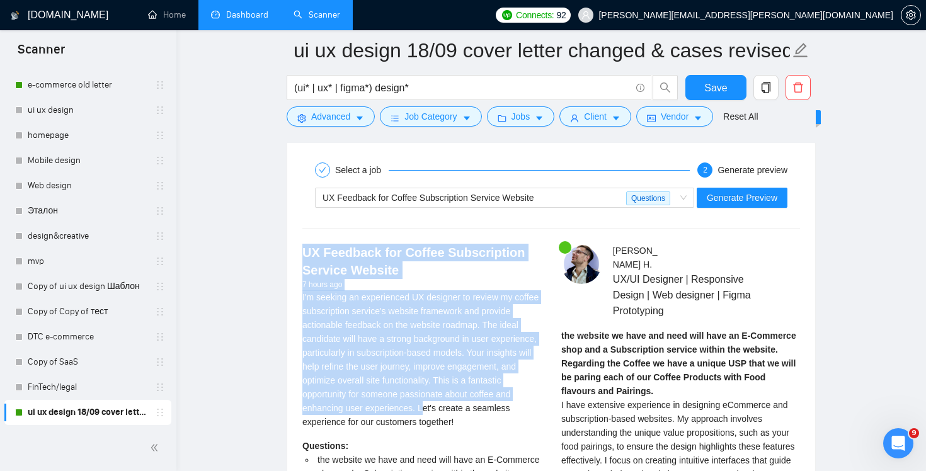
drag, startPoint x: 294, startPoint y: 250, endPoint x: 473, endPoint y: 405, distance: 236.7
click at [473, 406] on div "UX Feedback for Coffee Subscription Service Website 7 hours ago I'm seeking an …" at bounding box center [421, 426] width 259 height 364
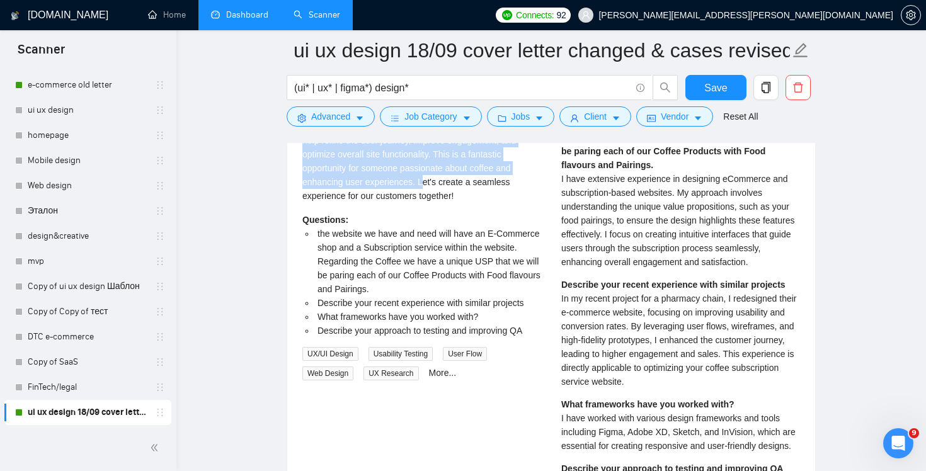
scroll to position [2703, 0]
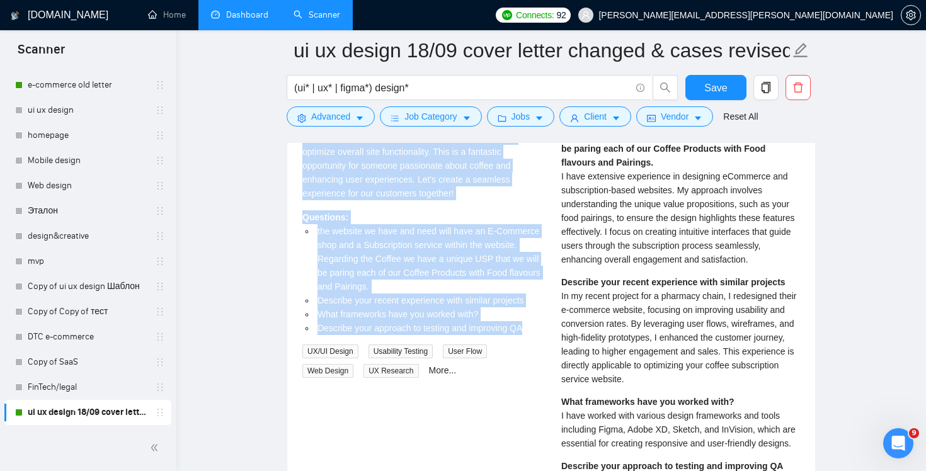
click at [539, 330] on li "Describe your approach to testing and improving QA" at bounding box center [428, 328] width 226 height 14
copy div "UX Feedback for Coffee Subscription Service Website 7 hours ago I'm seeking an …"
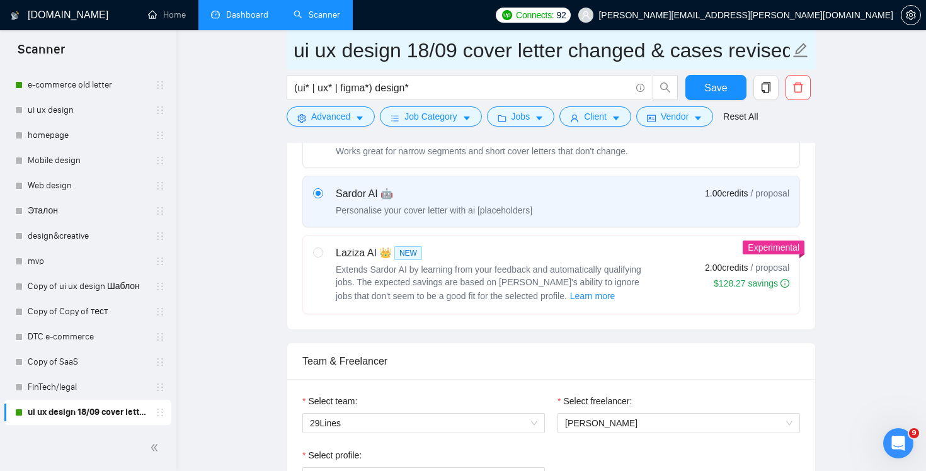
scroll to position [328, 0]
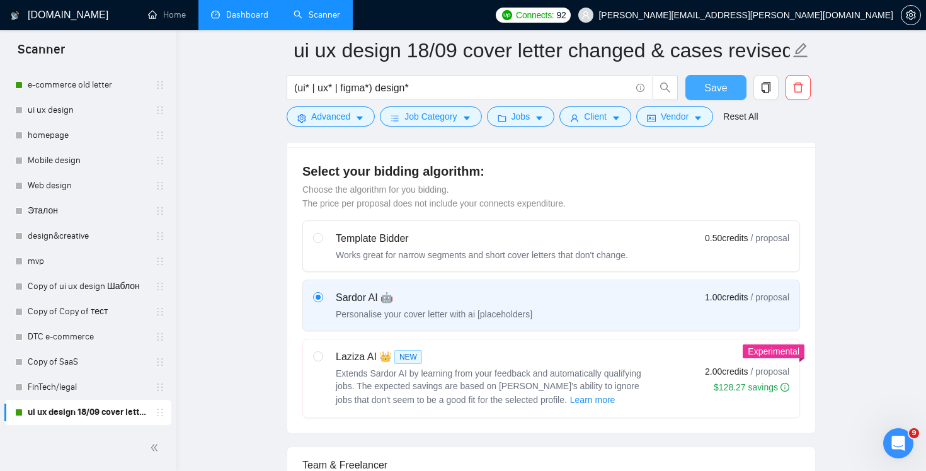
click at [706, 88] on span "Save" at bounding box center [715, 88] width 23 height 16
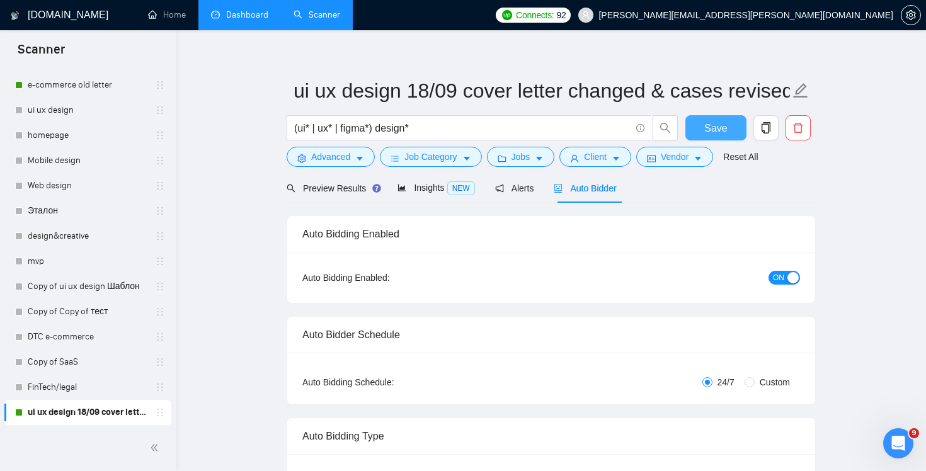
scroll to position [9, 0]
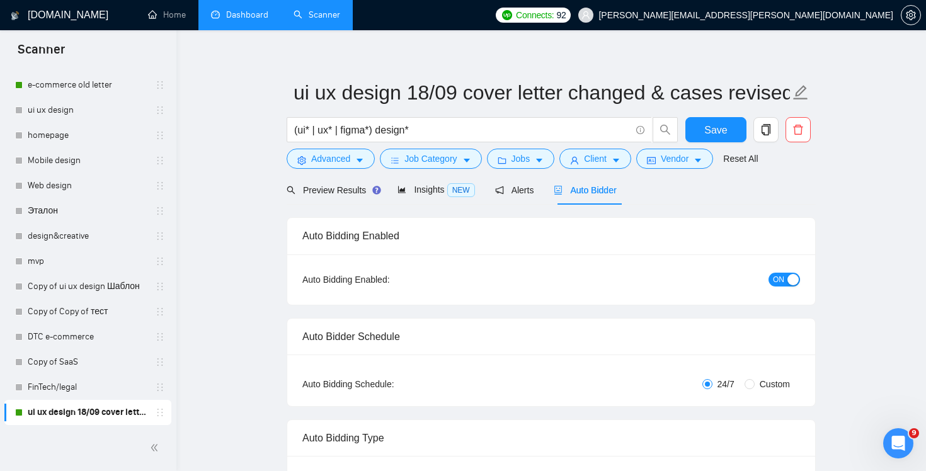
click at [792, 279] on div "button" at bounding box center [793, 279] width 11 height 11
click at [701, 130] on button "Save" at bounding box center [716, 129] width 61 height 25
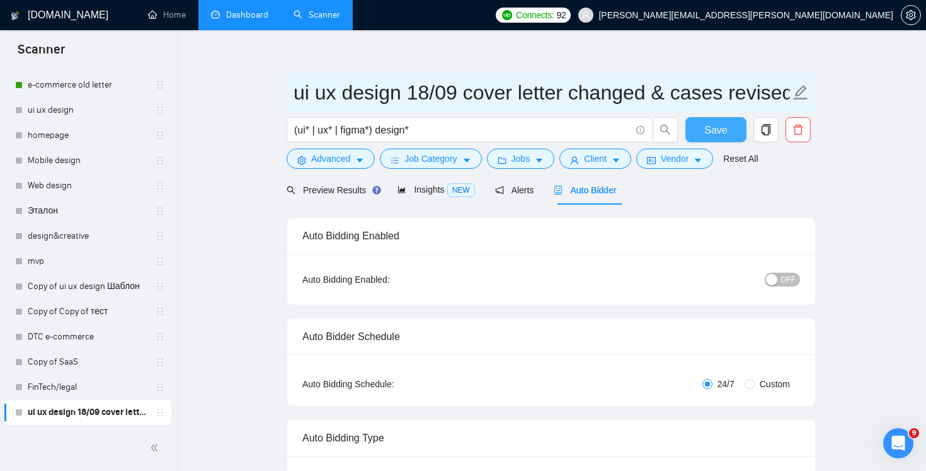
scroll to position [0, 0]
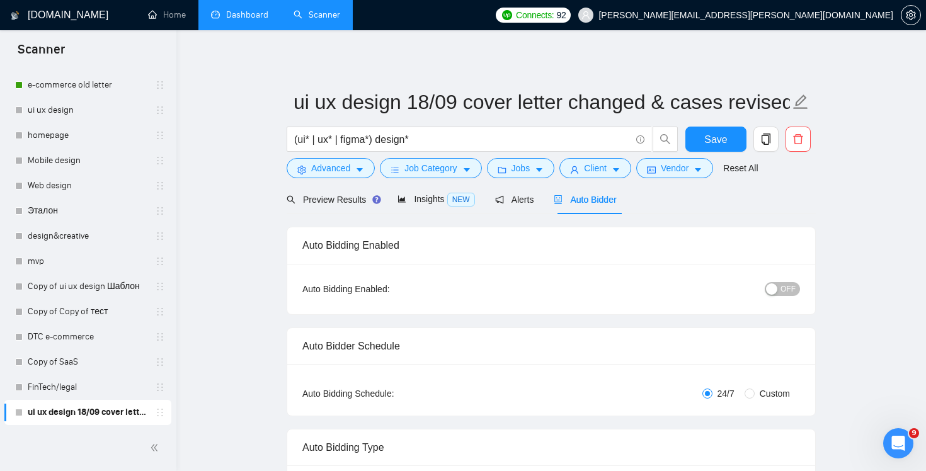
click at [249, 12] on link "Dashboard" at bounding box center [239, 14] width 57 height 11
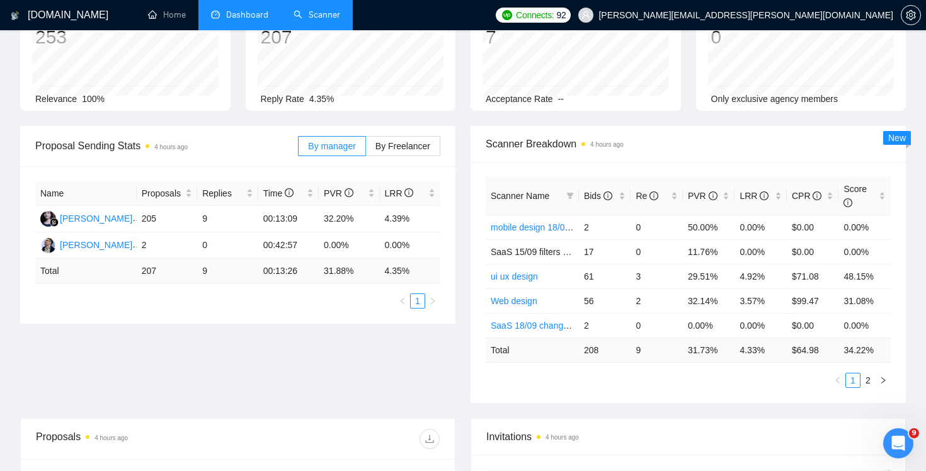
scroll to position [100, 0]
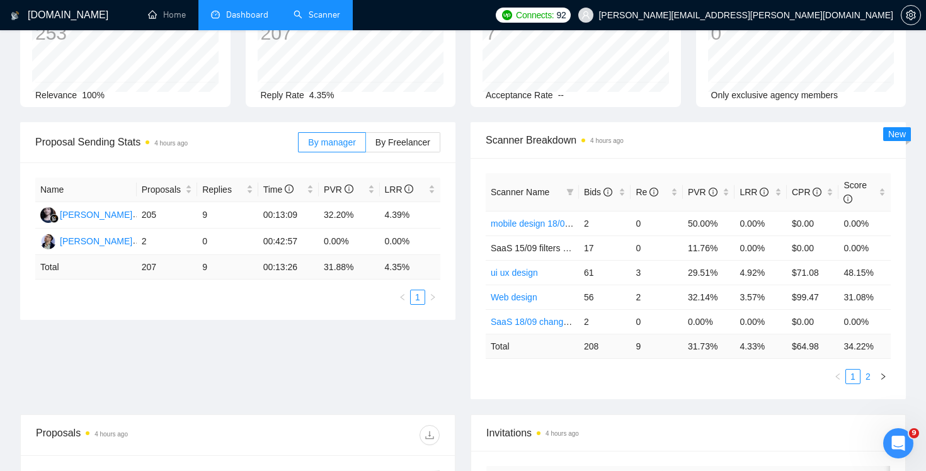
click at [867, 374] on link "2" at bounding box center [868, 377] width 14 height 14
click at [853, 380] on link "1" at bounding box center [853, 377] width 14 height 14
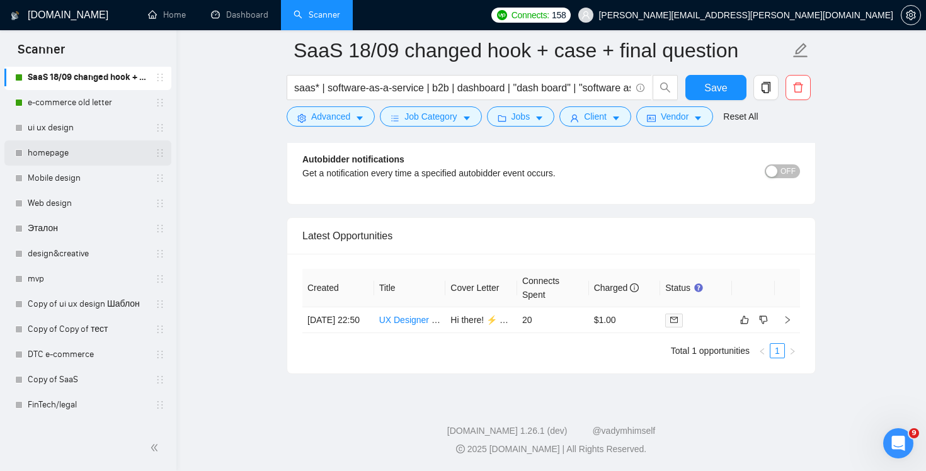
scroll to position [284, 0]
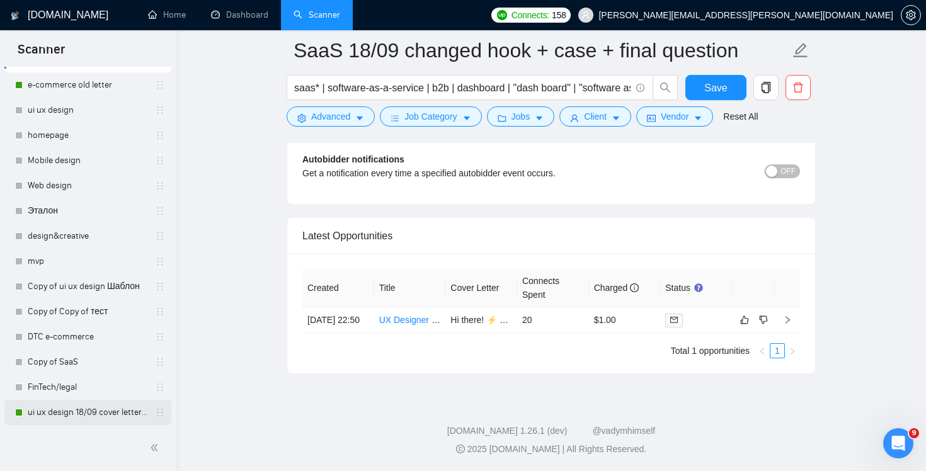
click at [77, 418] on link "ui ux design 18/09 cover letter changed & cases revised" at bounding box center [88, 412] width 120 height 25
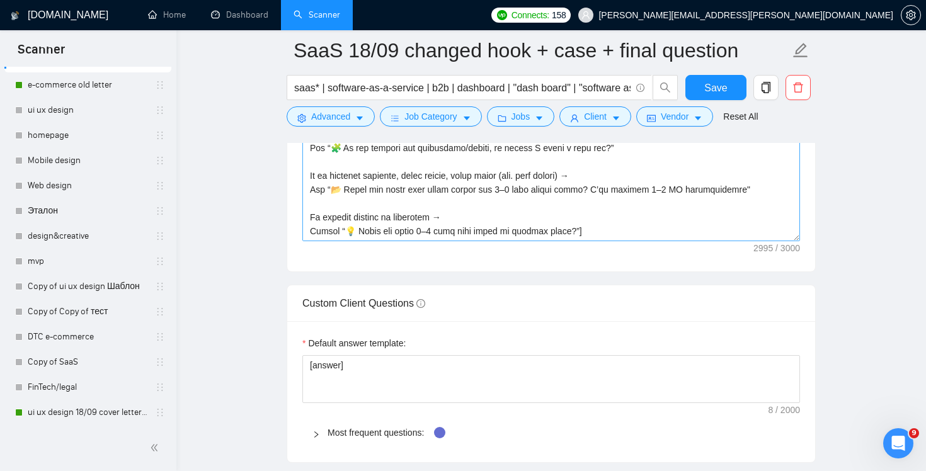
scroll to position [1663, 0]
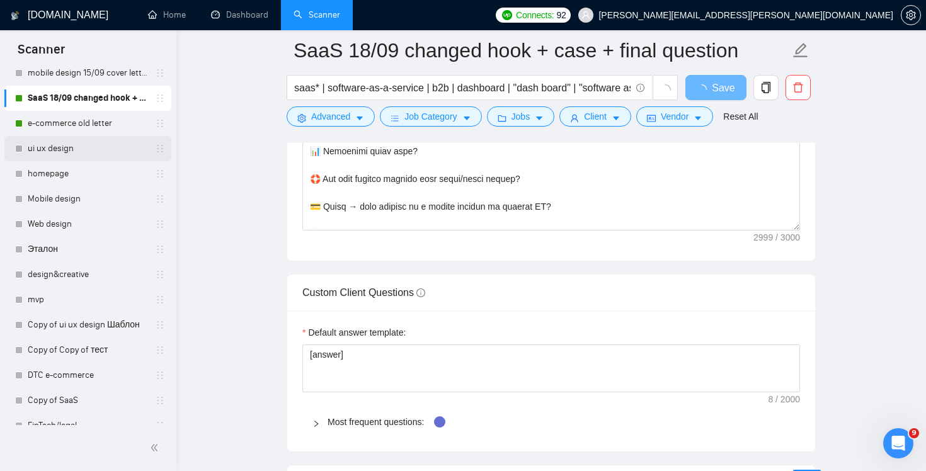
scroll to position [258, 0]
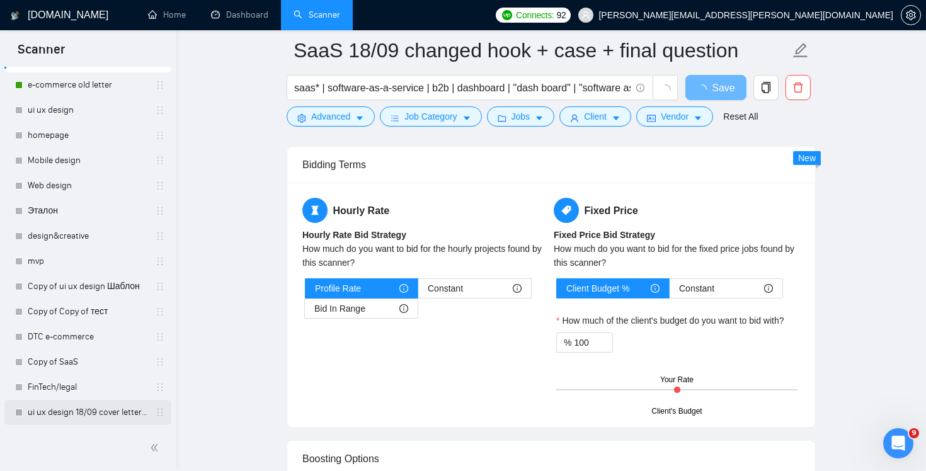
click at [91, 415] on link "ui ux design 18/09 cover letter changed & cases revised" at bounding box center [88, 412] width 120 height 25
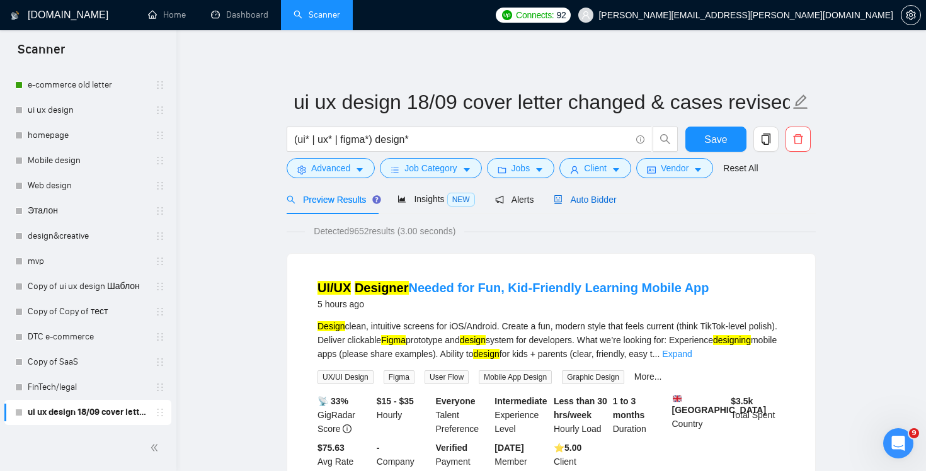
click at [602, 202] on span "Auto Bidder" at bounding box center [585, 200] width 62 height 10
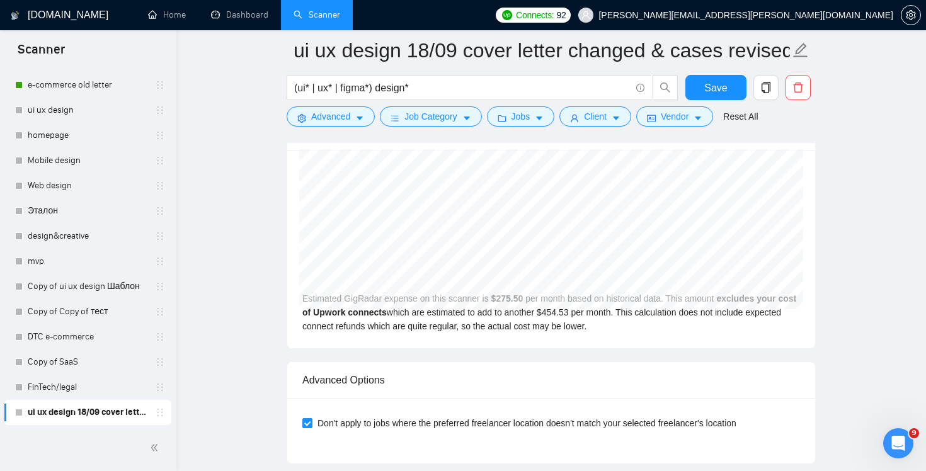
scroll to position [3121, 0]
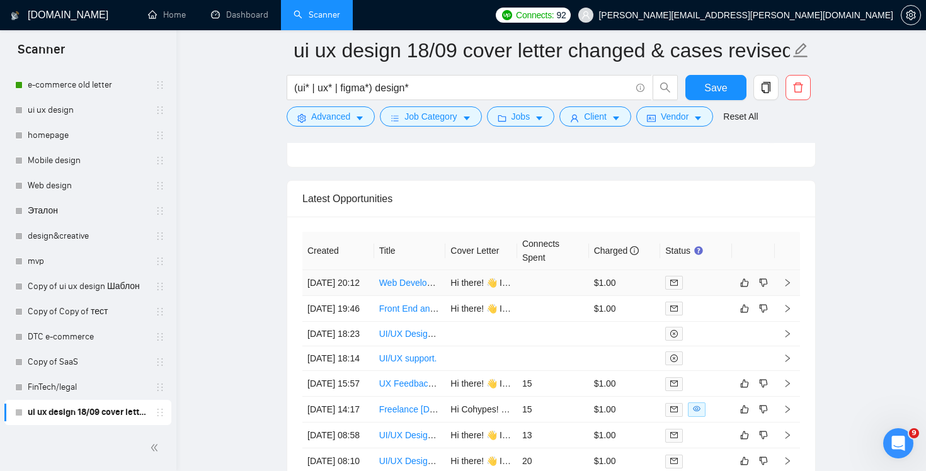
click at [563, 291] on td at bounding box center [553, 283] width 72 height 26
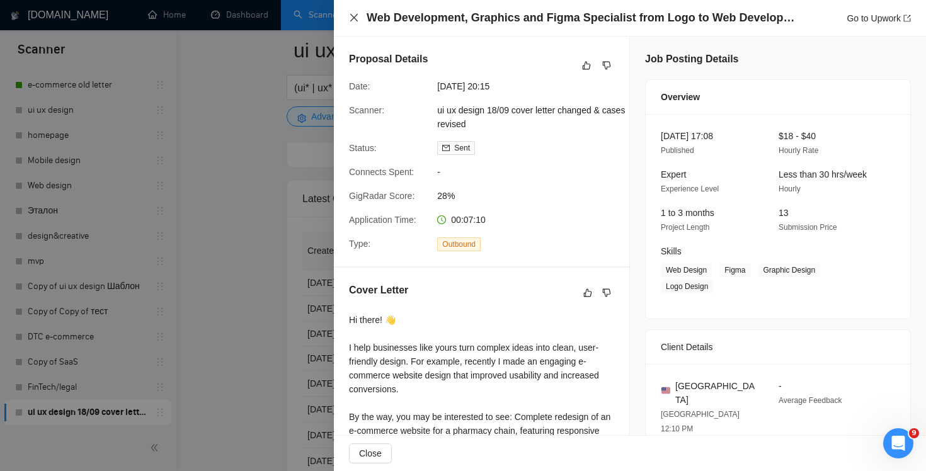
click at [355, 21] on icon "close" at bounding box center [354, 18] width 10 height 10
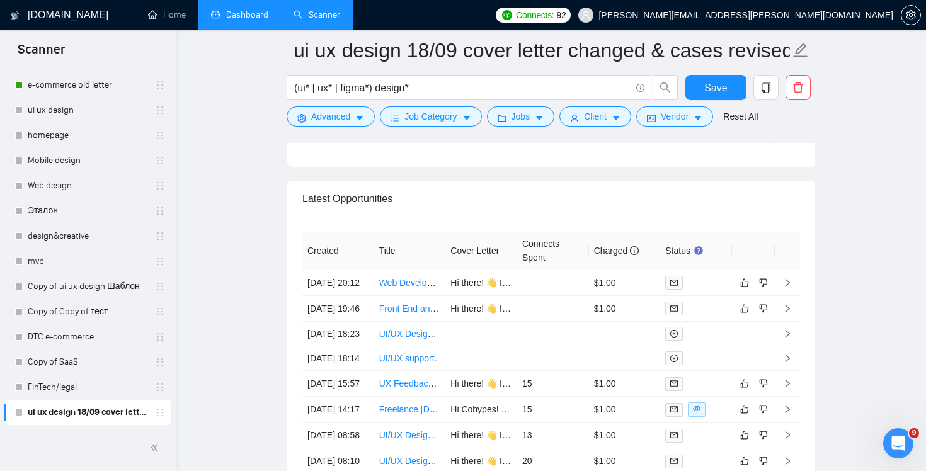
click at [238, 20] on link "Dashboard" at bounding box center [239, 14] width 57 height 11
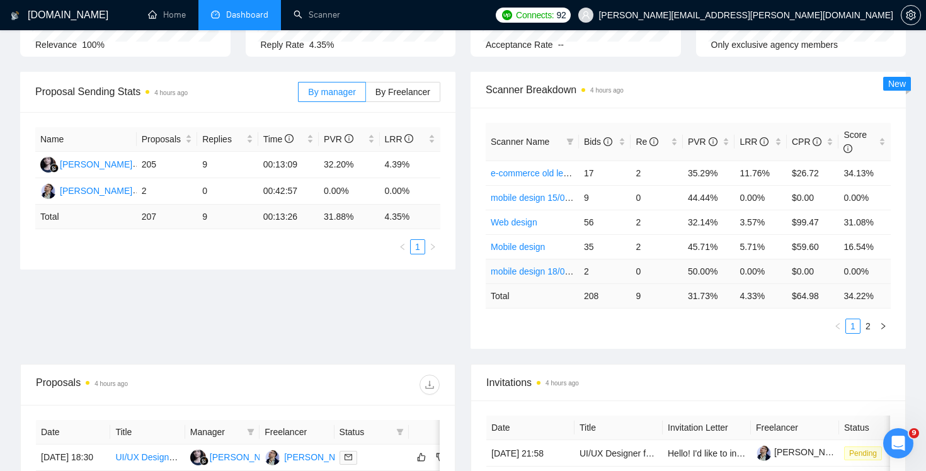
scroll to position [156, 0]
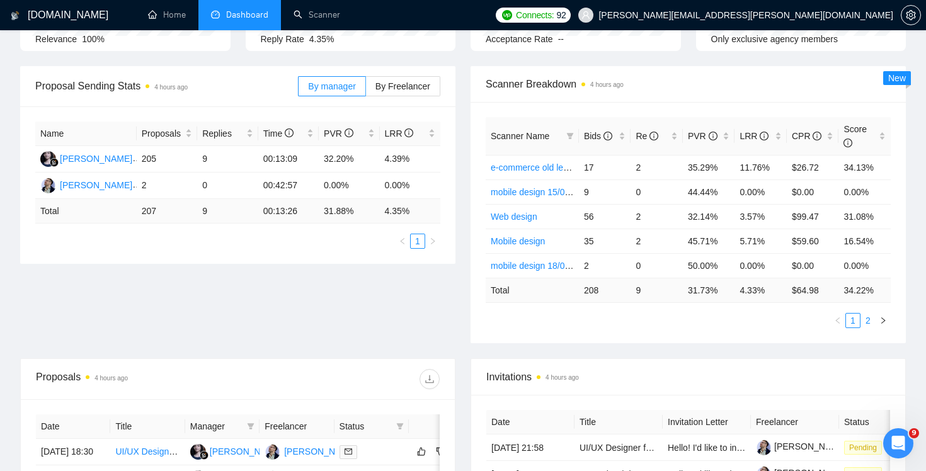
click at [868, 323] on link "2" at bounding box center [868, 321] width 14 height 14
